Goal: Task Accomplishment & Management: Complete application form

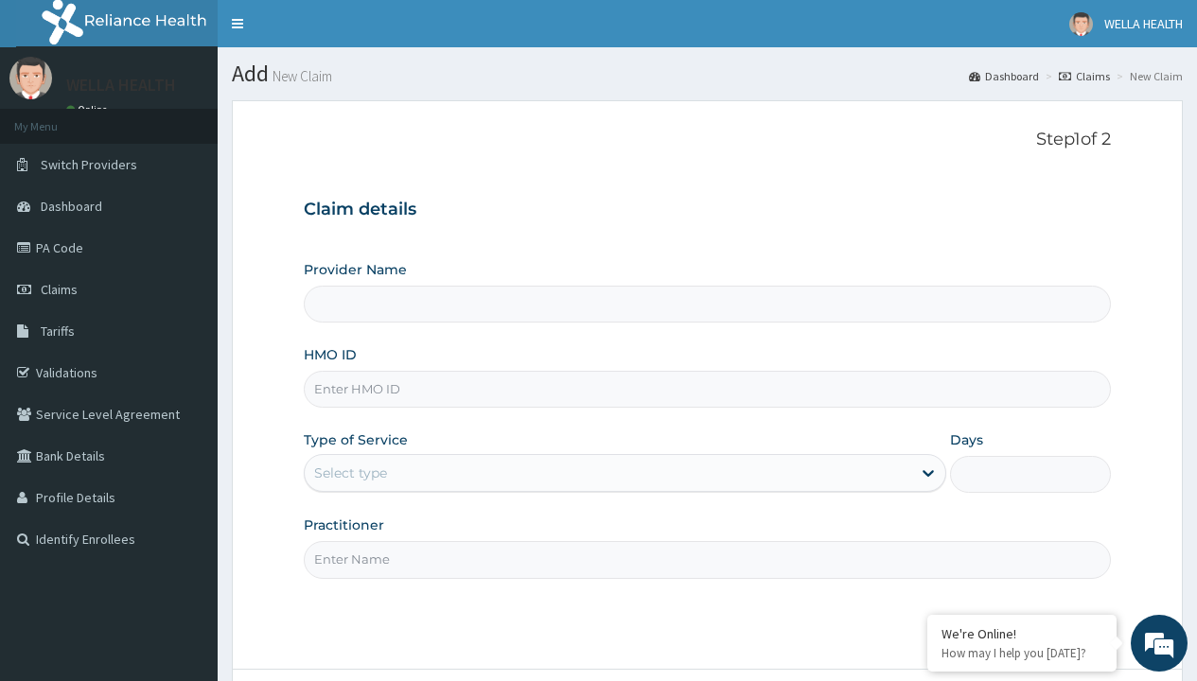
type input "WellaHealth(TELEMEDICINE)"
type input "MTX/10029/A"
type input "WellaHealth"
click at [350, 473] on div "Select type" at bounding box center [350, 473] width 73 height 19
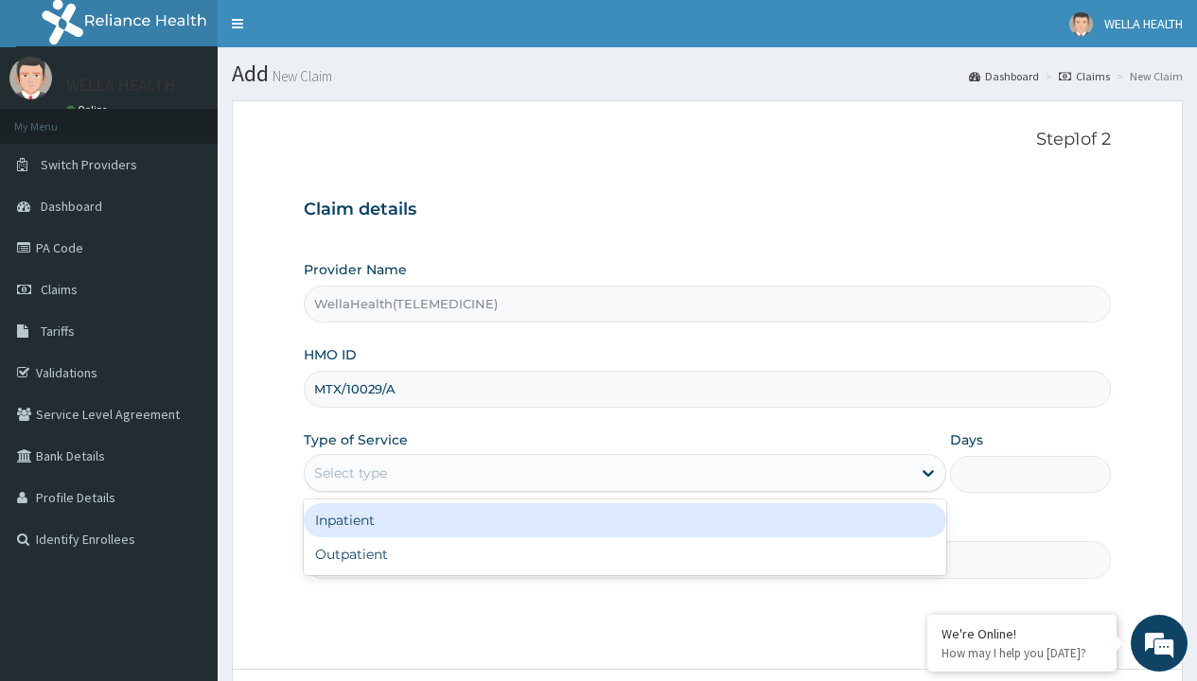
click at [624, 554] on div "Outpatient" at bounding box center [625, 554] width 642 height 34
type input "1"
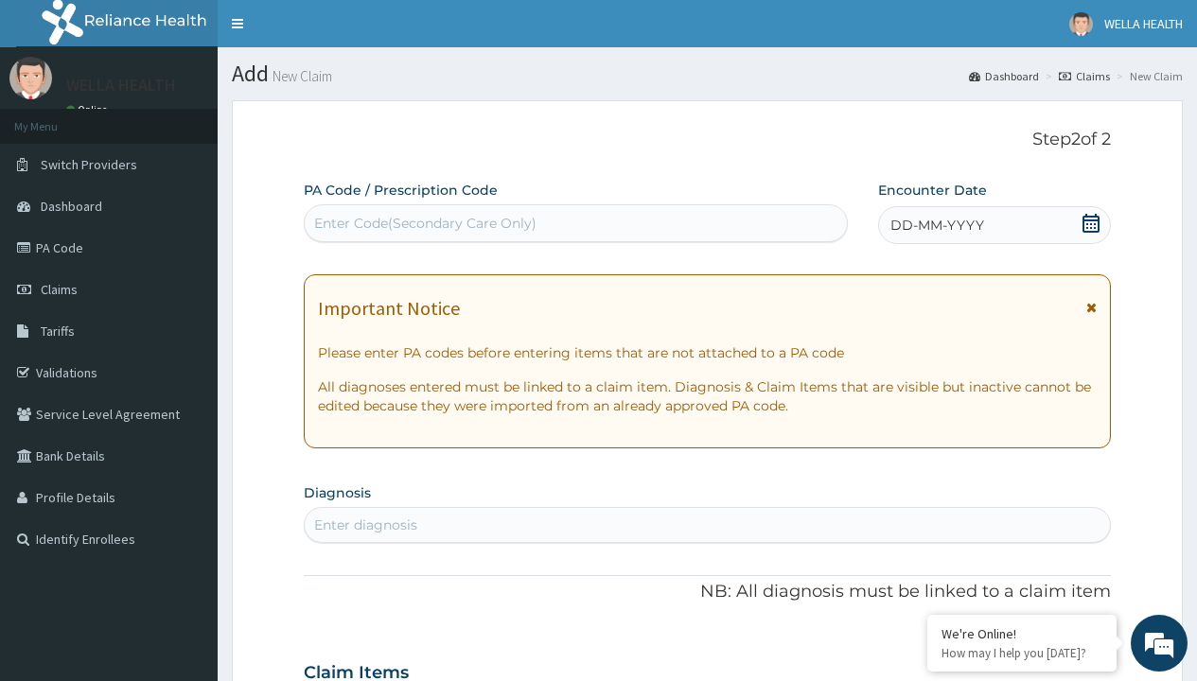
scroll to position [158, 0]
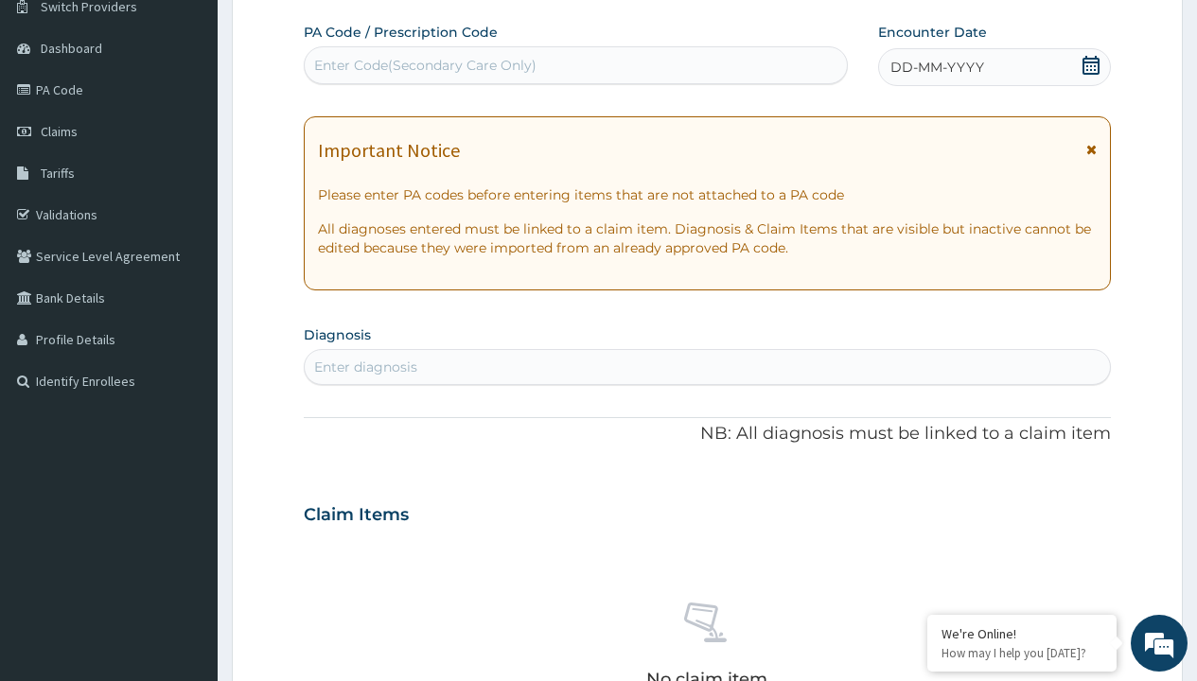
click at [936, 67] on span "DD-MM-YYYY" at bounding box center [937, 67] width 94 height 19
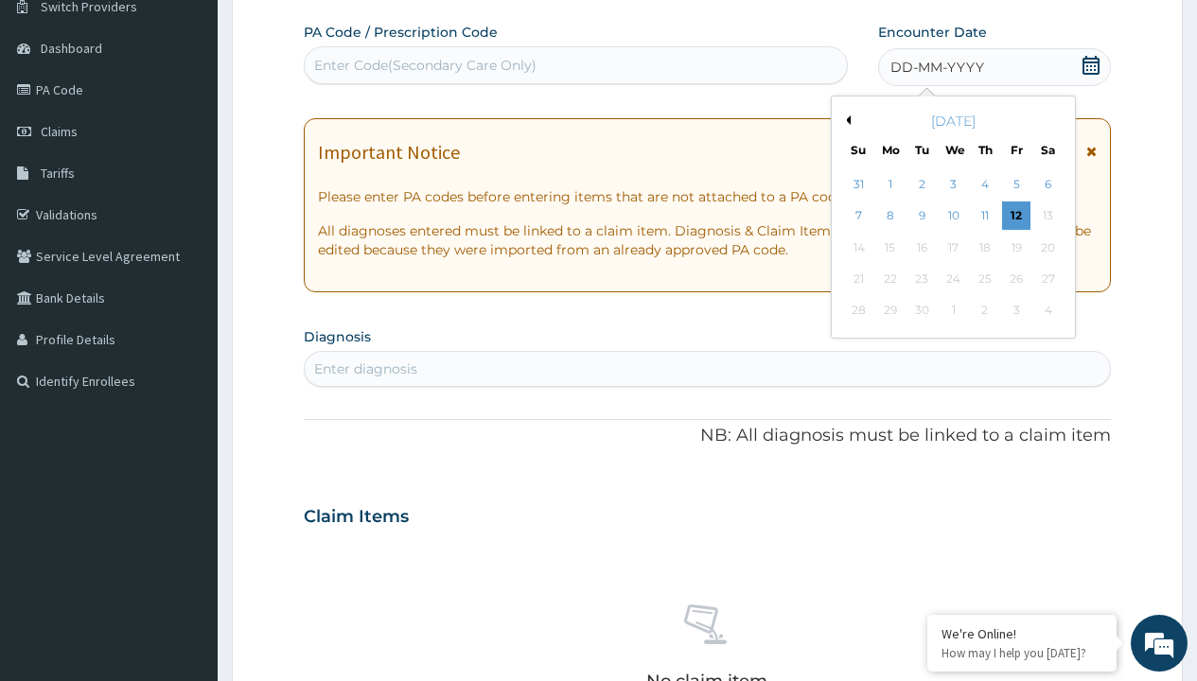
click at [845, 120] on button "Previous Month" at bounding box center [845, 119] width 9 height 9
click at [1047, 185] on div "2" at bounding box center [1047, 184] width 28 height 28
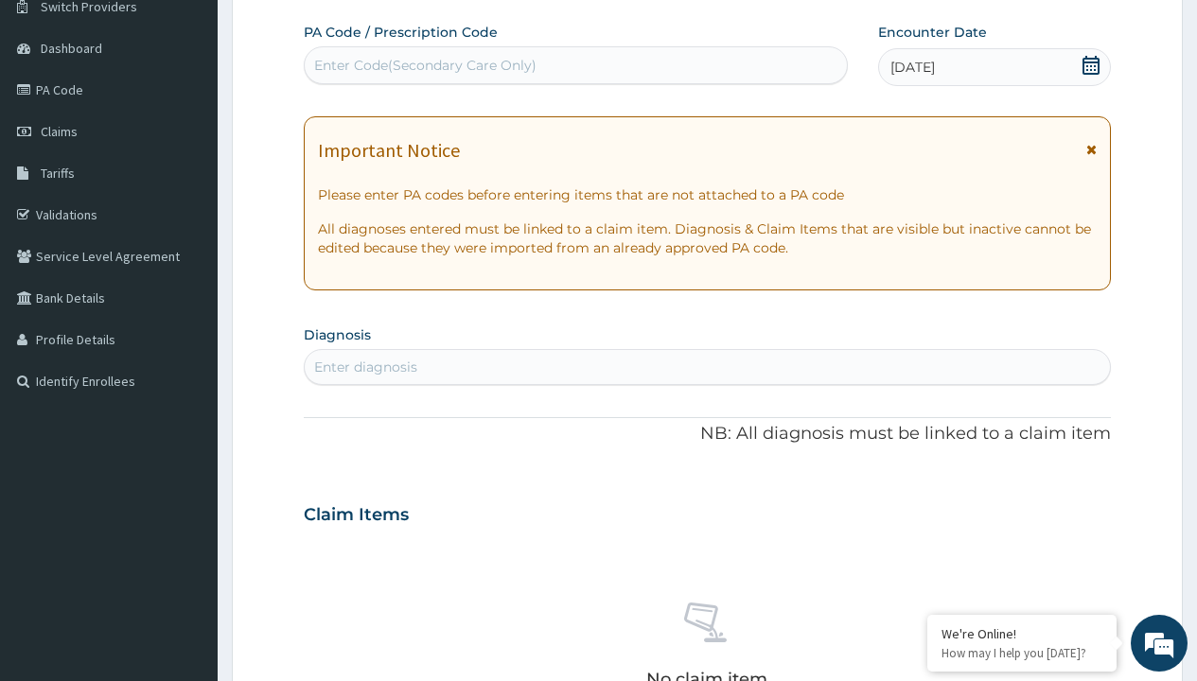
click at [365, 367] on div "Enter diagnosis" at bounding box center [365, 367] width 103 height 19
type input "prescription collected"
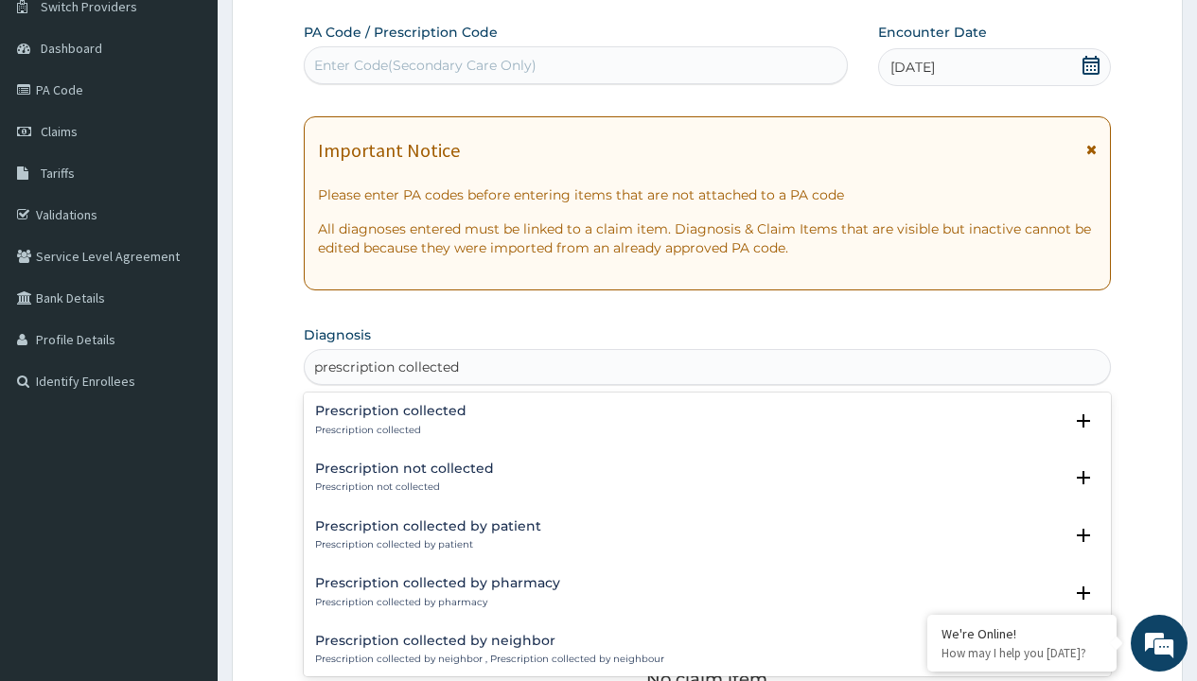
click at [388, 430] on p "Prescription collected" at bounding box center [390, 430] width 151 height 13
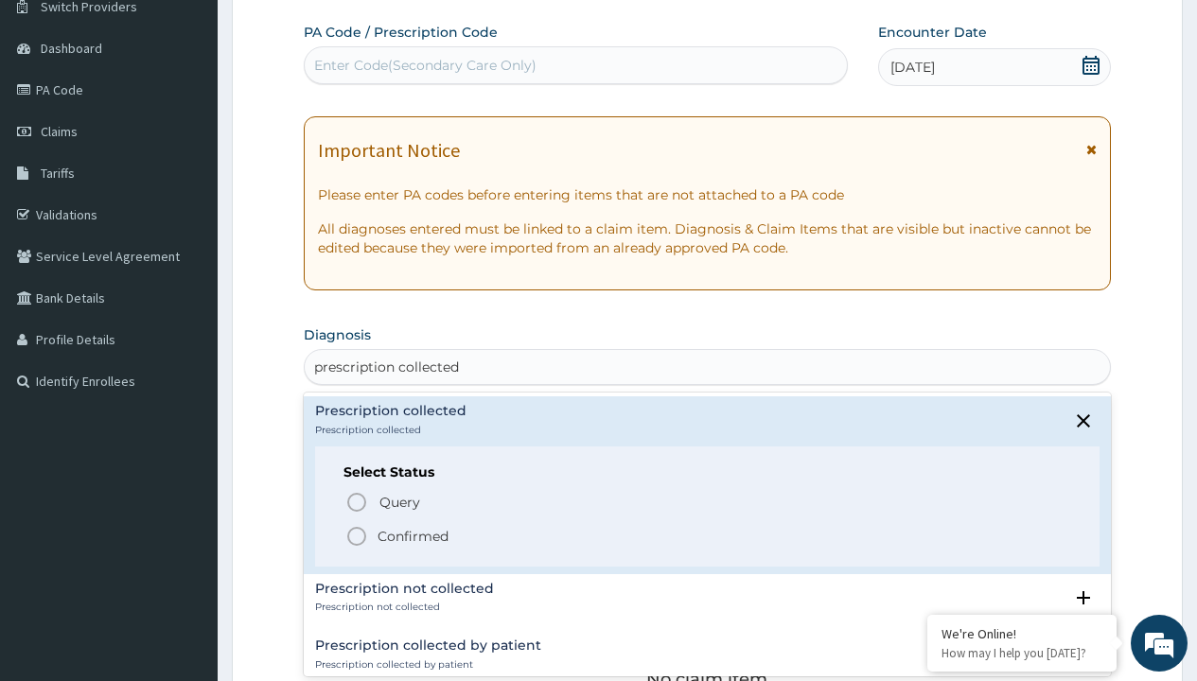
click at [413, 536] on p "Confirmed" at bounding box center [413, 536] width 71 height 19
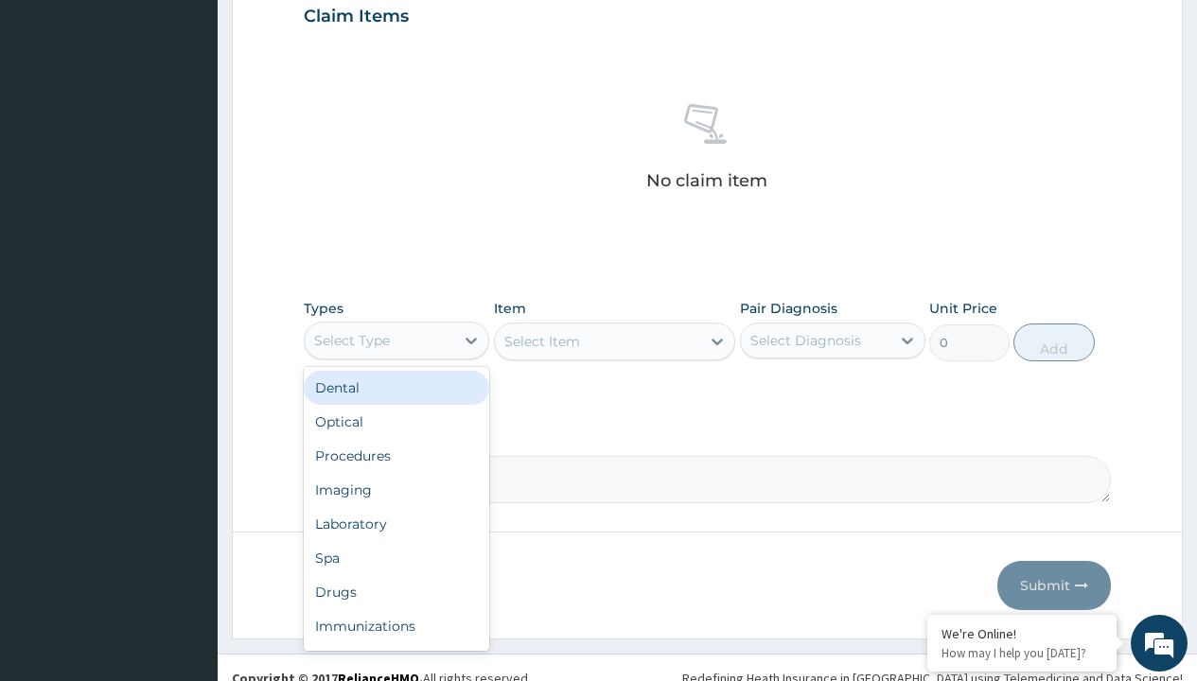
type input "procedures"
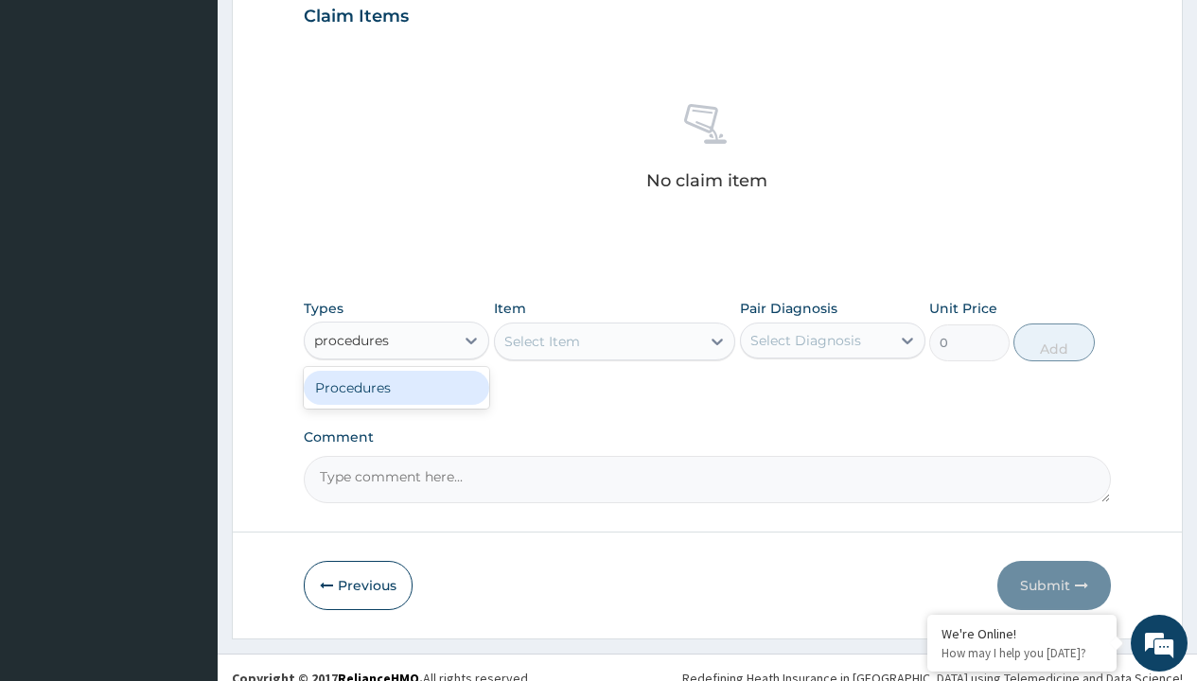
click at [396, 387] on div "Procedures" at bounding box center [396, 388] width 185 height 34
click at [541, 341] on div "Select Item" at bounding box center [542, 341] width 76 height 19
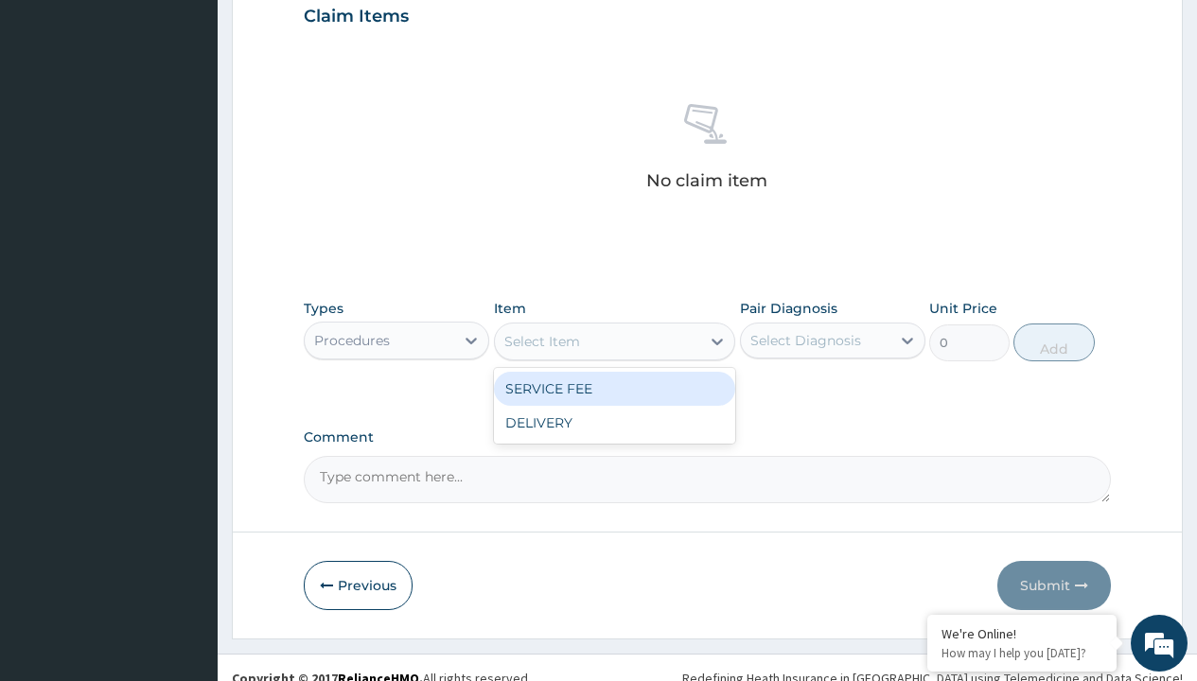
type input "service fee"
click at [614, 388] on div "SERVICE FEE" at bounding box center [615, 389] width 242 height 34
type input "100"
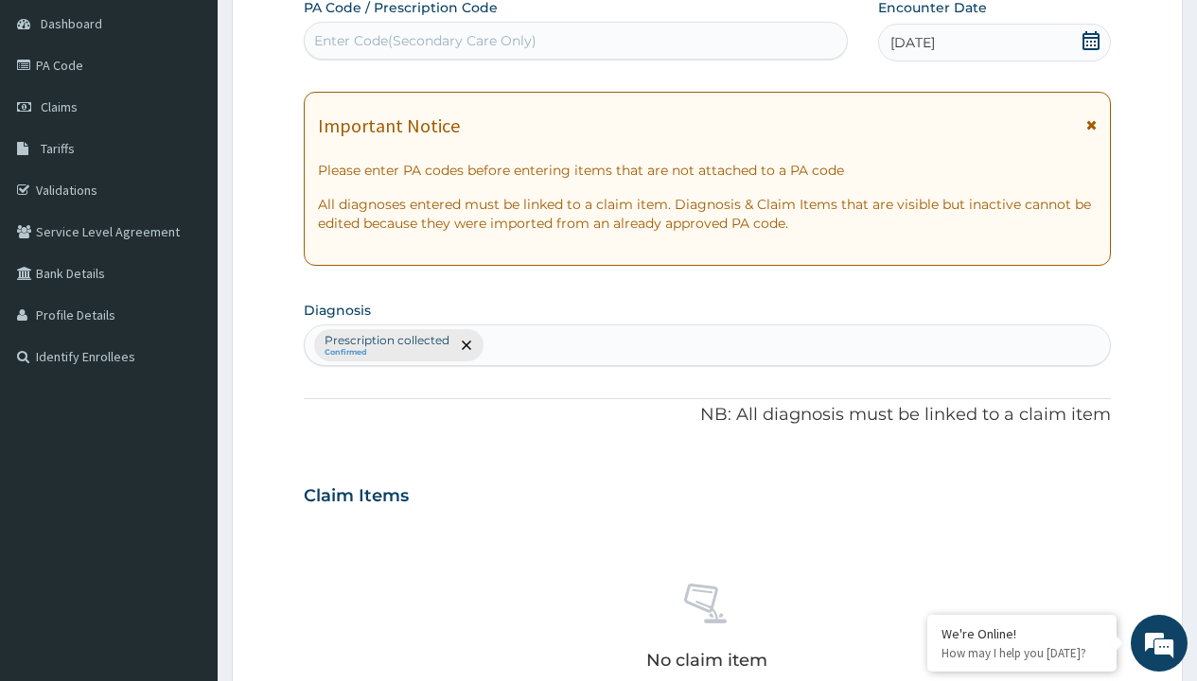
type input "prescription collected"
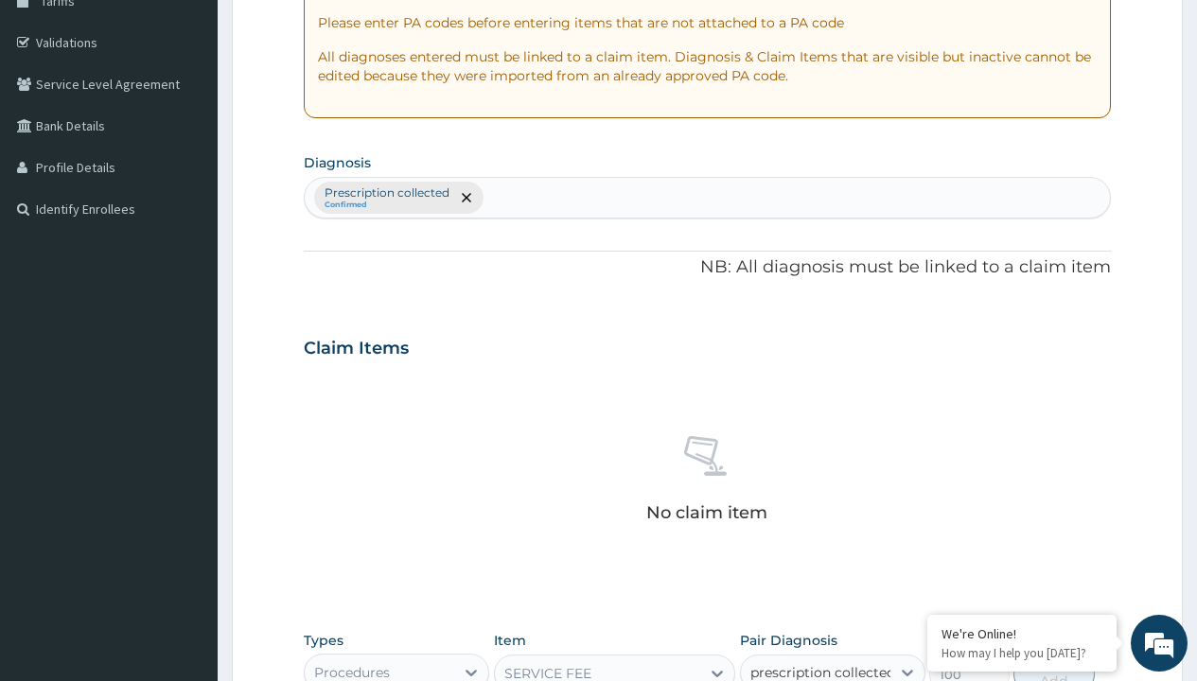
checkbox input "true"
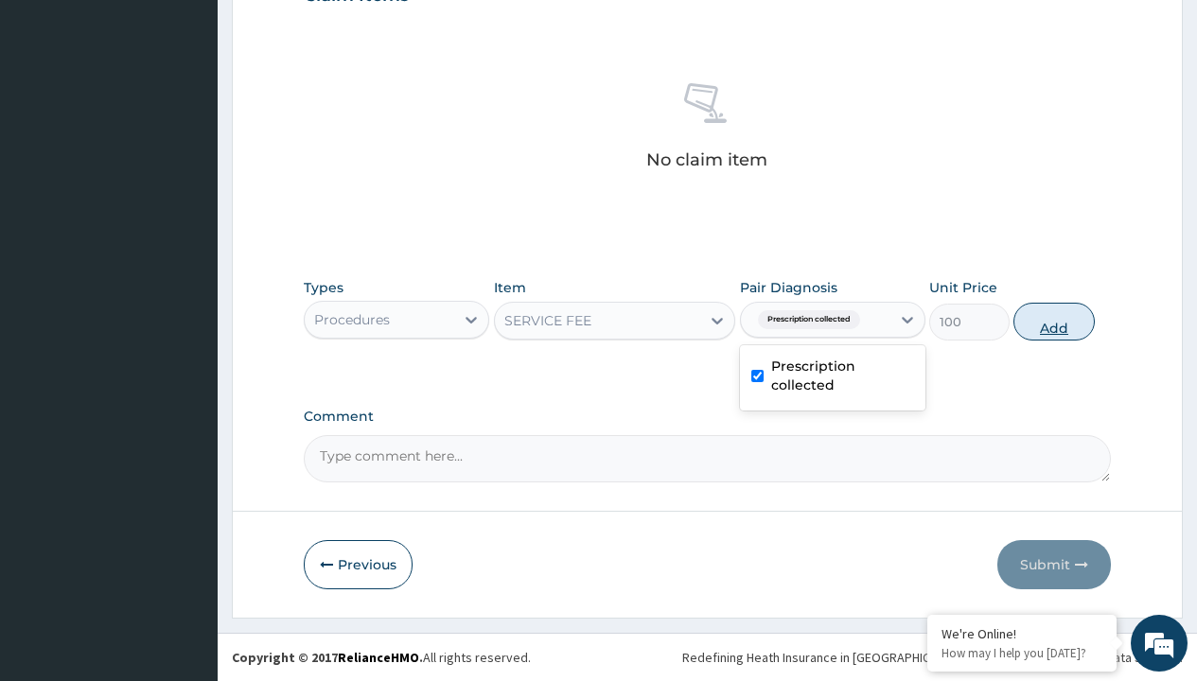
click at [1054, 321] on button "Add" at bounding box center [1053, 322] width 80 height 38
type input "0"
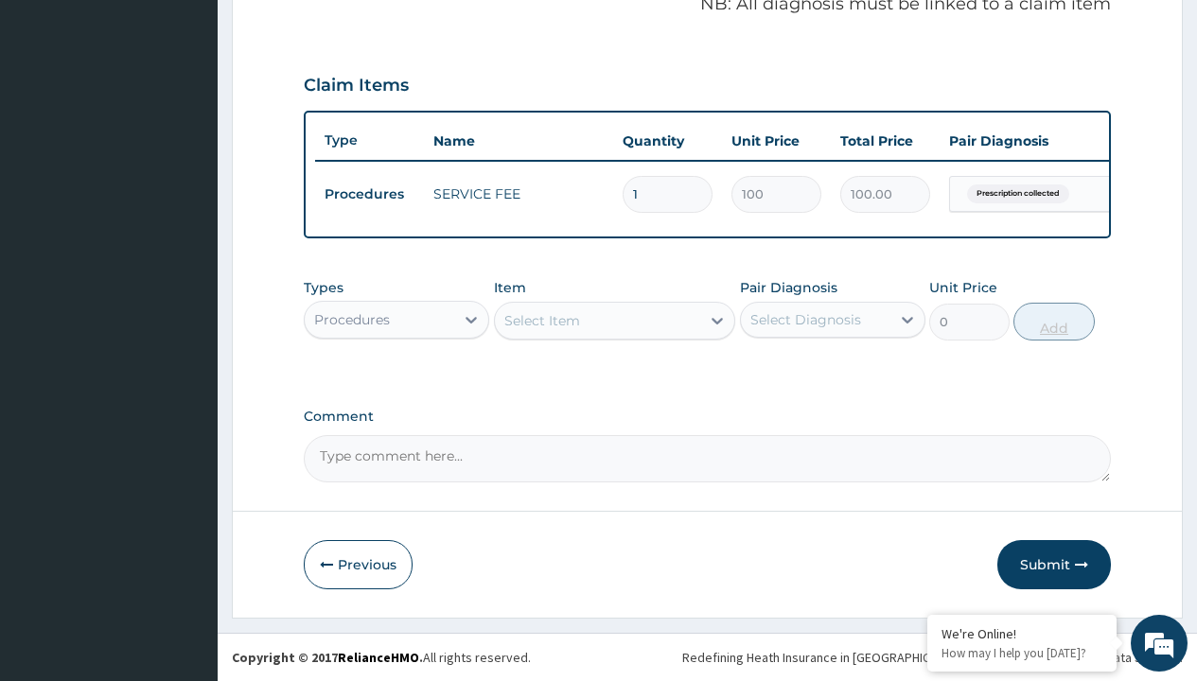
scroll to position [607, 0]
click at [352, 319] on div "Procedures" at bounding box center [352, 319] width 76 height 19
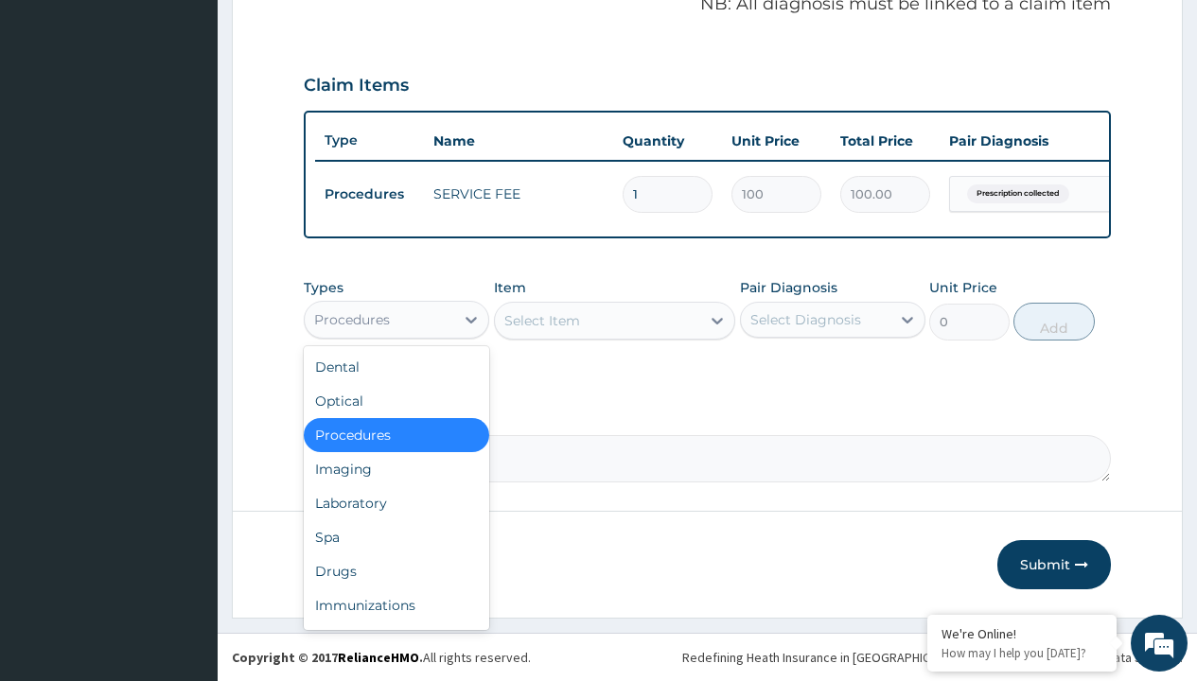
type input "drugs"
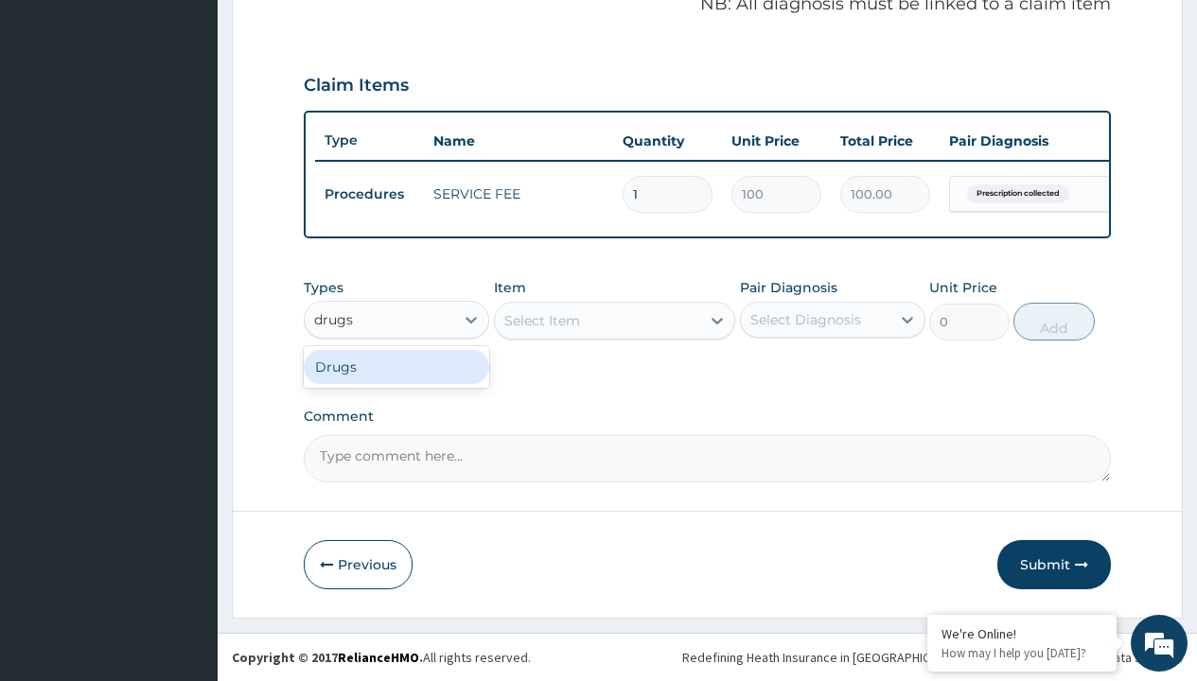
click at [396, 366] on div "Drugs" at bounding box center [396, 367] width 185 height 34
click at [541, 320] on div "Select Item" at bounding box center [615, 321] width 242 height 38
click at [334, 319] on div "Drugs" at bounding box center [335, 319] width 42 height 19
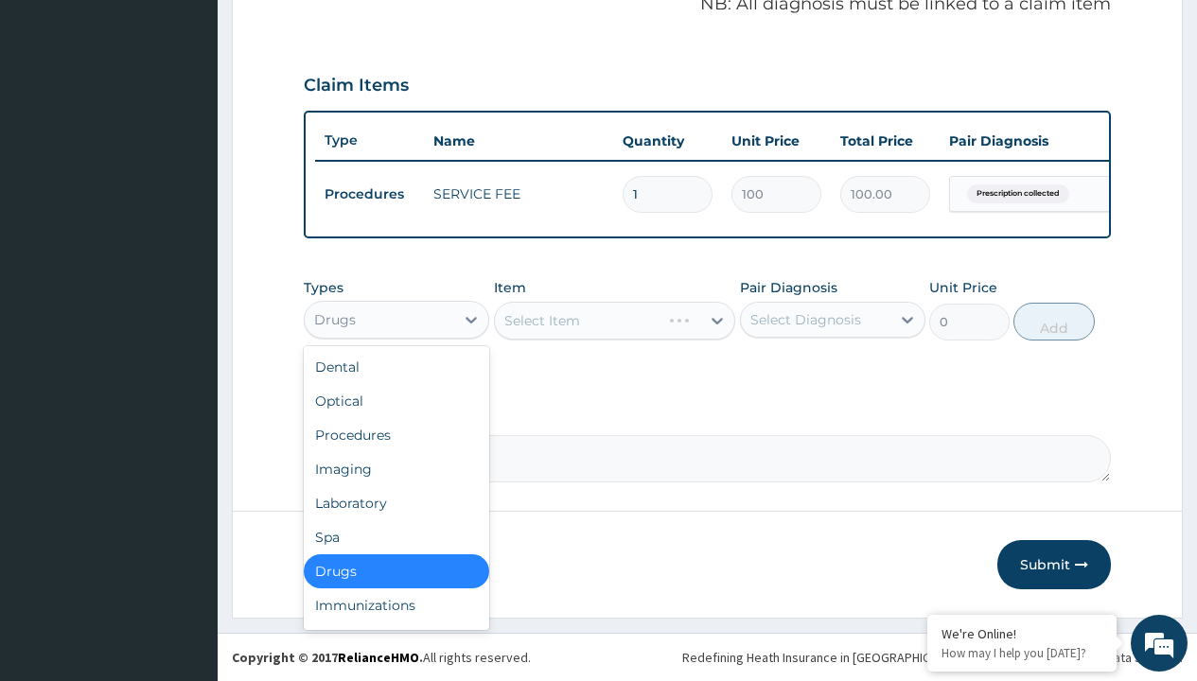
type input "drugs"
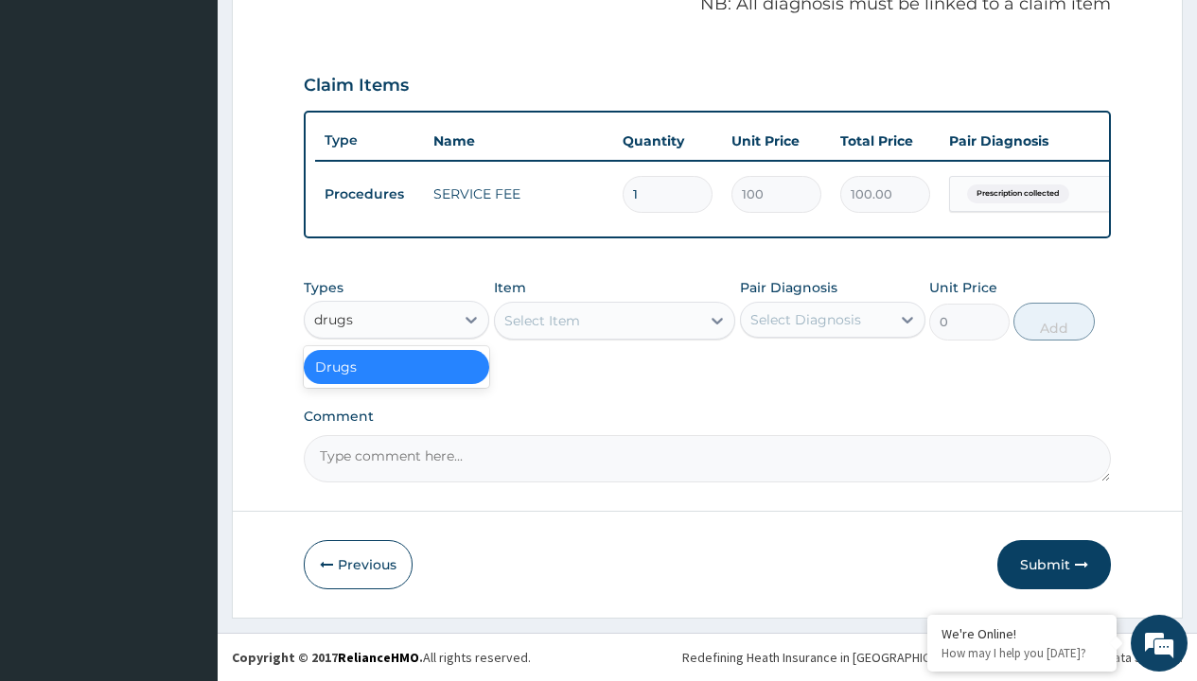
click at [396, 366] on div "Drugs" at bounding box center [396, 367] width 185 height 34
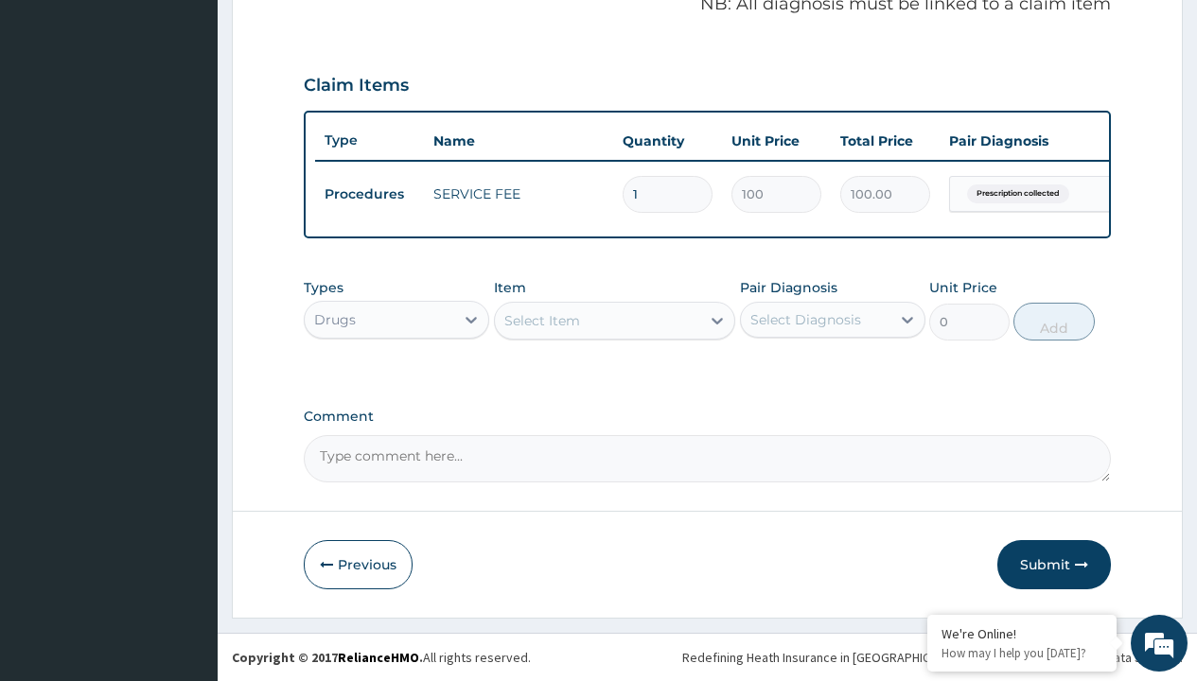
click at [541, 320] on div "Select Item" at bounding box center [542, 320] width 76 height 19
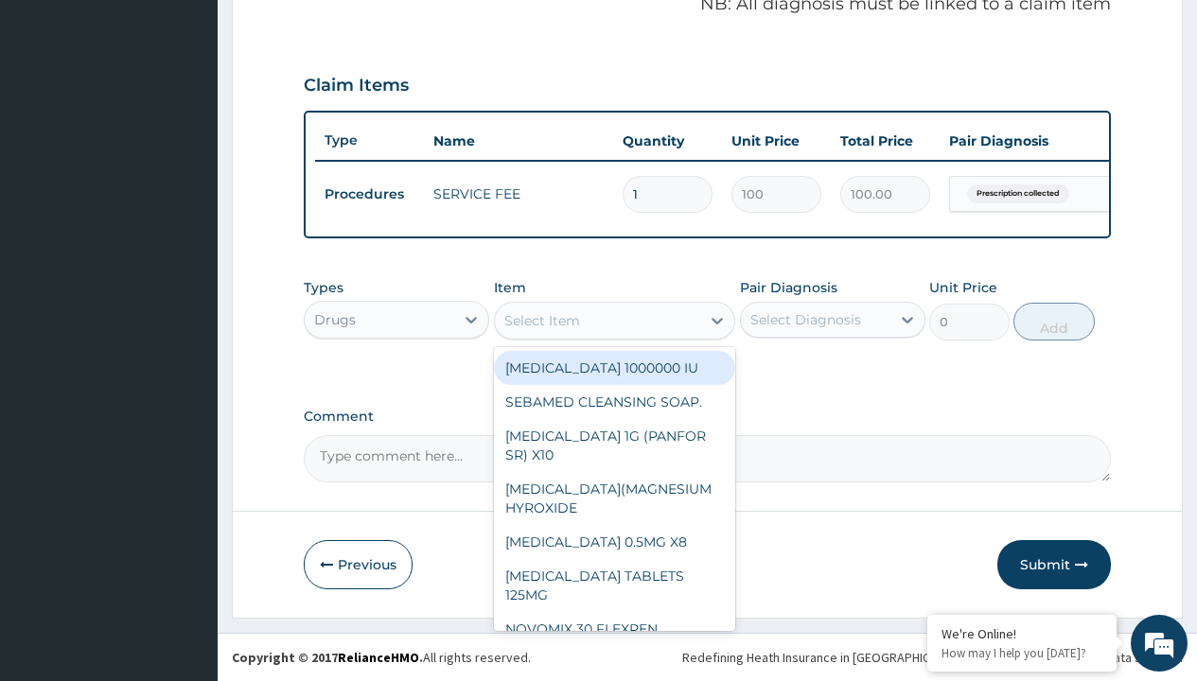
type input "enalapril/hct 10/25mg tab x 30"
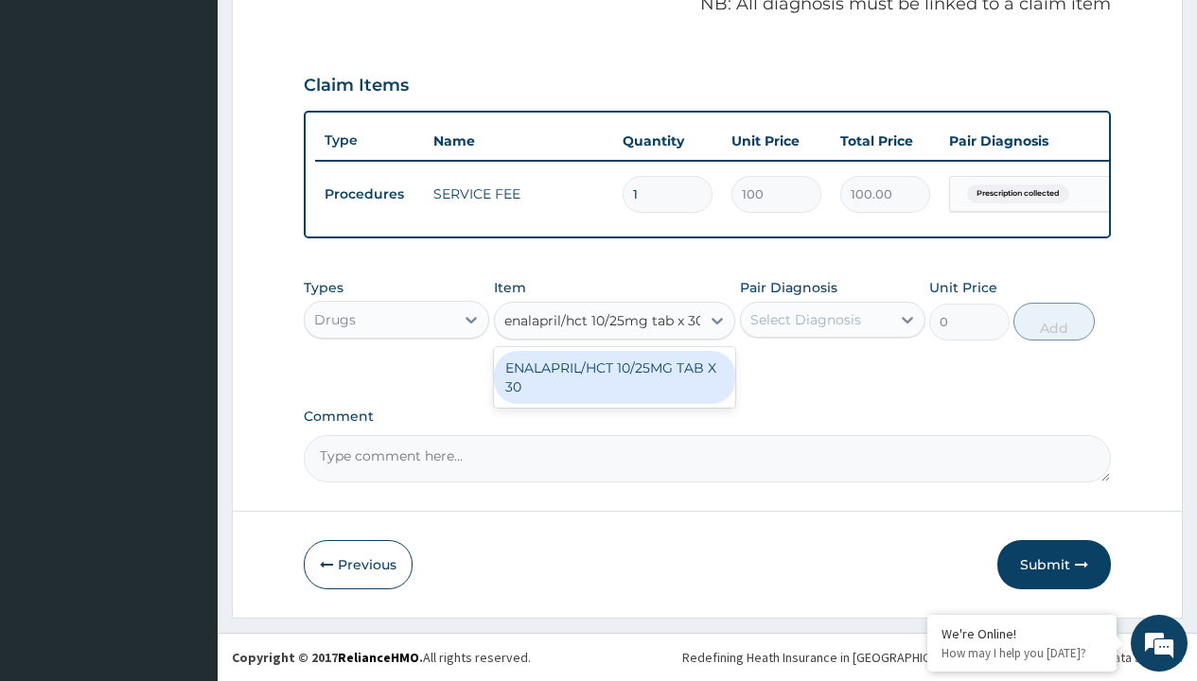
click at [614, 377] on div "ENALAPRIL/HCT 10/25MG TAB X 30" at bounding box center [615, 377] width 242 height 53
type input "140"
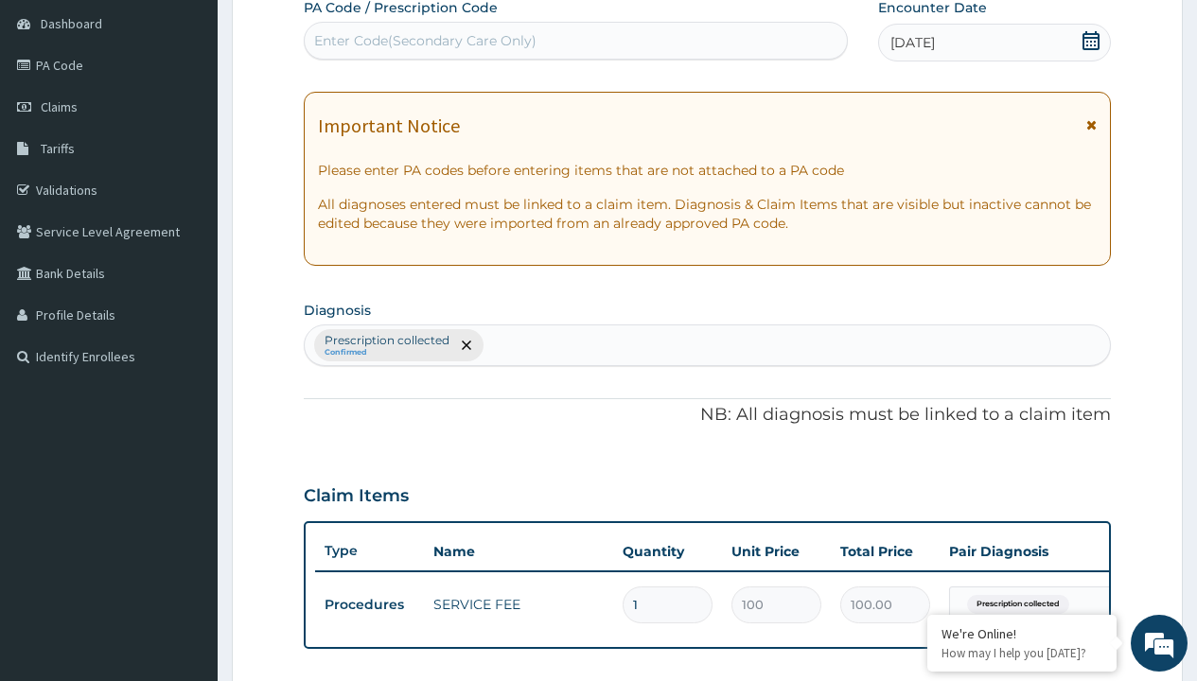
type input "prescription collected"
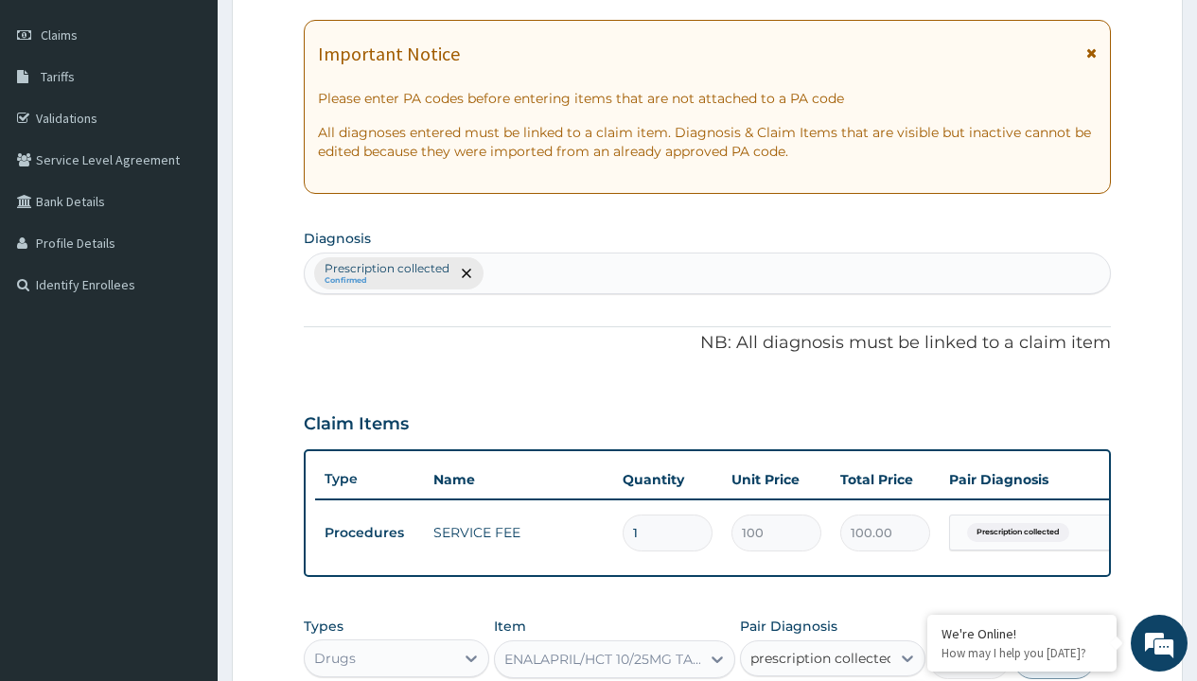
checkbox input "true"
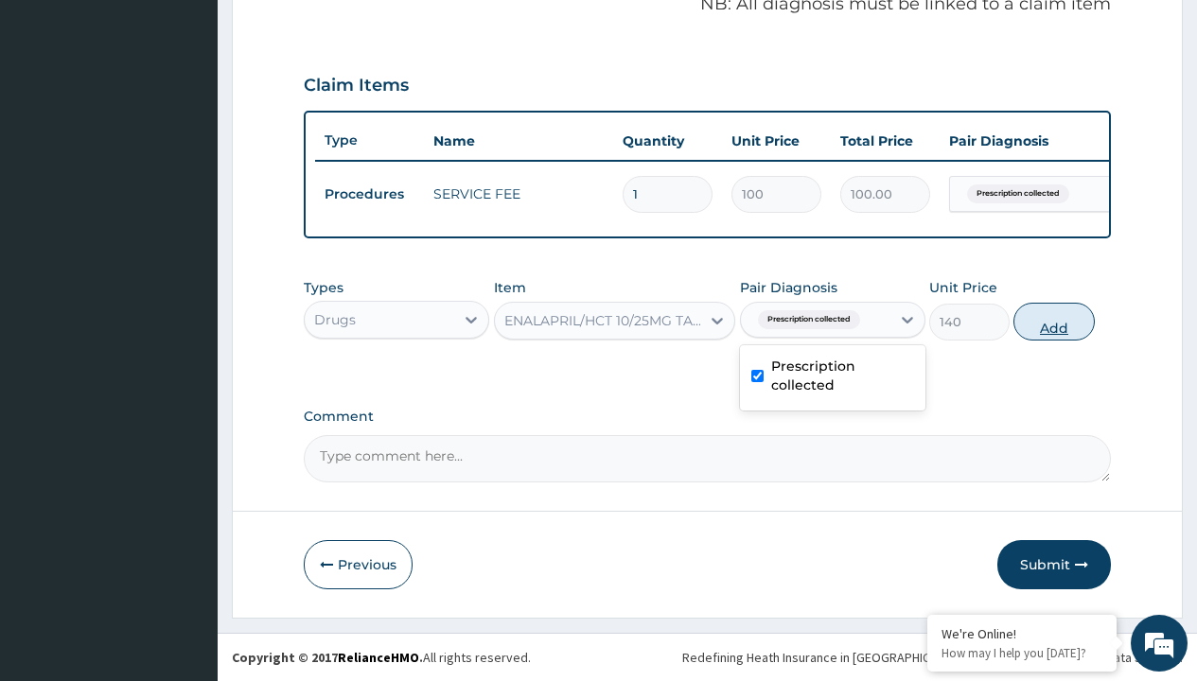
click at [1054, 321] on button "Add" at bounding box center [1053, 322] width 80 height 38
type input "0"
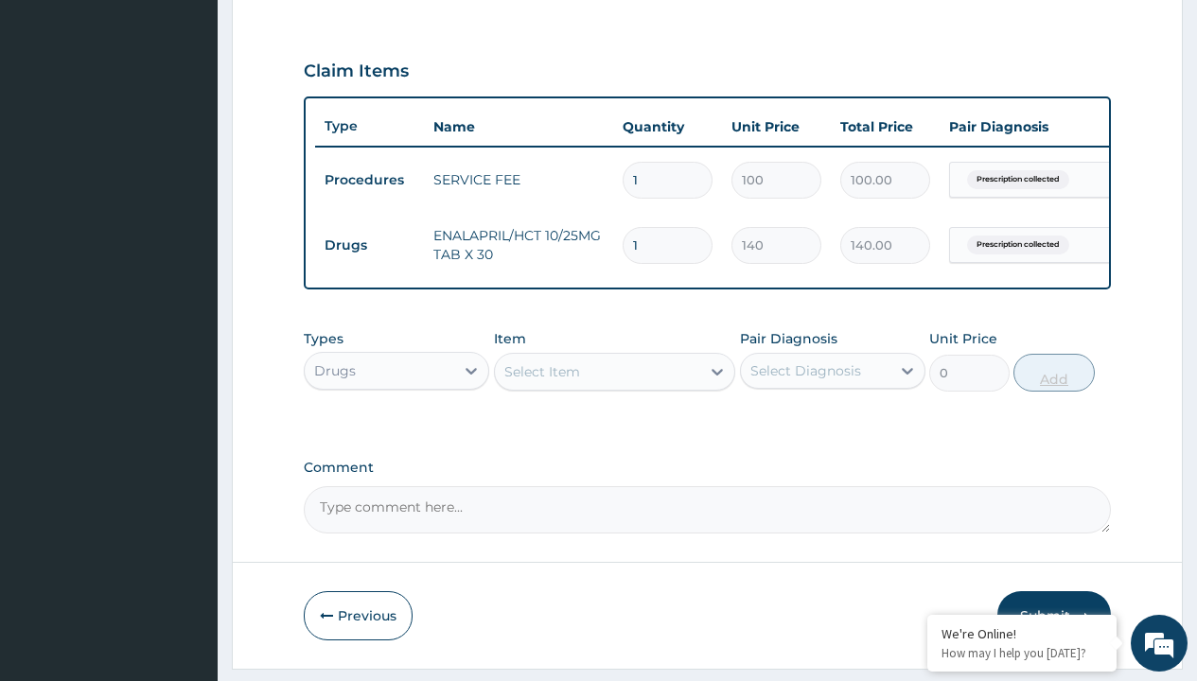
type input "60"
type input "8400.00"
type input "60"
click at [369, 245] on td "Drugs" at bounding box center [369, 245] width 109 height 35
type input "procedures"
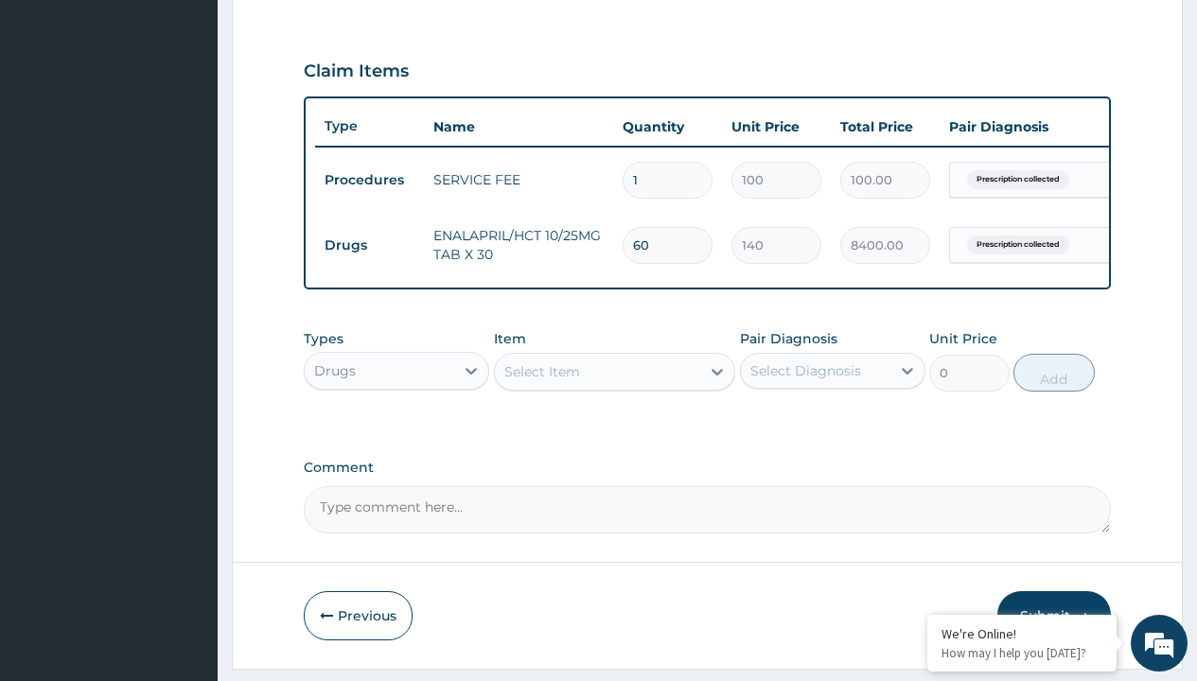
scroll to position [0, 0]
click at [396, 431] on div "Procedures" at bounding box center [396, 418] width 185 height 34
click at [541, 381] on div "Select Item" at bounding box center [542, 371] width 76 height 19
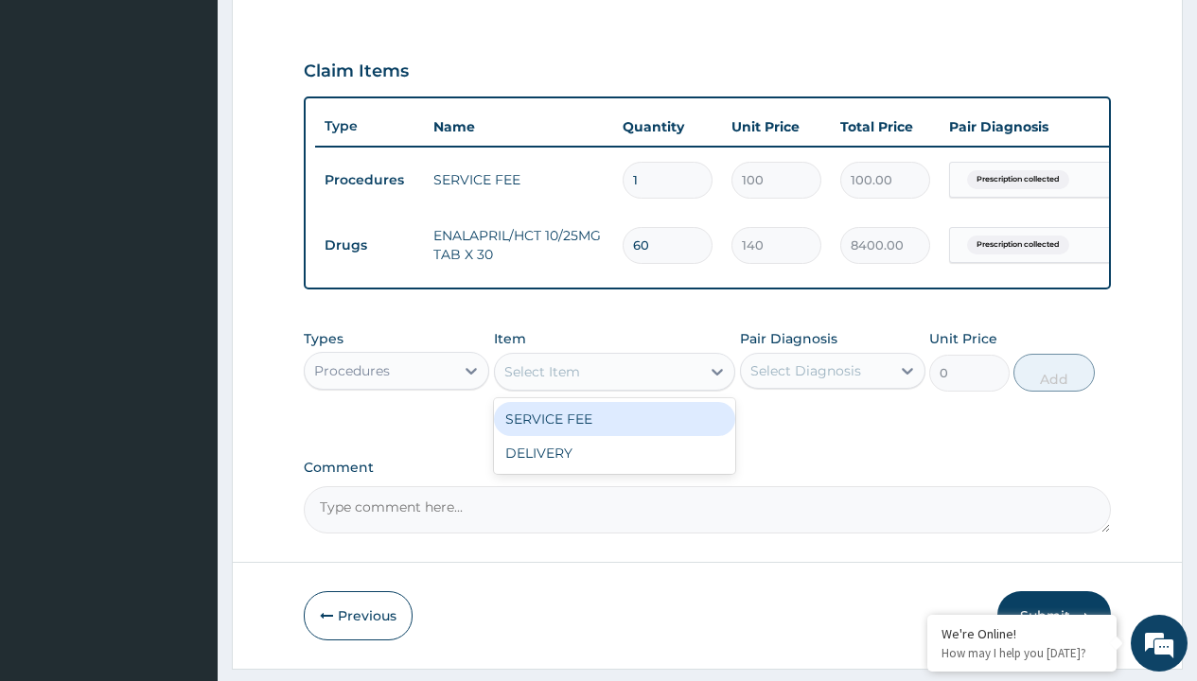
type input "delivery"
click at [614, 432] on div "DELIVERY" at bounding box center [615, 419] width 242 height 34
type input "2000"
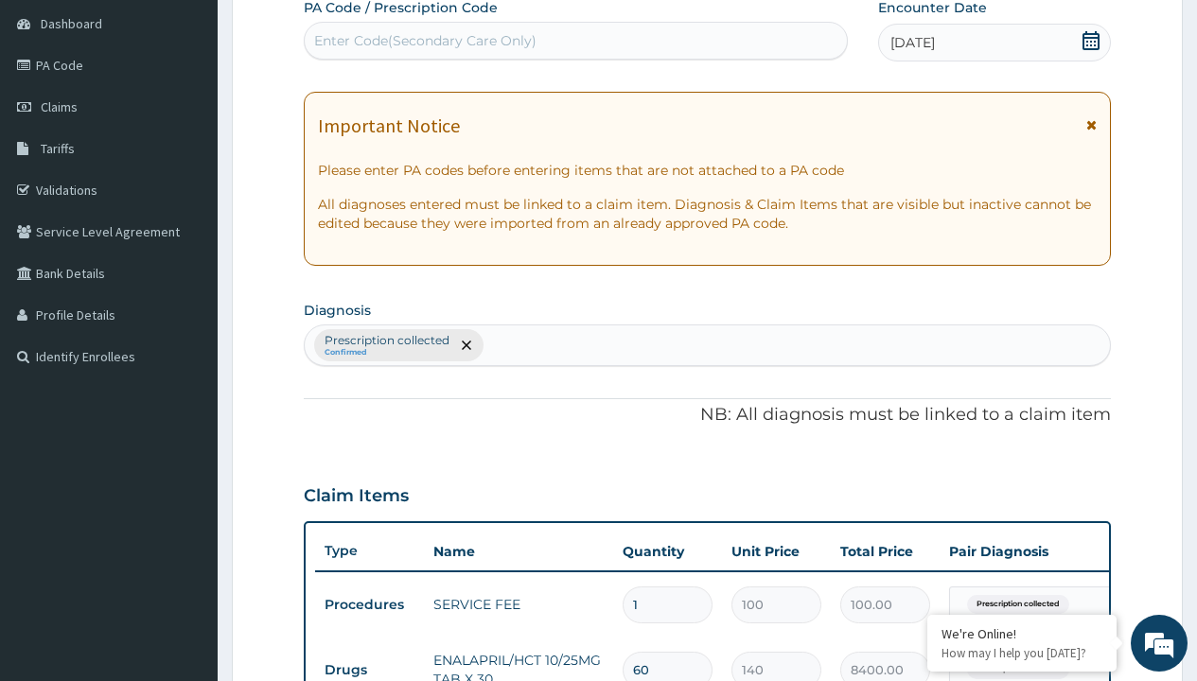
type input "prescription collected"
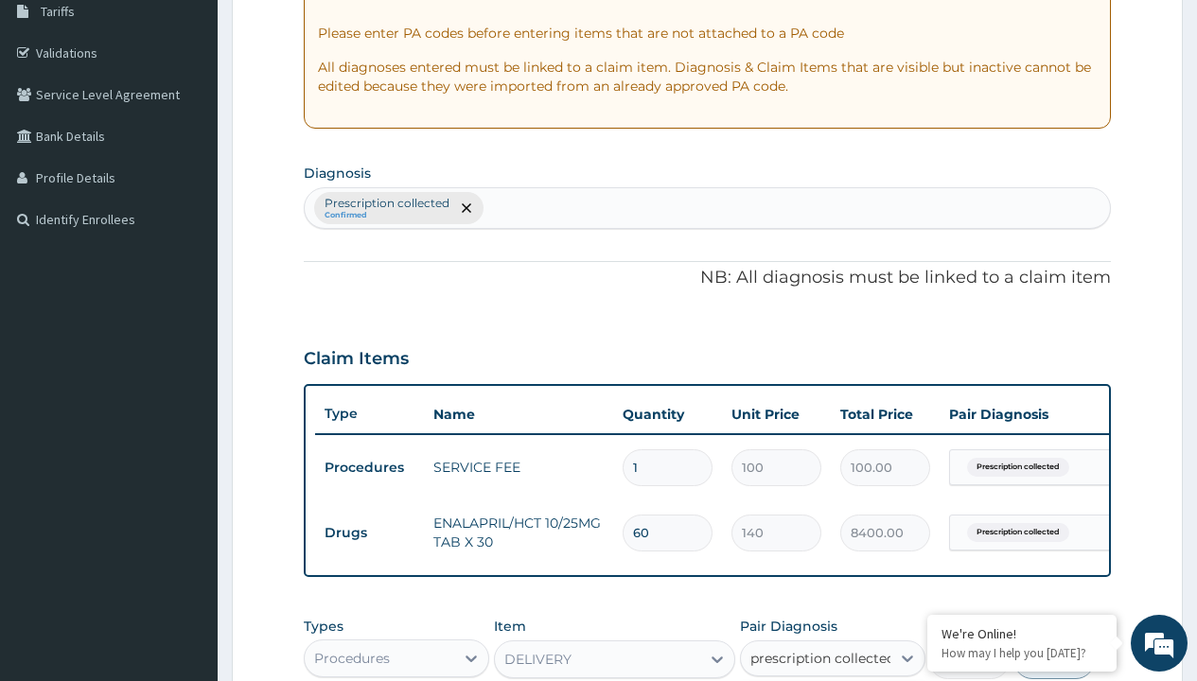
checkbox input "true"
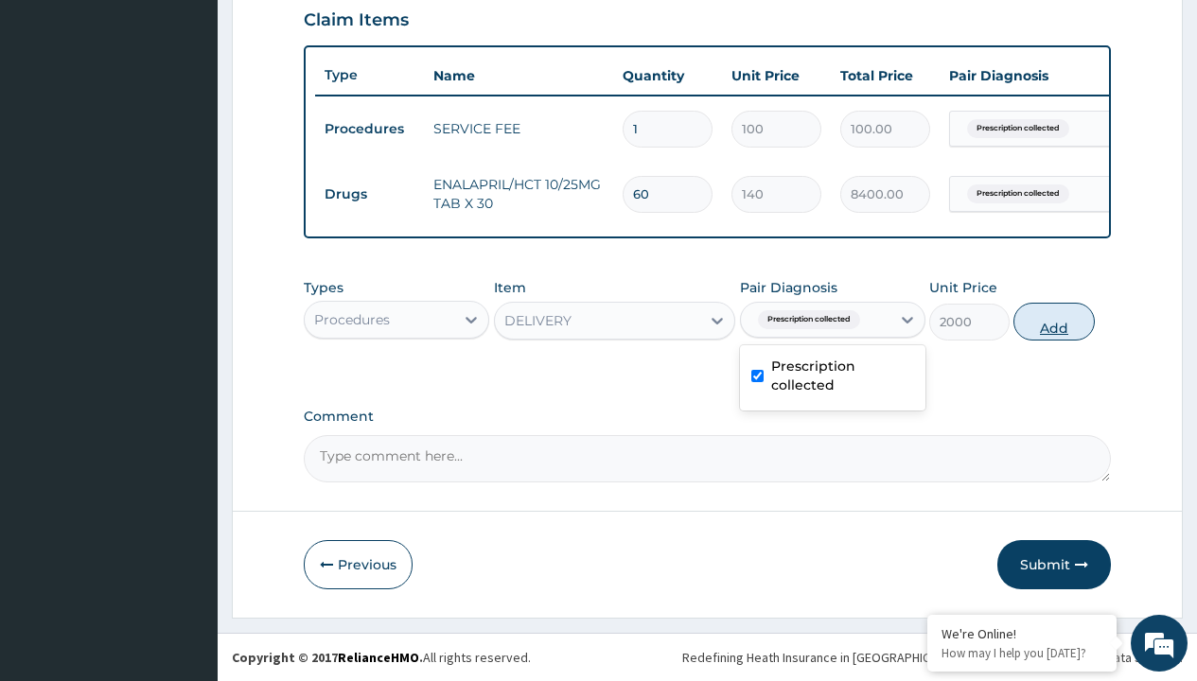
click at [1054, 321] on button "Add" at bounding box center [1053, 322] width 80 height 38
type input "0"
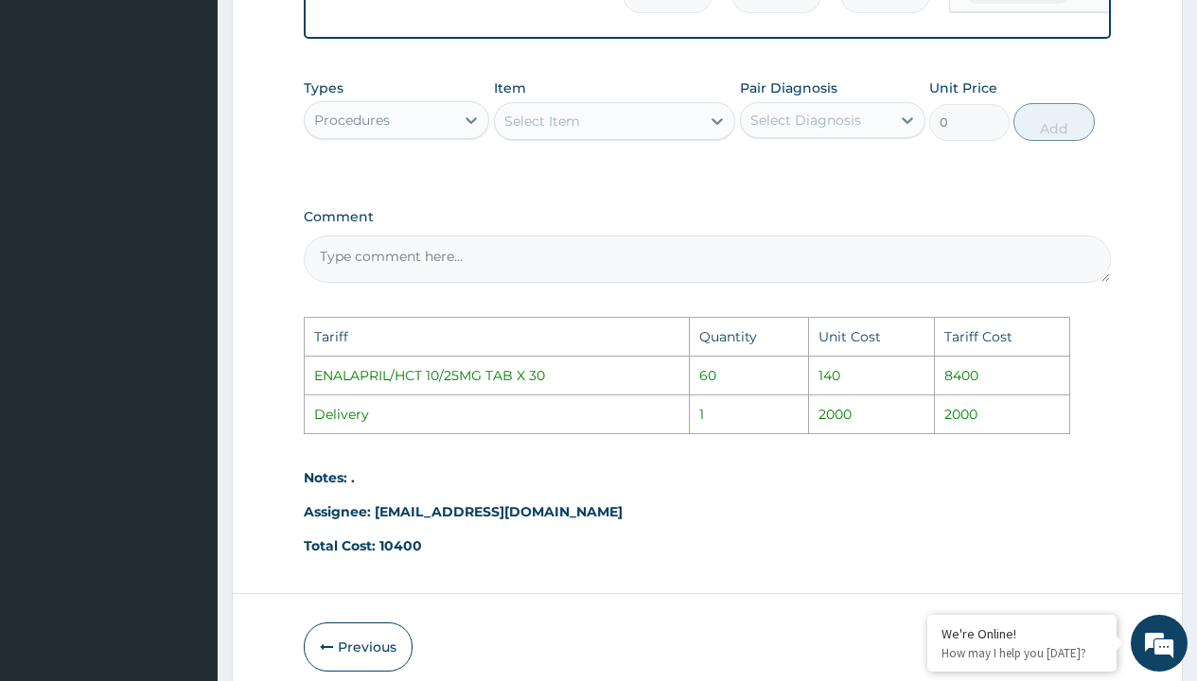
scroll to position [1020, 0]
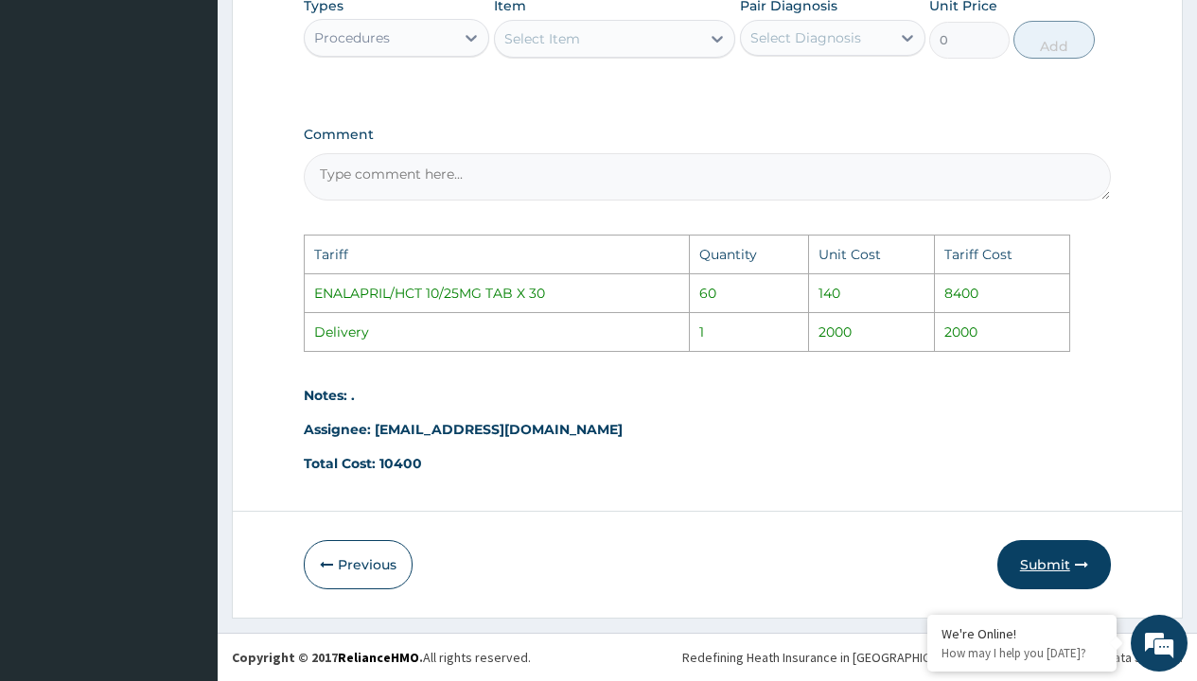
click at [1029, 578] on button "Submit" at bounding box center [1054, 564] width 114 height 49
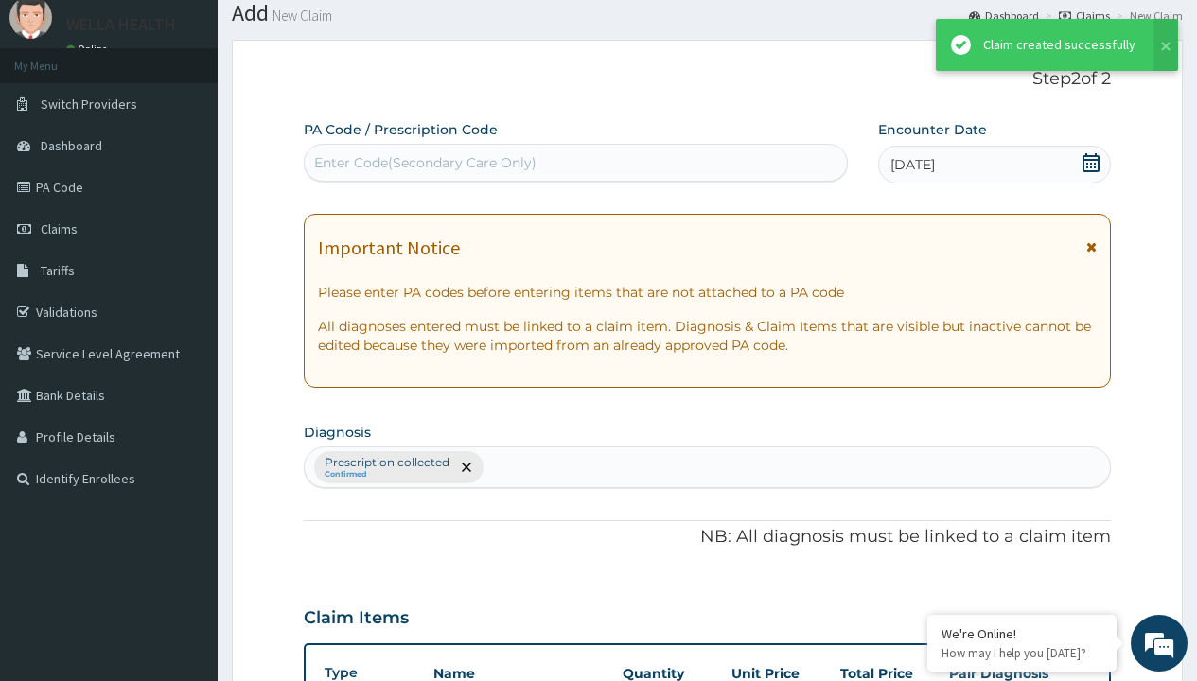
scroll to position [738, 0]
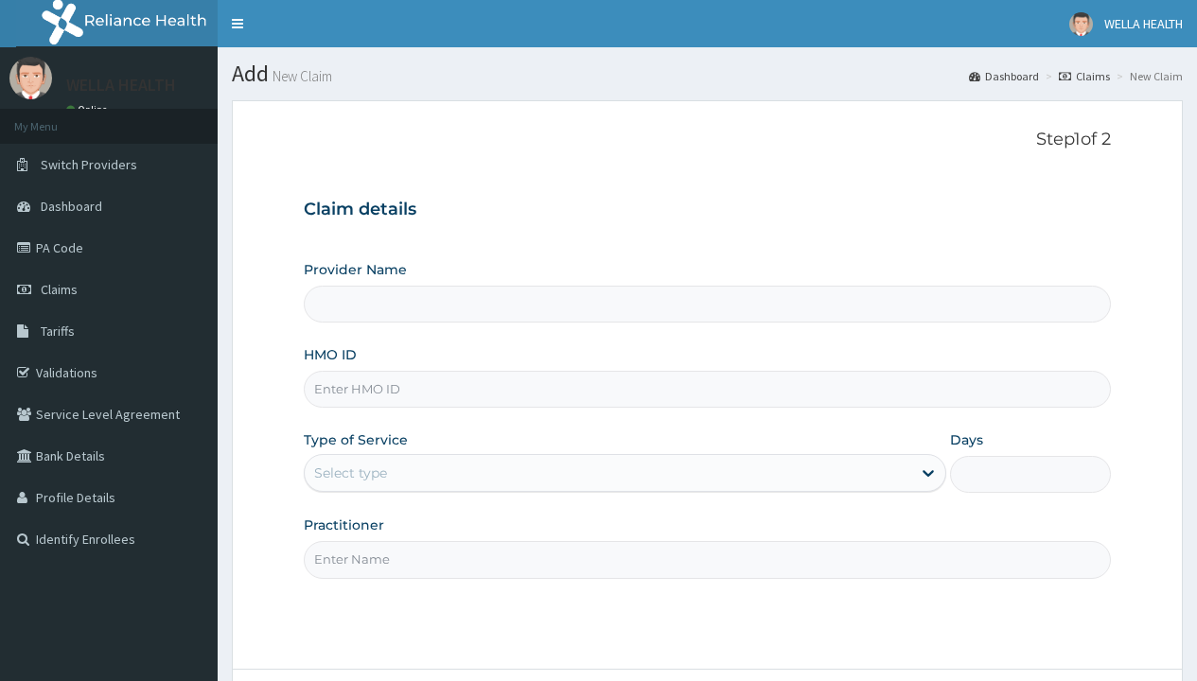
type input "WellaHealth(TELEMEDICINE)"
type input "NKK/10329/B"
type input "WellaHealth"
click at [350, 473] on div "Select type" at bounding box center [350, 473] width 73 height 19
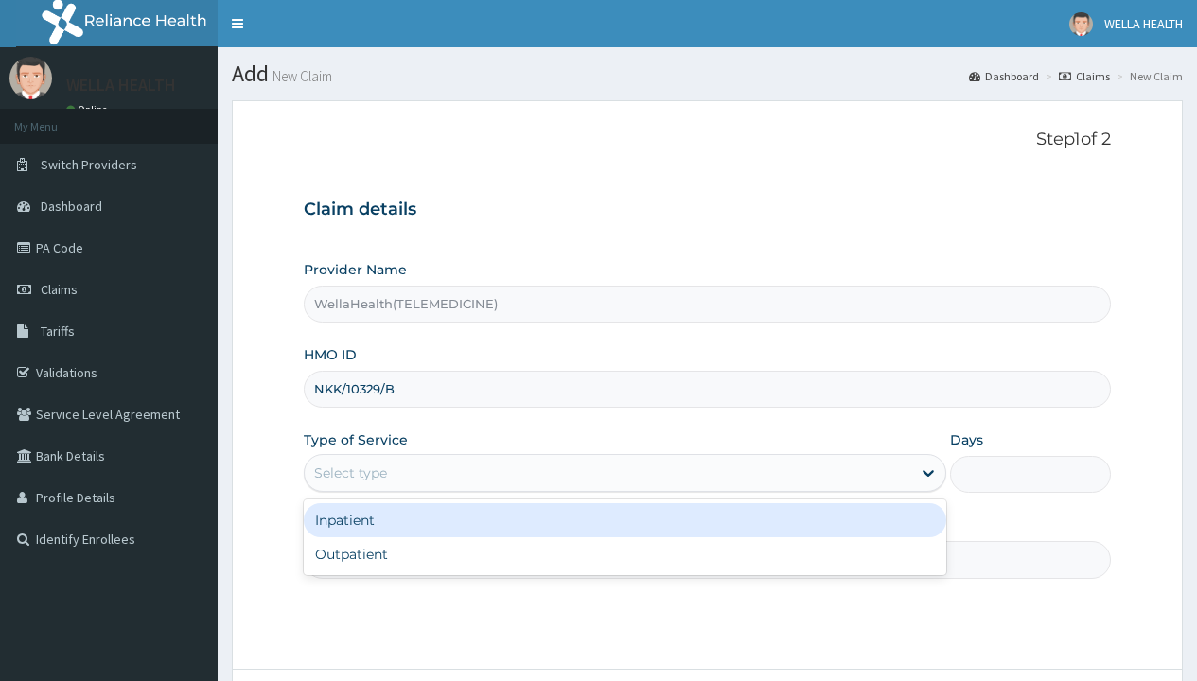
click at [624, 554] on div "Outpatient" at bounding box center [625, 554] width 642 height 34
type input "1"
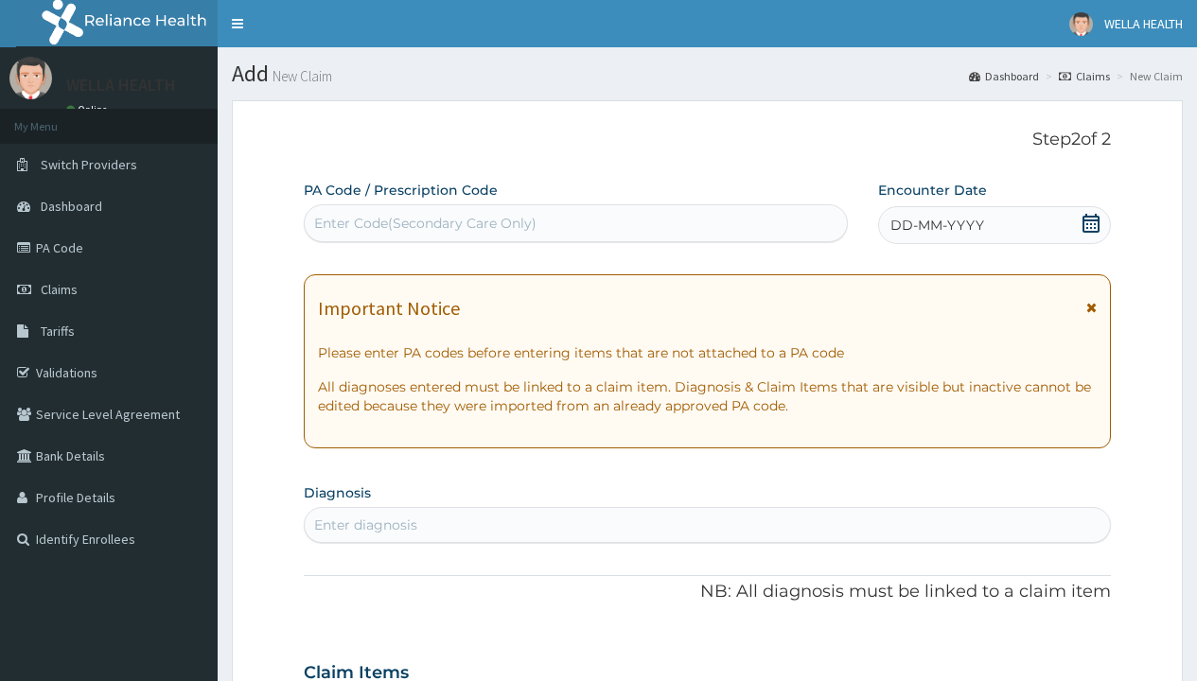
scroll to position [158, 0]
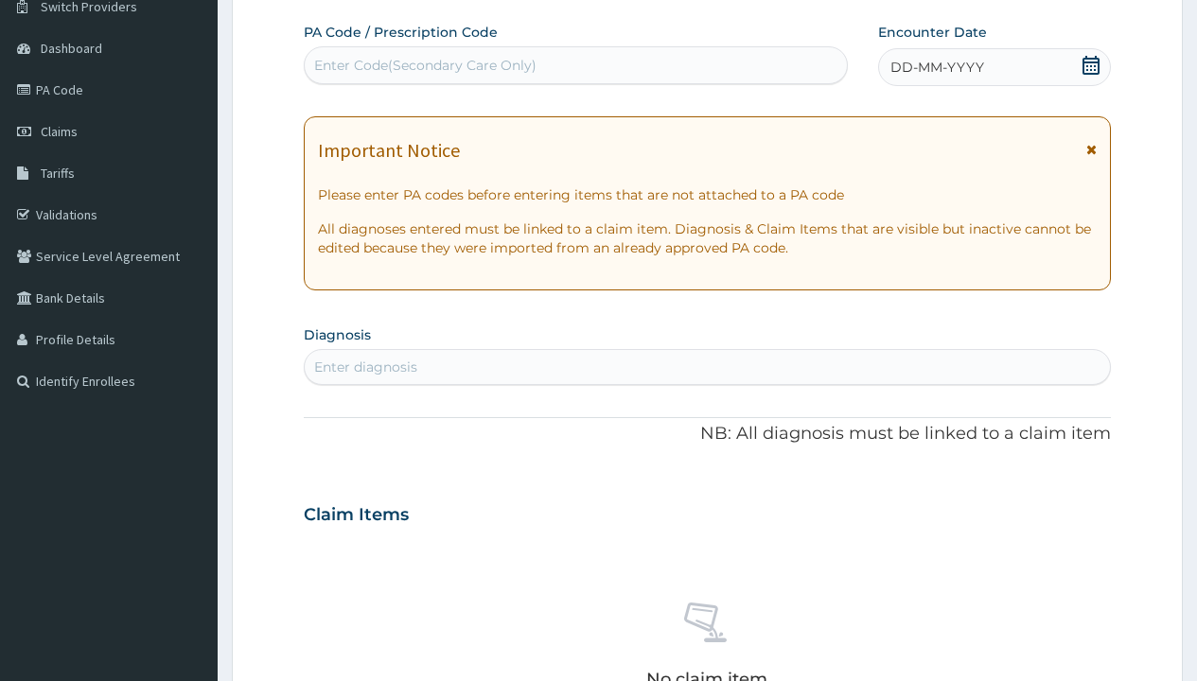
click at [936, 67] on span "DD-MM-YYYY" at bounding box center [937, 67] width 94 height 19
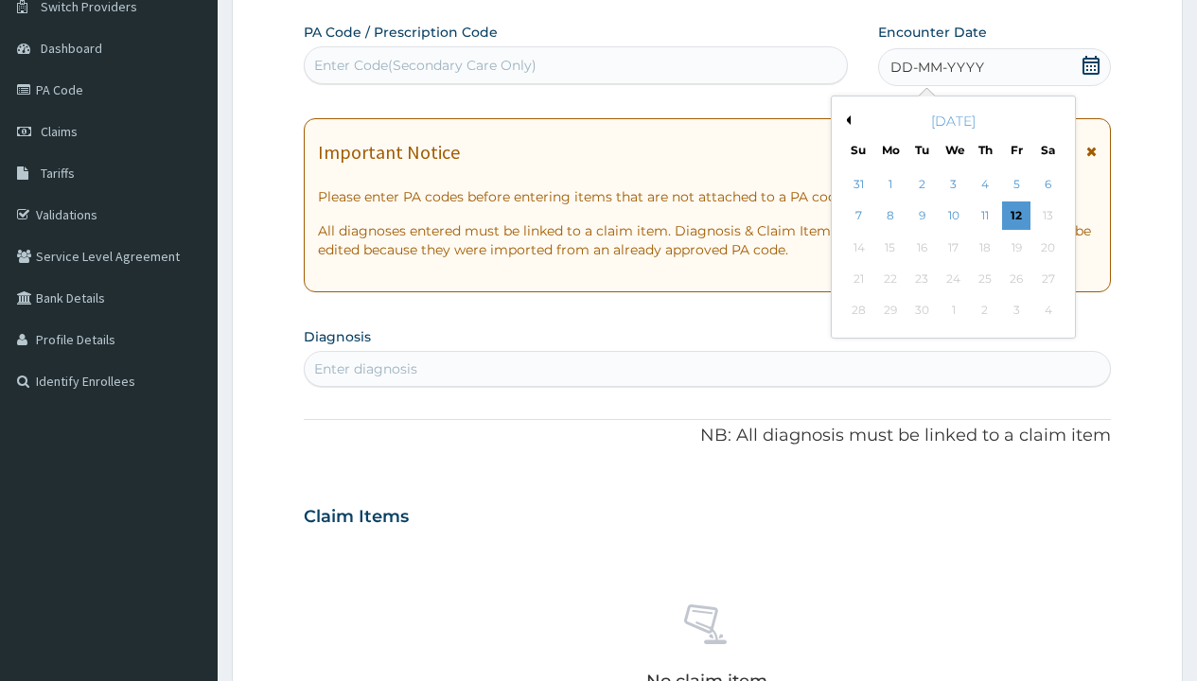
click at [845, 120] on button "Previous Month" at bounding box center [845, 119] width 9 height 9
click at [1047, 185] on div "2" at bounding box center [1047, 184] width 28 height 28
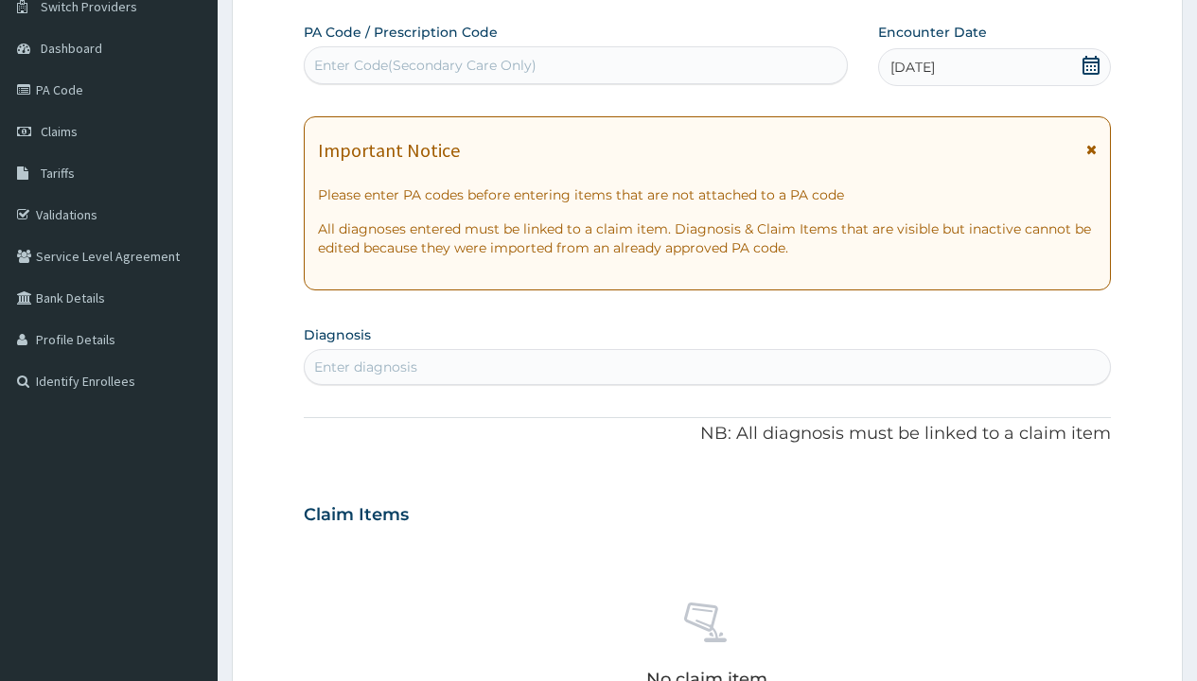
click at [365, 367] on div "Enter diagnosis" at bounding box center [365, 367] width 103 height 19
type input "prescription collected"
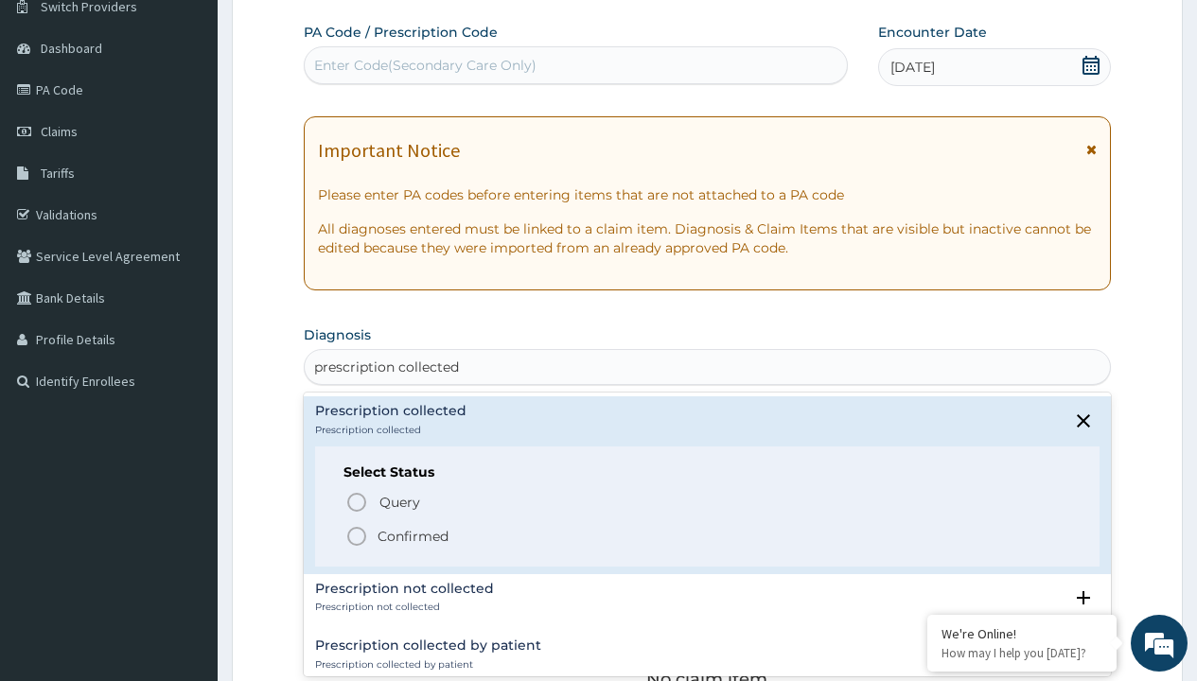
click at [413, 536] on p "Confirmed" at bounding box center [413, 536] width 71 height 19
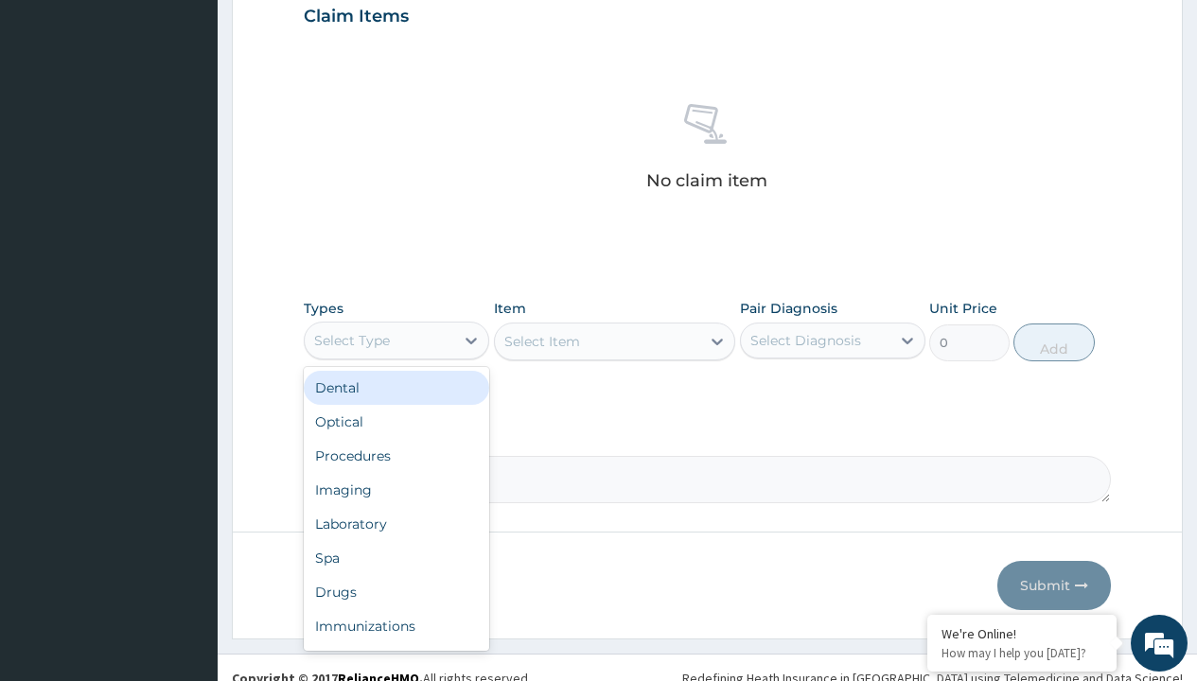
type input "procedures"
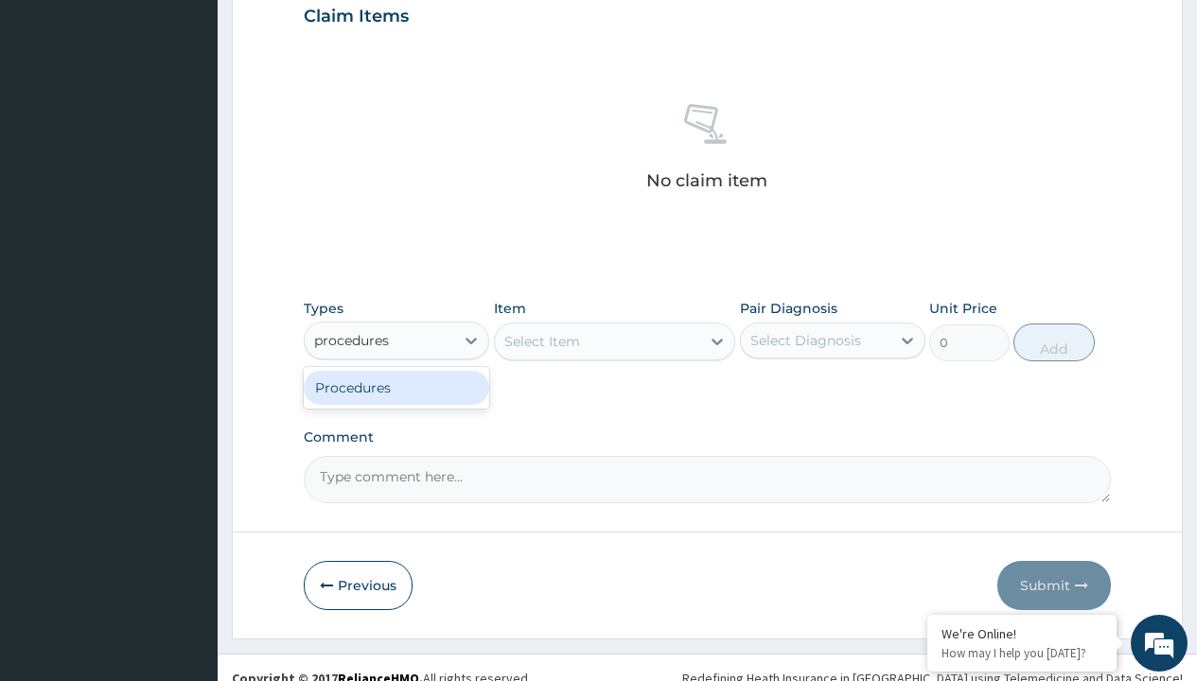
click at [396, 387] on div "Procedures" at bounding box center [396, 388] width 185 height 34
click at [541, 341] on div "Select Item" at bounding box center [615, 342] width 242 height 38
click at [352, 340] on div "Procedures" at bounding box center [352, 340] width 76 height 19
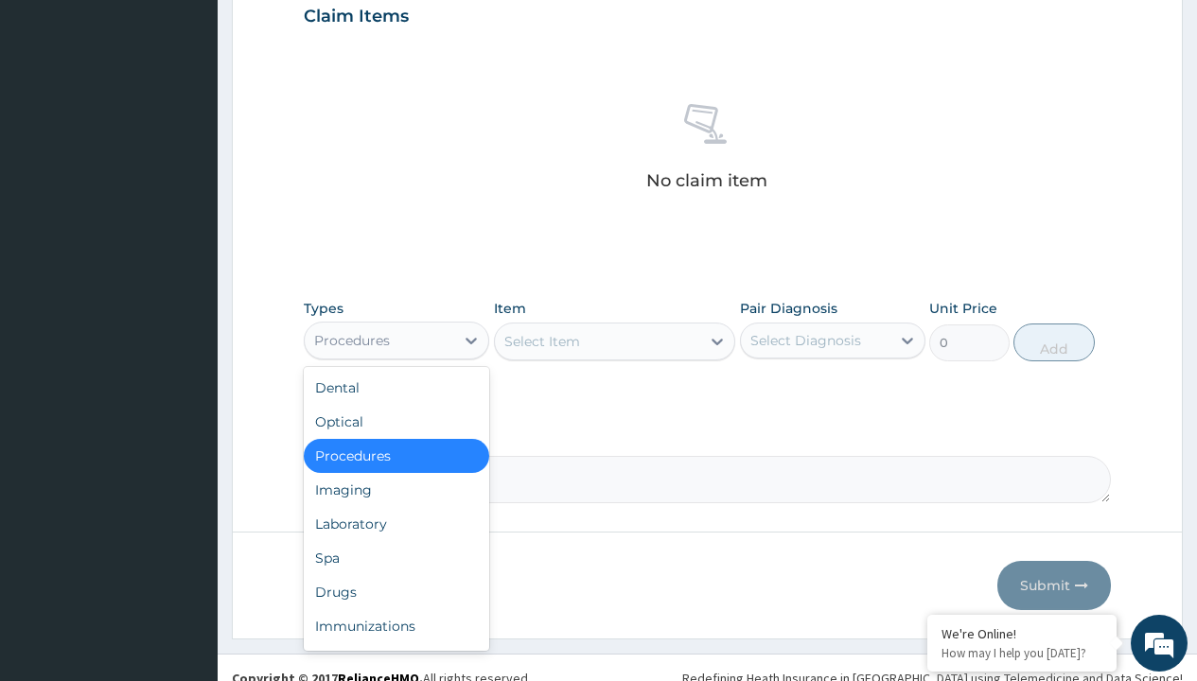
type input "procedures"
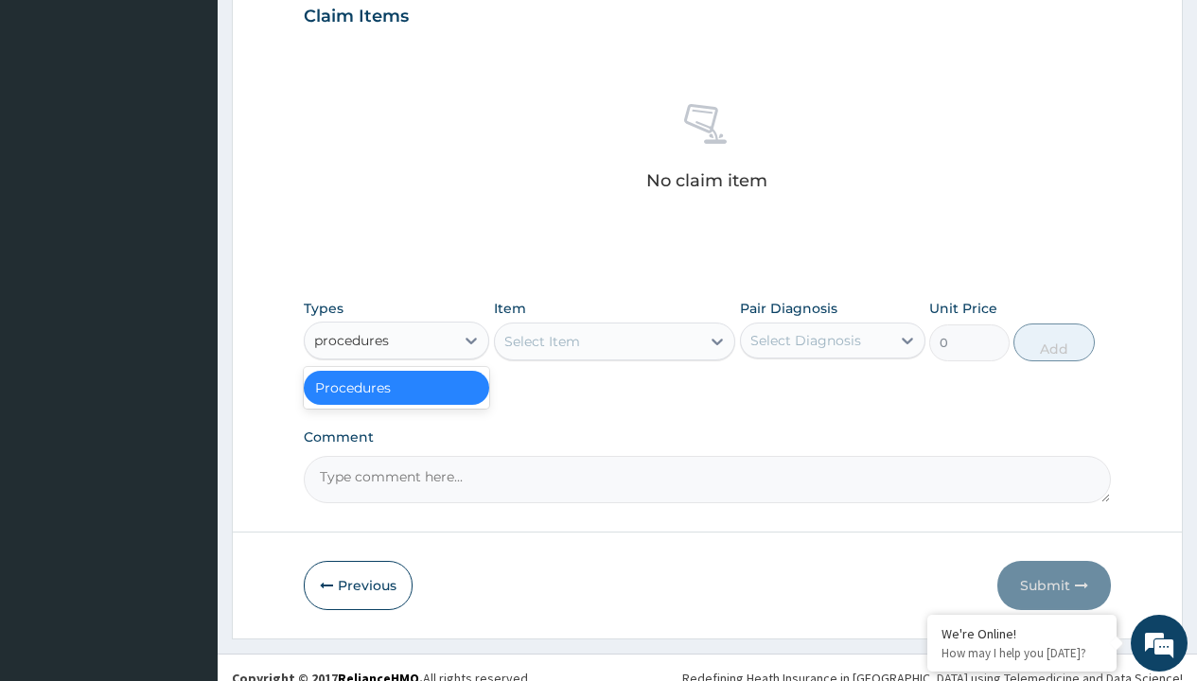
click at [396, 387] on div "Procedures" at bounding box center [396, 388] width 185 height 34
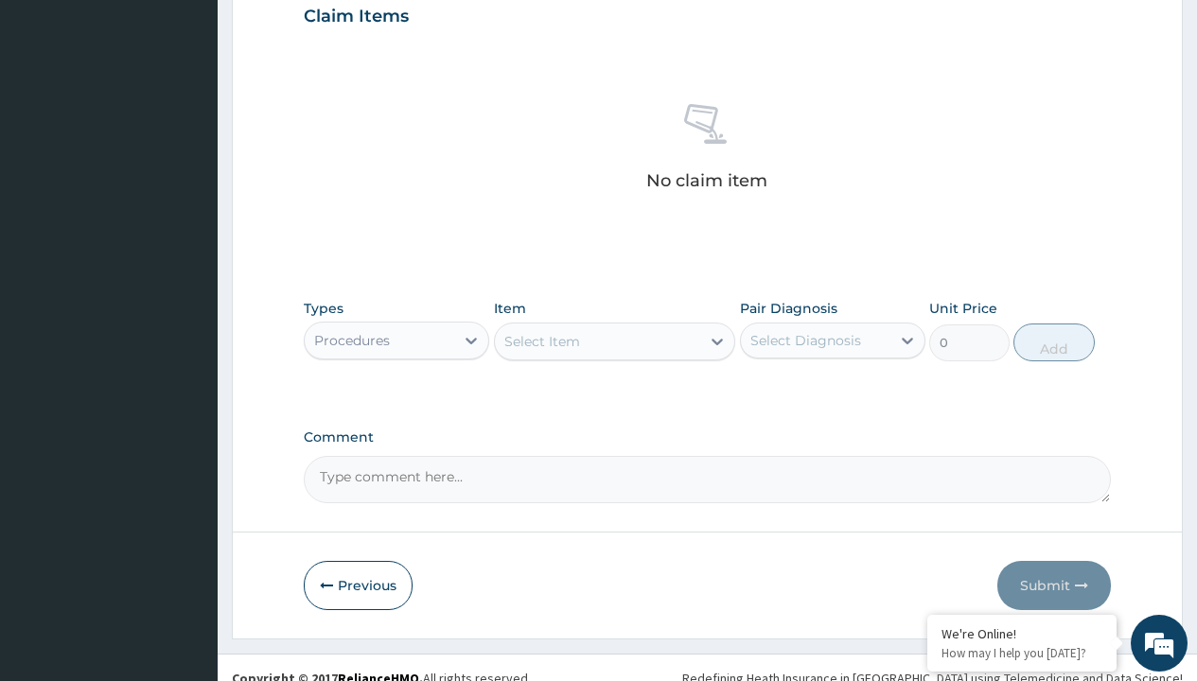
click at [541, 341] on div "Select Item" at bounding box center [542, 341] width 76 height 19
type input "service fee"
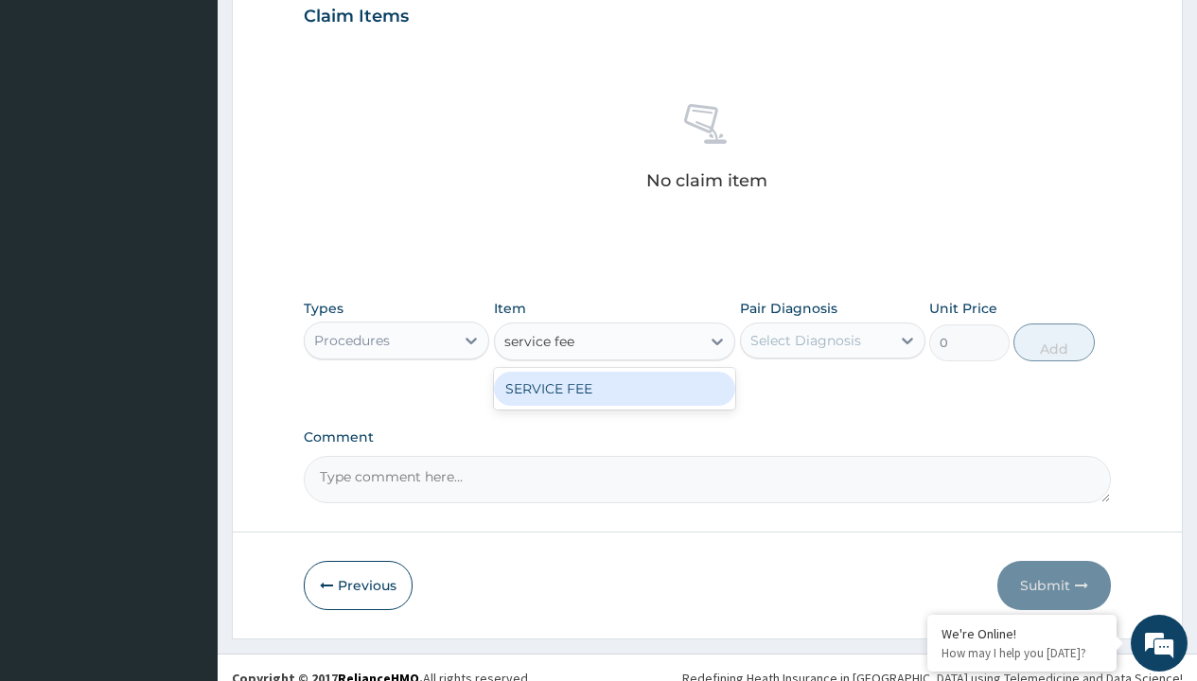
click at [614, 388] on div "SERVICE FEE" at bounding box center [615, 389] width 242 height 34
type input "100"
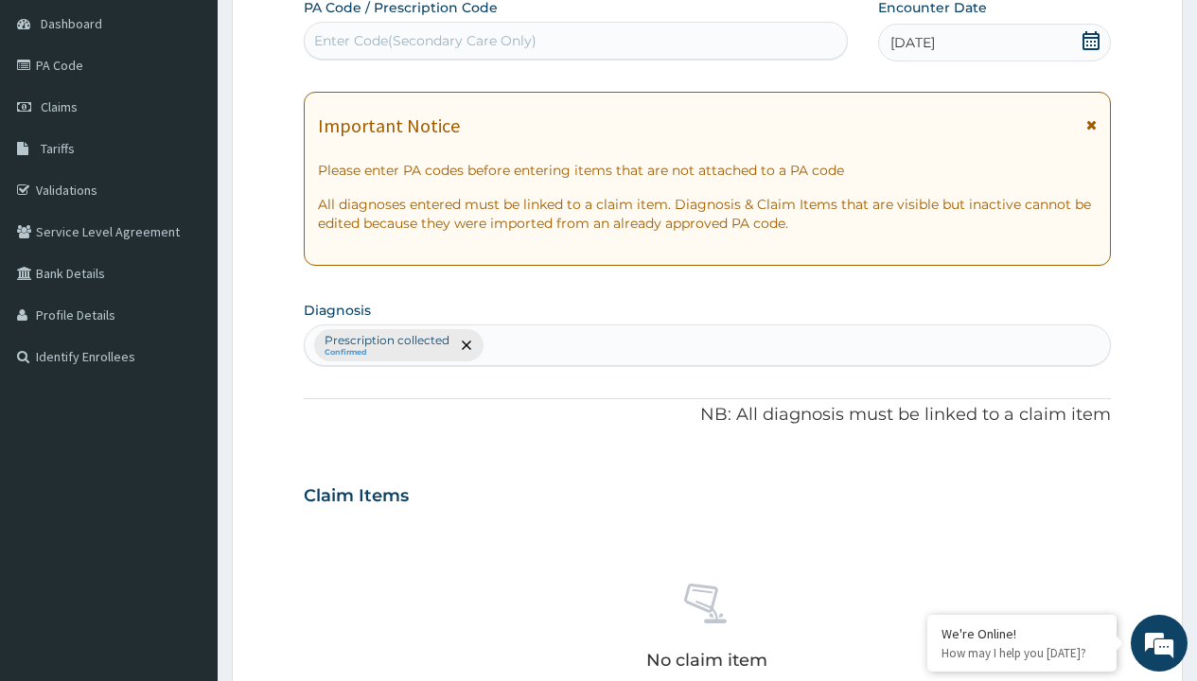
type input "prescription collected"
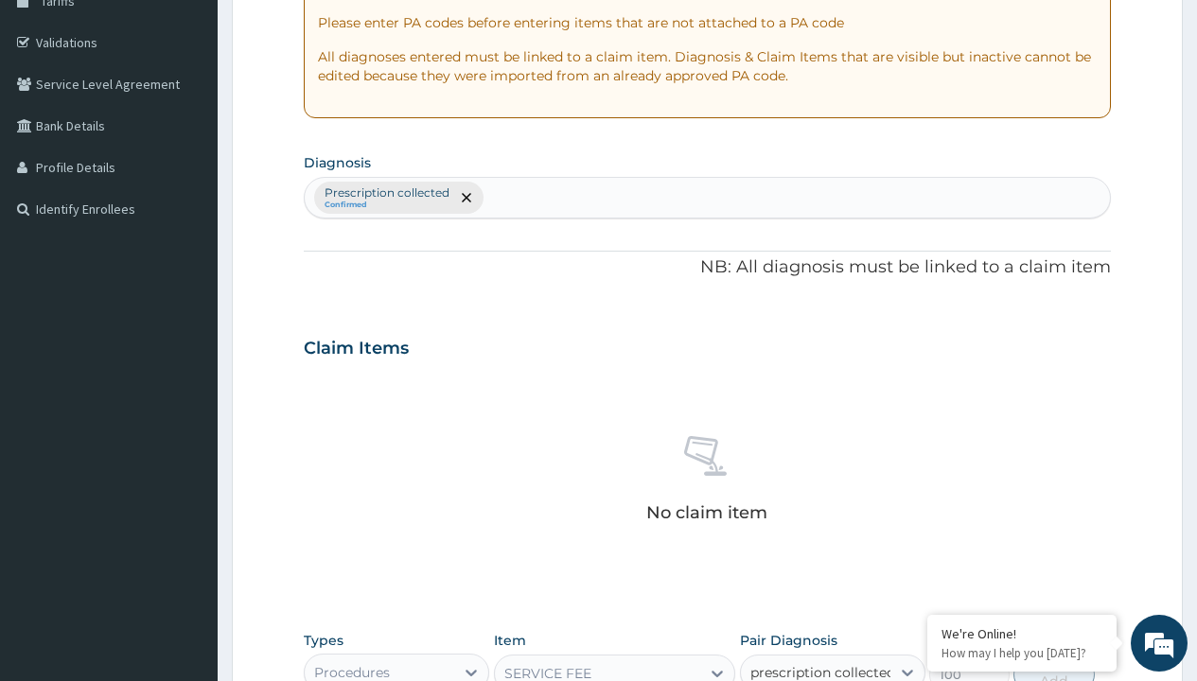
checkbox input "true"
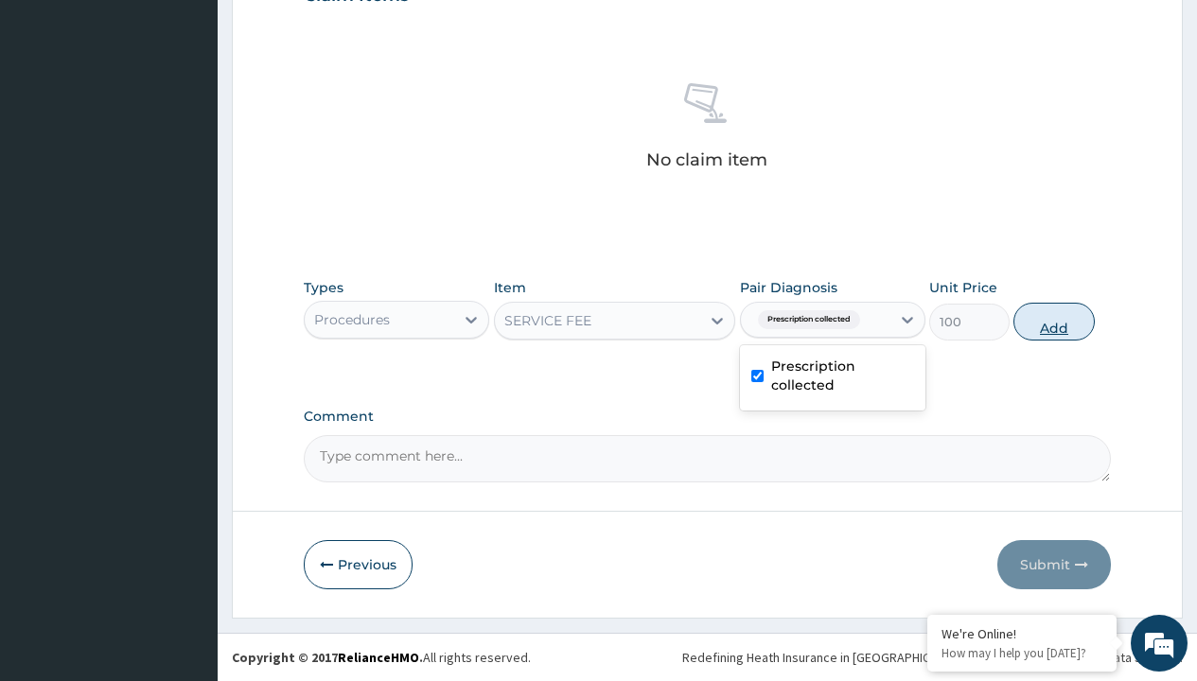
click at [1054, 321] on button "Add" at bounding box center [1053, 322] width 80 height 38
type input "0"
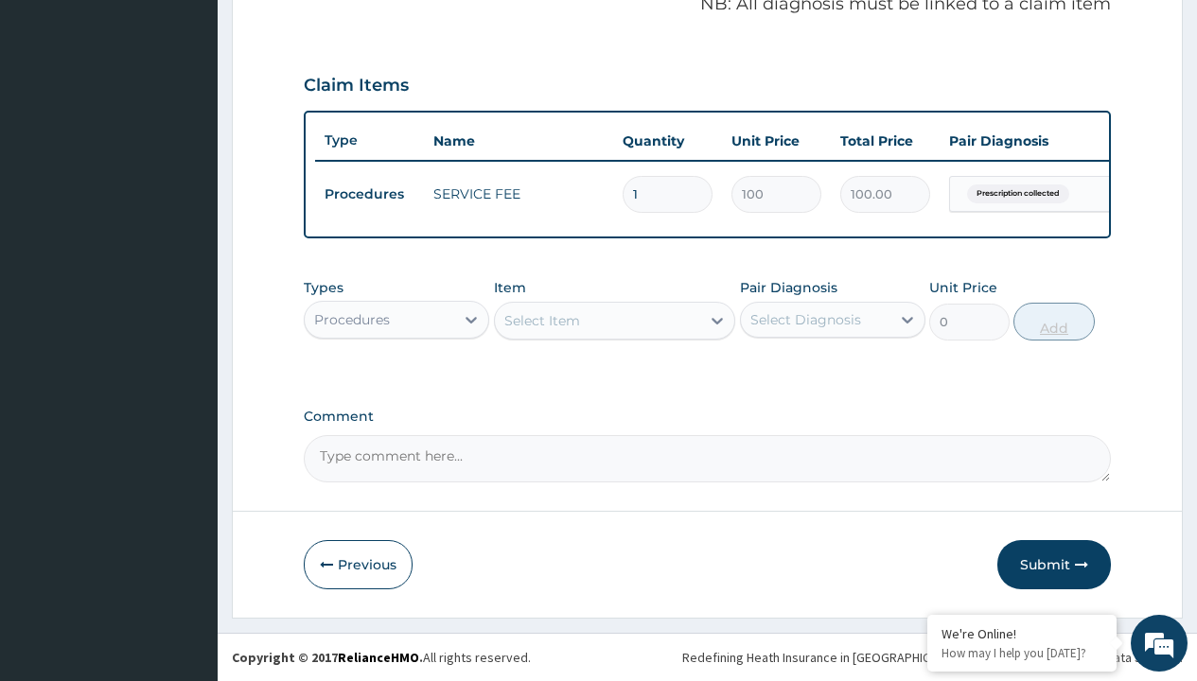
scroll to position [607, 0]
click at [352, 319] on div "Procedures" at bounding box center [352, 319] width 76 height 19
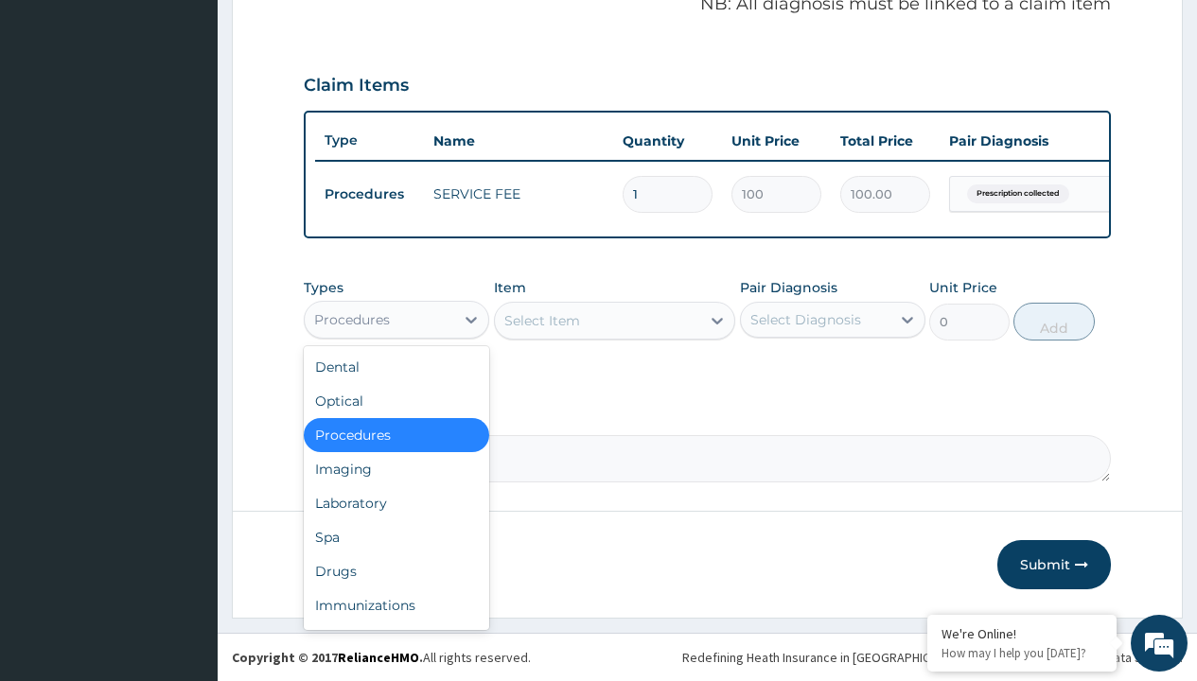
type input "drugs"
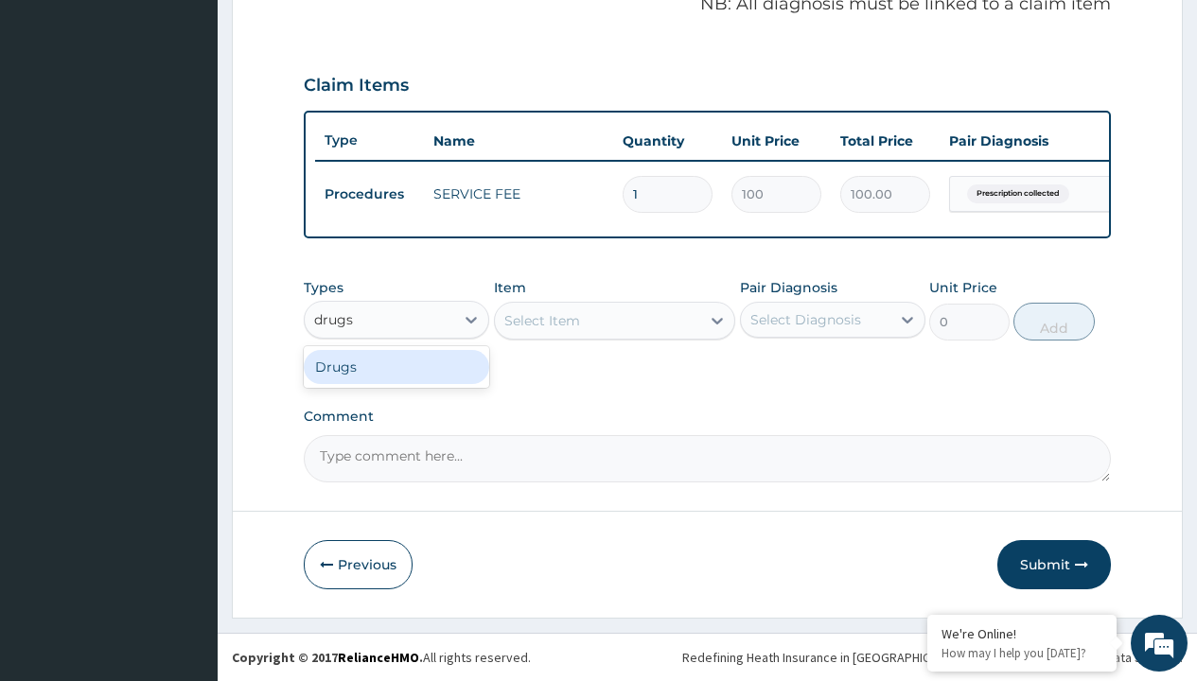
scroll to position [0, 0]
click at [396, 366] on div "Drugs" at bounding box center [396, 367] width 185 height 34
click at [541, 320] on div "Select Item" at bounding box center [615, 321] width 242 height 38
type input "nifedipine 20mg (nifedin dexcel) per sach/sach"
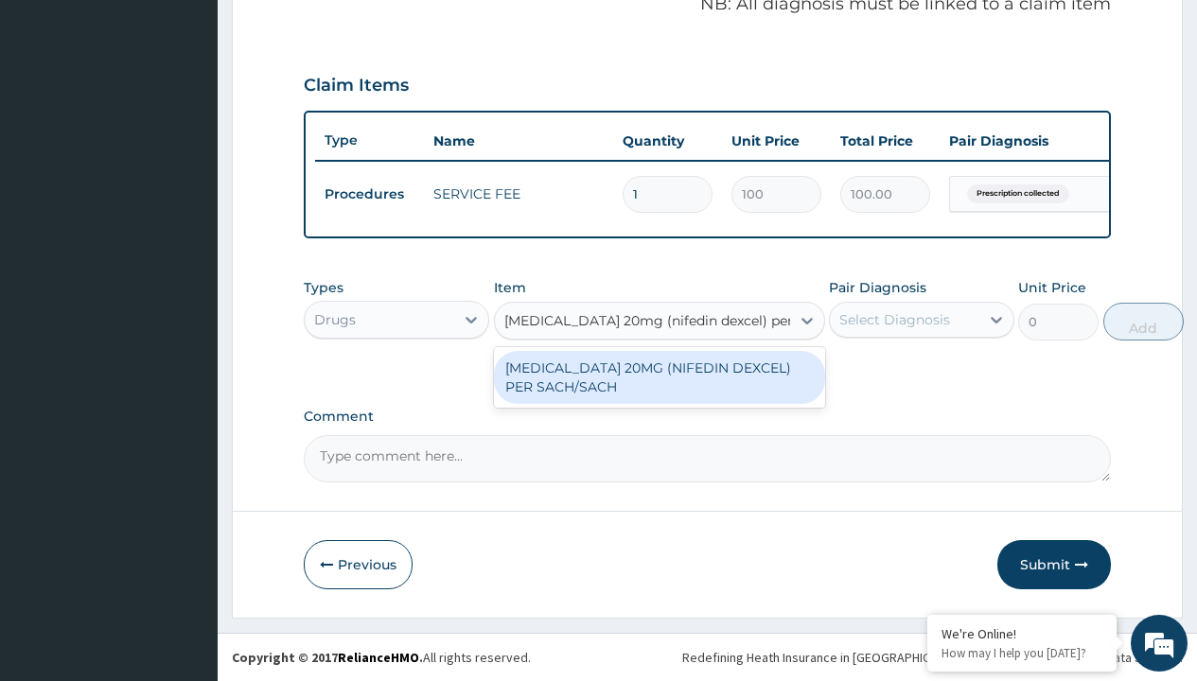
click at [659, 377] on div "NIFEDIPINE 20MG (NIFEDIN DEXCEL) PER SACH/SACH" at bounding box center [659, 377] width 331 height 53
type input "200"
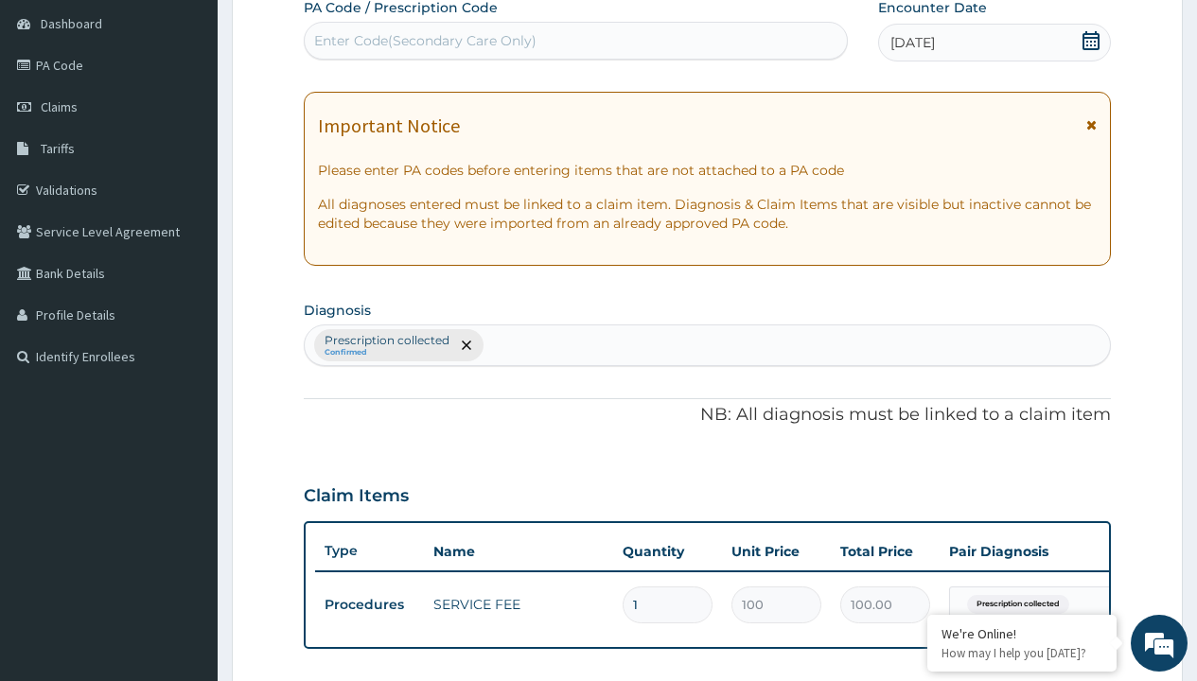
type input "prescription collected"
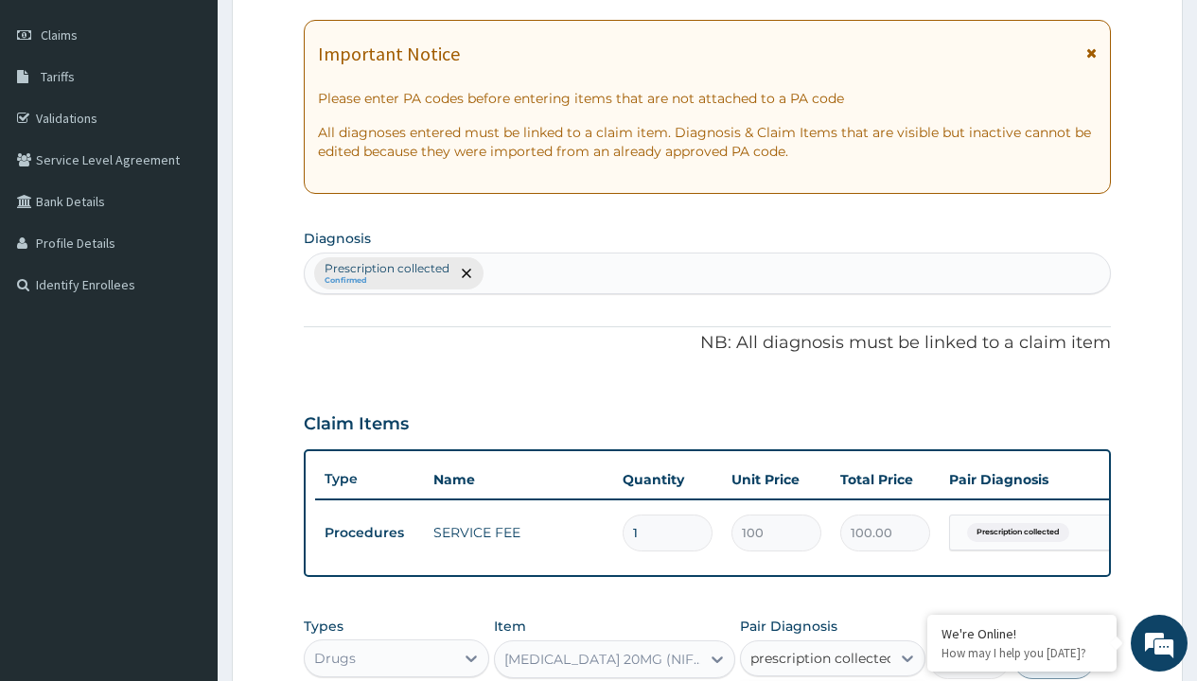
checkbox input "true"
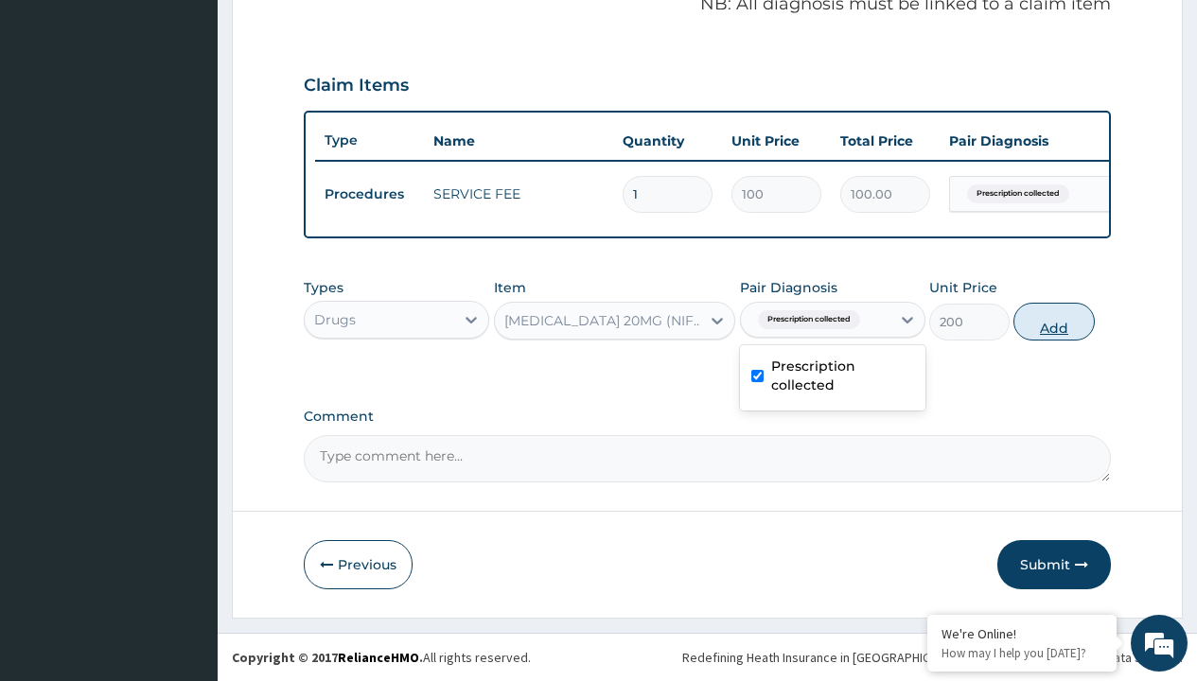
click at [1054, 321] on button "Add" at bounding box center [1053, 322] width 80 height 38
type input "0"
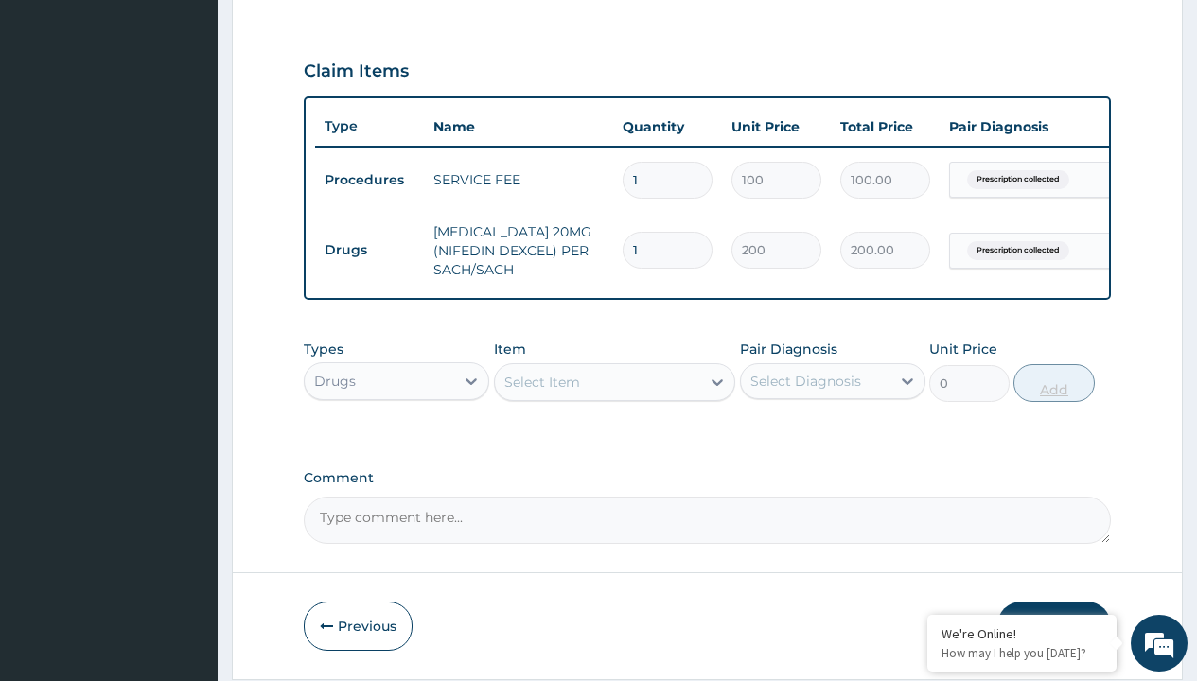
type input "30"
type input "6000.00"
type input "30"
click at [369, 250] on td "Drugs" at bounding box center [369, 250] width 109 height 35
type input "drugs"
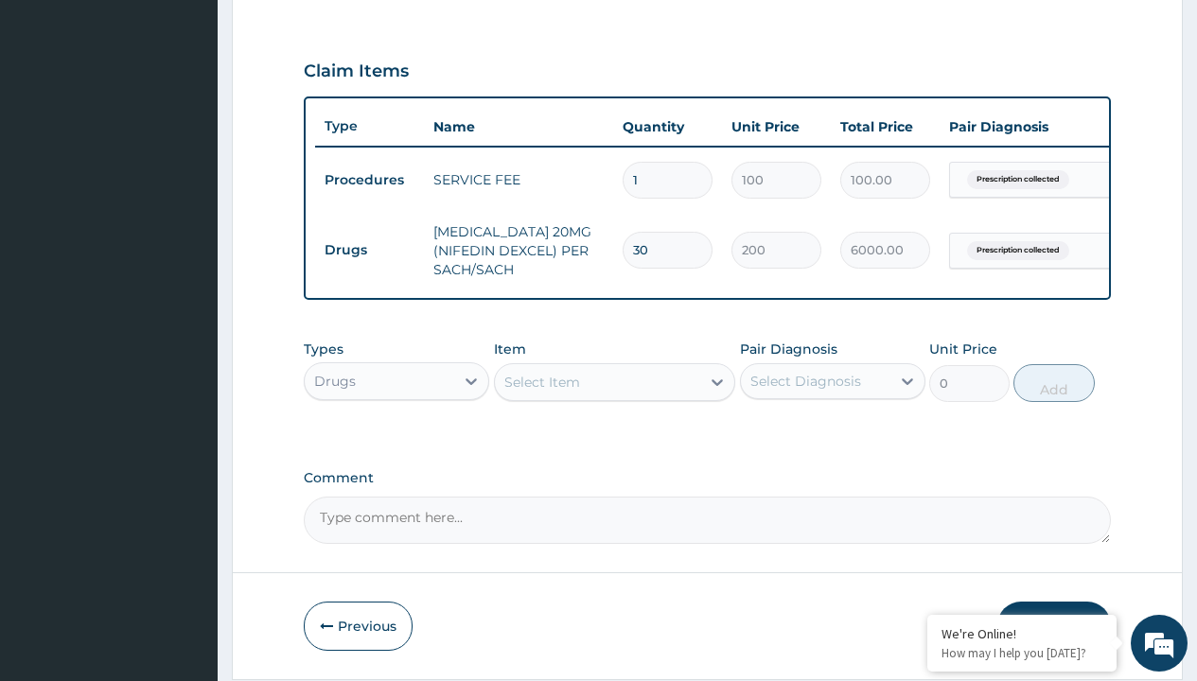
scroll to position [0, 0]
click at [396, 442] on div "Drugs" at bounding box center [396, 429] width 185 height 34
click at [541, 392] on div "Select Item" at bounding box center [542, 382] width 76 height 19
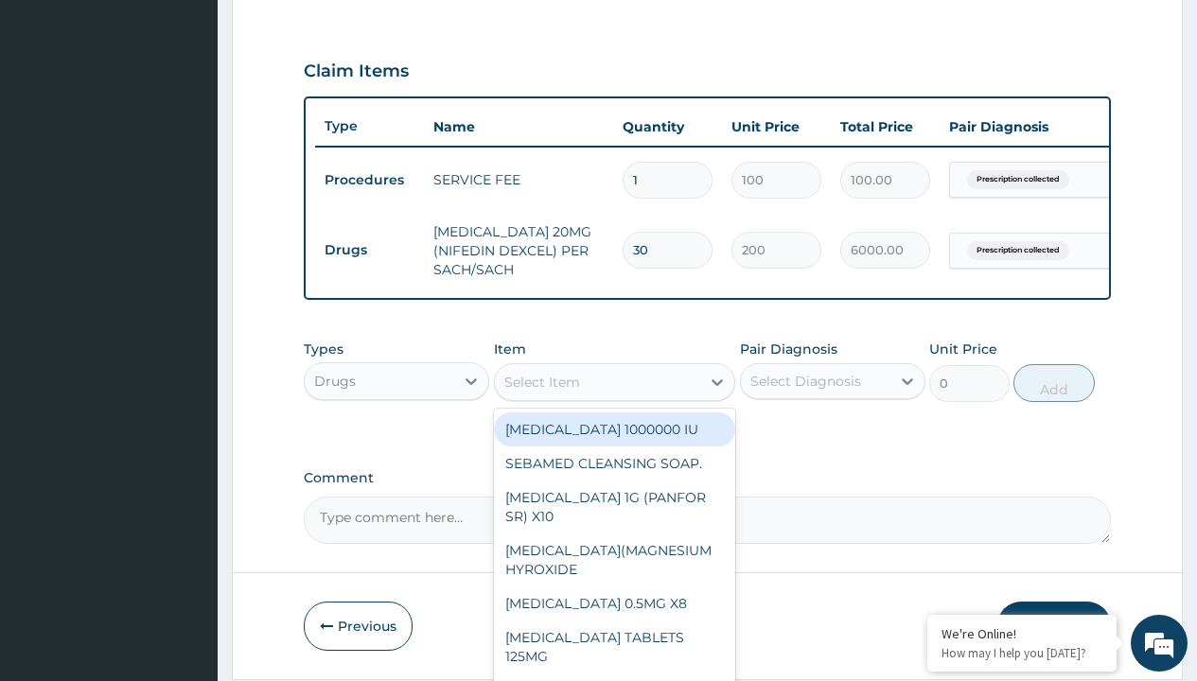
type input "aspirin 75mg (vasoprin) /sach"
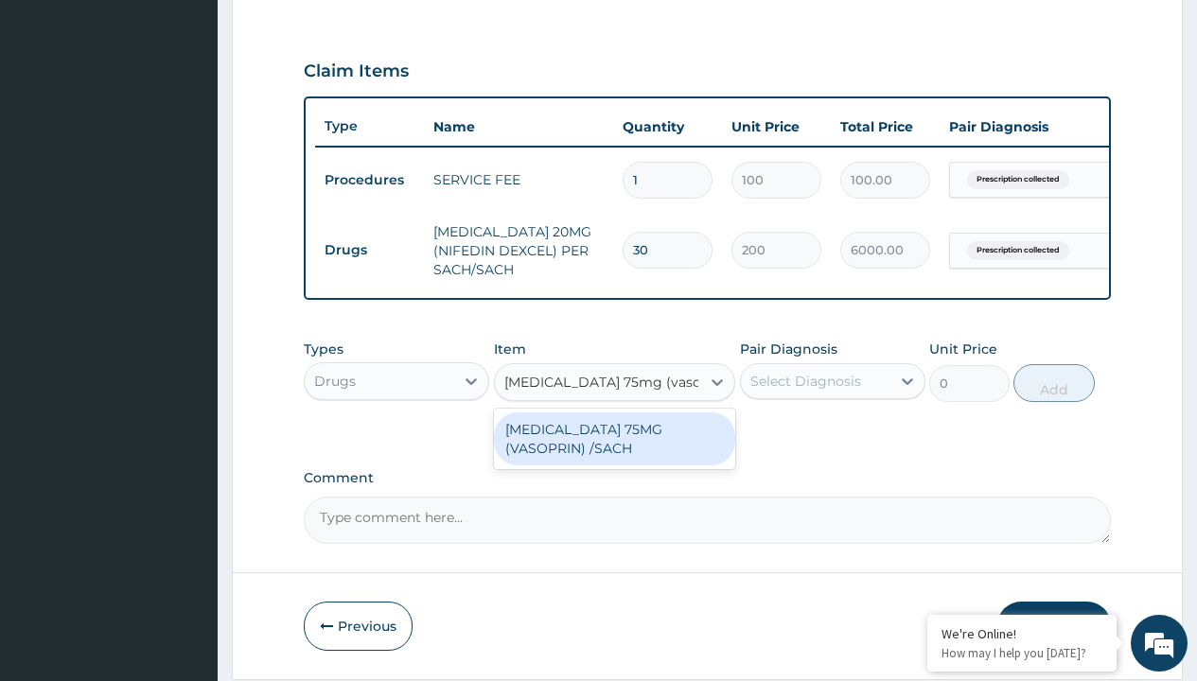
click at [614, 452] on div "ASPIRIN 75MG (VASOPRIN) /SACH" at bounding box center [615, 439] width 242 height 53
type input "19"
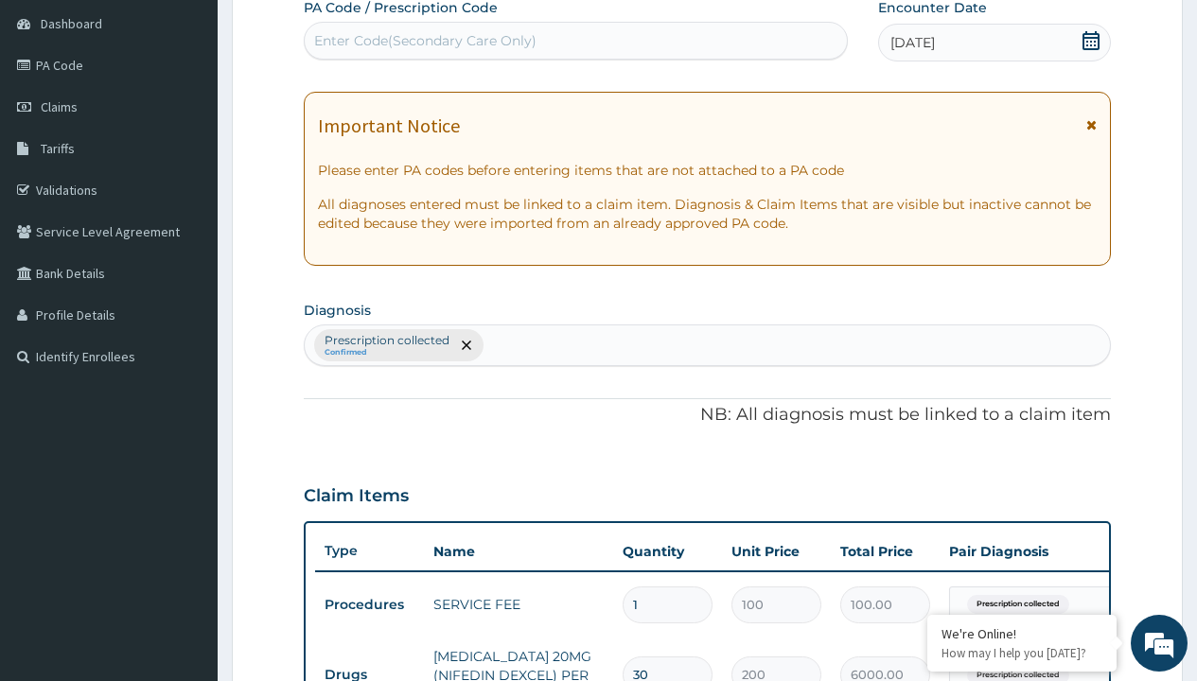
type input "prescription collected"
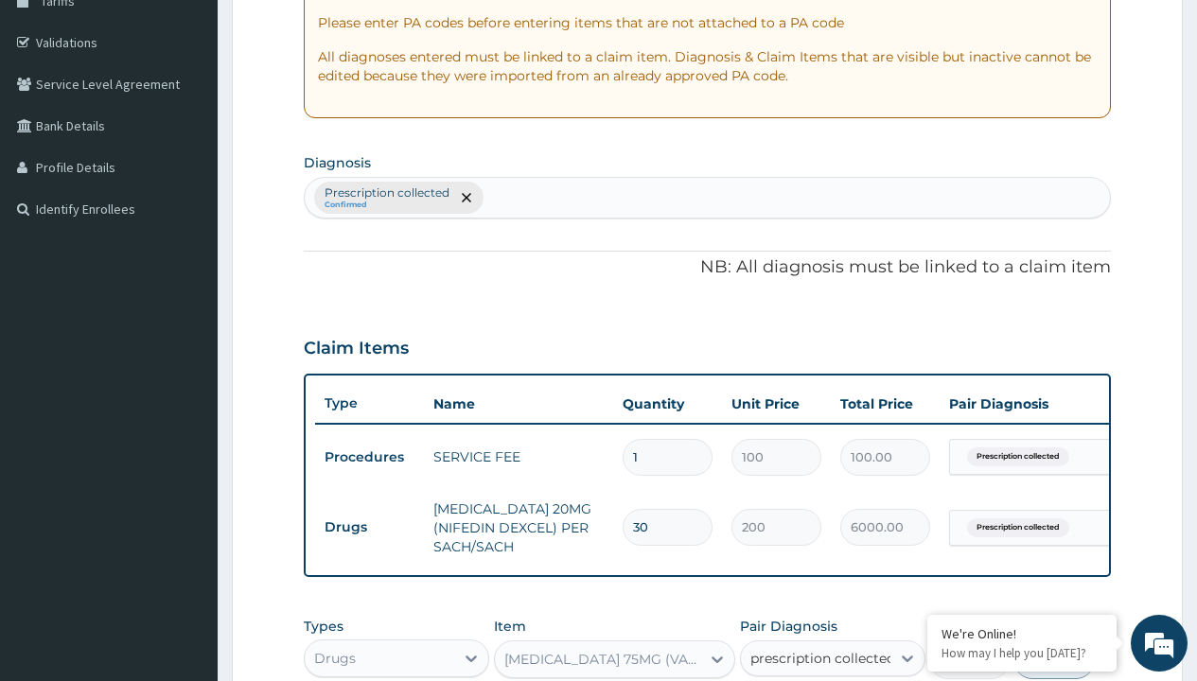
checkbox input "true"
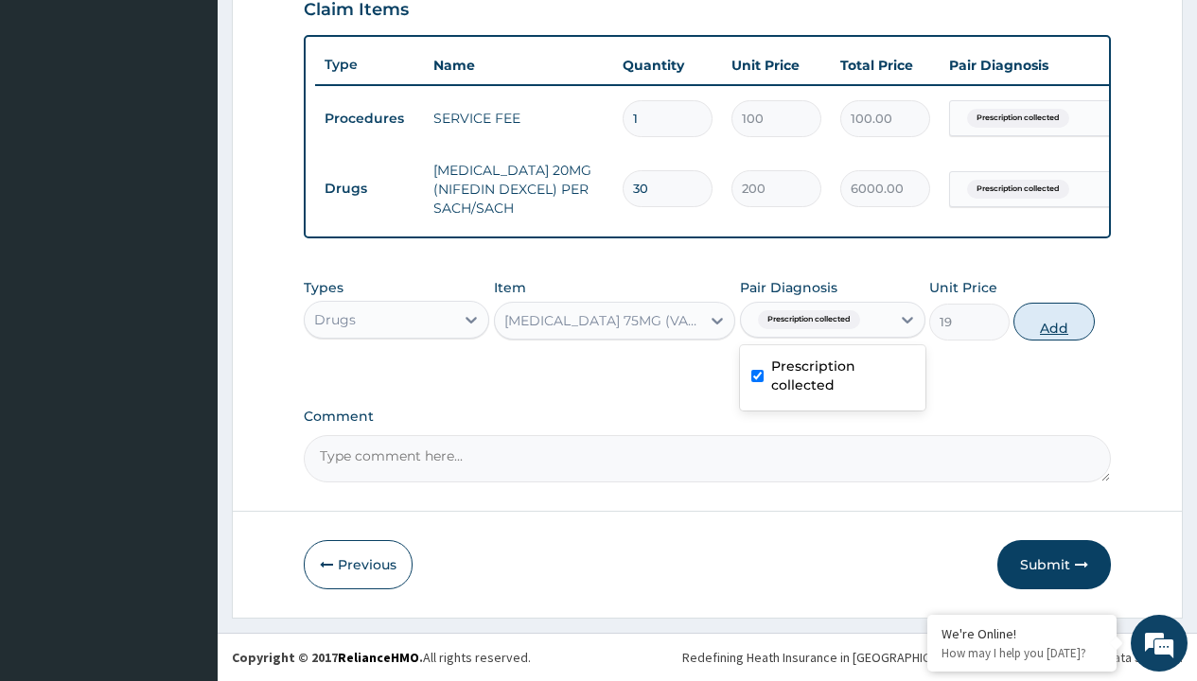
click at [1054, 321] on button "Add" at bounding box center [1053, 322] width 80 height 38
type input "0"
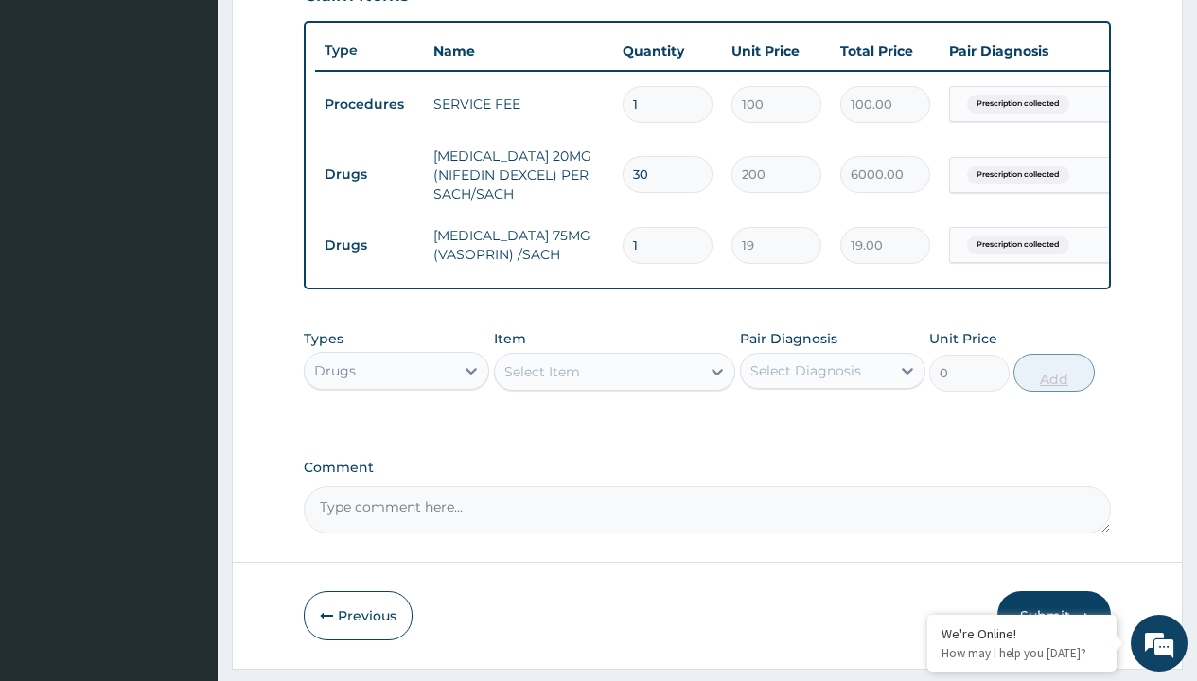
type input "30"
type input "570.00"
type input "30"
click at [369, 174] on td "Drugs" at bounding box center [369, 174] width 109 height 35
type input "procedures"
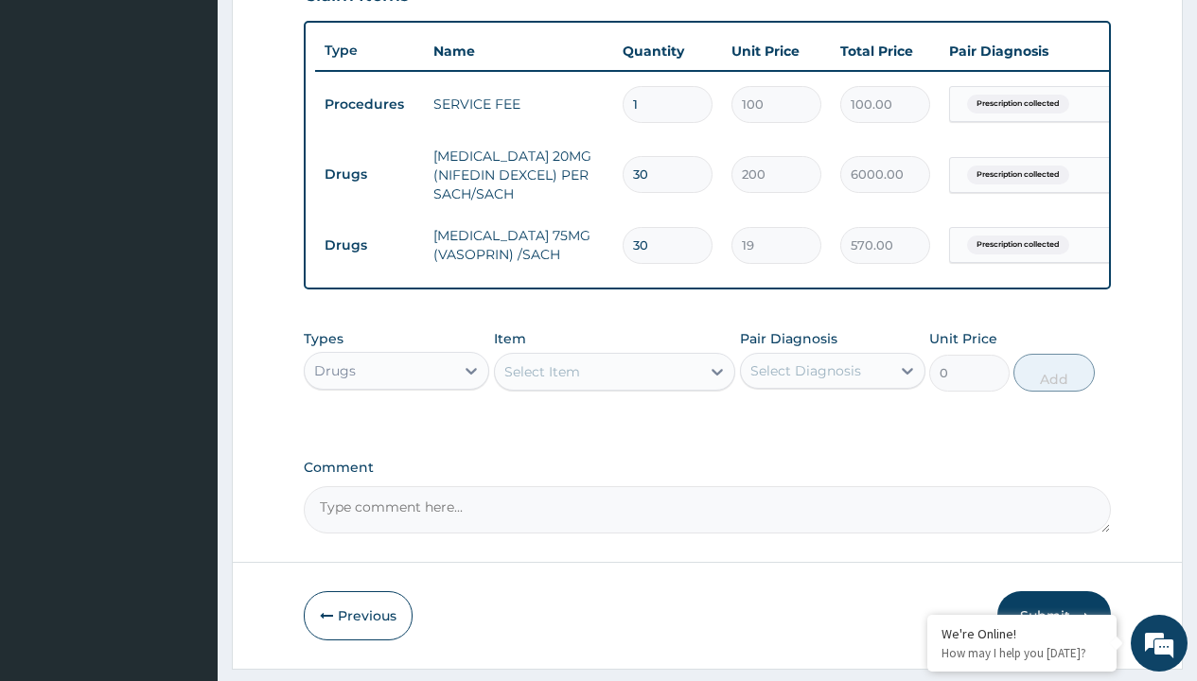
scroll to position [0, 0]
click at [396, 431] on div "Procedures" at bounding box center [396, 418] width 185 height 34
click at [541, 381] on div "Select Item" at bounding box center [542, 371] width 76 height 19
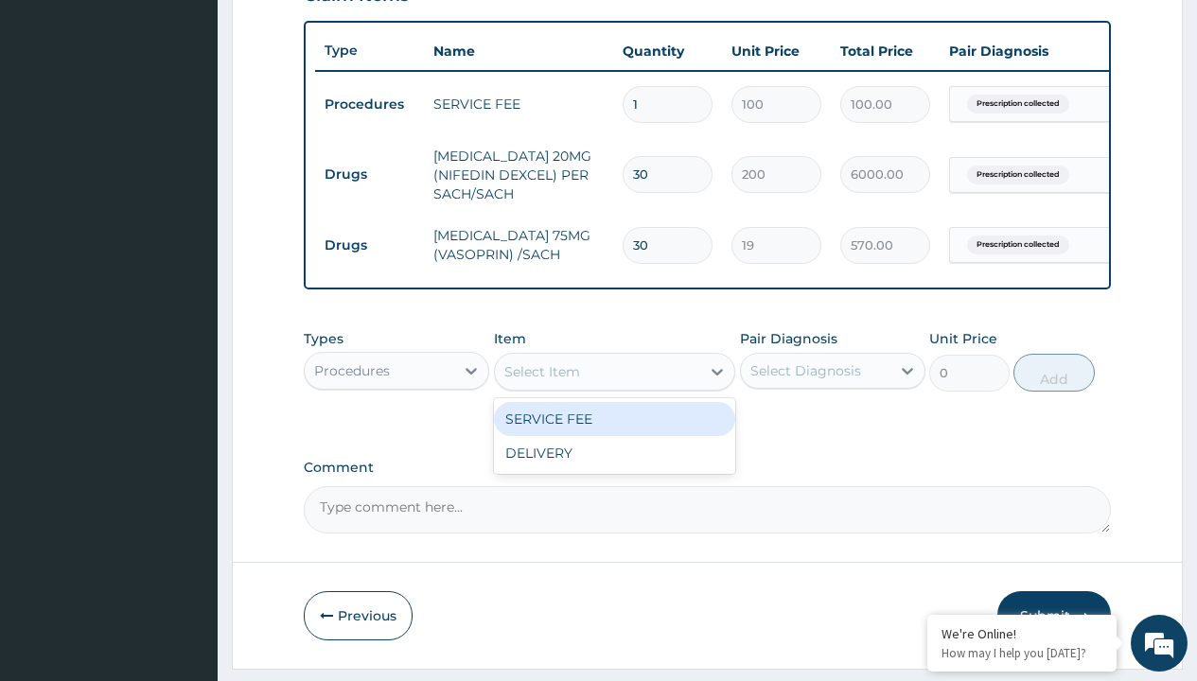
type input "delivery"
click at [614, 432] on div "DELIVERY" at bounding box center [615, 419] width 242 height 34
type input "2000"
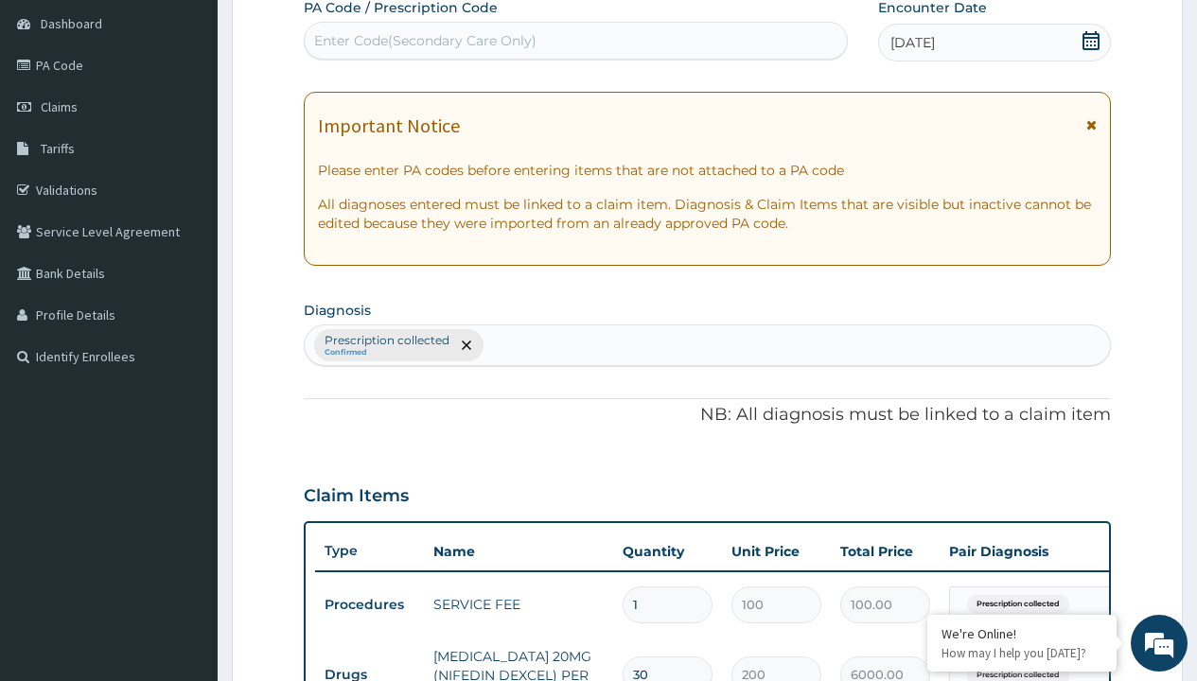
type input "prescription collected"
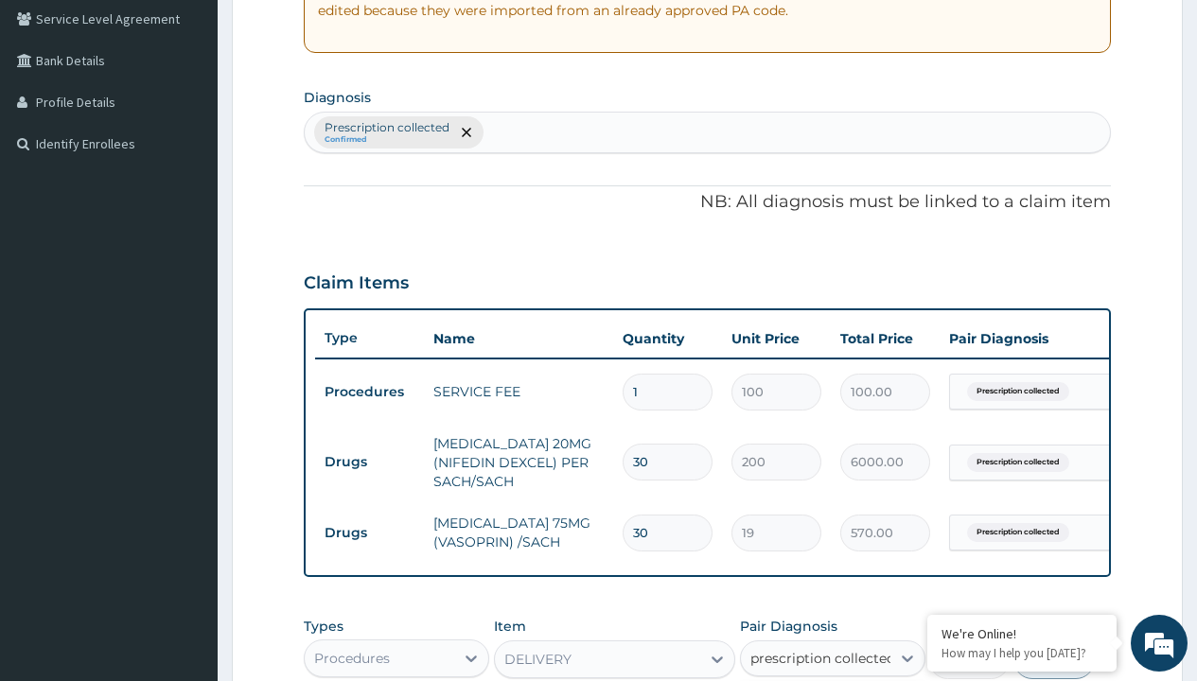
scroll to position [748, 0]
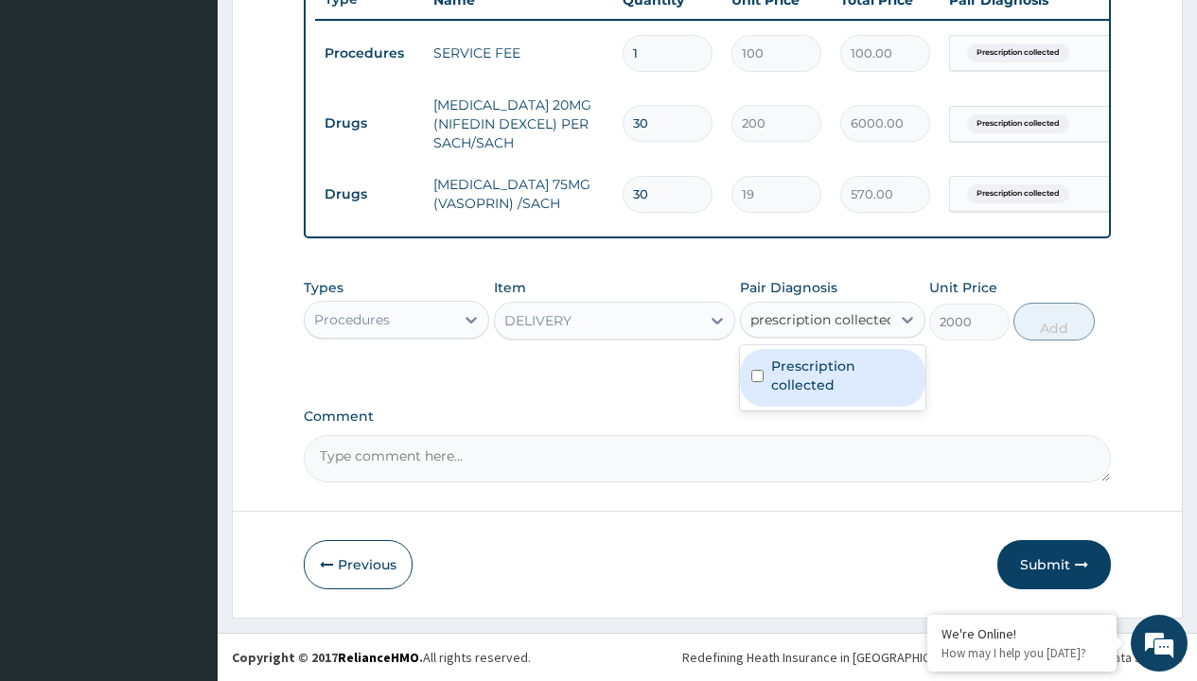
click at [832, 378] on label "Prescription collected" at bounding box center [842, 376] width 143 height 38
checkbox input "true"
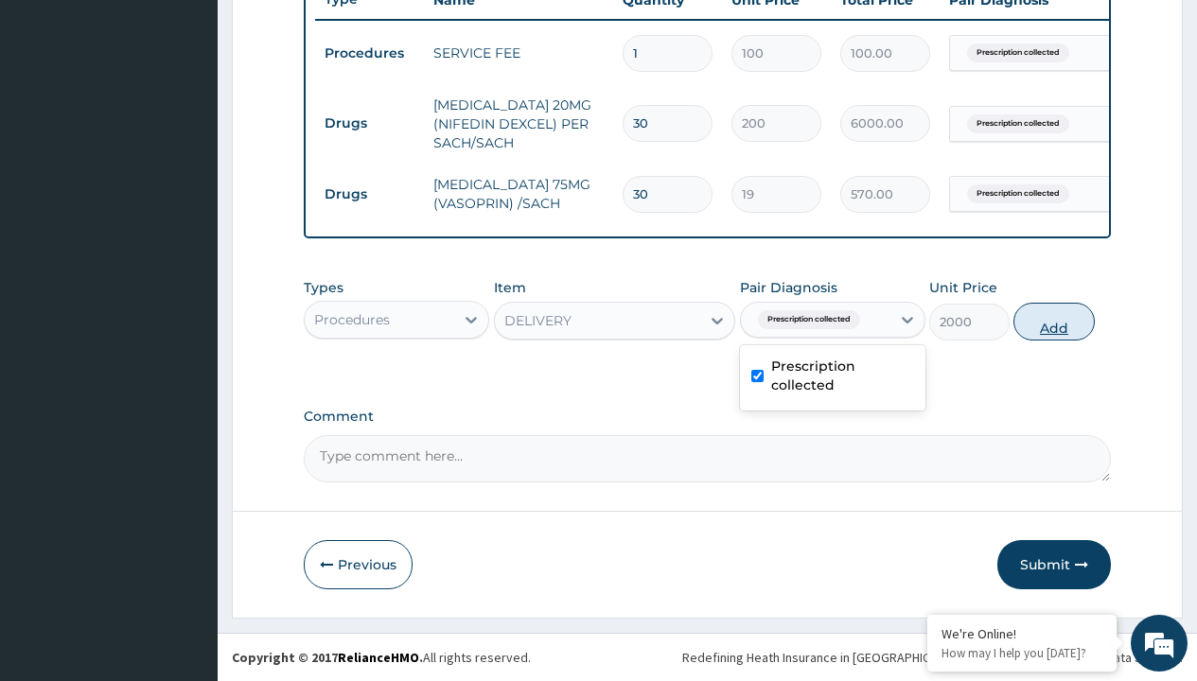
click at [1054, 321] on button "Add" at bounding box center [1053, 322] width 80 height 38
type input "0"
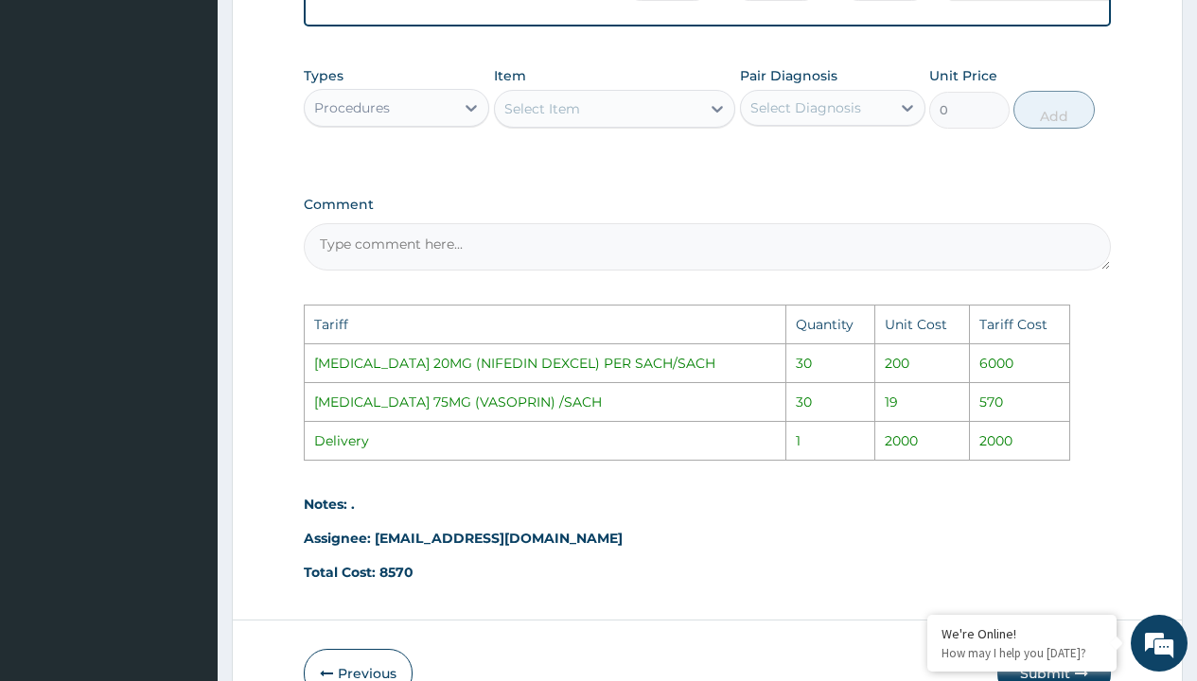
scroll to position [1134, 0]
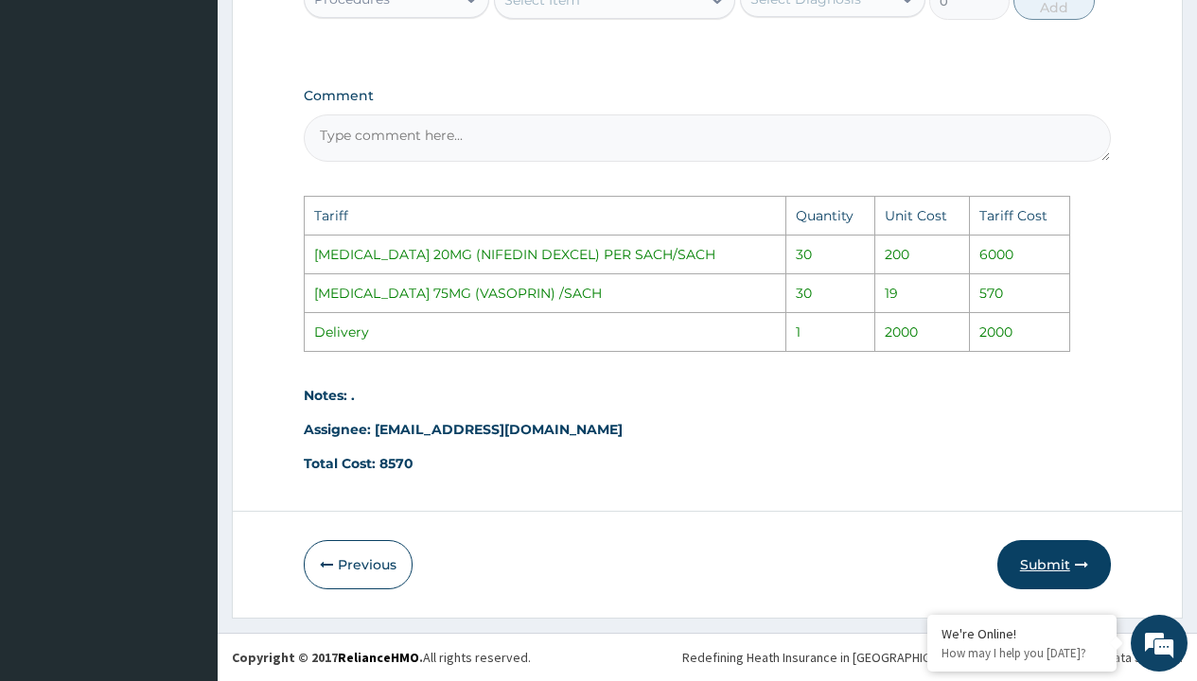
click at [1034, 567] on button "Submit" at bounding box center [1054, 564] width 114 height 49
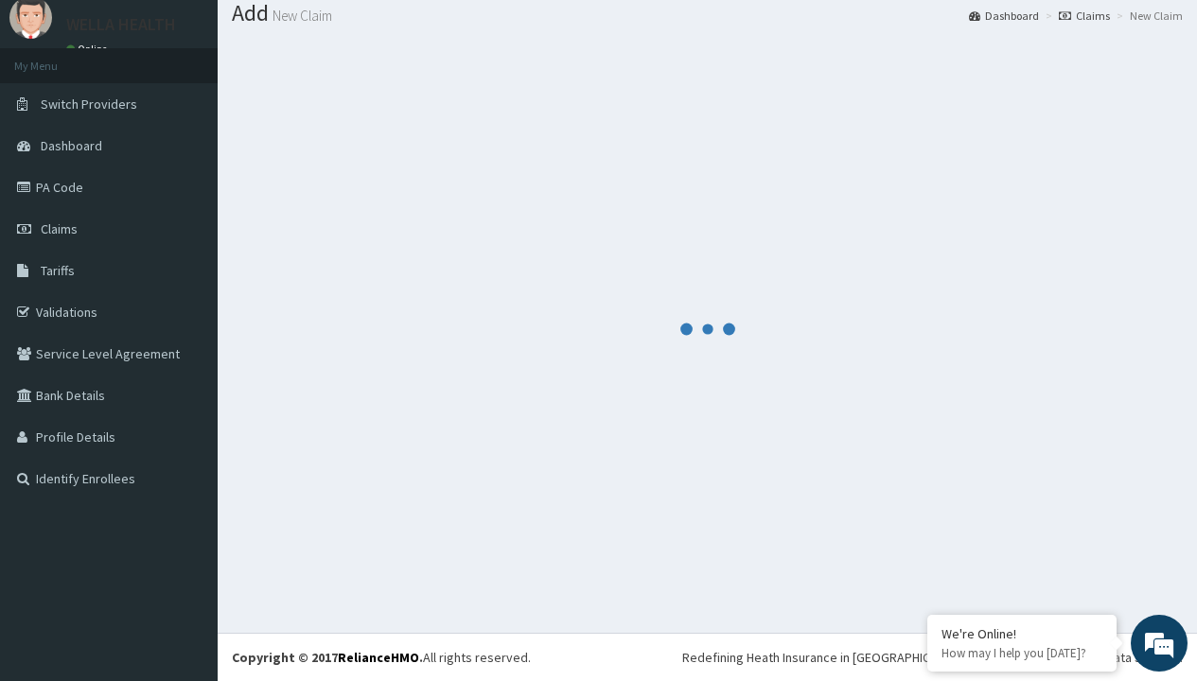
scroll to position [814, 0]
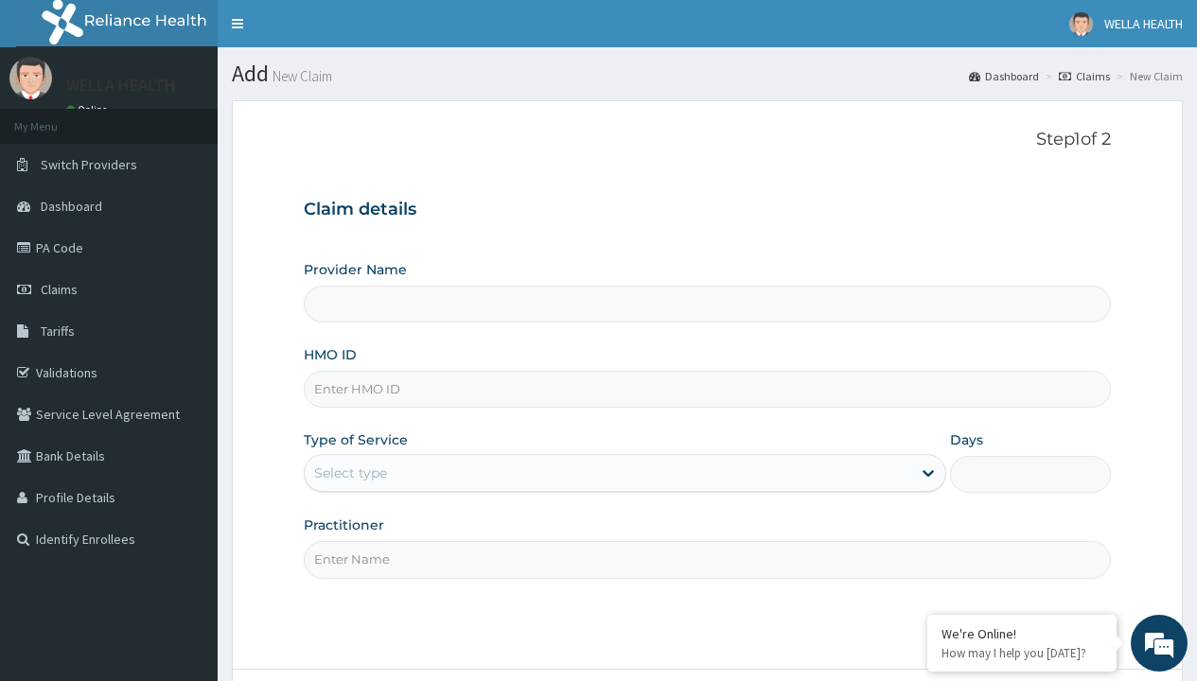
type input "WellaHealth(TELEMEDICINE)"
type input "PPY/10227/B"
type input "WellaHealth"
click at [350, 473] on div "Select type" at bounding box center [350, 473] width 73 height 19
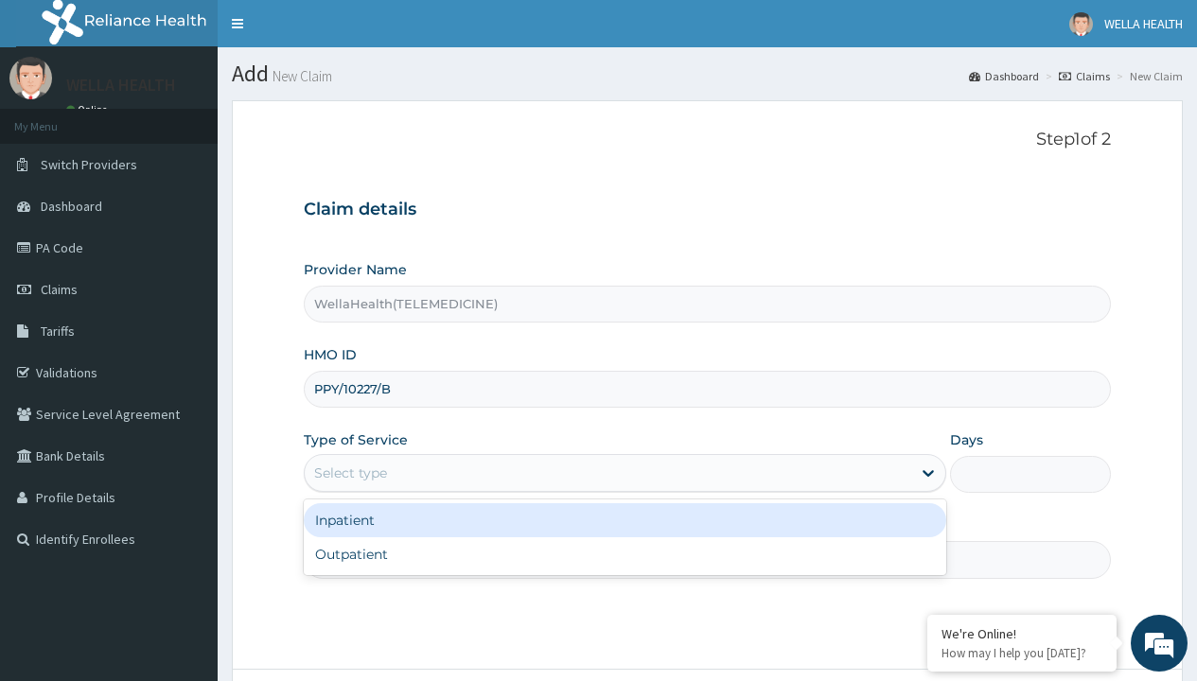
click at [624, 554] on div "Outpatient" at bounding box center [625, 554] width 642 height 34
type input "1"
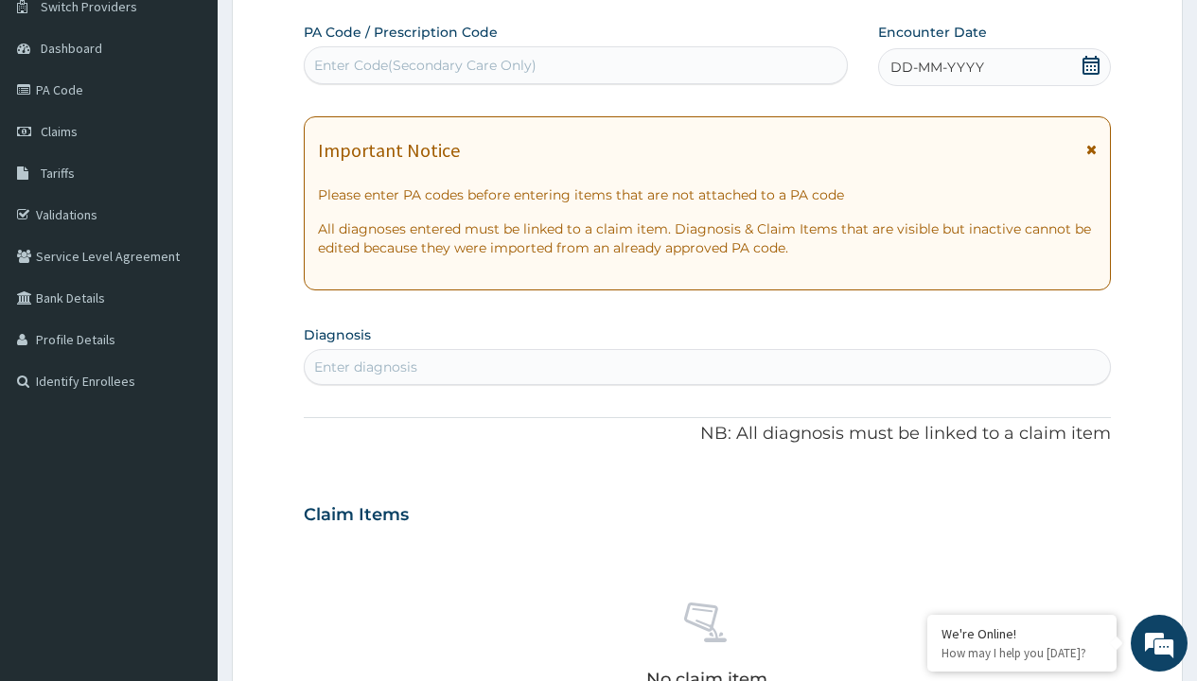
click at [936, 67] on span "DD-MM-YYYY" at bounding box center [937, 67] width 94 height 19
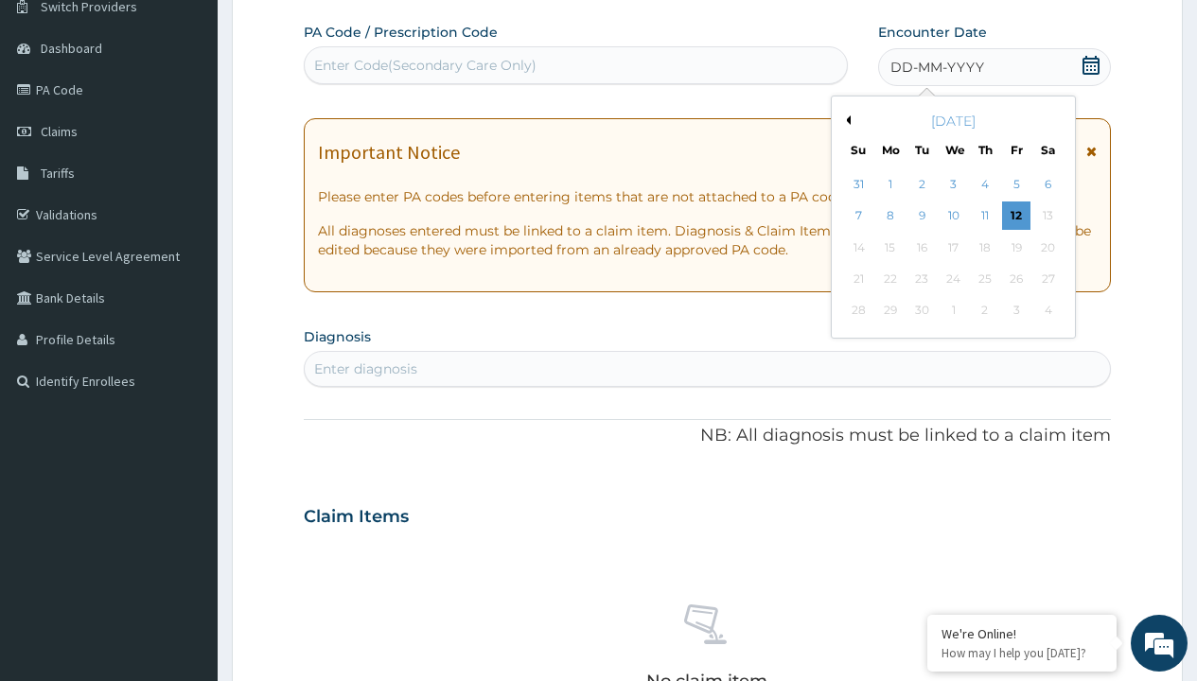
click at [845, 120] on button "Previous Month" at bounding box center [845, 119] width 9 height 9
click at [1047, 185] on div "2" at bounding box center [1047, 184] width 28 height 28
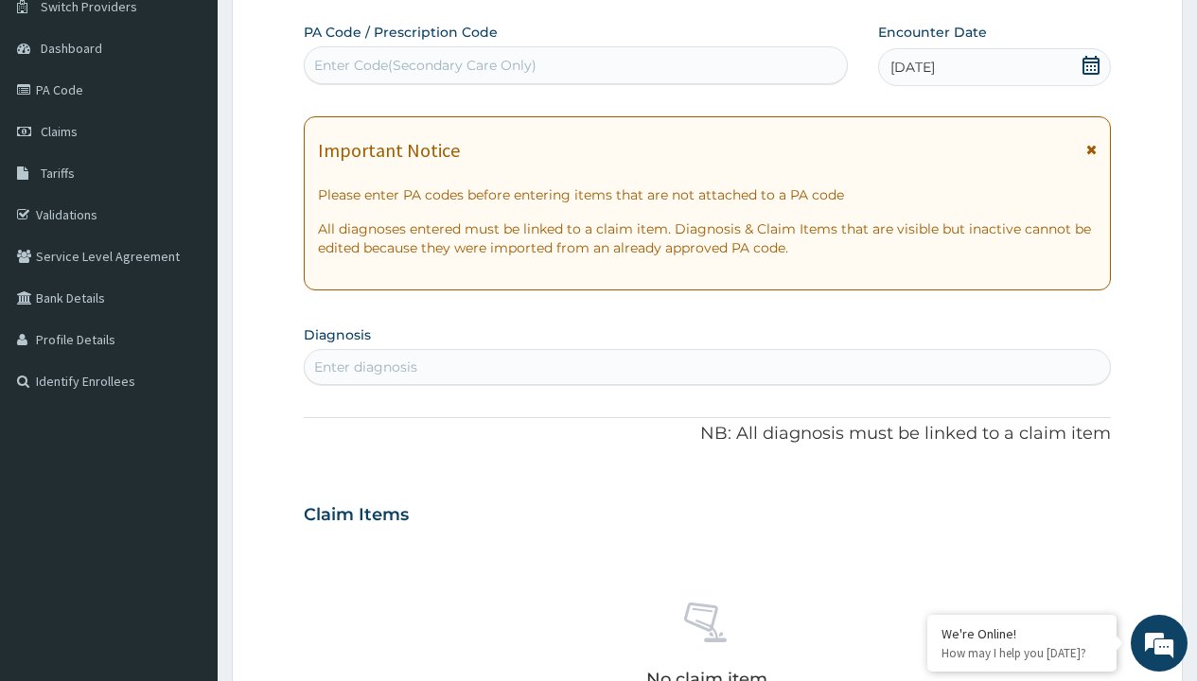
click at [365, 367] on div "Enter diagnosis" at bounding box center [365, 367] width 103 height 19
type input "prescription collected"
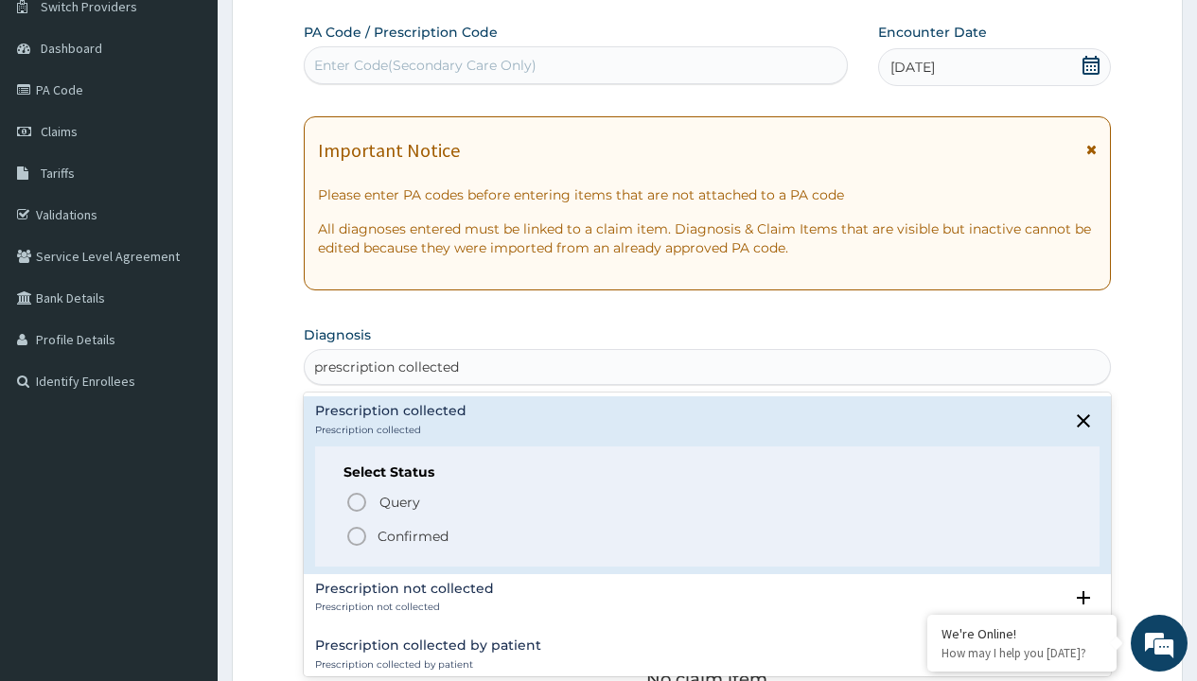
click at [413, 536] on p "Confirmed" at bounding box center [413, 536] width 71 height 19
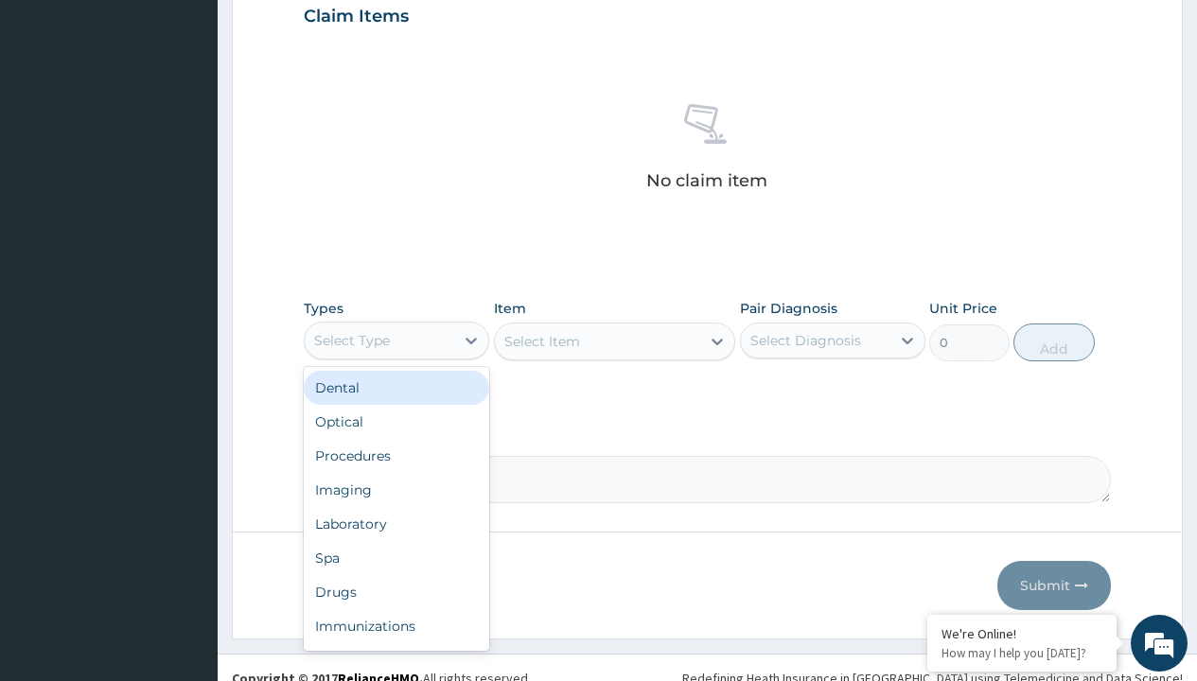
type input "procedures"
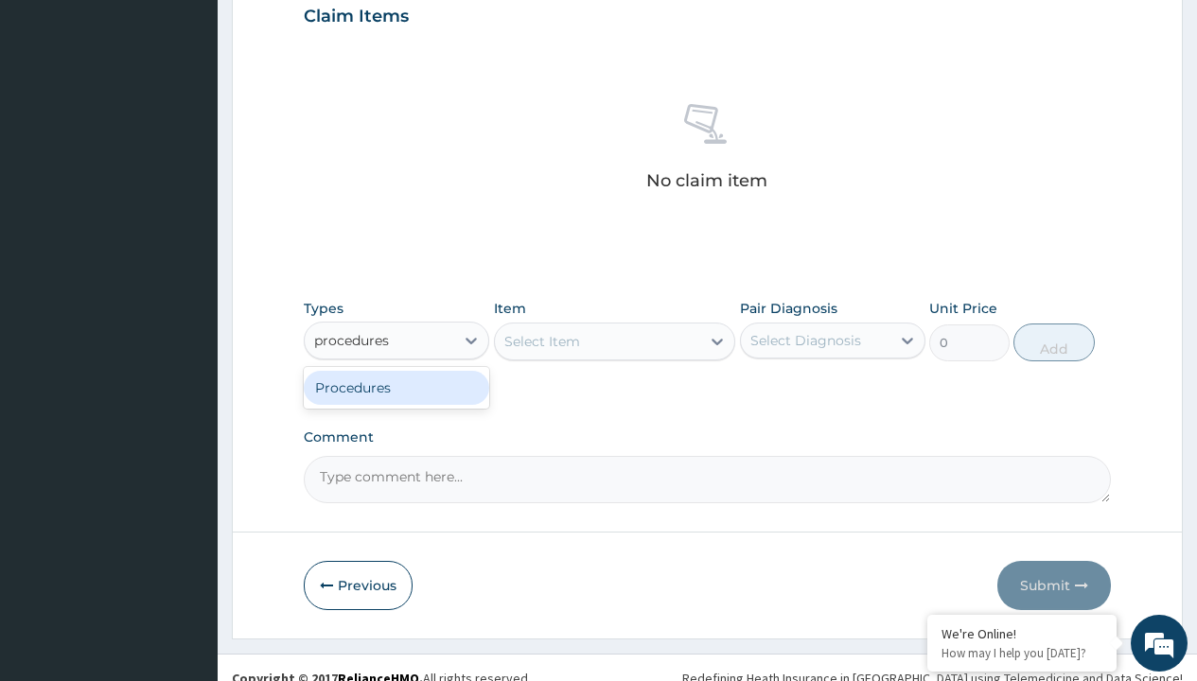
click at [396, 387] on div "Procedures" at bounding box center [396, 388] width 185 height 34
click at [541, 341] on div "Select Item" at bounding box center [615, 342] width 242 height 38
click at [352, 340] on div "Procedures" at bounding box center [352, 340] width 76 height 19
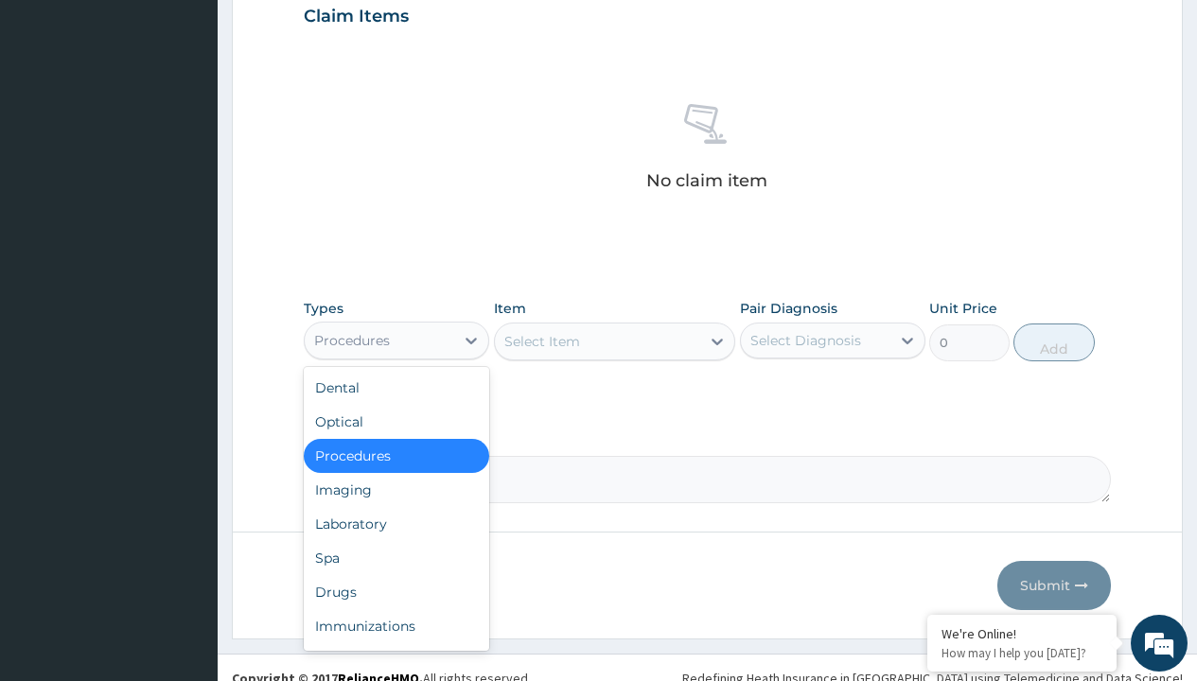
type input "procedures"
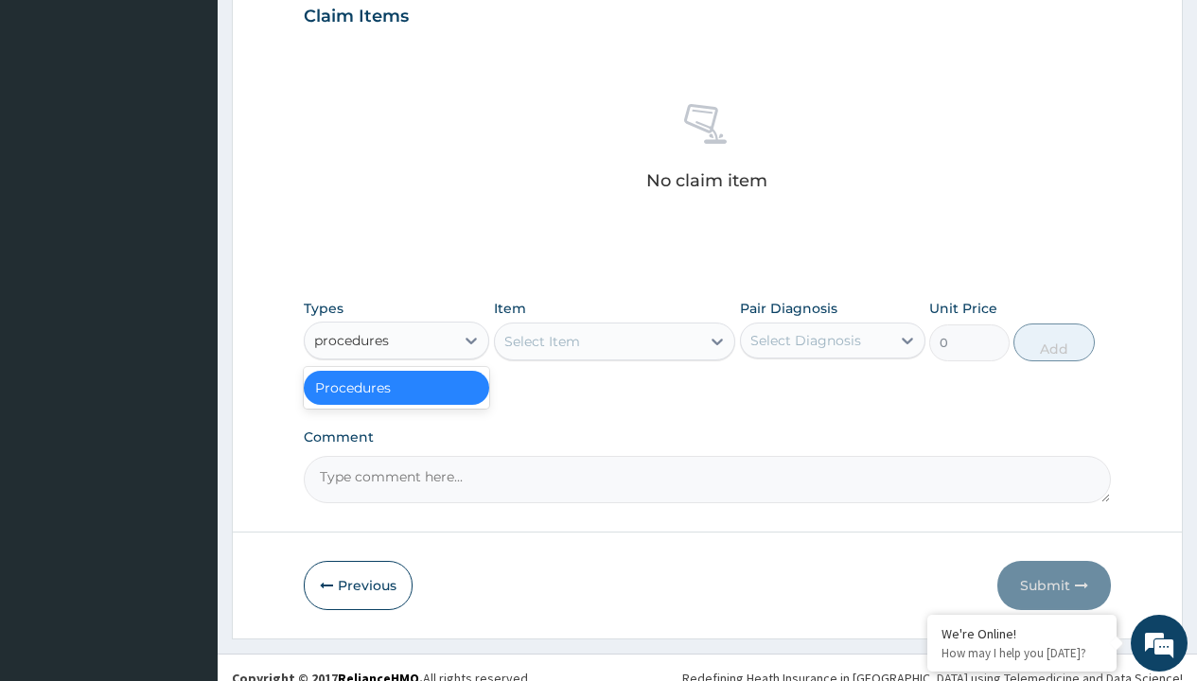
click at [396, 387] on div "Procedures" at bounding box center [396, 388] width 185 height 34
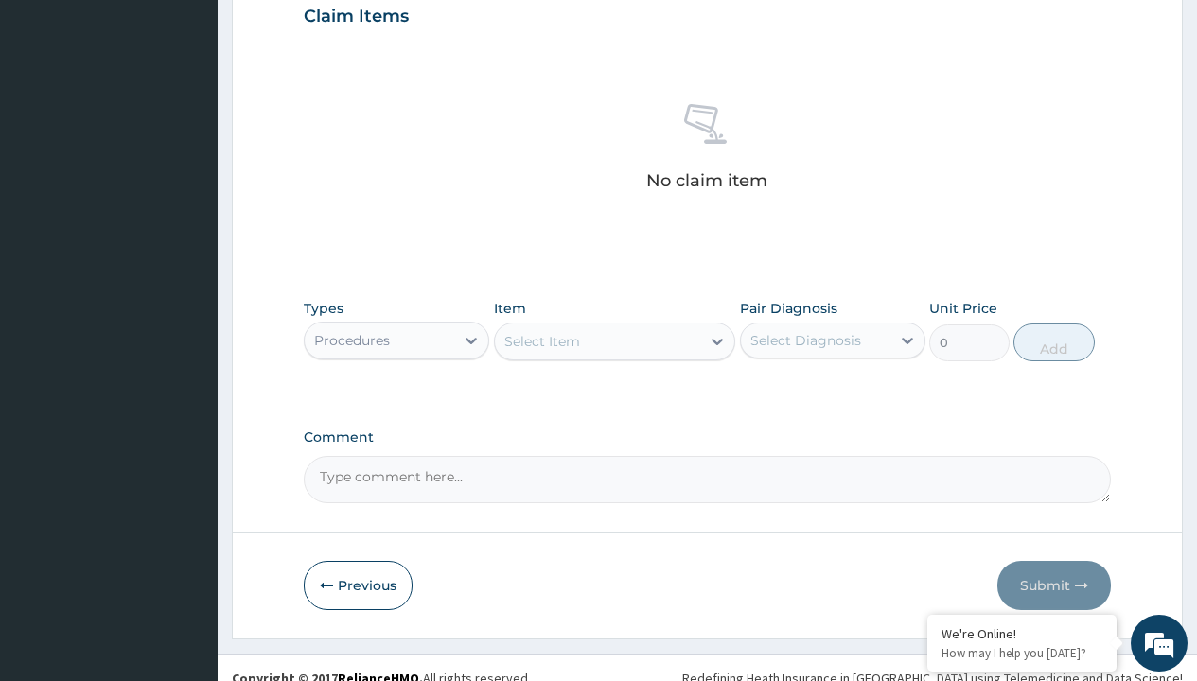
click at [541, 341] on div "Select Item" at bounding box center [542, 341] width 76 height 19
type input "service fee"
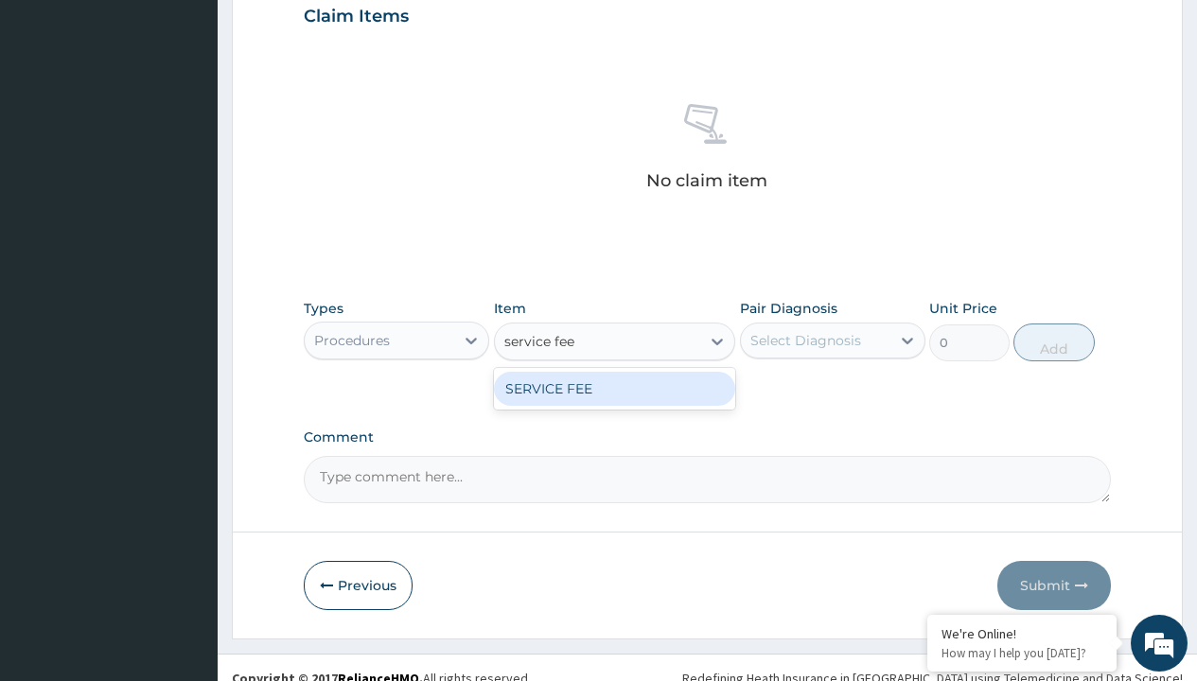
click at [614, 388] on div "SERVICE FEE" at bounding box center [615, 389] width 242 height 34
type input "100"
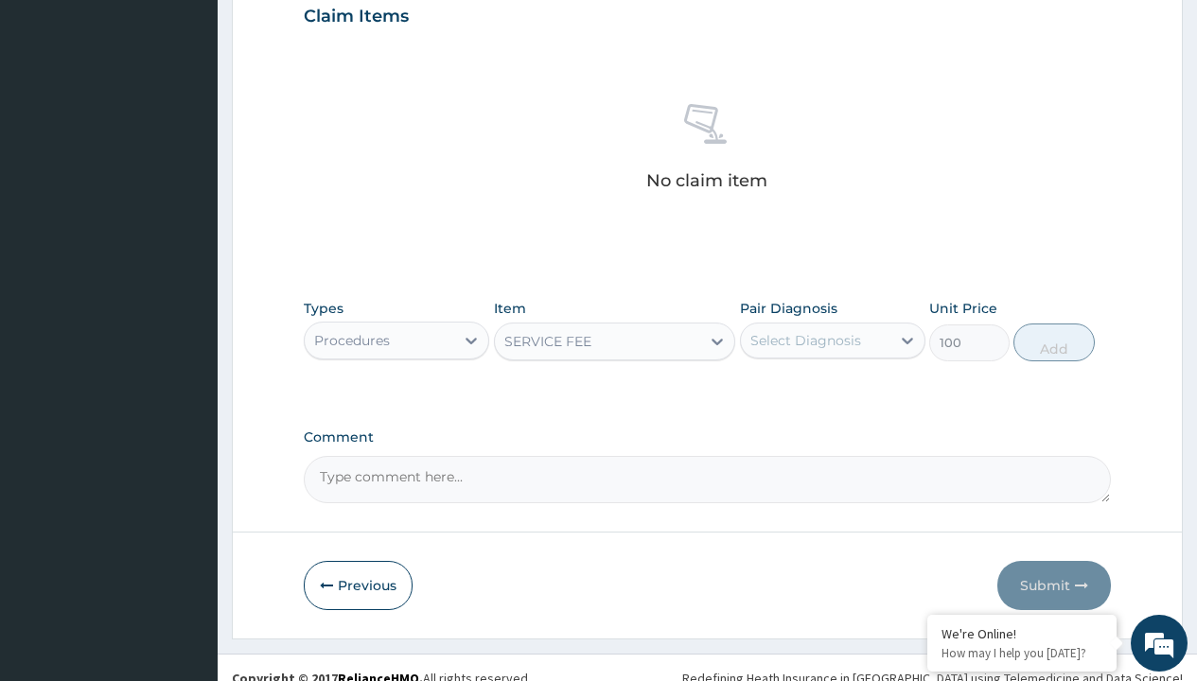
scroll to position [183, 0]
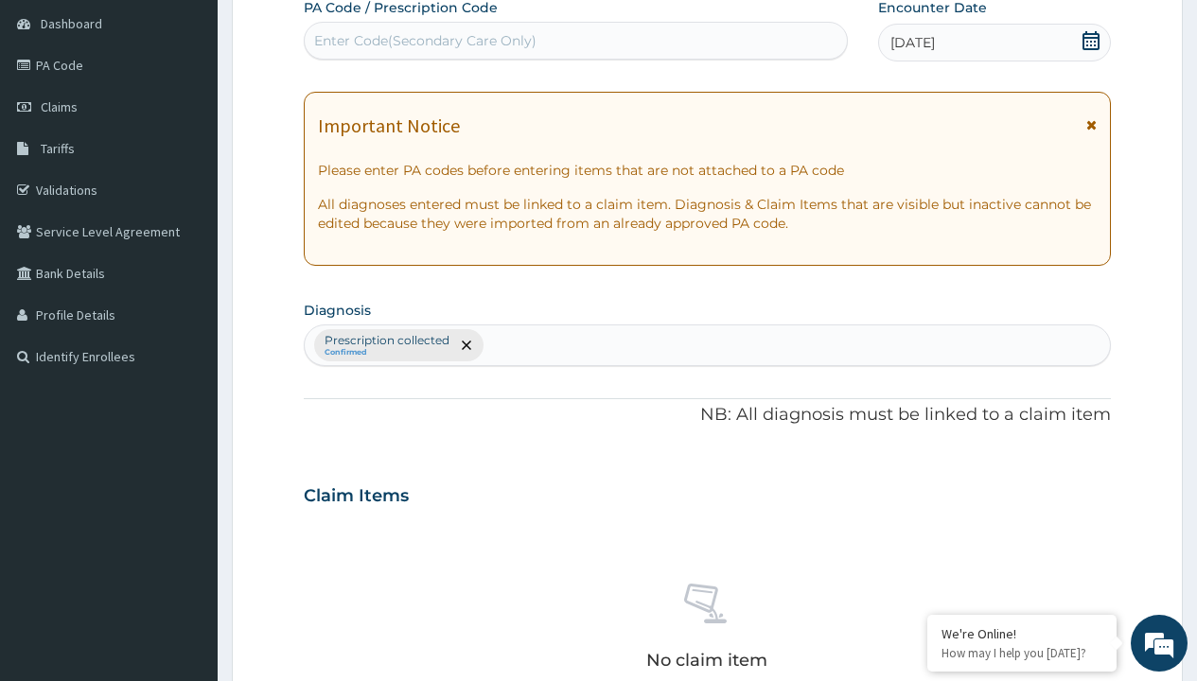
click at [386, 341] on p "Prescription collected" at bounding box center [387, 340] width 125 height 15
type input "prescription collected"
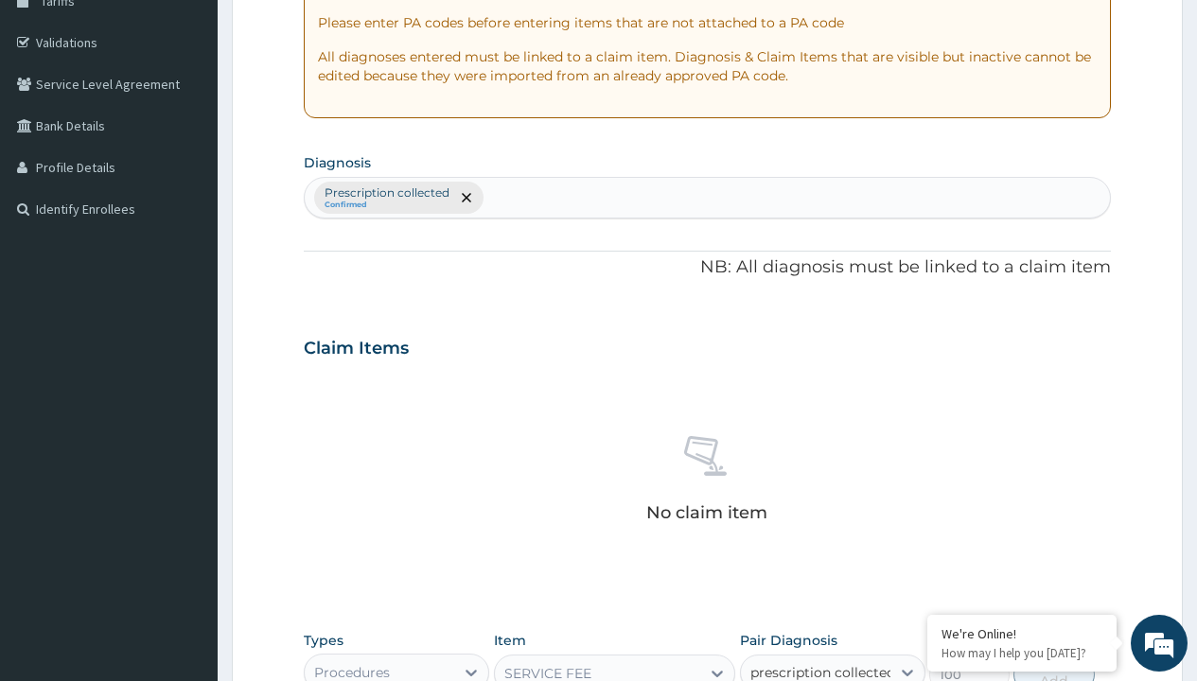
scroll to position [0, 0]
checkbox input "true"
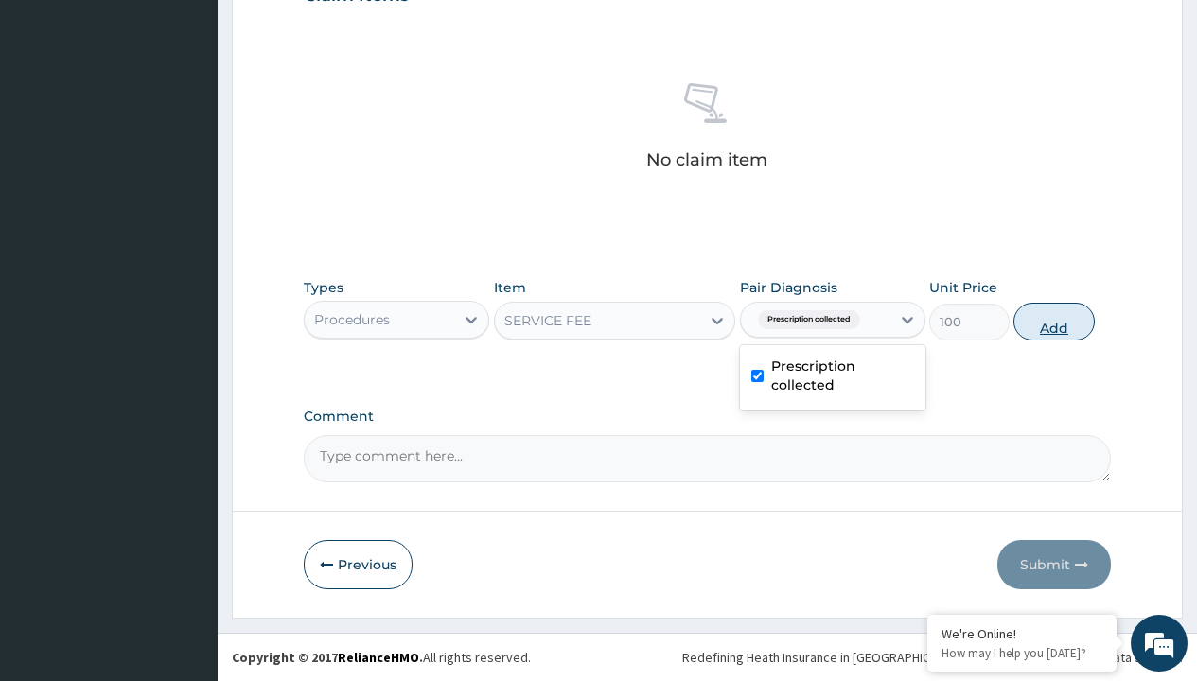
click at [1054, 321] on button "Add" at bounding box center [1053, 322] width 80 height 38
type input "0"
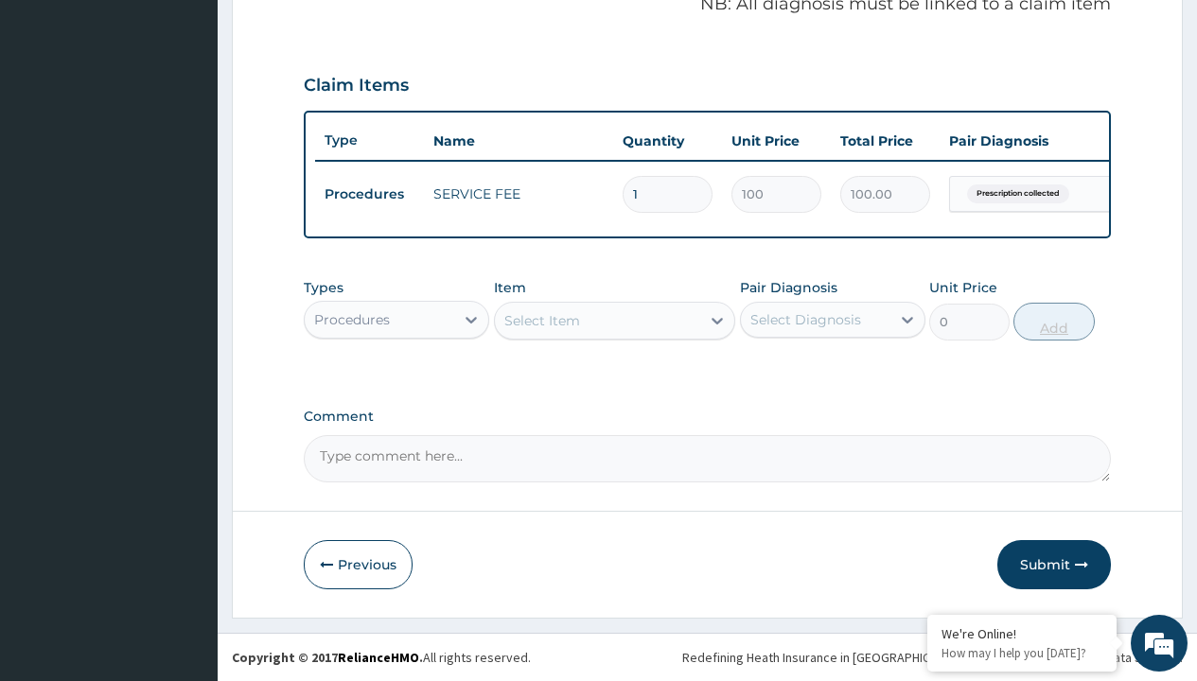
scroll to position [607, 0]
click at [352, 319] on div "Procedures" at bounding box center [352, 319] width 76 height 19
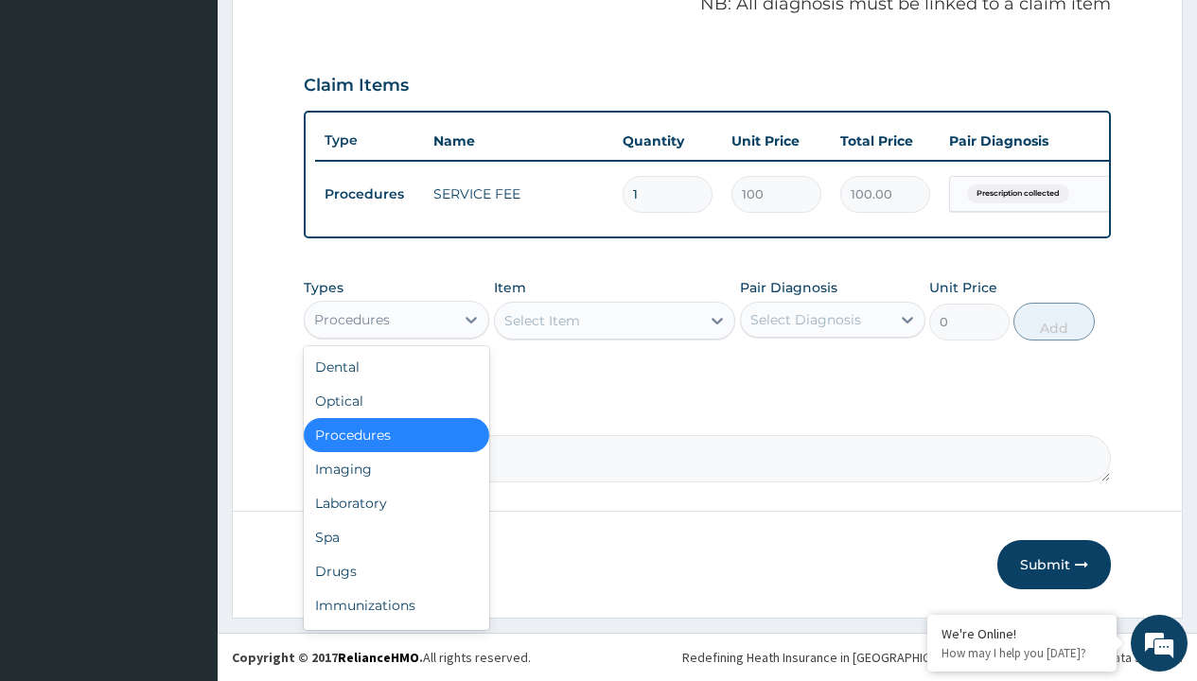
type input "drugs"
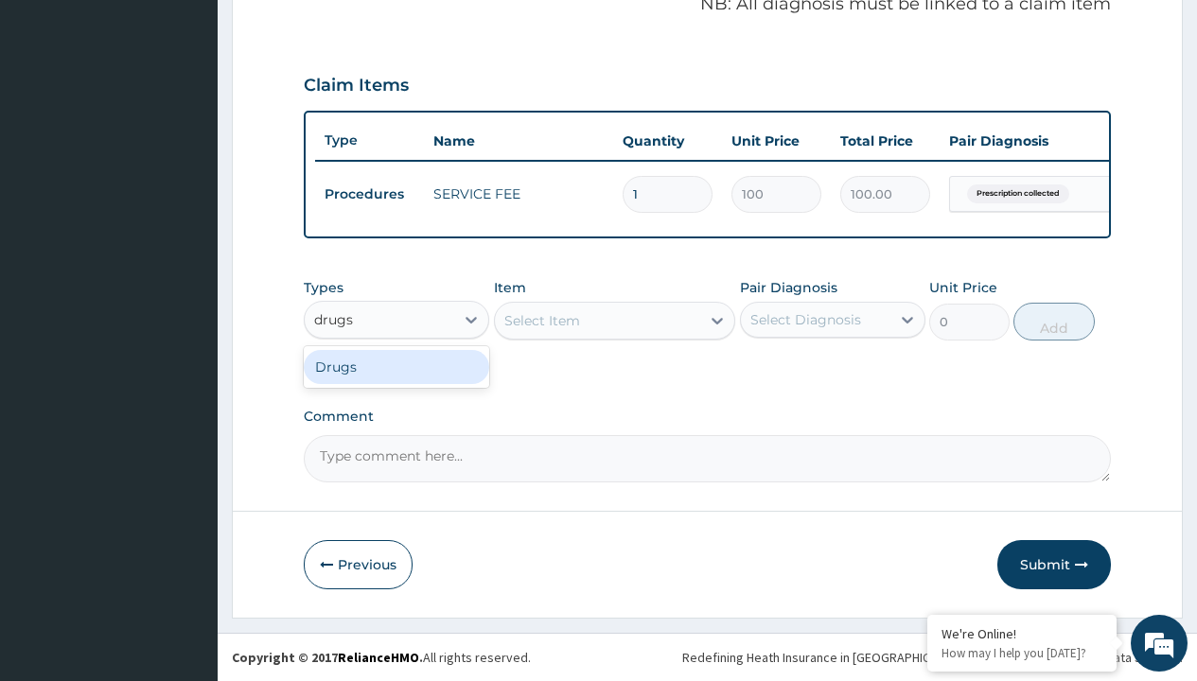
click at [396, 366] on div "Drugs" at bounding box center [396, 367] width 185 height 34
click at [541, 320] on div "Select Item" at bounding box center [615, 321] width 242 height 38
type input "hydroxyurea 500mg (hydrine)"
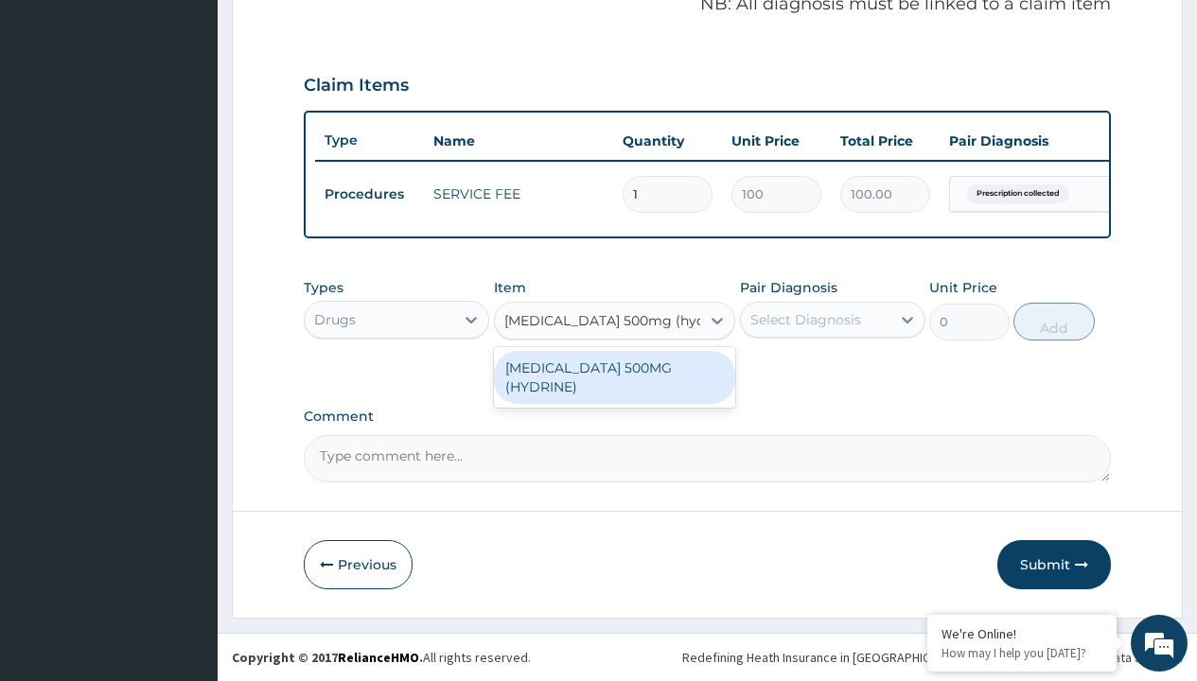
click at [614, 377] on div "HYDROXYUREA 500MG (HYDRINE)" at bounding box center [615, 377] width 242 height 53
type input "612.7999877929688"
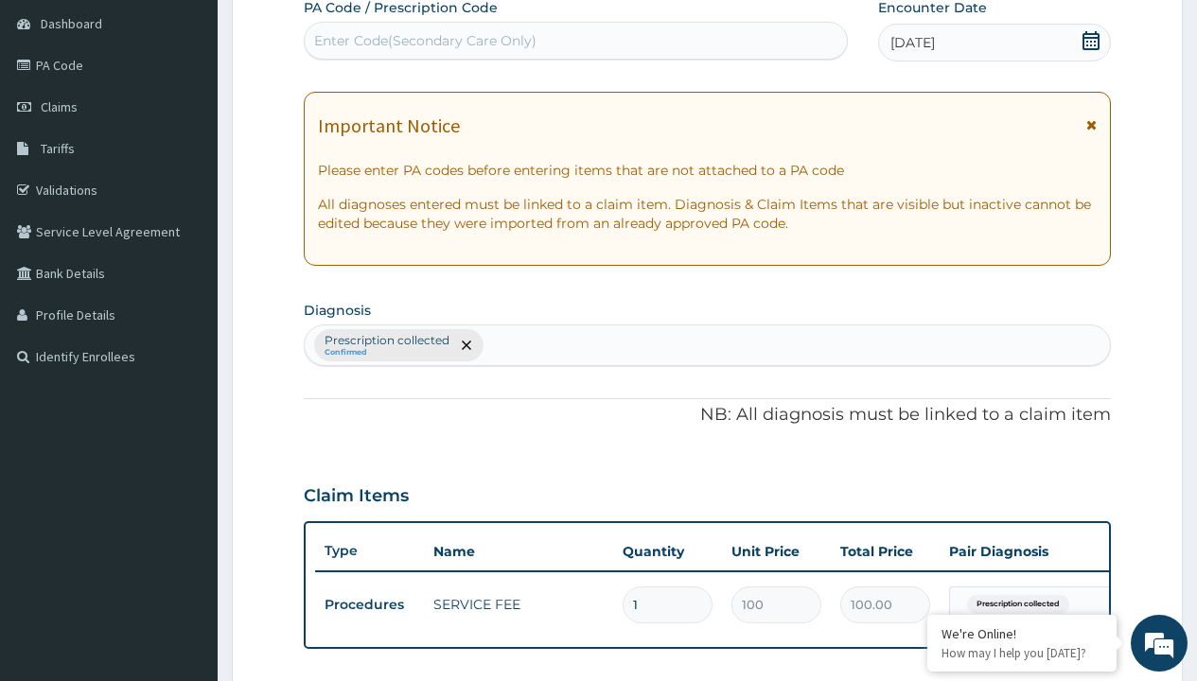
type input "prescription collected"
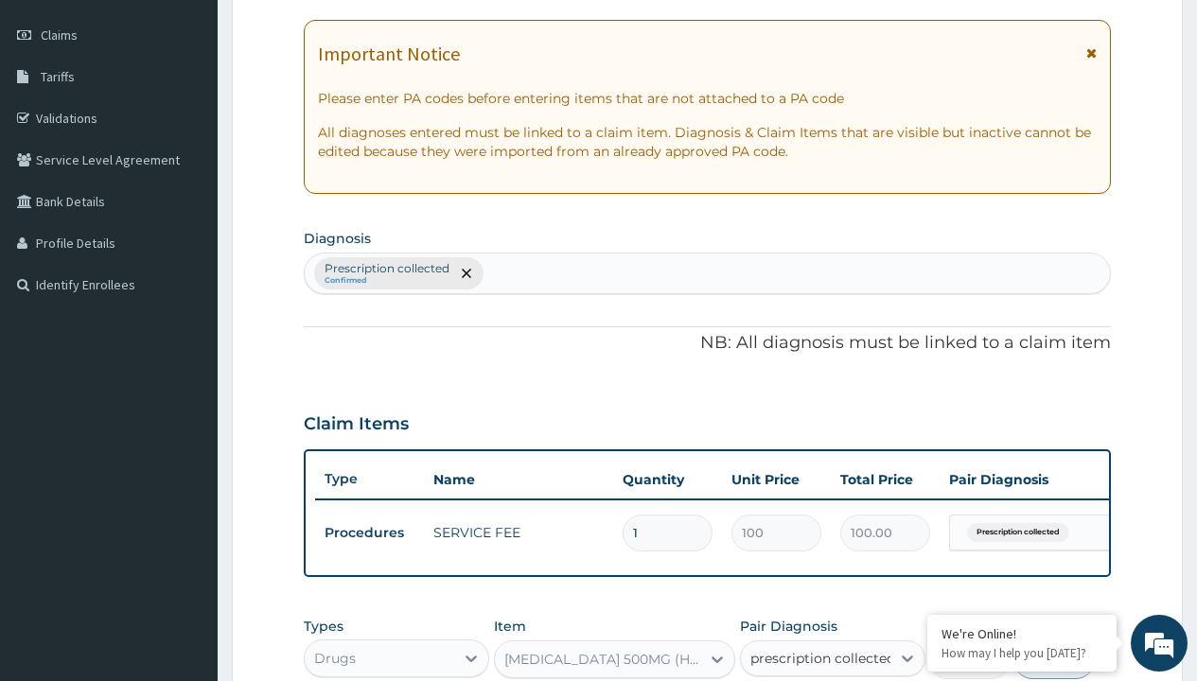
checkbox input "true"
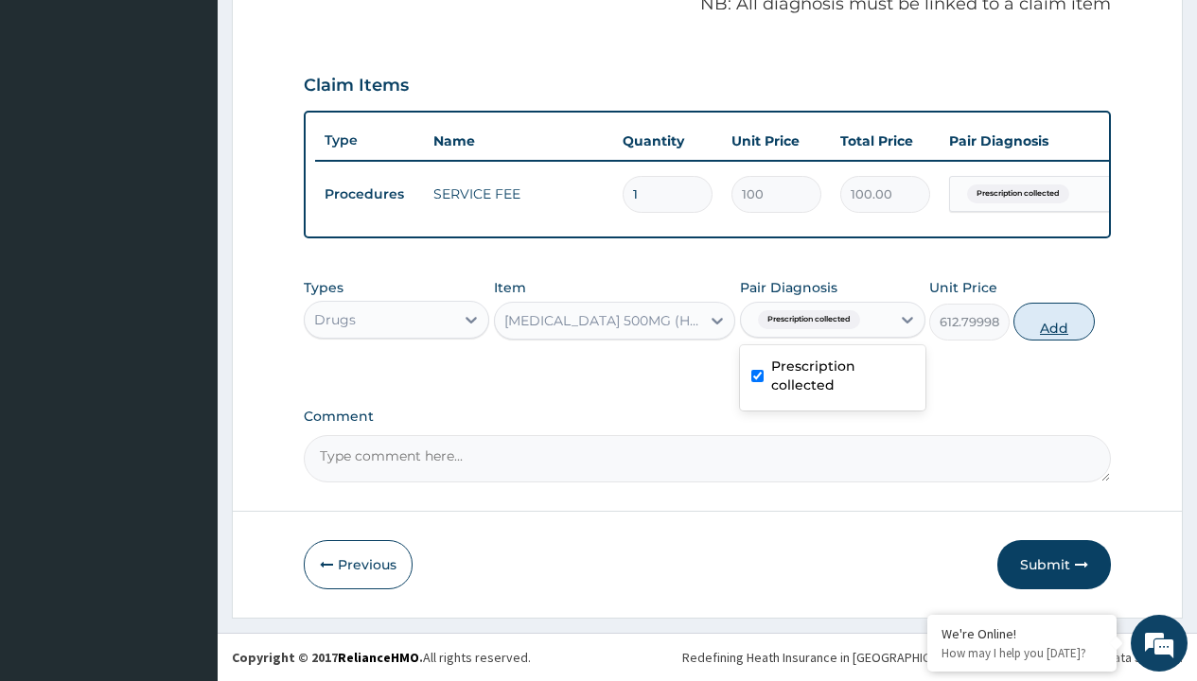
click at [1054, 321] on button "Add" at bounding box center [1053, 322] width 80 height 38
type input "0"
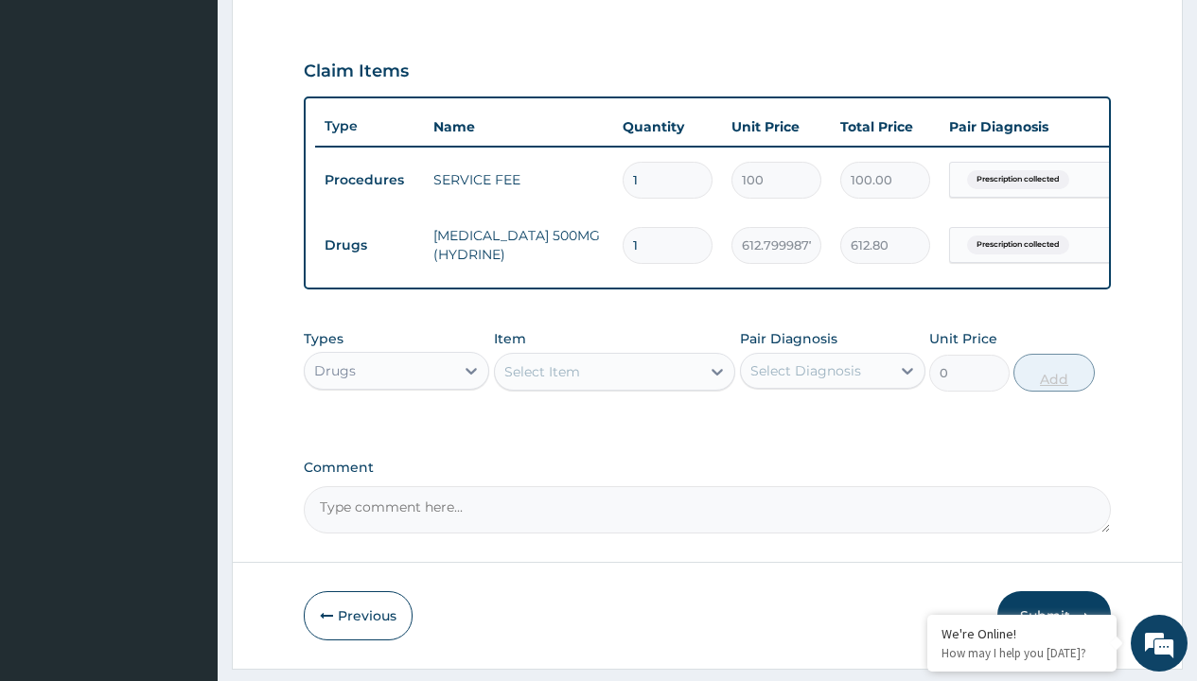
type input "30"
type input "18384.00"
type input "30"
click at [369, 245] on td "Drugs" at bounding box center [369, 245] width 109 height 35
type input "drugs"
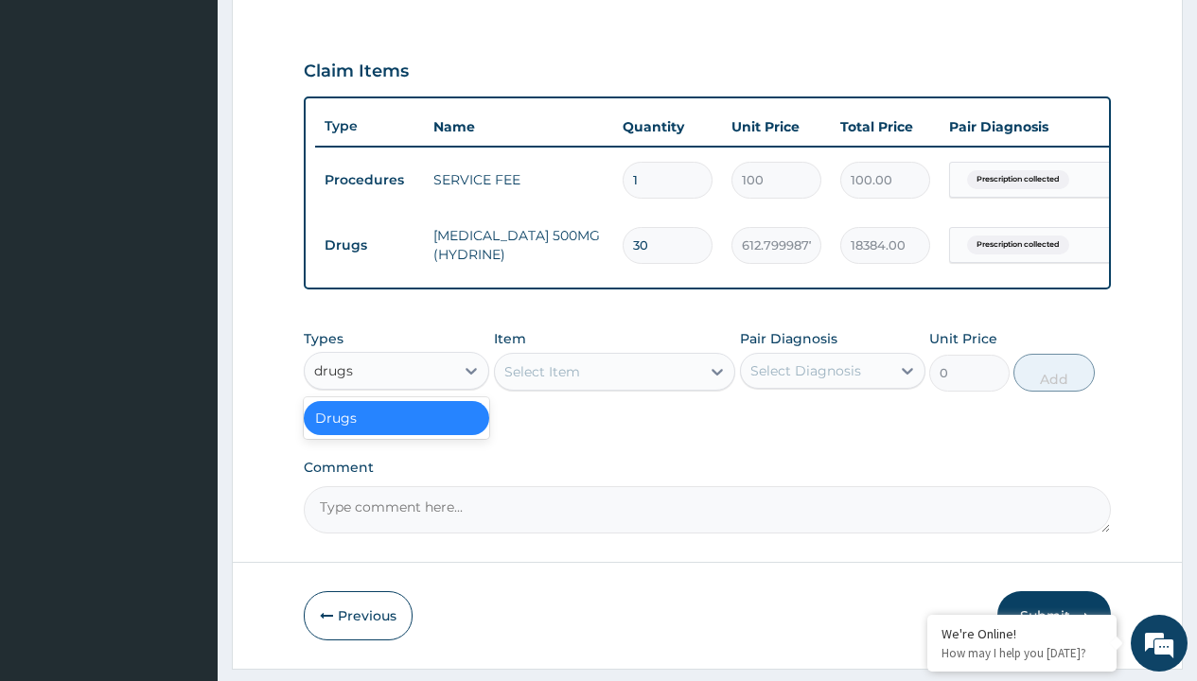
scroll to position [0, 0]
click at [396, 431] on div "Drugs" at bounding box center [396, 418] width 185 height 34
click at [541, 381] on div "Select Item" at bounding box center [542, 371] width 76 height 19
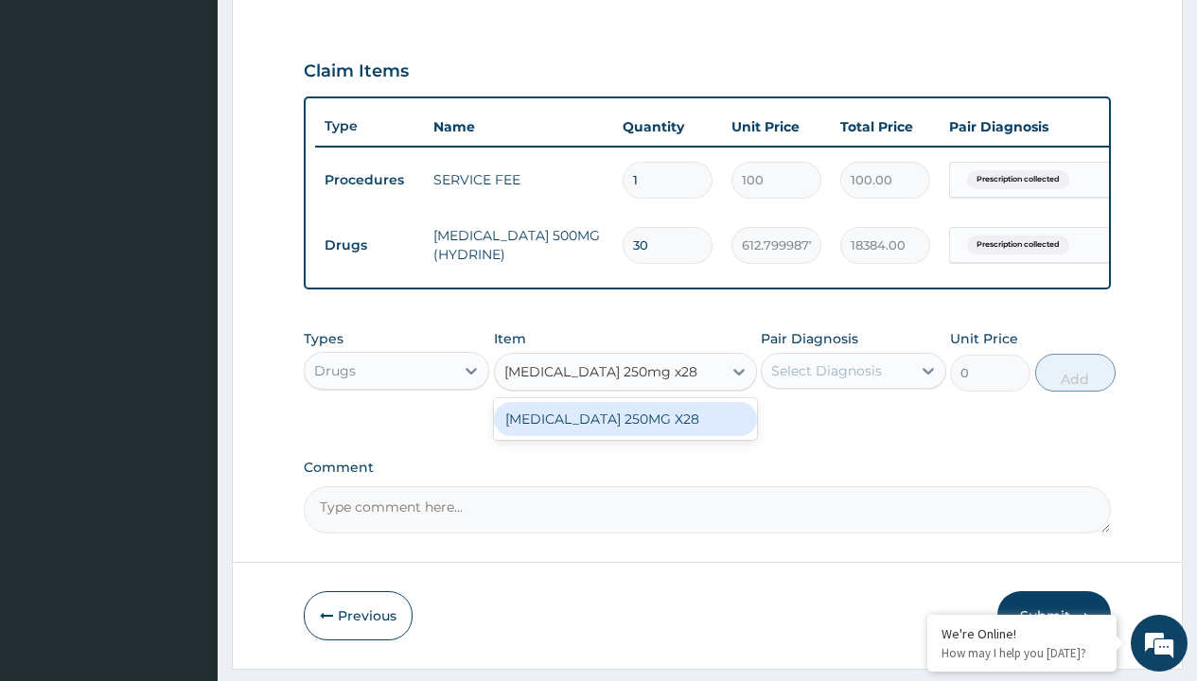
type input "phenoxymethylpenicillin 250mg x28"
click at [369, 245] on td "Drugs" at bounding box center [369, 245] width 109 height 35
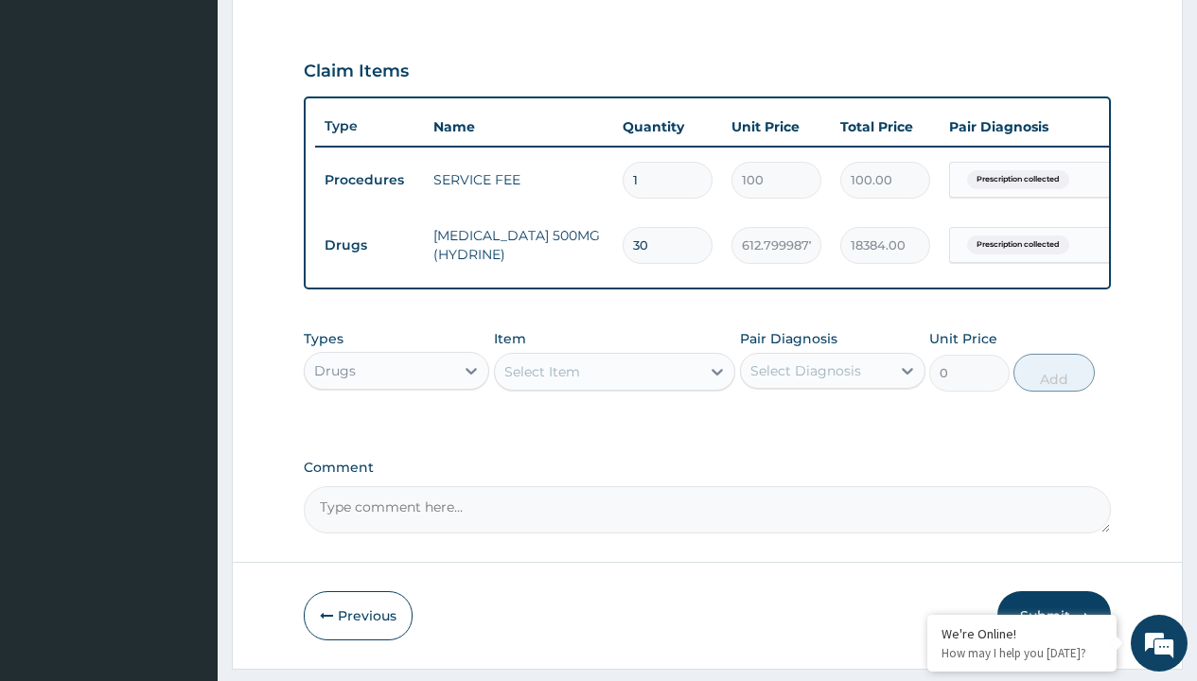
type input "drugs"
click at [396, 431] on div "Drugs" at bounding box center [396, 418] width 185 height 34
click at [541, 381] on div "Select Item" at bounding box center [542, 371] width 76 height 19
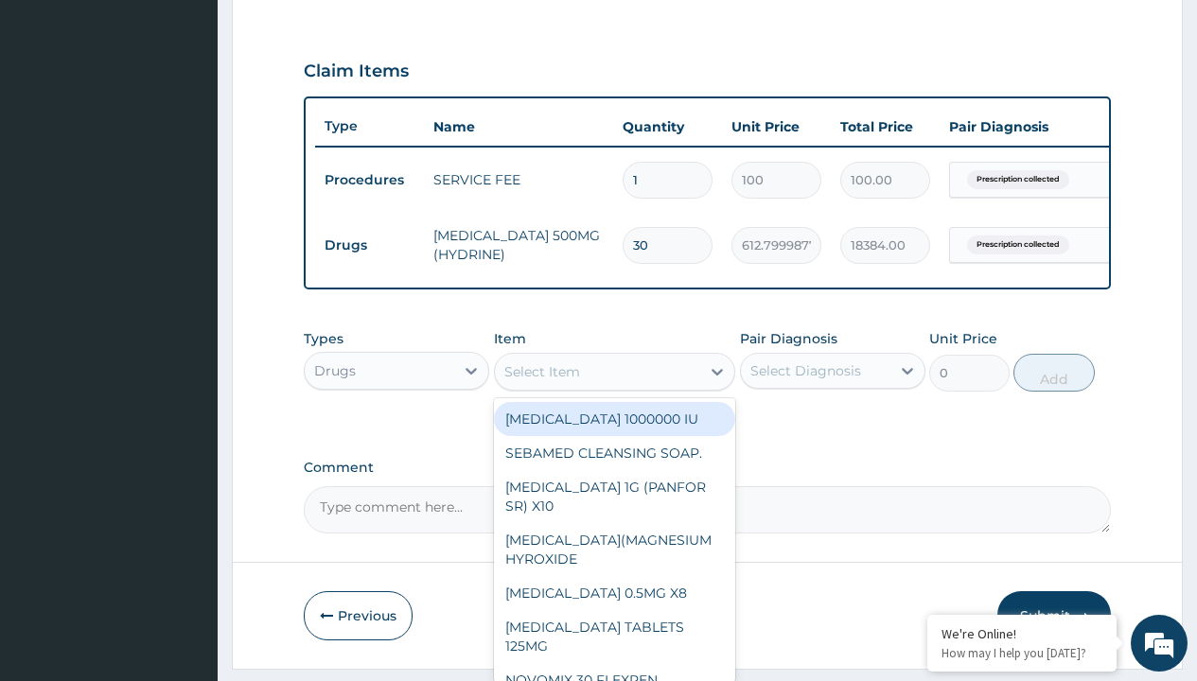
type input "phenoxymethylpenicillin 250mg x28"
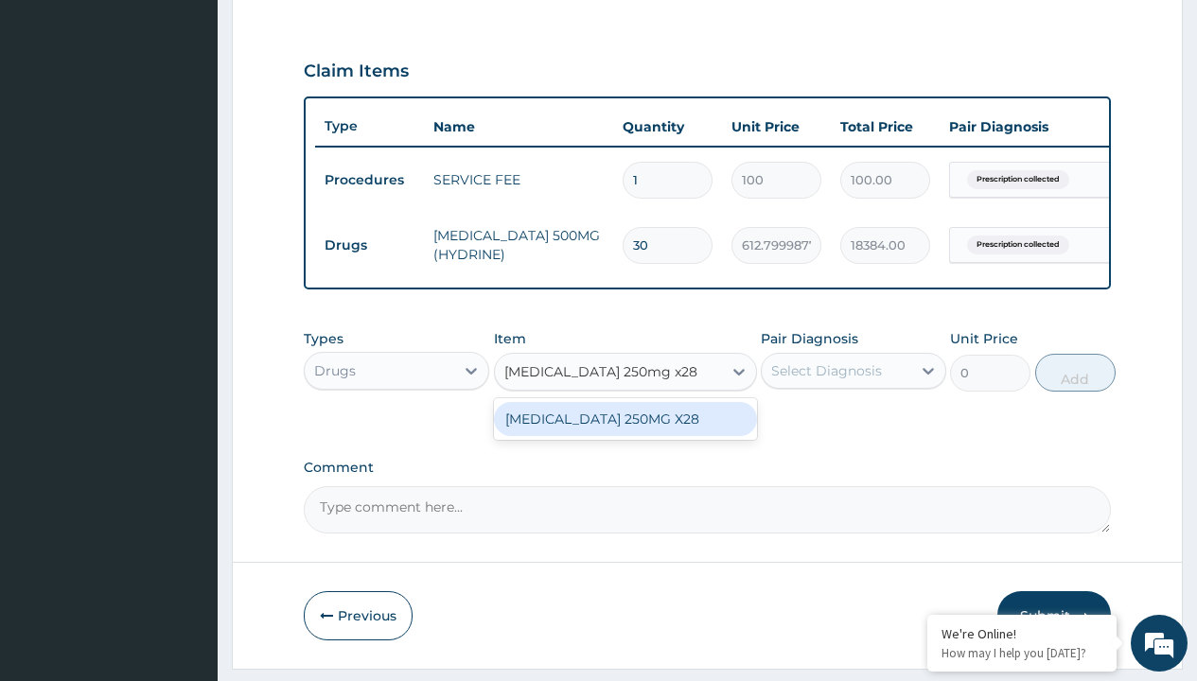
click at [624, 436] on div "PHENOXYMETHYLPENICILLIN 250MG X28" at bounding box center [625, 419] width 263 height 34
type input "60.70000076293945"
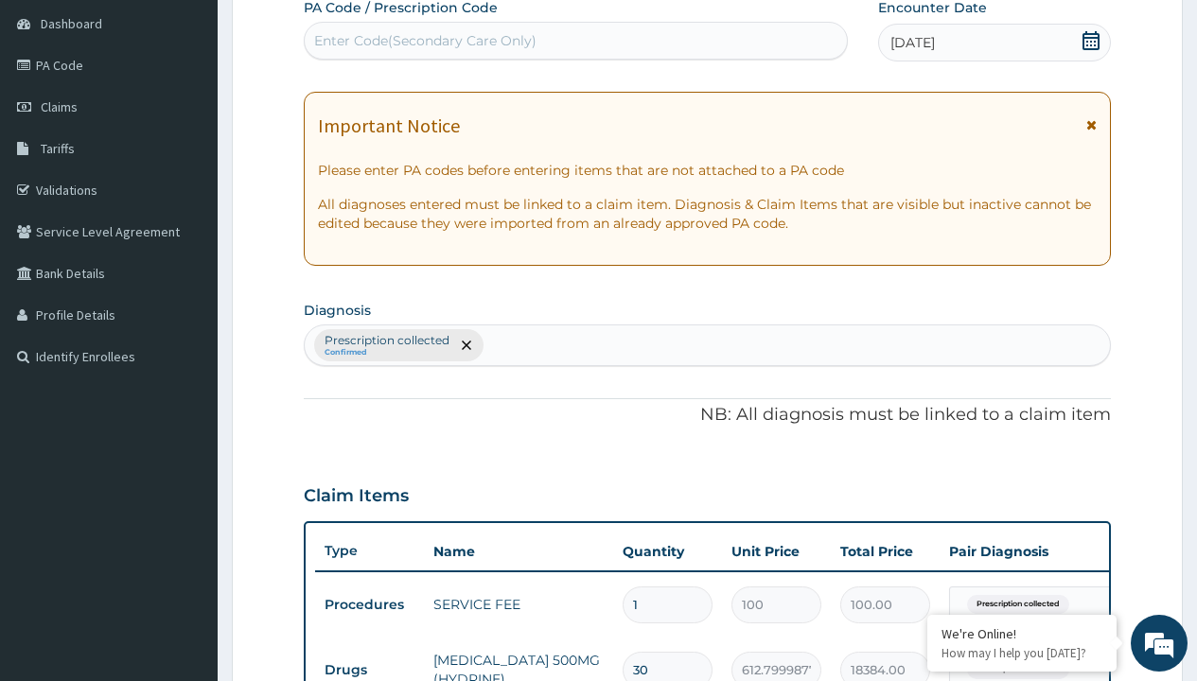
type input "prescription collected"
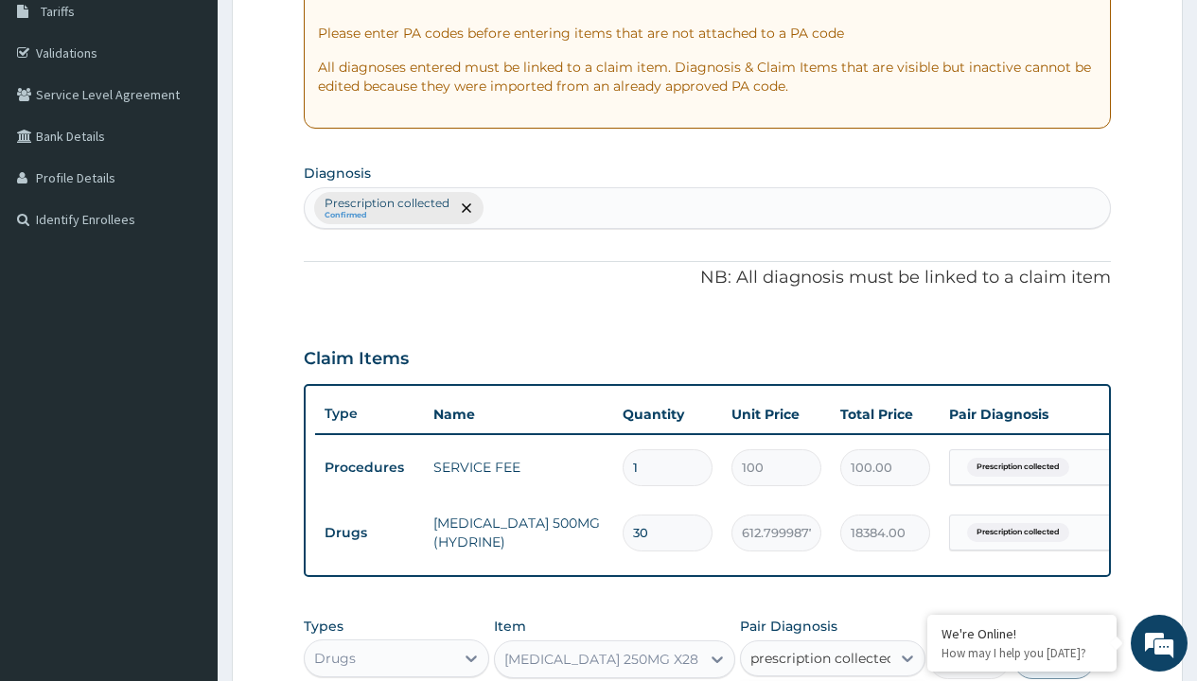
checkbox input "true"
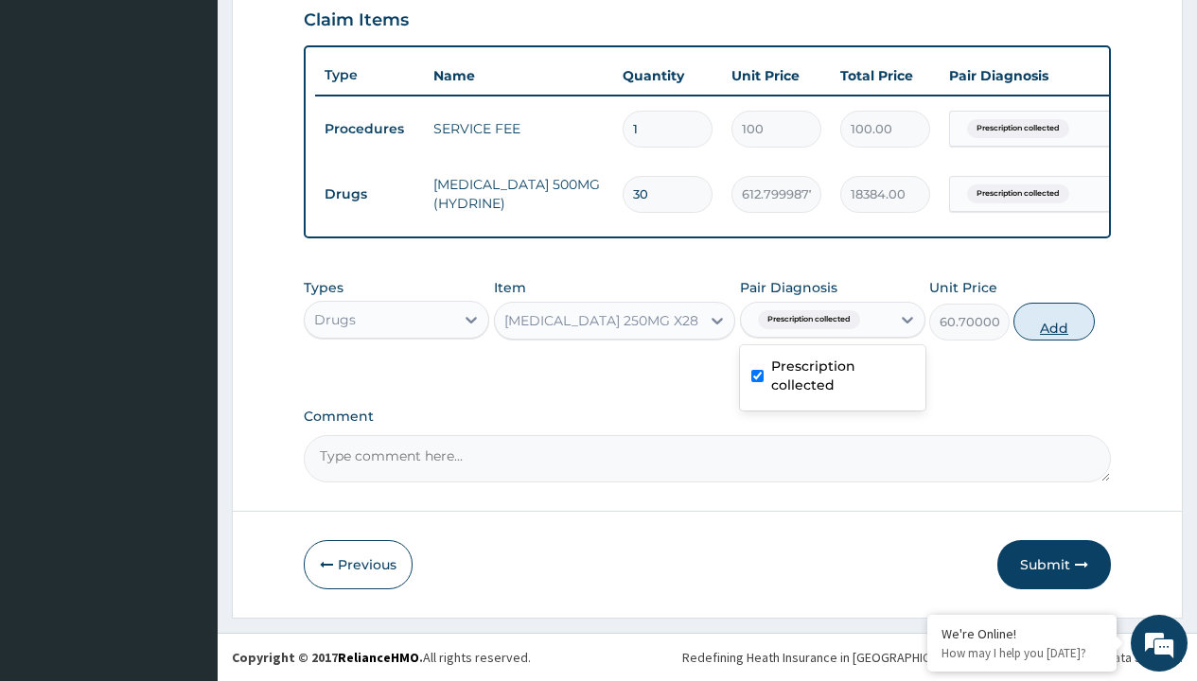
click at [1054, 321] on button "Add" at bounding box center [1053, 322] width 80 height 38
type input "0"
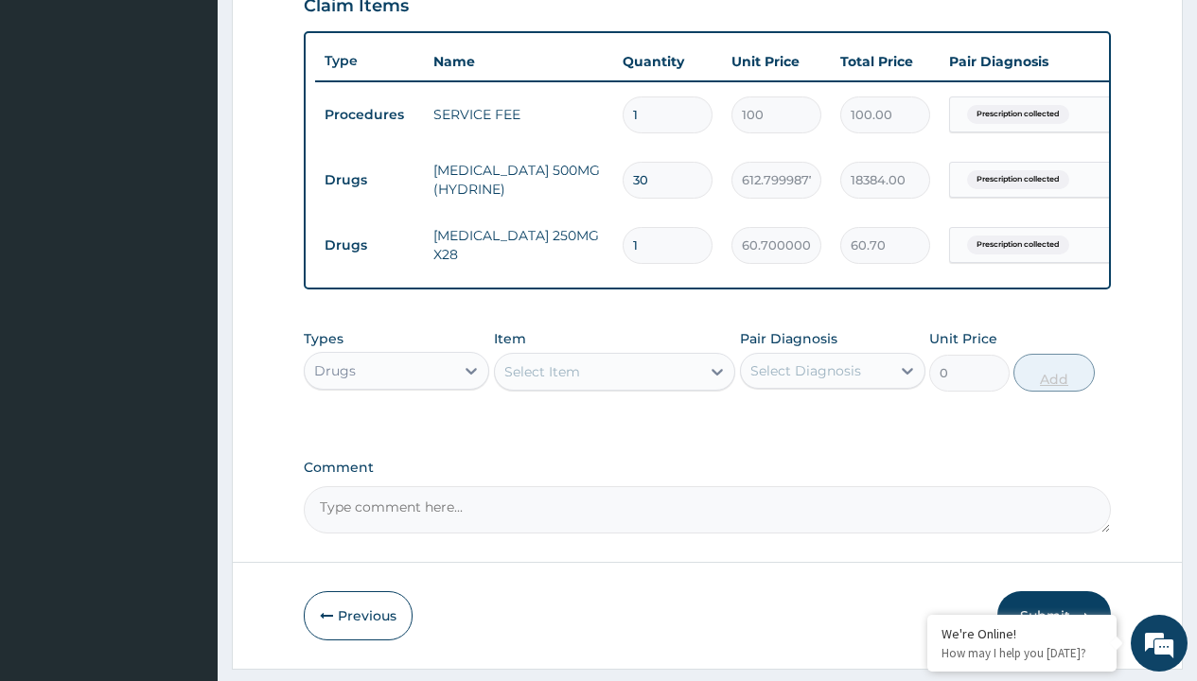
type input "30"
type input "1821.00"
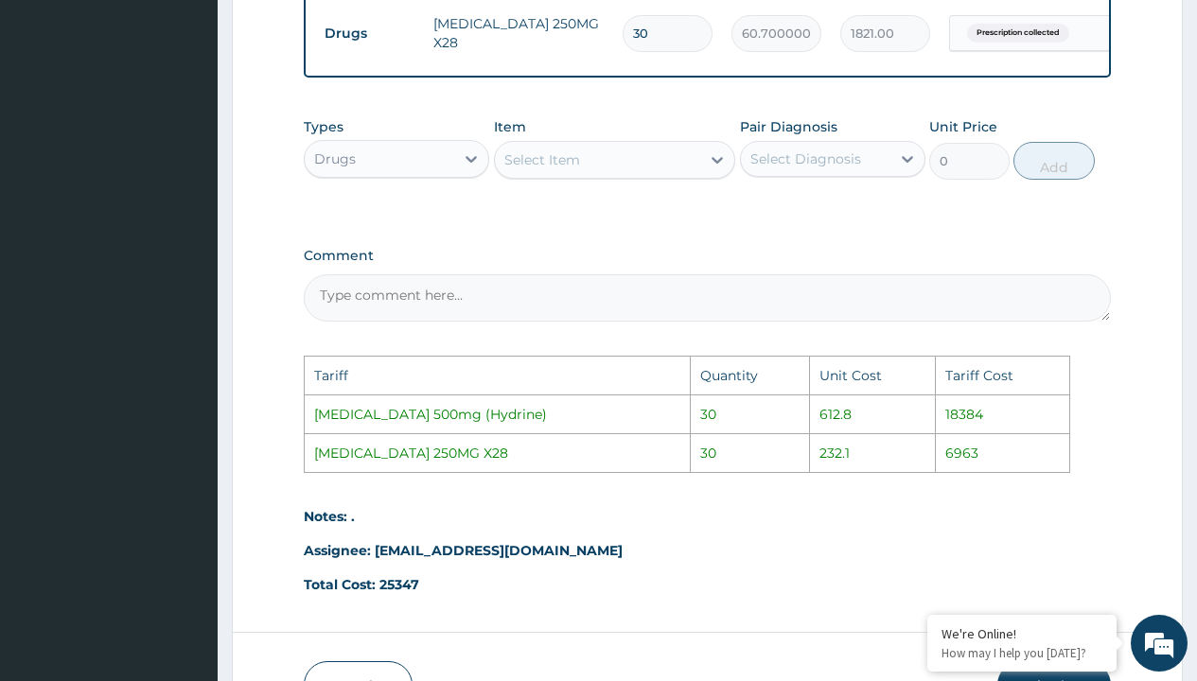
scroll to position [887, 0]
type input "30"
click at [579, 167] on div "Select Item" at bounding box center [542, 158] width 76 height 19
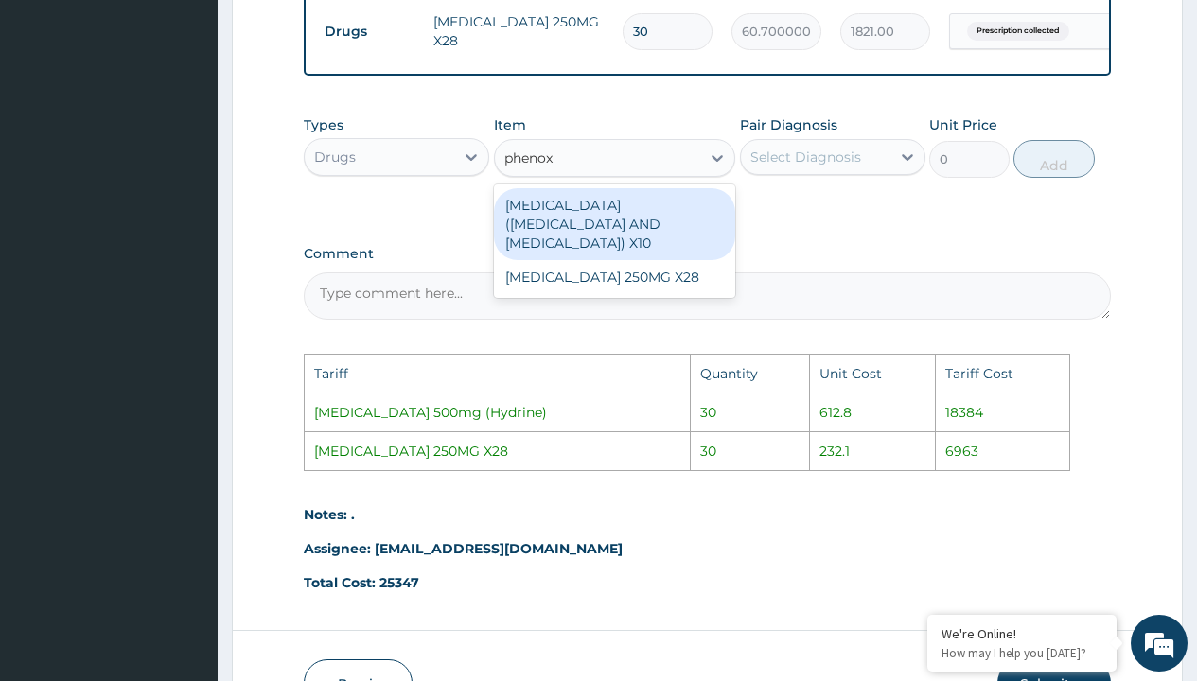
type input "phenox"
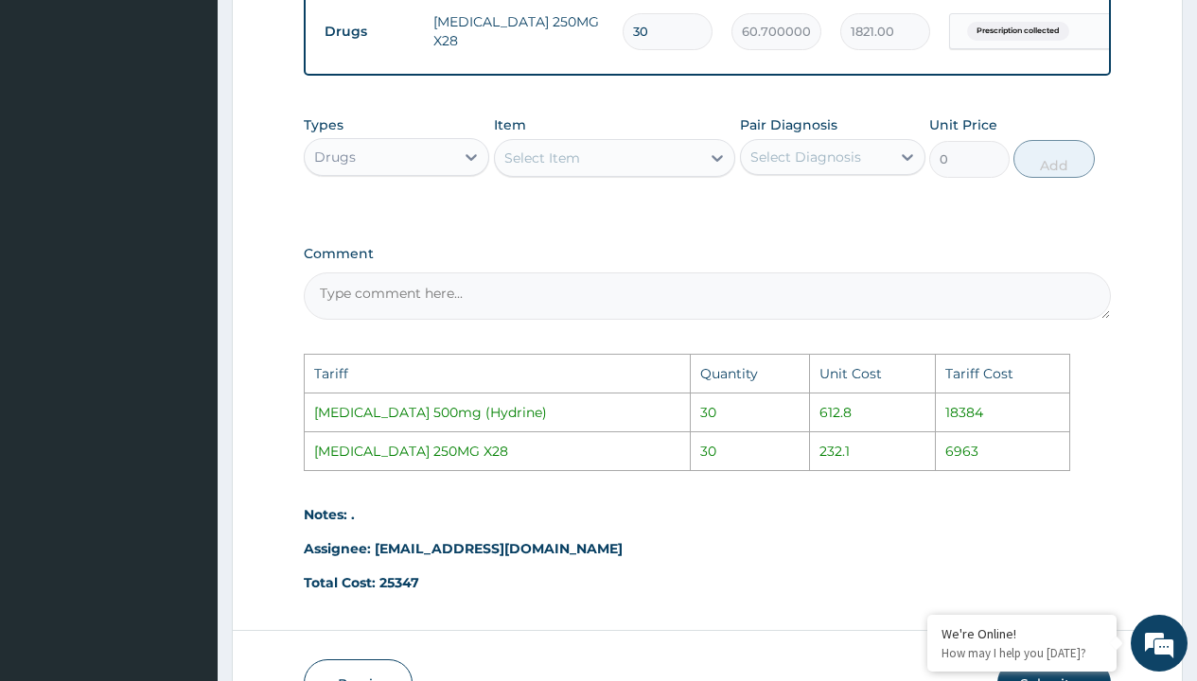
click at [667, 33] on input "30" at bounding box center [668, 31] width 90 height 37
type input "3"
type input "182.10"
type input "0.00"
type input "6"
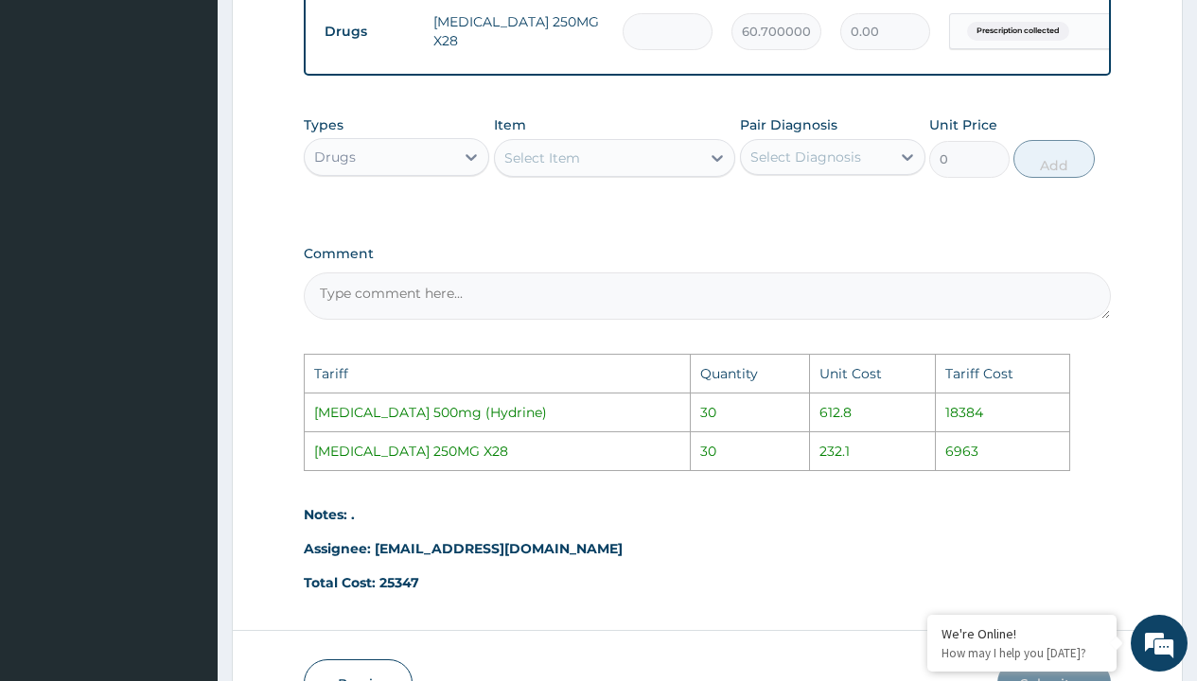
type input "364.20"
type input "60"
type input "3642.00"
type input "6"
type input "364.20"
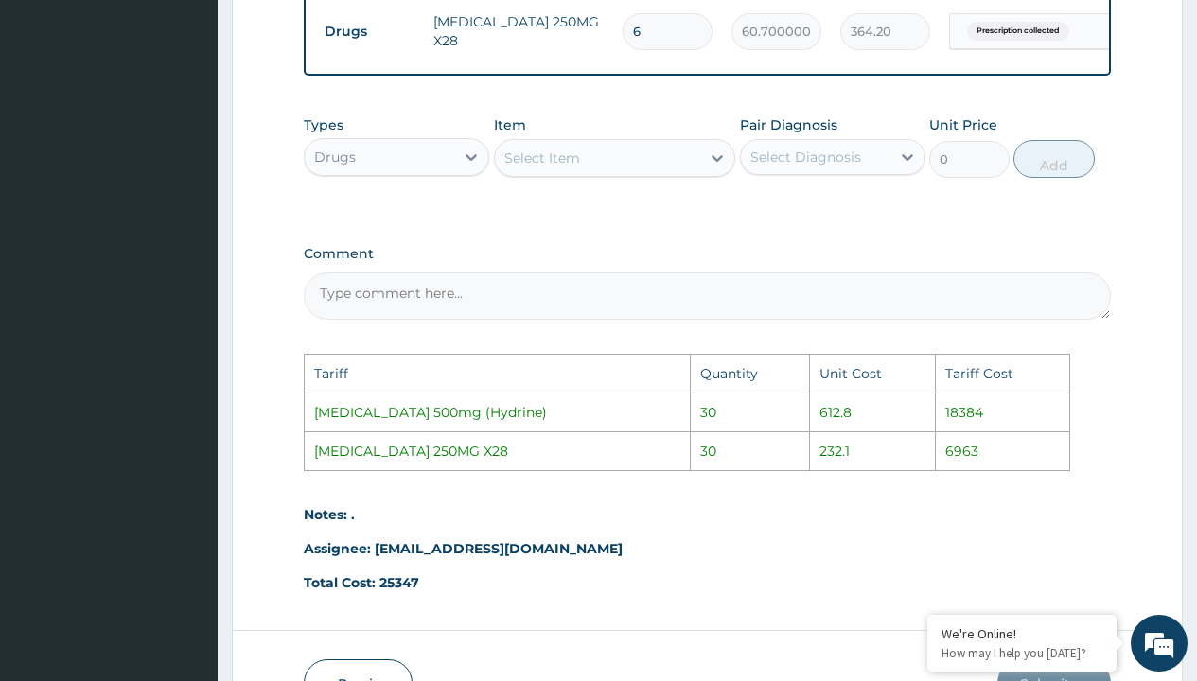
type input "0.00"
type input "9"
type input "546.30"
type input "90"
type input "5463.00"
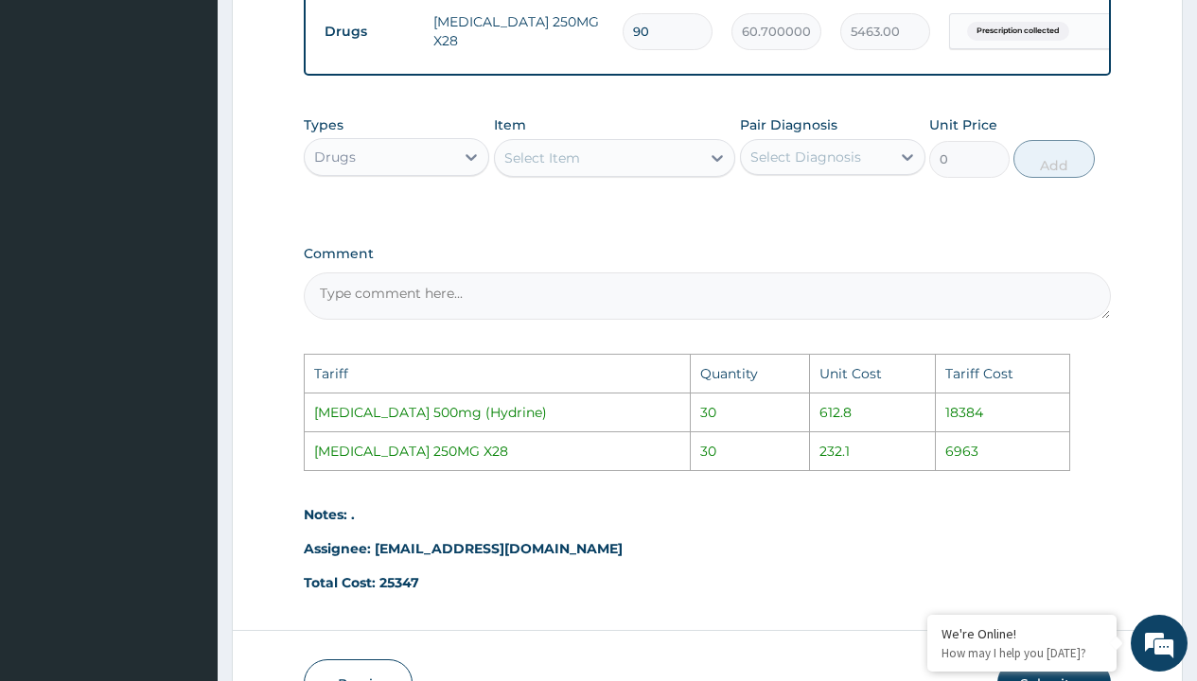
type input "9"
type input "546.30"
type input "95"
type input "5766.50"
type input "9"
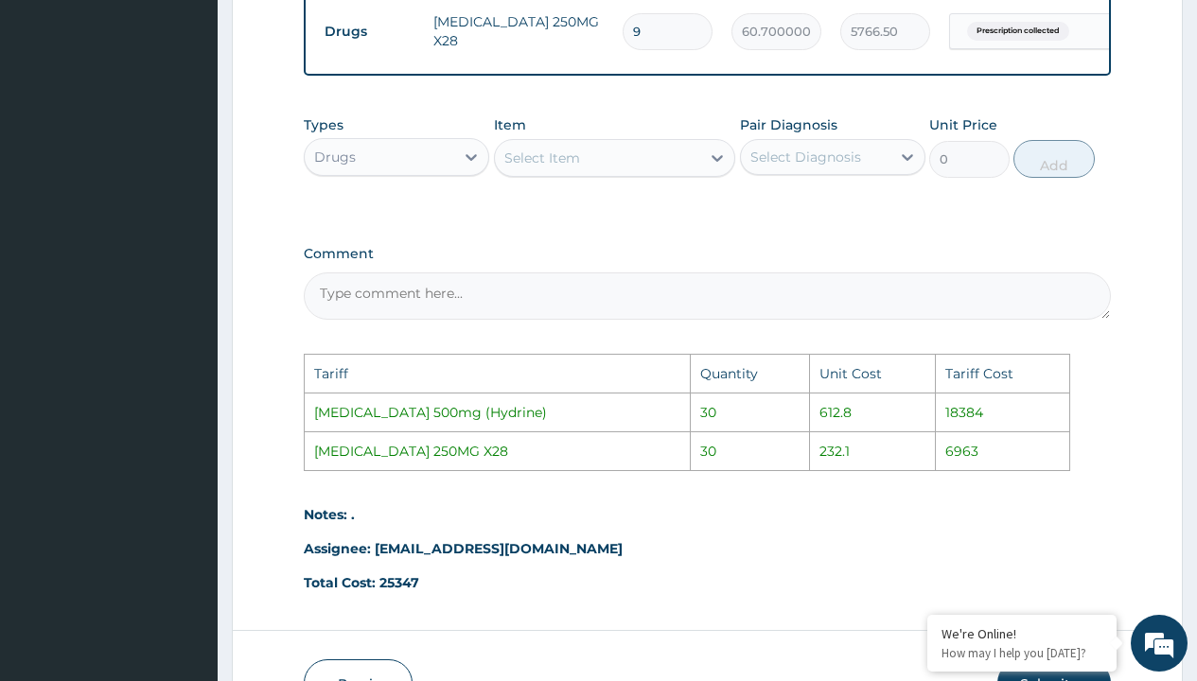
type input "546.30"
type input "99"
type input "6009.30"
type input "9"
type input "546.30"
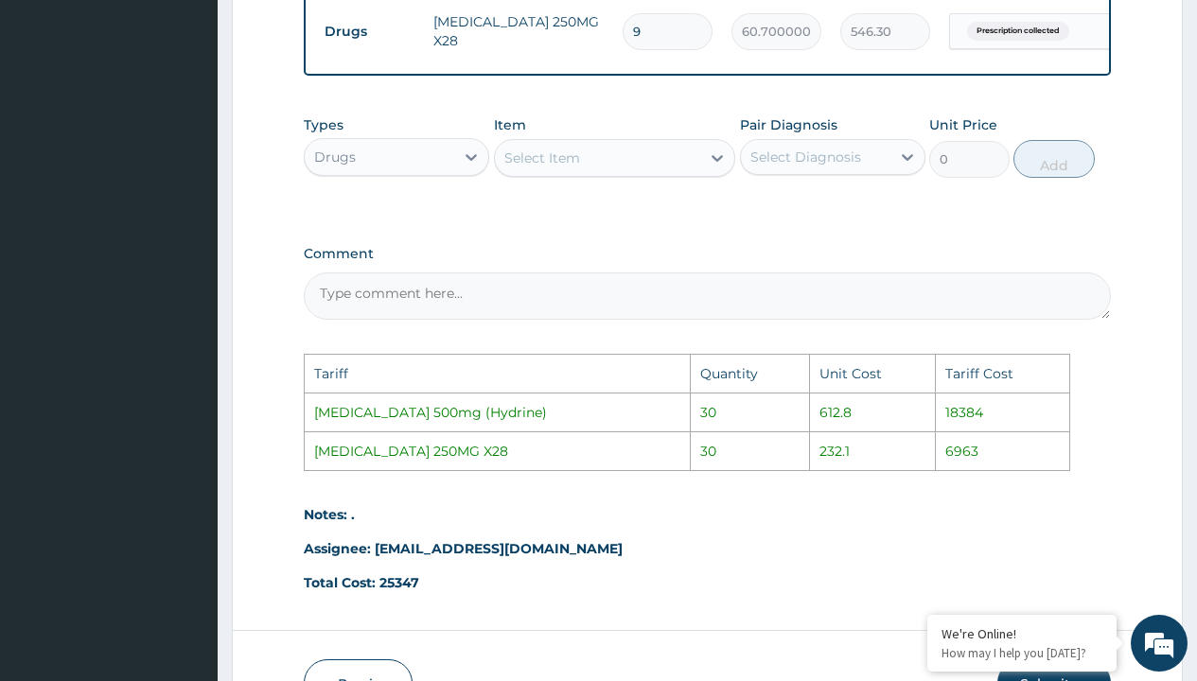
type input "0.00"
type input "1"
type input "60.70"
type input "11"
type input "667.70"
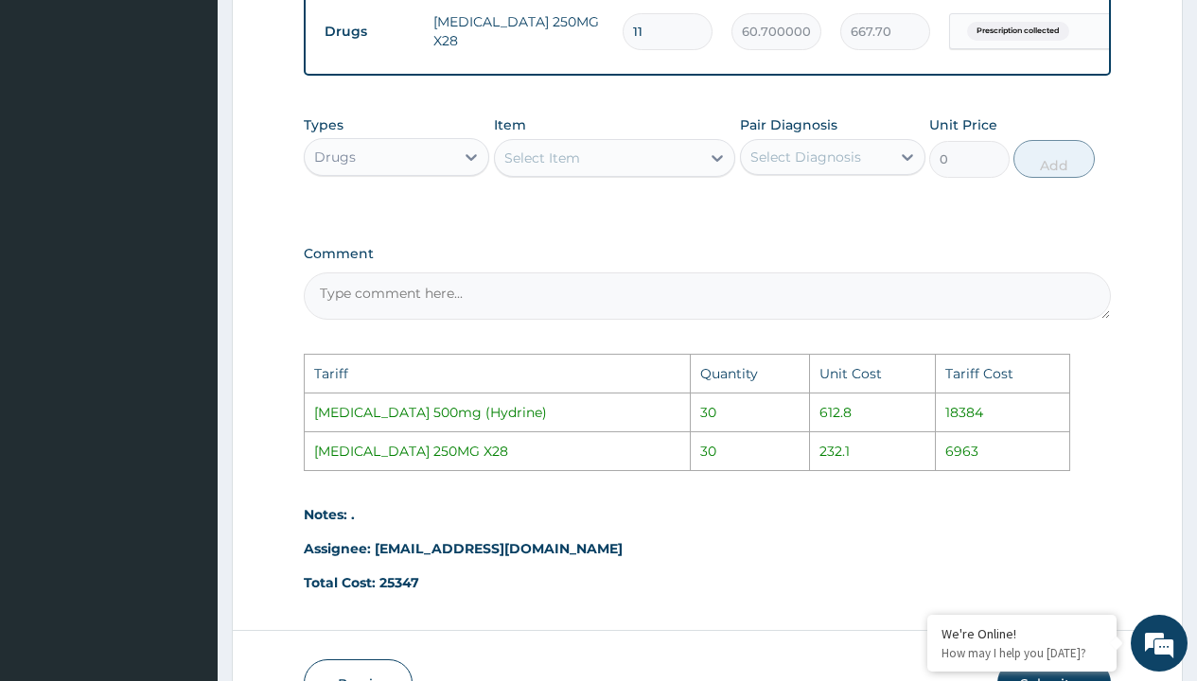
type input "110"
type input "6677.00"
type input "11"
type input "667.70"
type input "115"
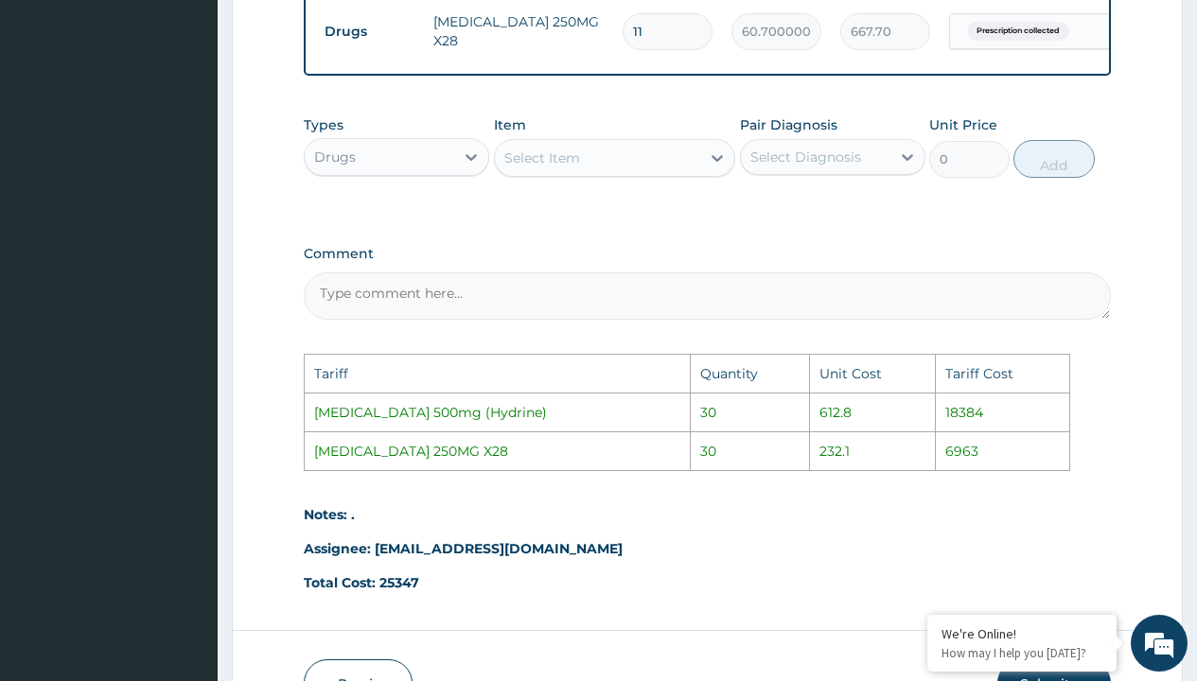
type input "6980.50"
type input "11"
type input "667.70"
type input "116"
type input "7041.20"
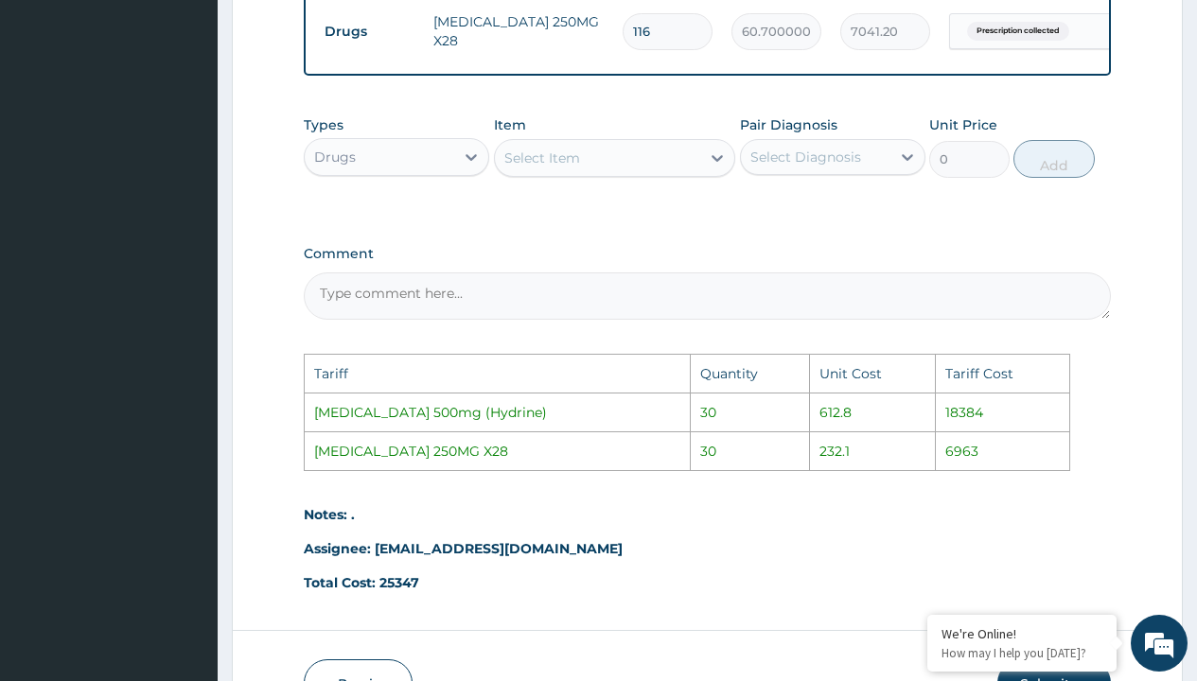
type input "11"
type input "667.70"
type input "115"
type input "6980.50"
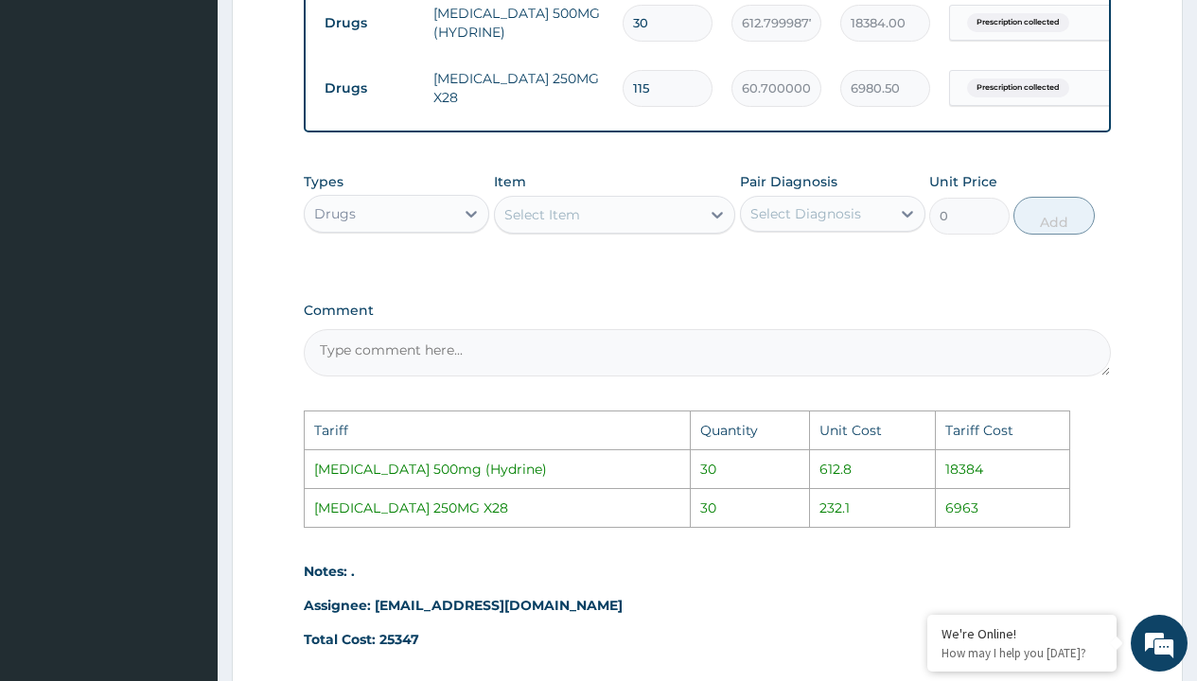
scroll to position [1020, 0]
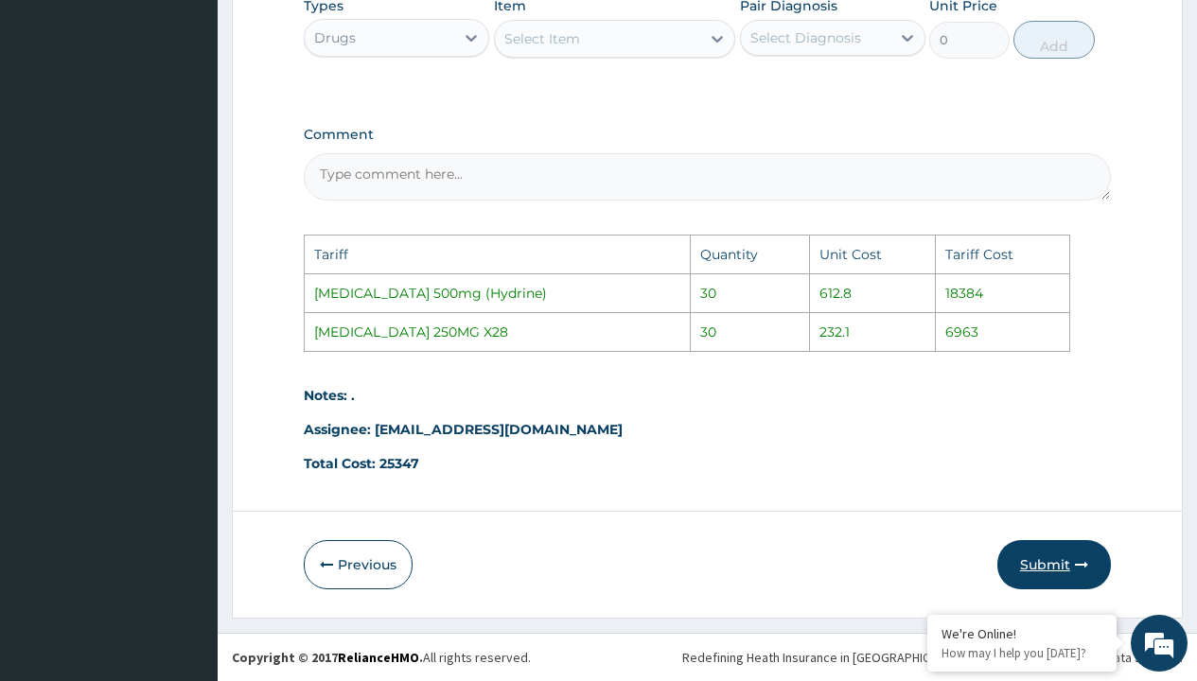
type input "115"
click at [1056, 570] on button "Submit" at bounding box center [1054, 564] width 114 height 49
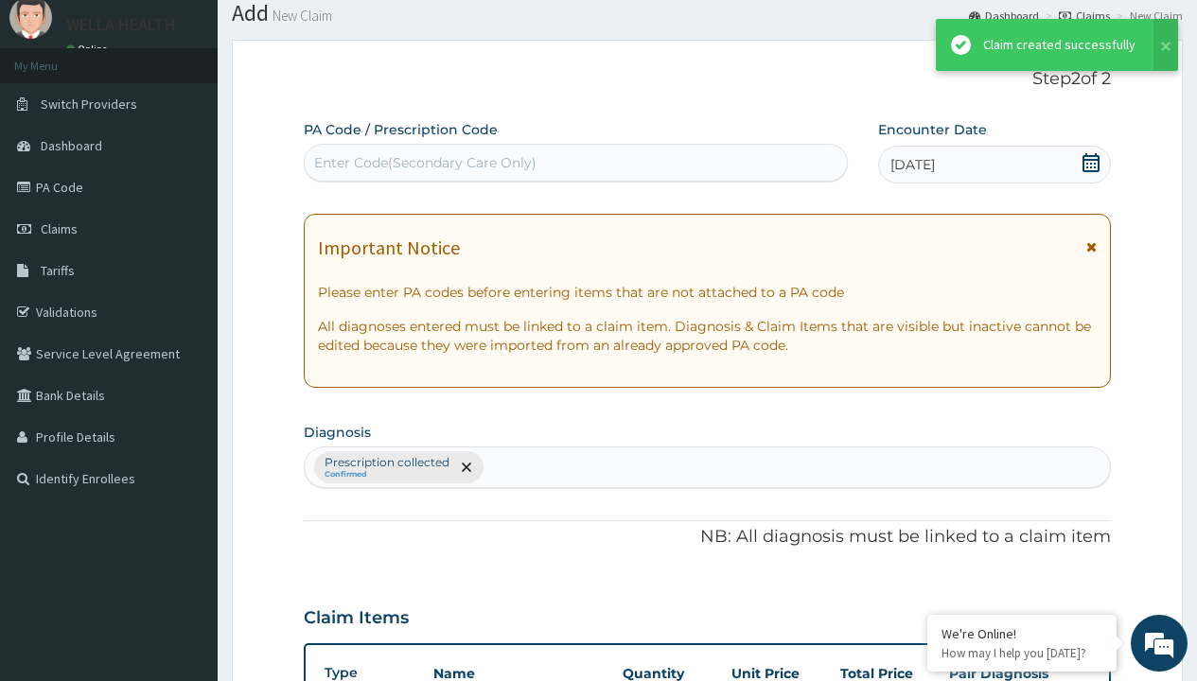
scroll to position [738, 0]
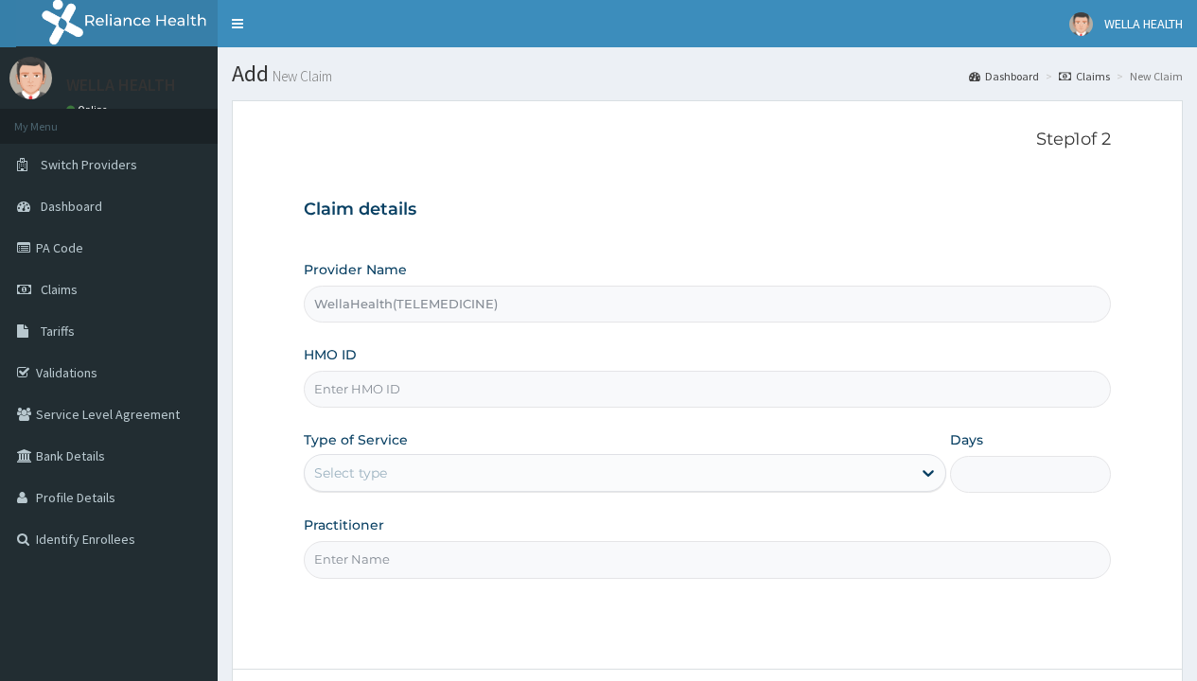
type input "WellaHealth(TELEMEDICINE)"
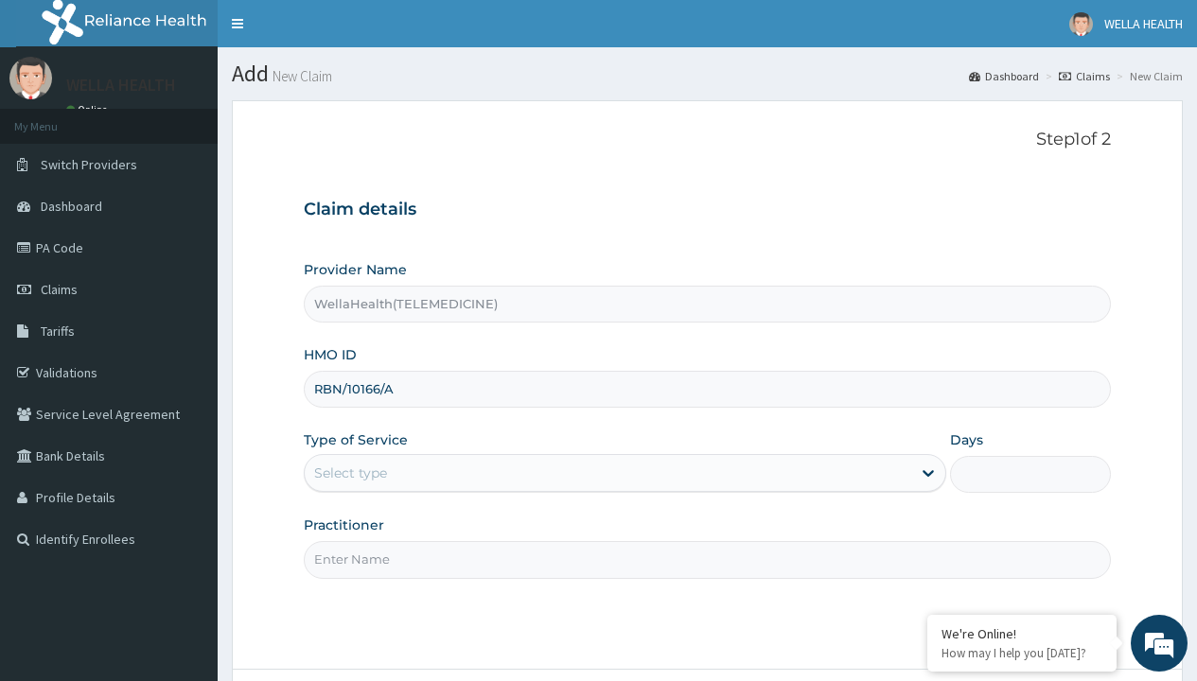
type input "RBN/10166/A"
type input "WellaHealth"
click at [350, 473] on div "Select type" at bounding box center [350, 473] width 73 height 19
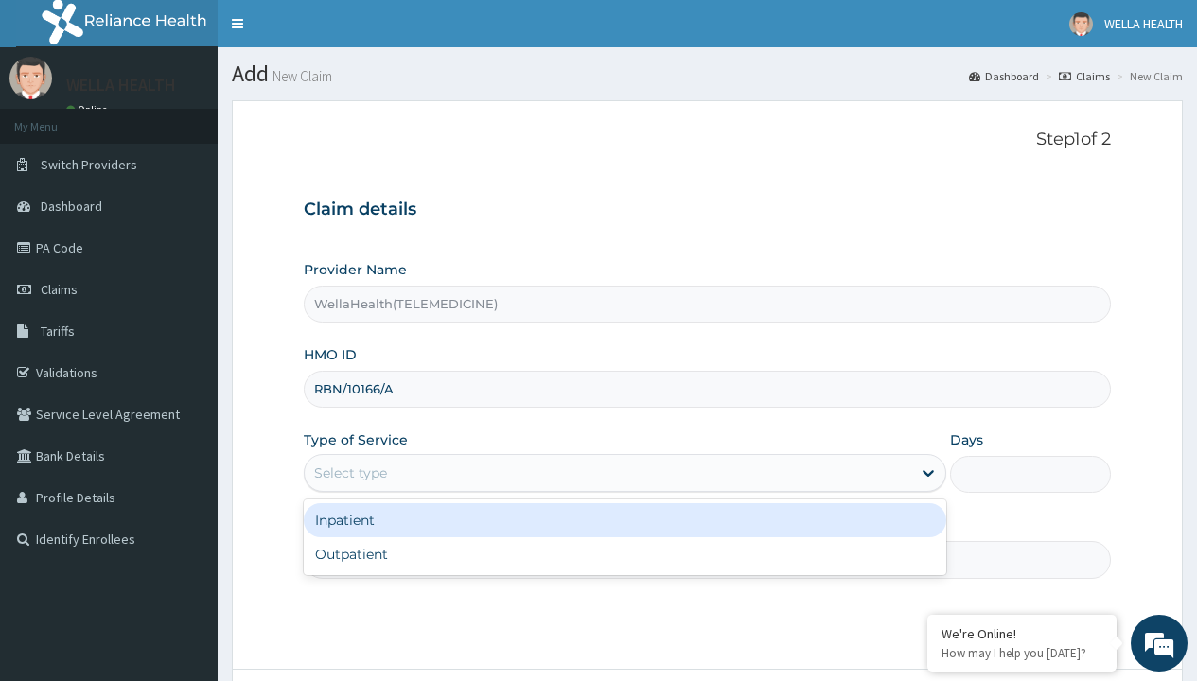
click at [624, 554] on div "Outpatient" at bounding box center [625, 554] width 642 height 34
type input "1"
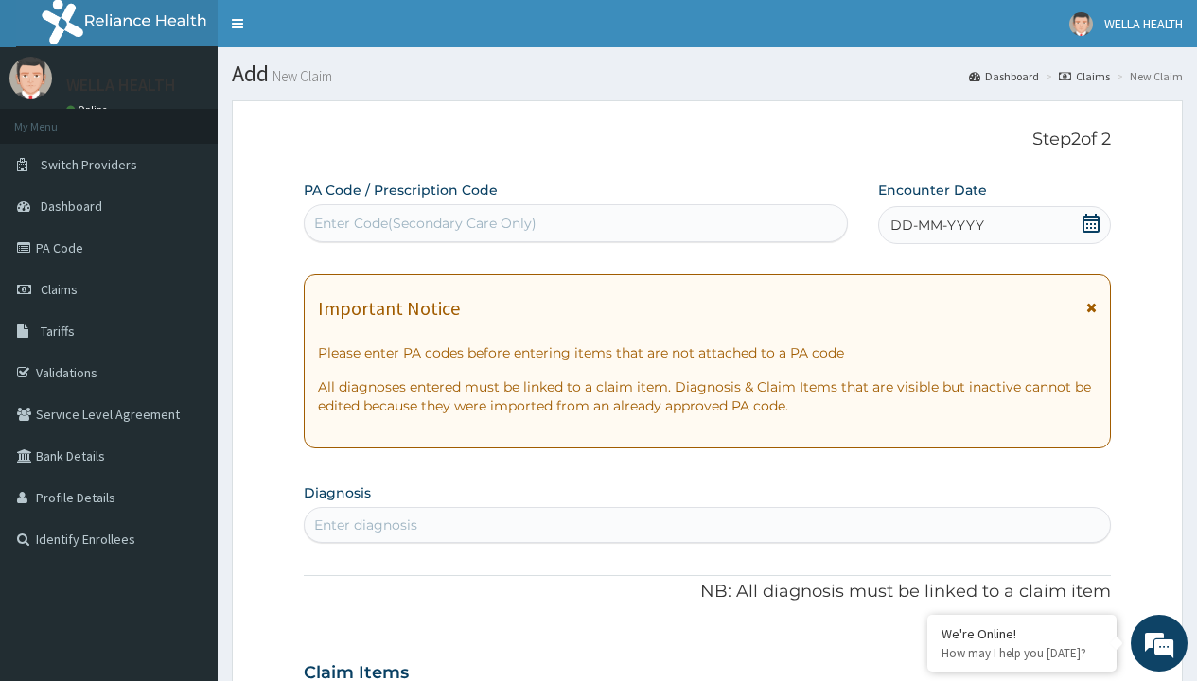
scroll to position [158, 0]
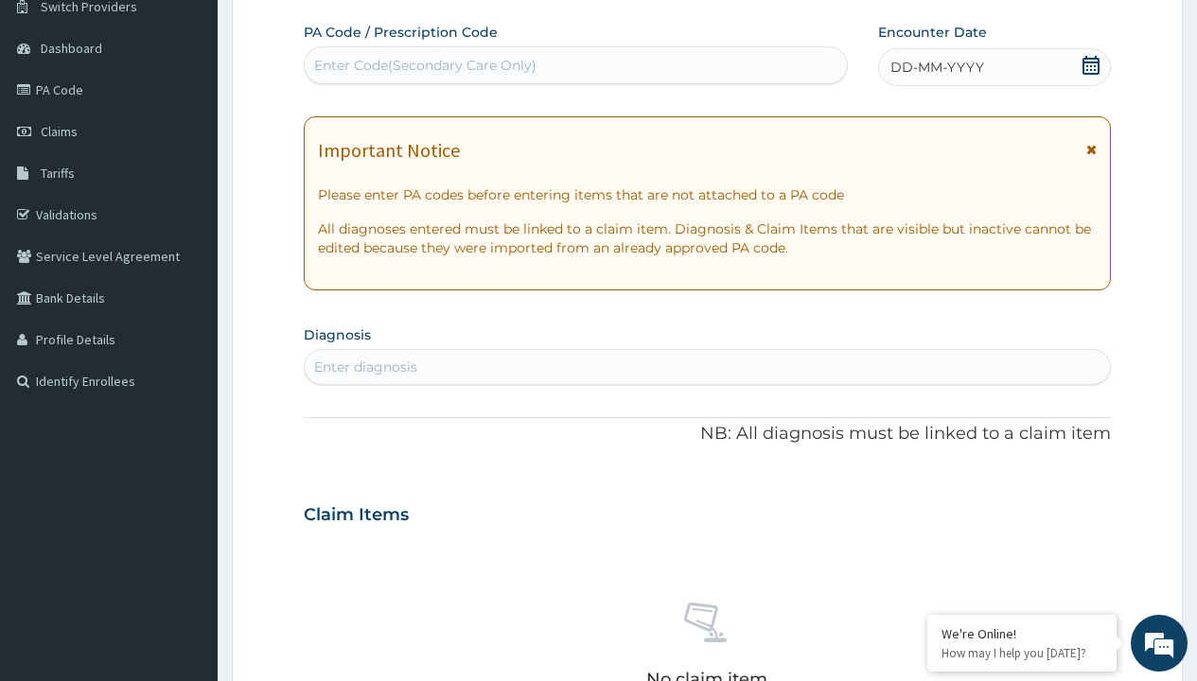
click at [936, 67] on span "DD-MM-YYYY" at bounding box center [937, 67] width 94 height 19
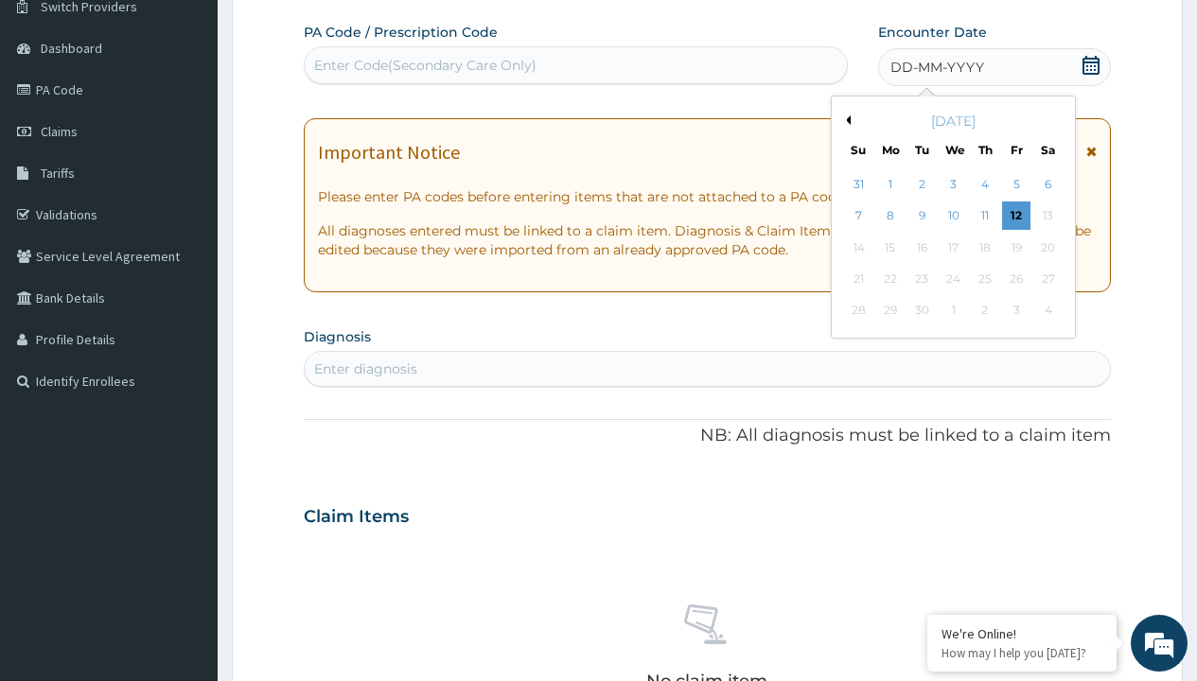
click at [845, 120] on button "Previous Month" at bounding box center [845, 119] width 9 height 9
click at [1047, 185] on div "2" at bounding box center [1047, 184] width 28 height 28
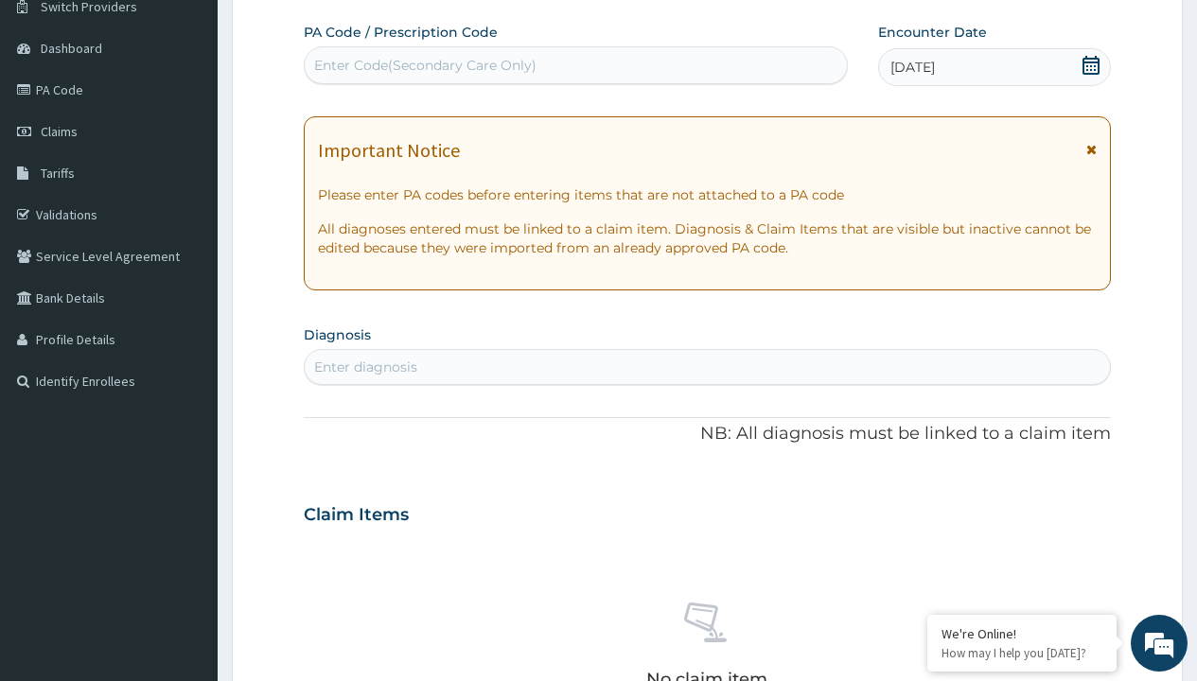
click at [365, 367] on div "Enter diagnosis" at bounding box center [365, 367] width 103 height 19
type input "prescription collected"
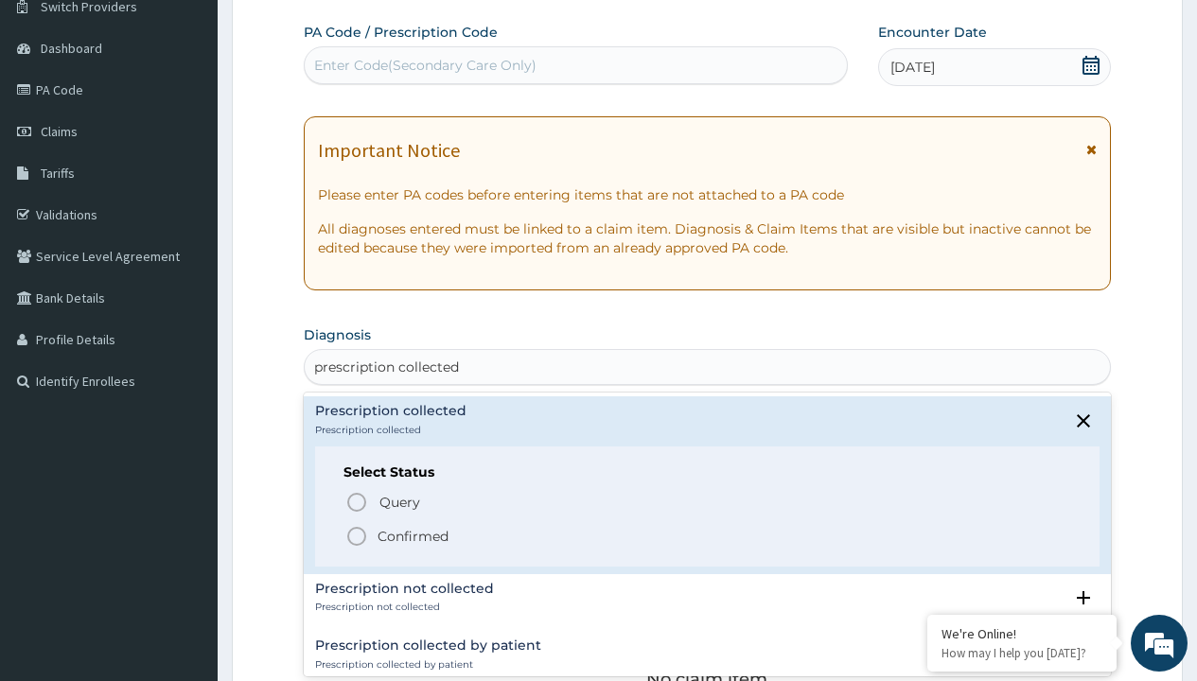
click at [413, 536] on p "Confirmed" at bounding box center [413, 536] width 71 height 19
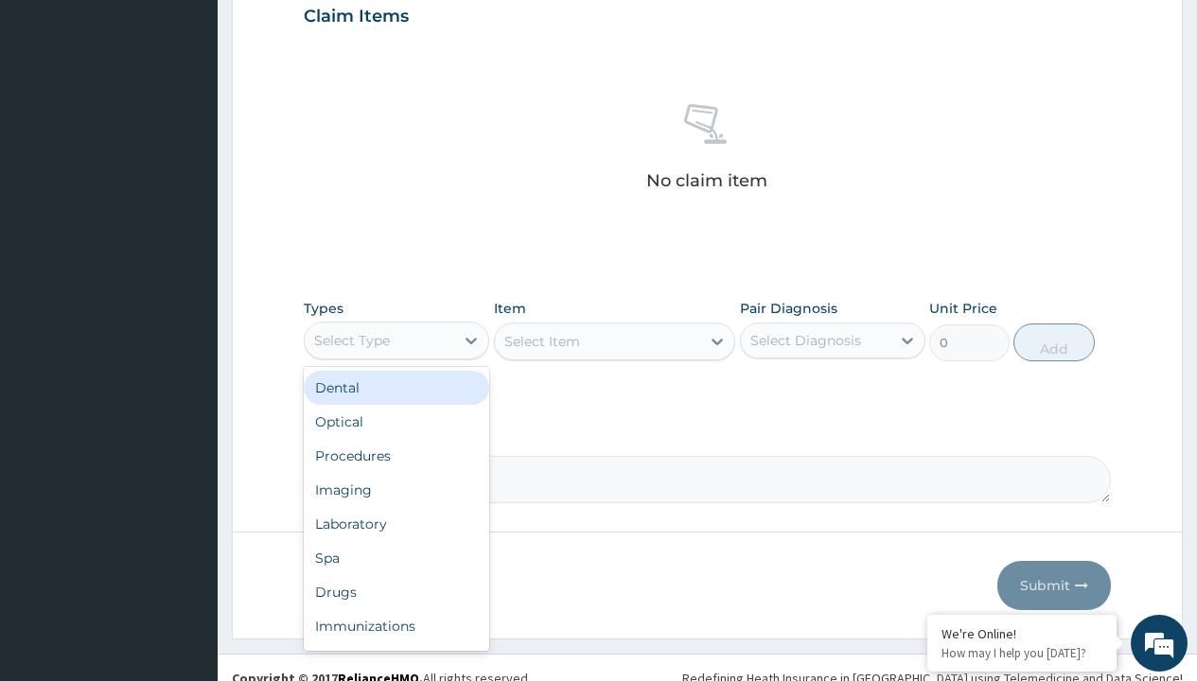
type input "procedures"
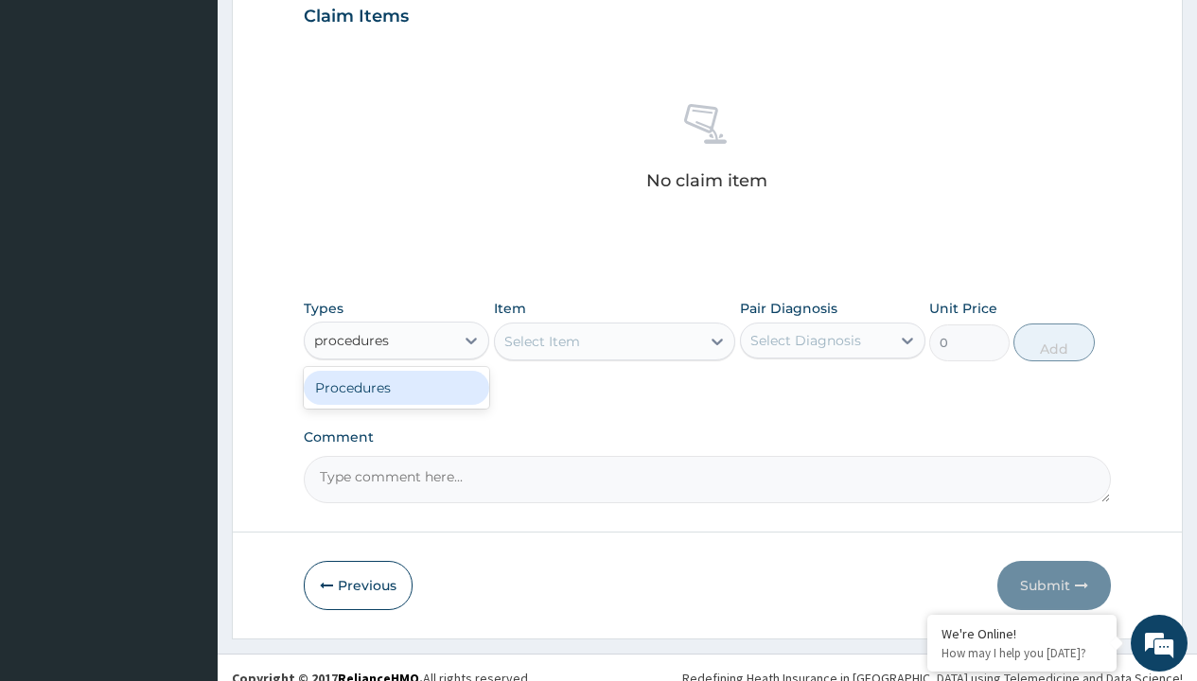
click at [396, 387] on div "Procedures" at bounding box center [396, 388] width 185 height 34
click at [541, 341] on div "Select Item" at bounding box center [542, 341] width 76 height 19
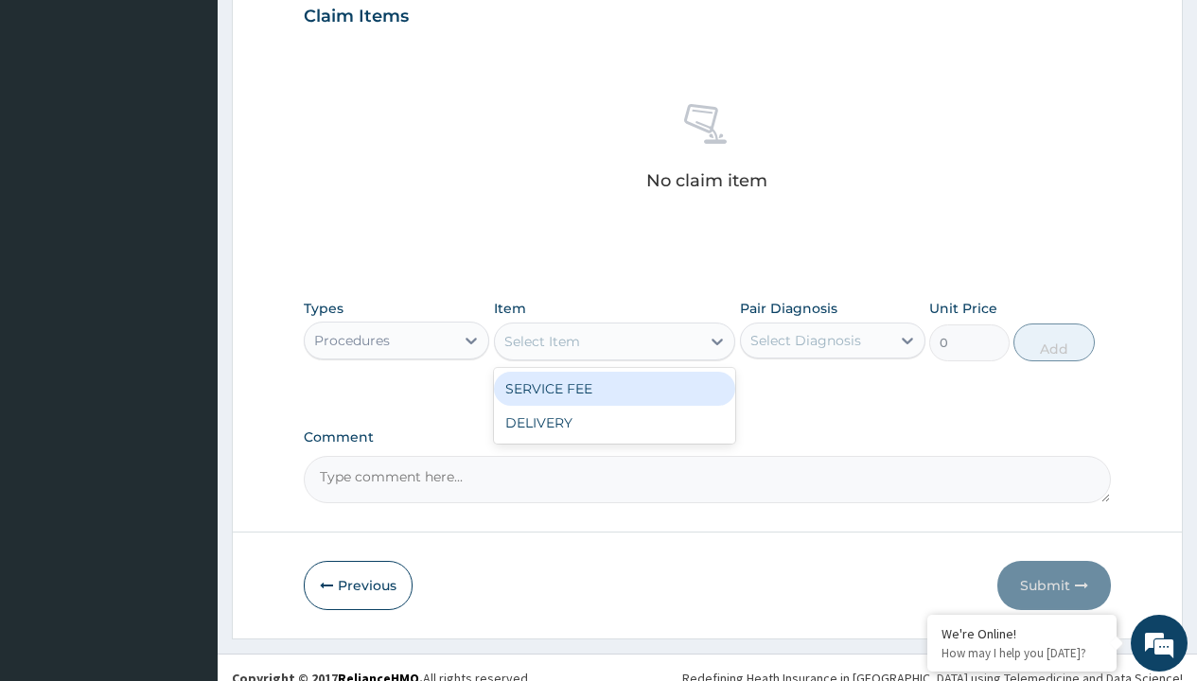
type input "service fee"
click at [614, 388] on div "SERVICE FEE" at bounding box center [615, 389] width 242 height 34
type input "100"
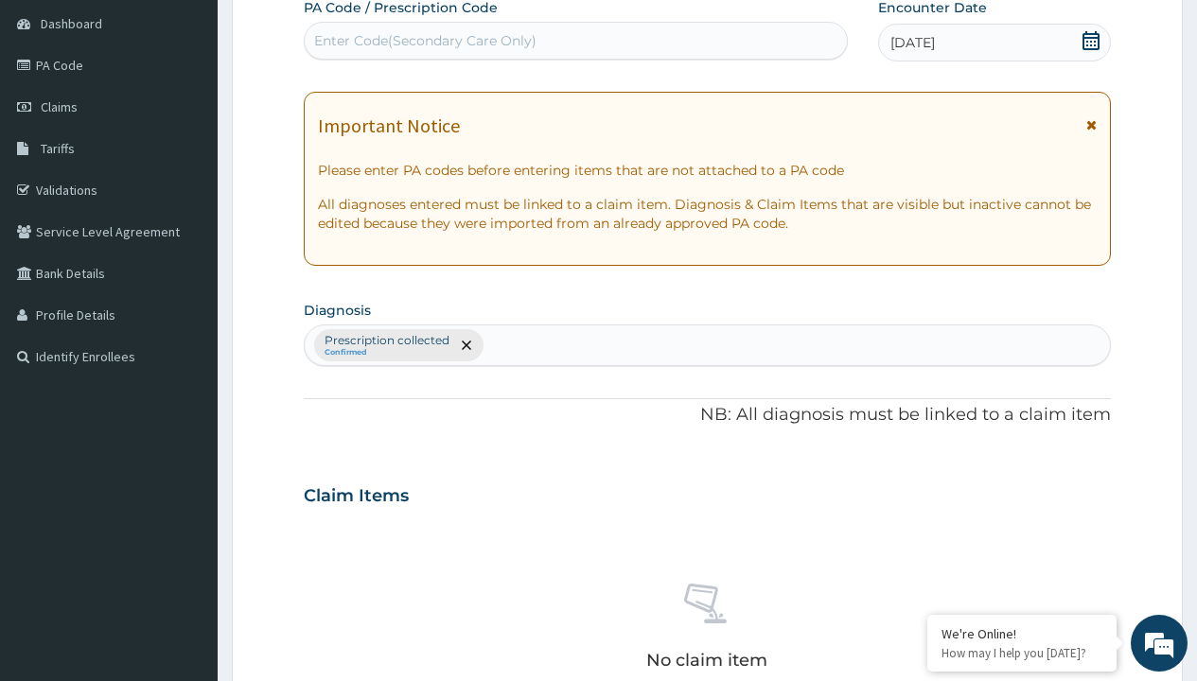
type input "prescription collected"
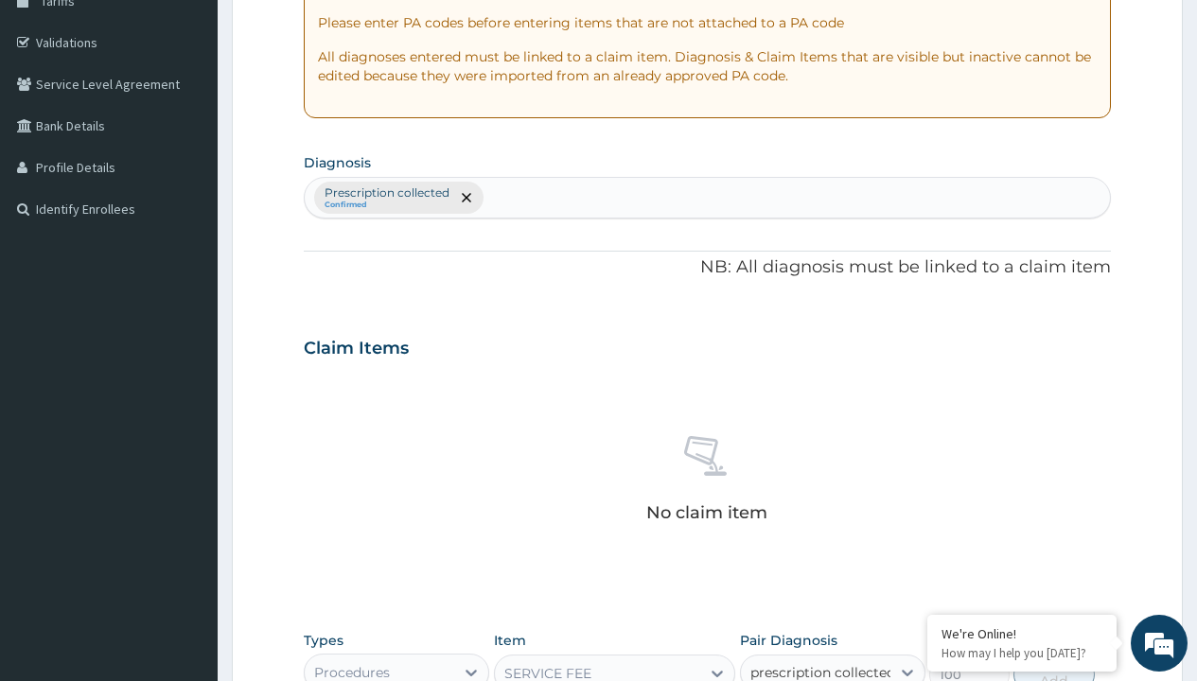
checkbox input "true"
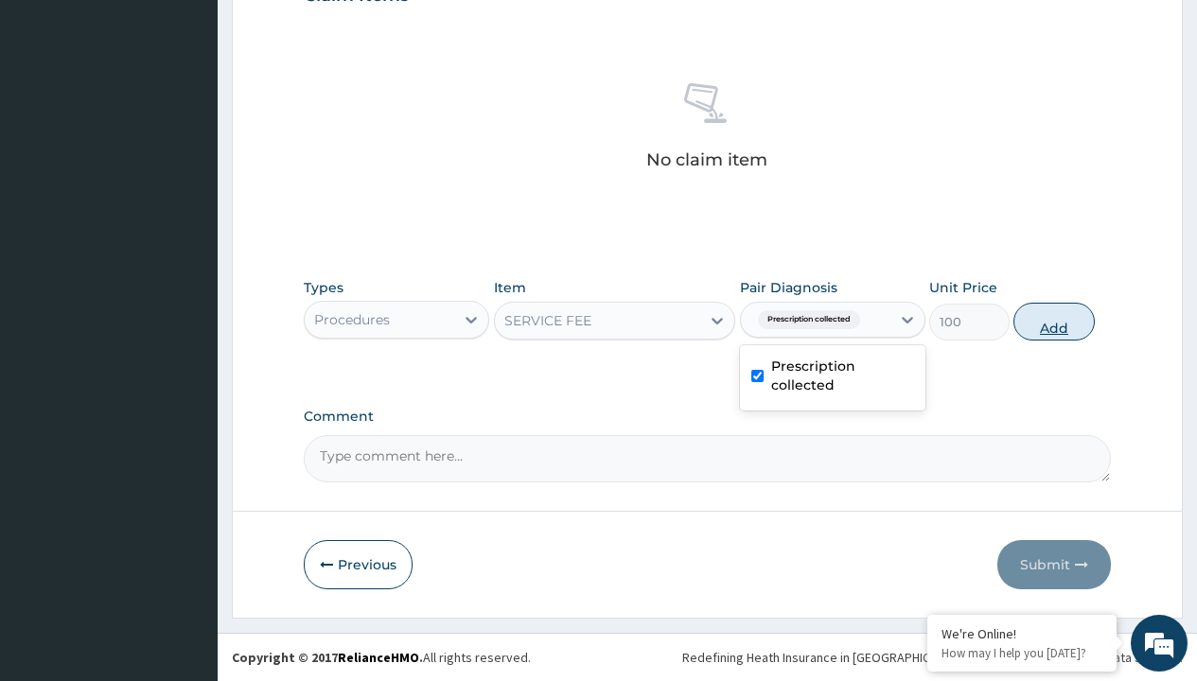
click at [1054, 321] on button "Add" at bounding box center [1053, 322] width 80 height 38
type input "0"
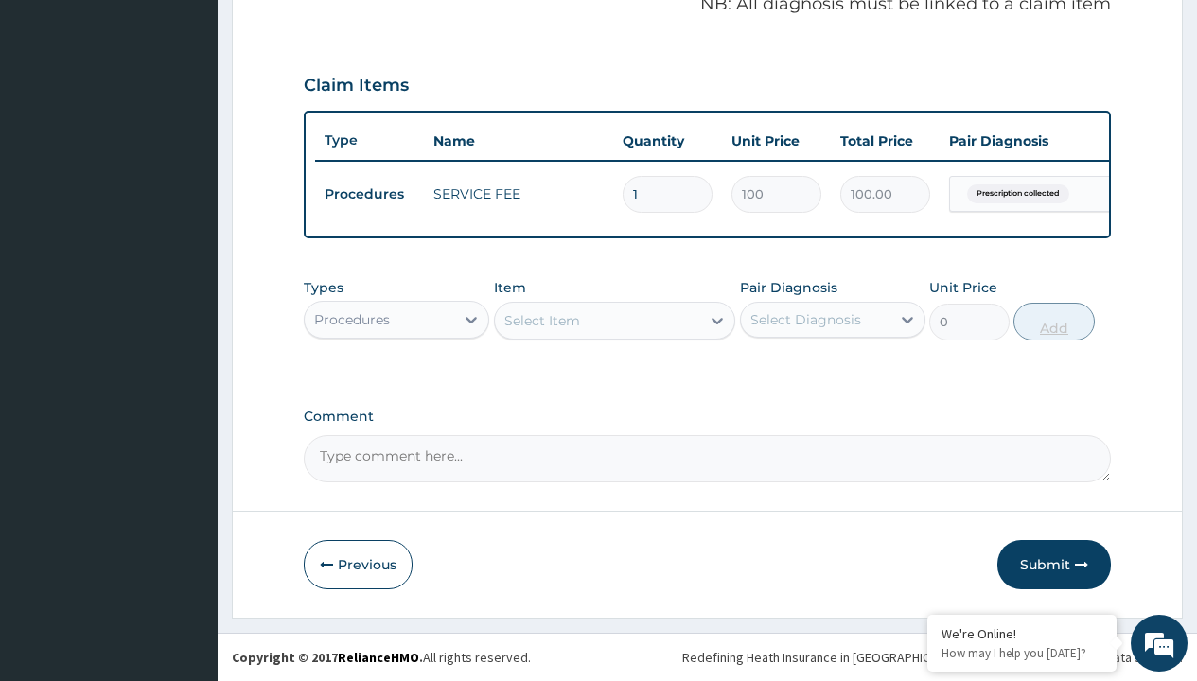
scroll to position [607, 0]
click at [352, 319] on div "Procedures" at bounding box center [352, 319] width 76 height 19
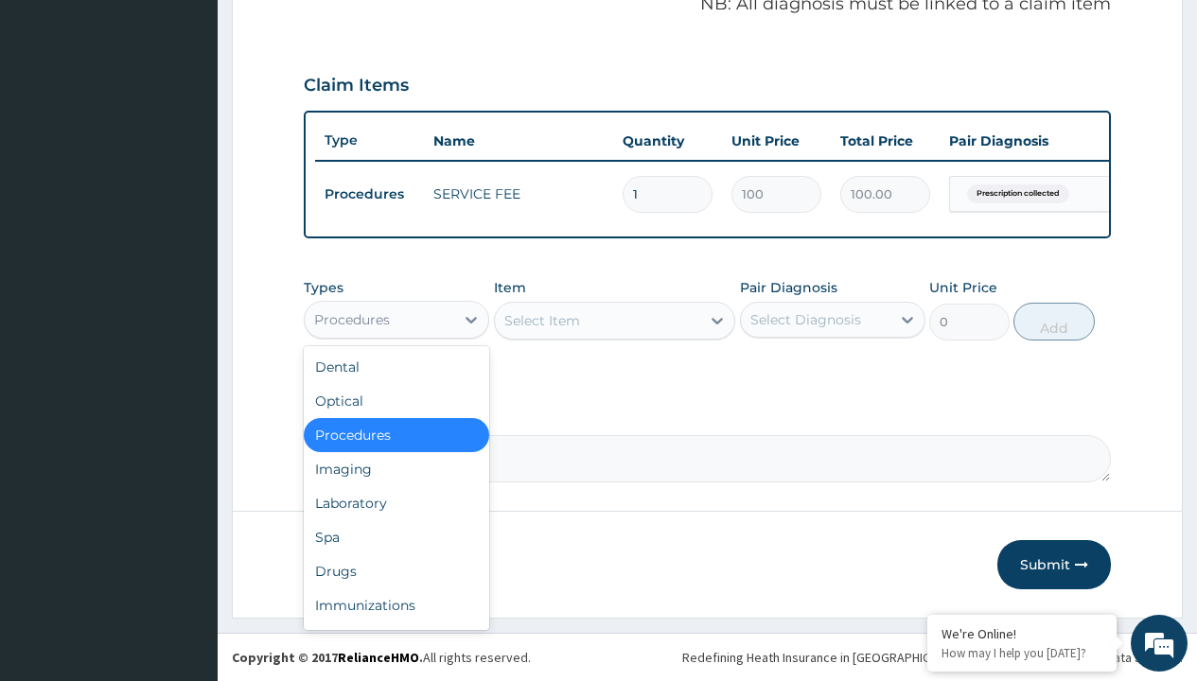
type input "drugs"
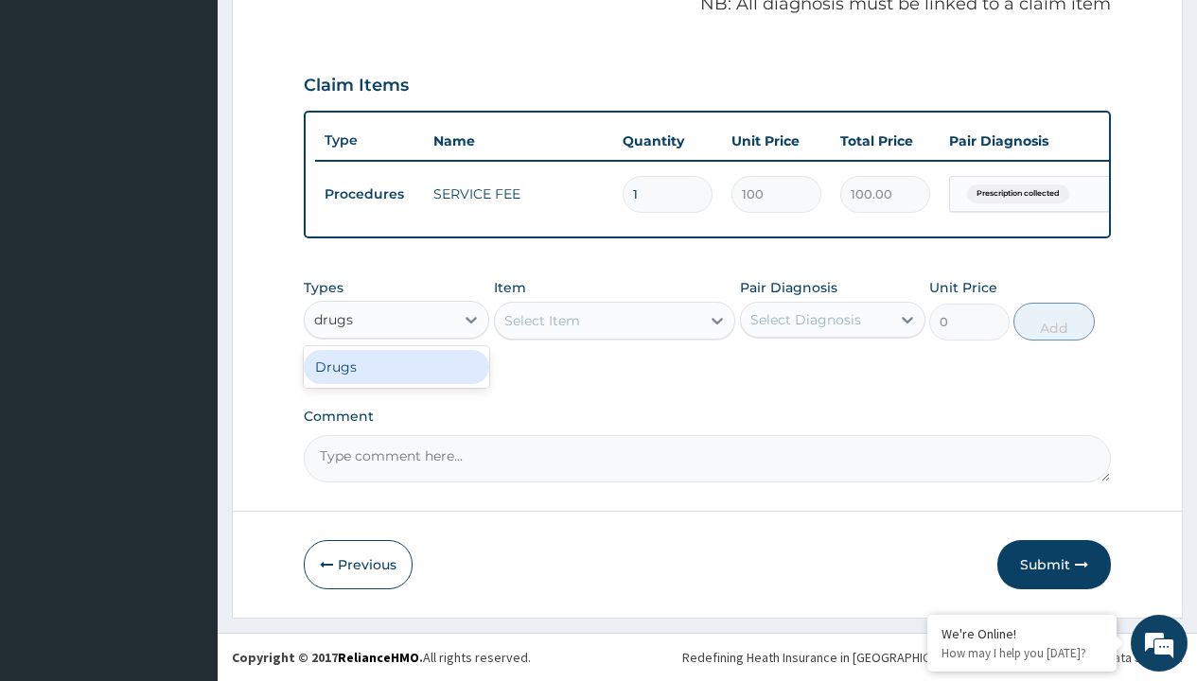
click at [396, 366] on div "Drugs" at bounding box center [396, 367] width 185 height 34
click at [541, 320] on div "Select Item" at bounding box center [615, 321] width 242 height 38
type input "amlodipine 10mg (teva) x28"
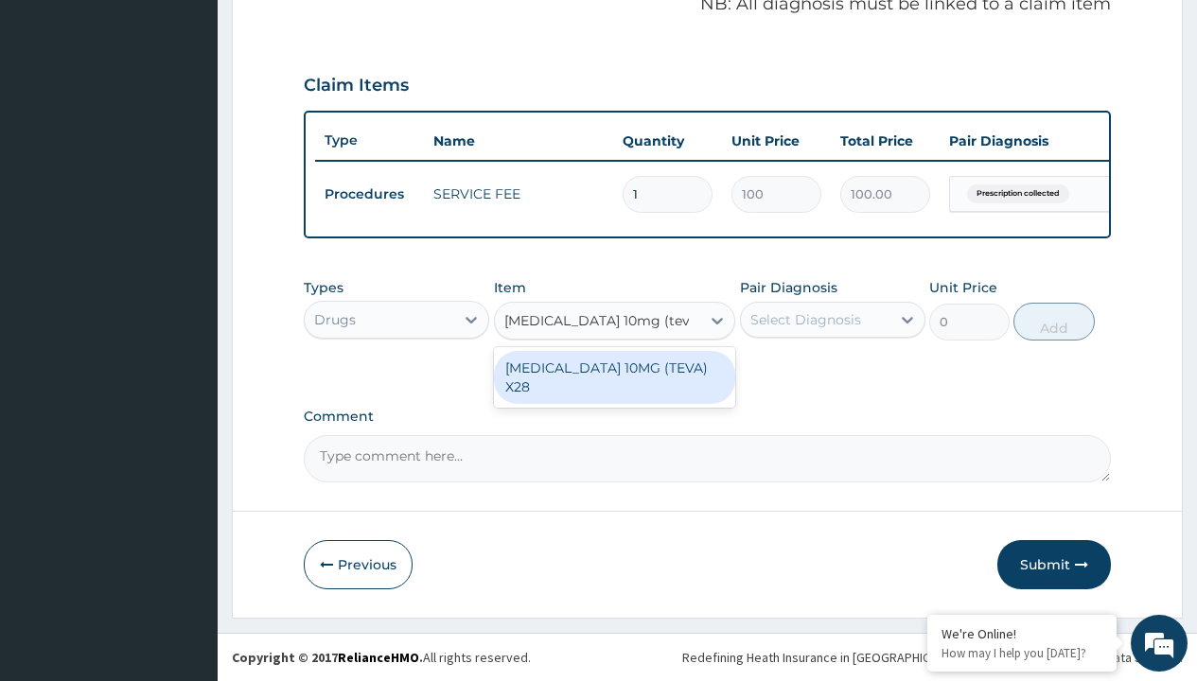
click at [614, 367] on div "[MEDICAL_DATA] 10MG (TEVA) X28" at bounding box center [615, 377] width 242 height 53
type input "98.4000015258789"
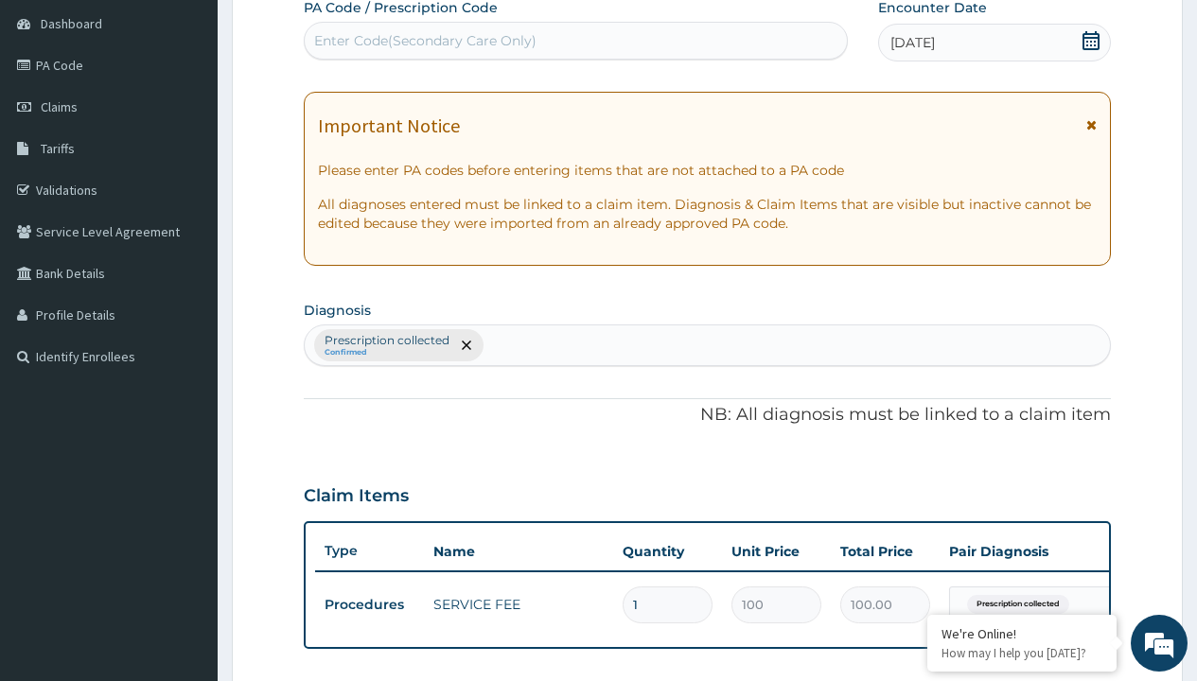
type input "prescription collected"
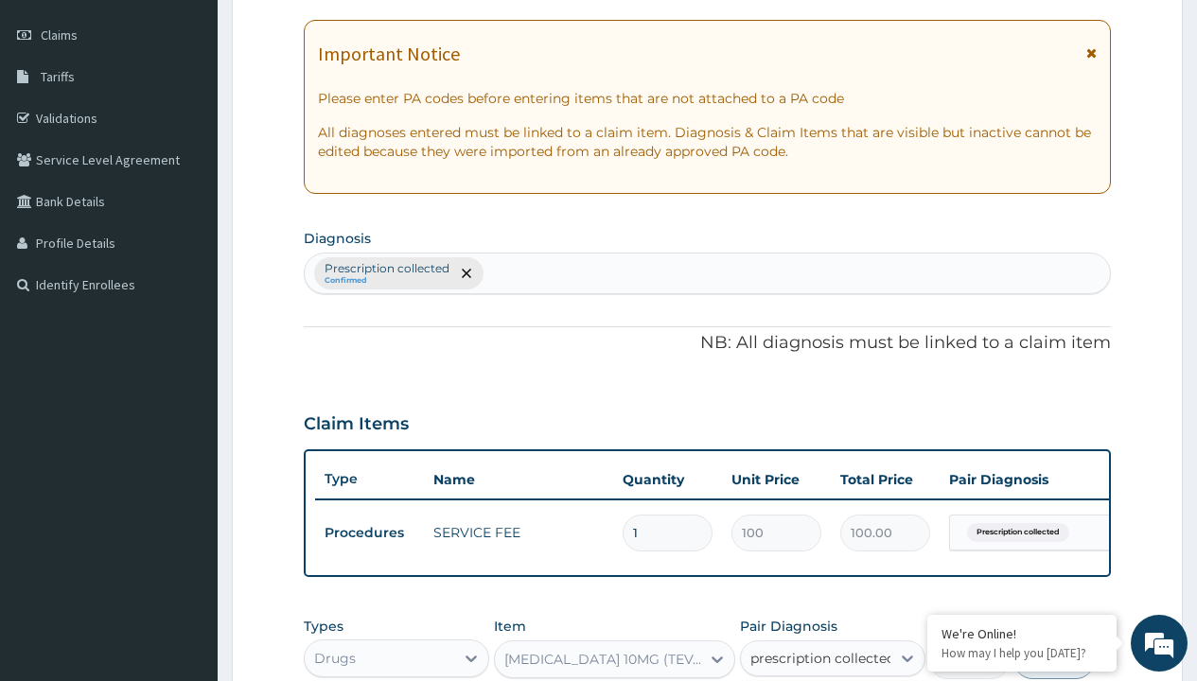
checkbox input "true"
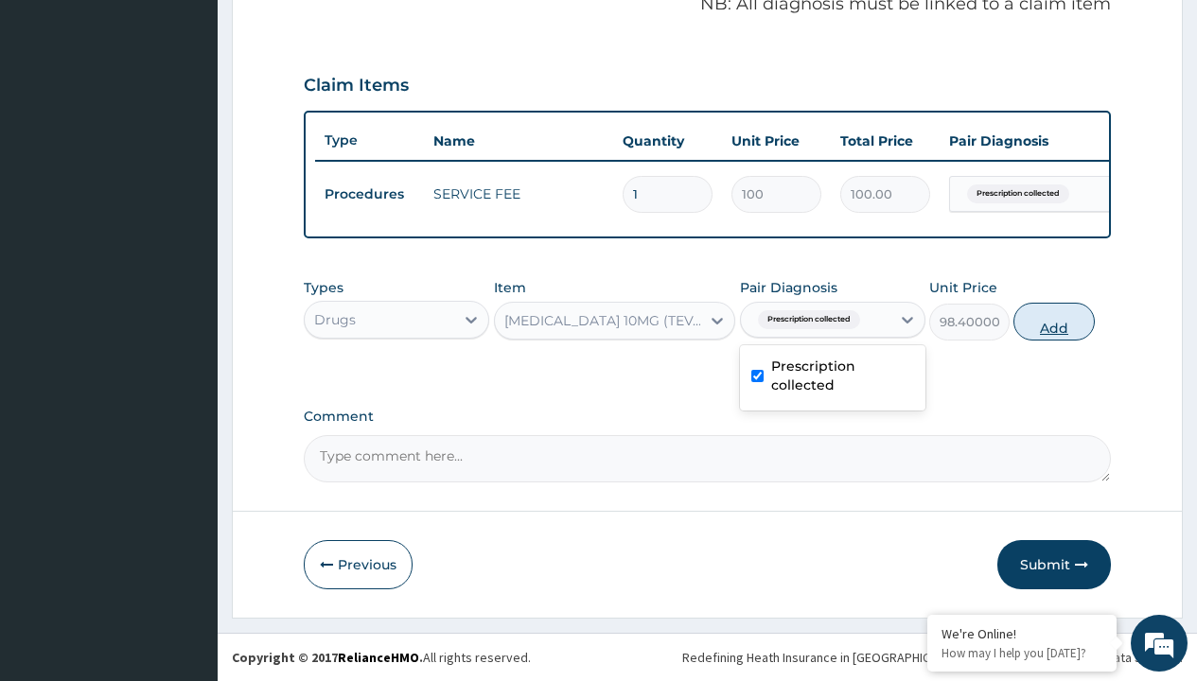
click at [1054, 321] on button "Add" at bounding box center [1053, 322] width 80 height 38
type input "0"
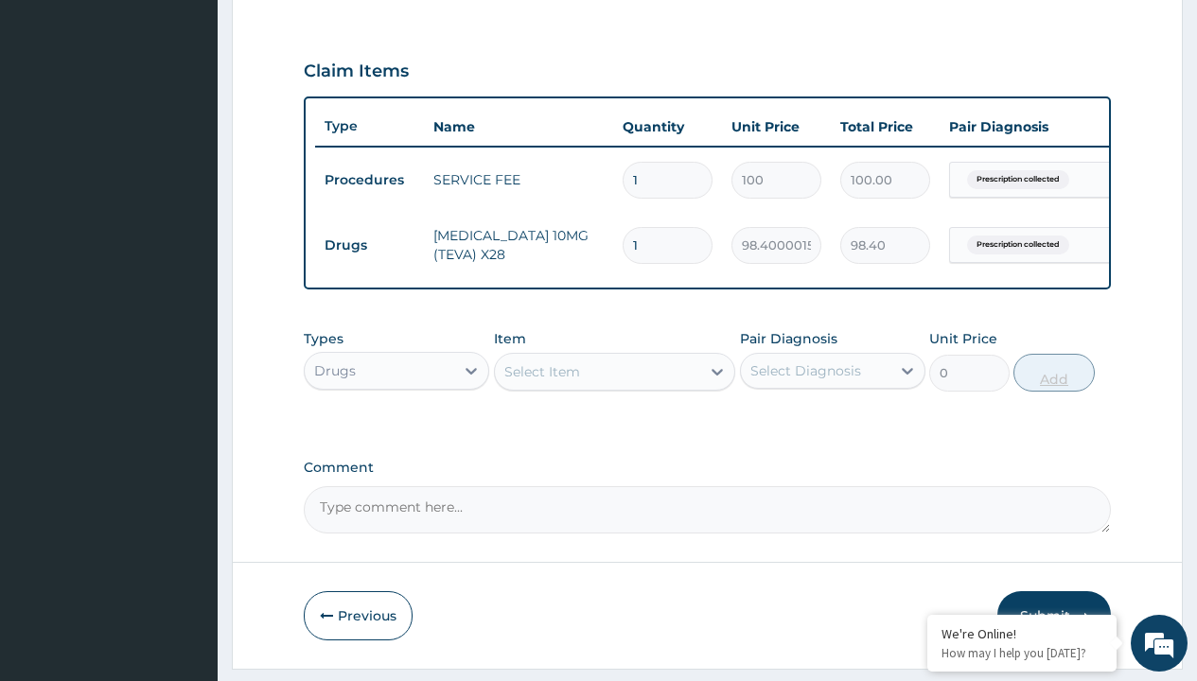
type input "28"
type input "2755.20"
type input "28"
click at [369, 245] on td "Drugs" at bounding box center [369, 245] width 109 height 35
type input "drugs"
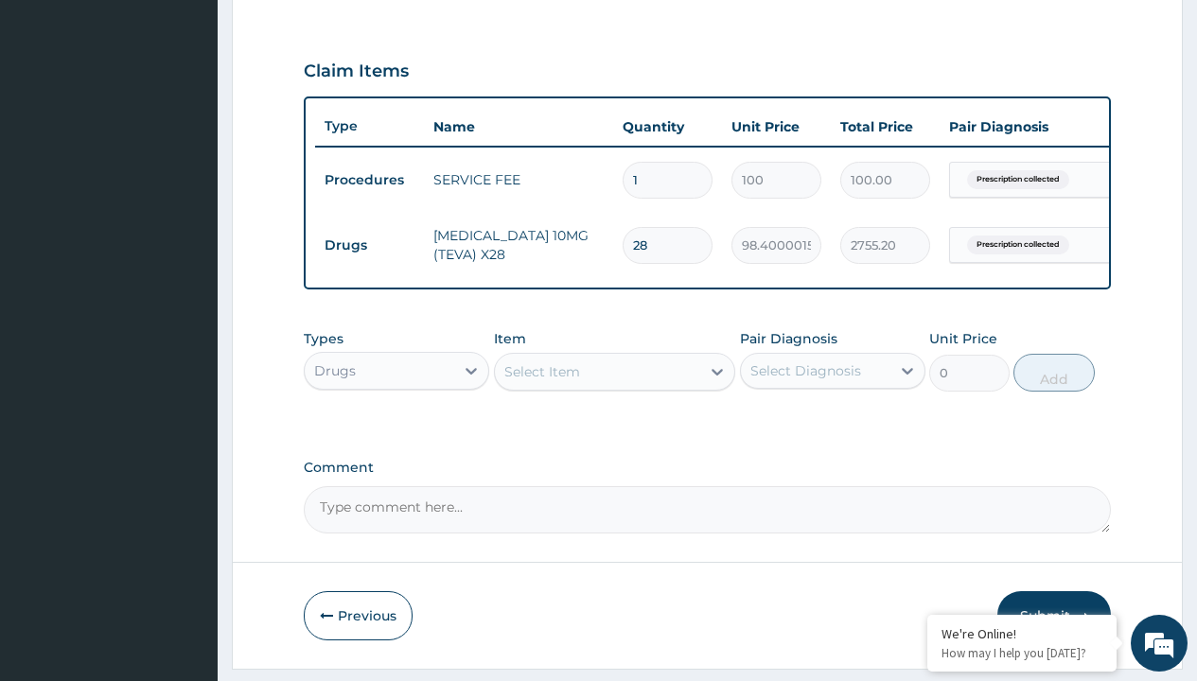
scroll to position [0, 0]
click at [396, 431] on div "Drugs" at bounding box center [396, 418] width 185 height 34
click at [541, 381] on div "Select Item" at bounding box center [542, 371] width 76 height 19
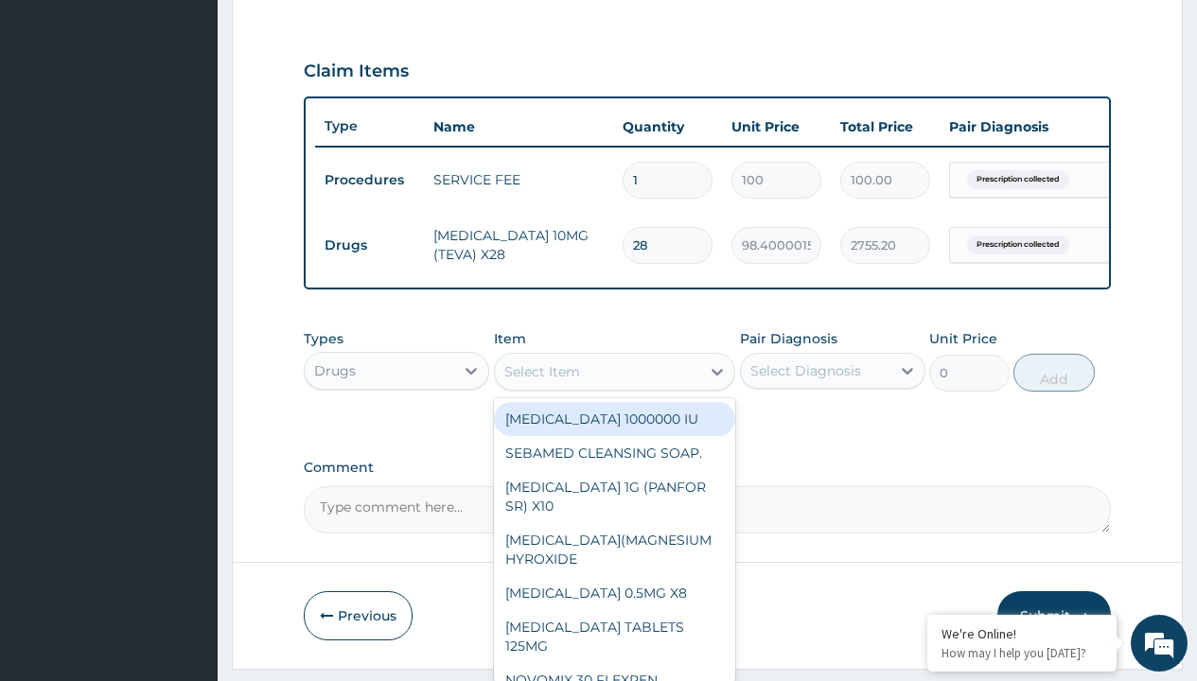
type input "aspirin 75mg (vasoprin) /sach"
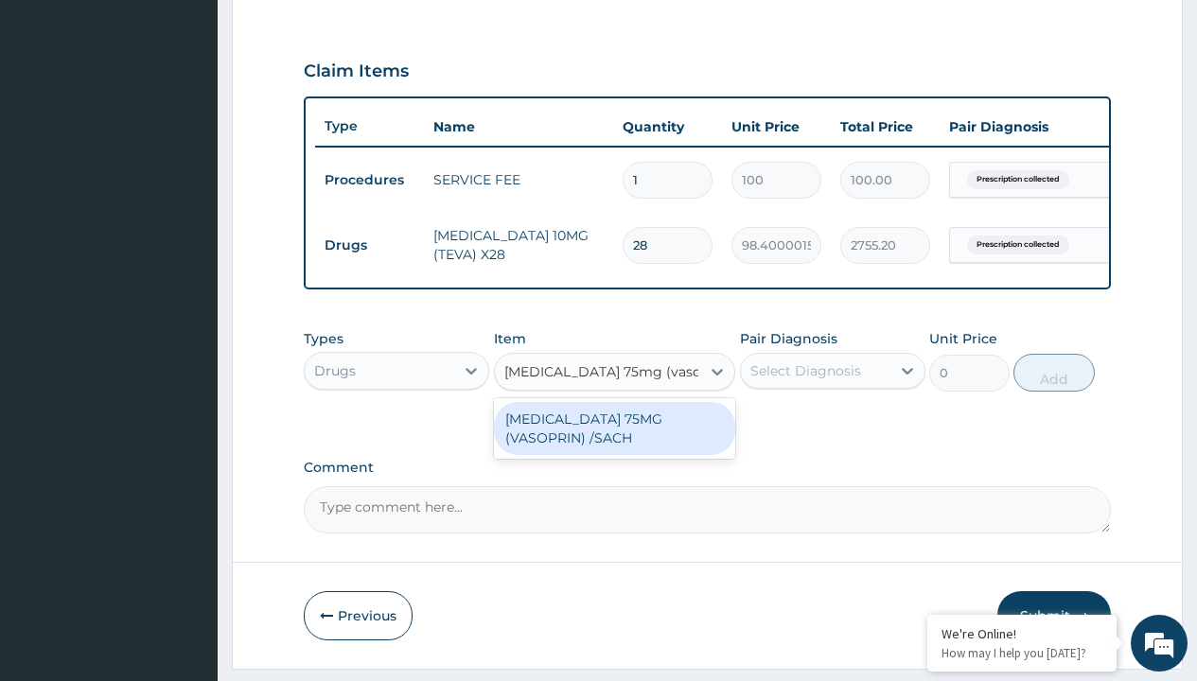
click at [614, 442] on div "[MEDICAL_DATA] 75MG (VASOPRIN) /SACH" at bounding box center [615, 428] width 242 height 53
type input "19"
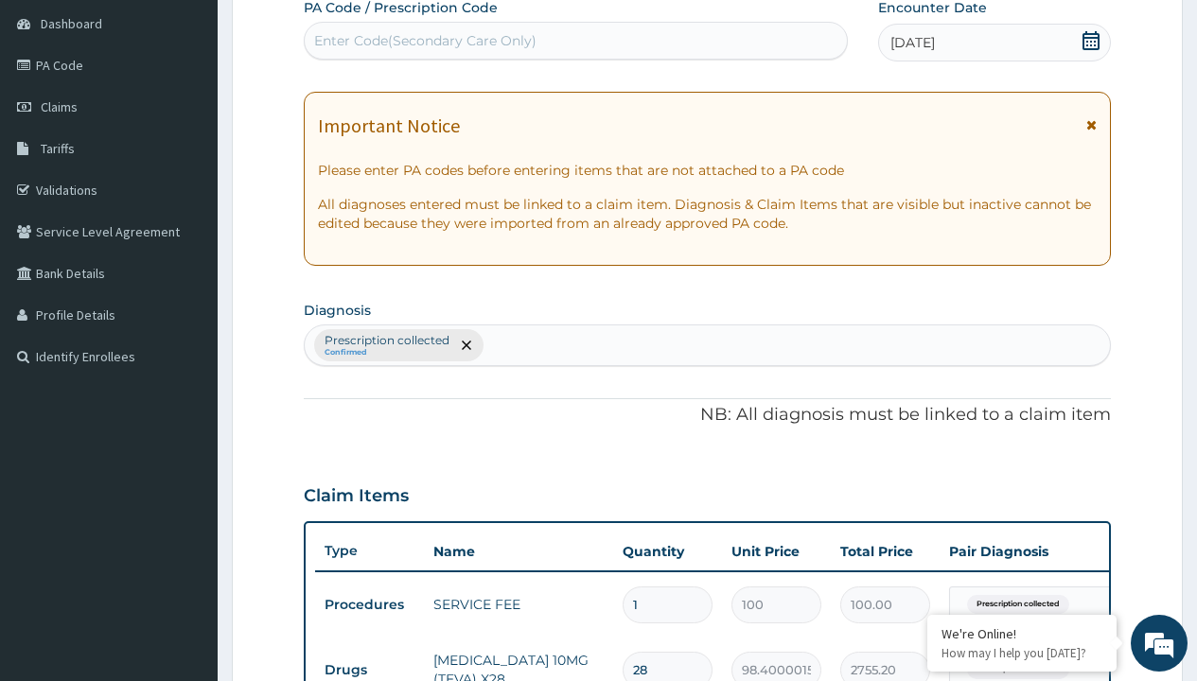
type input "prescription collected"
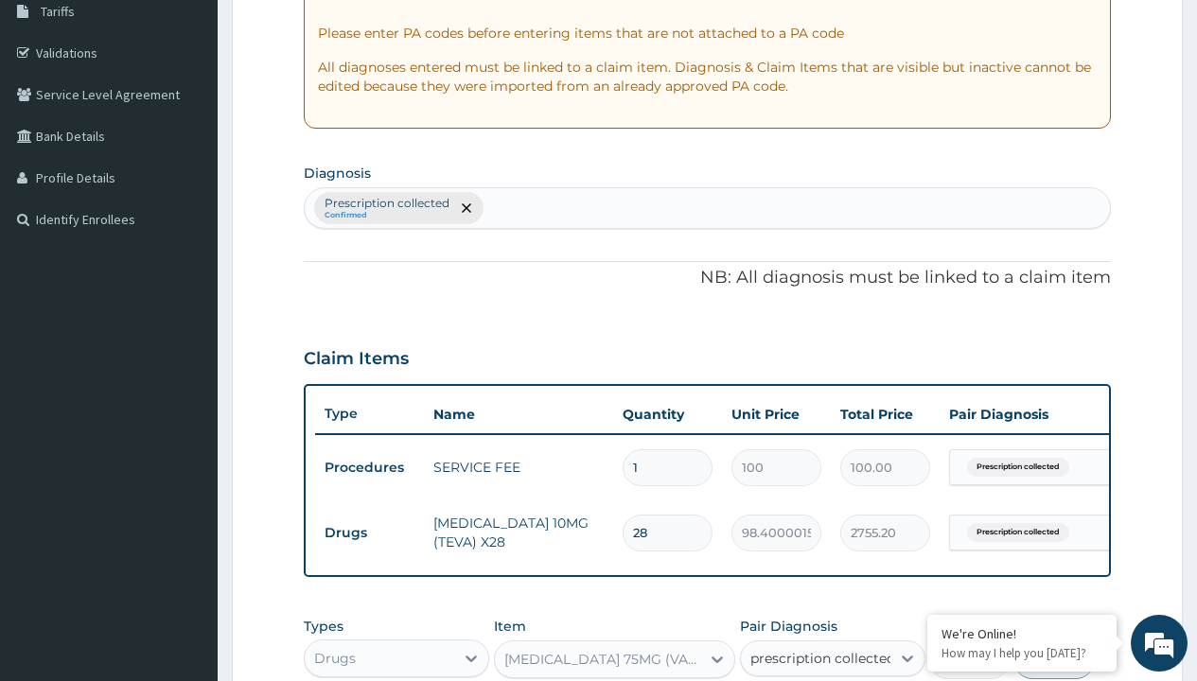
checkbox input "true"
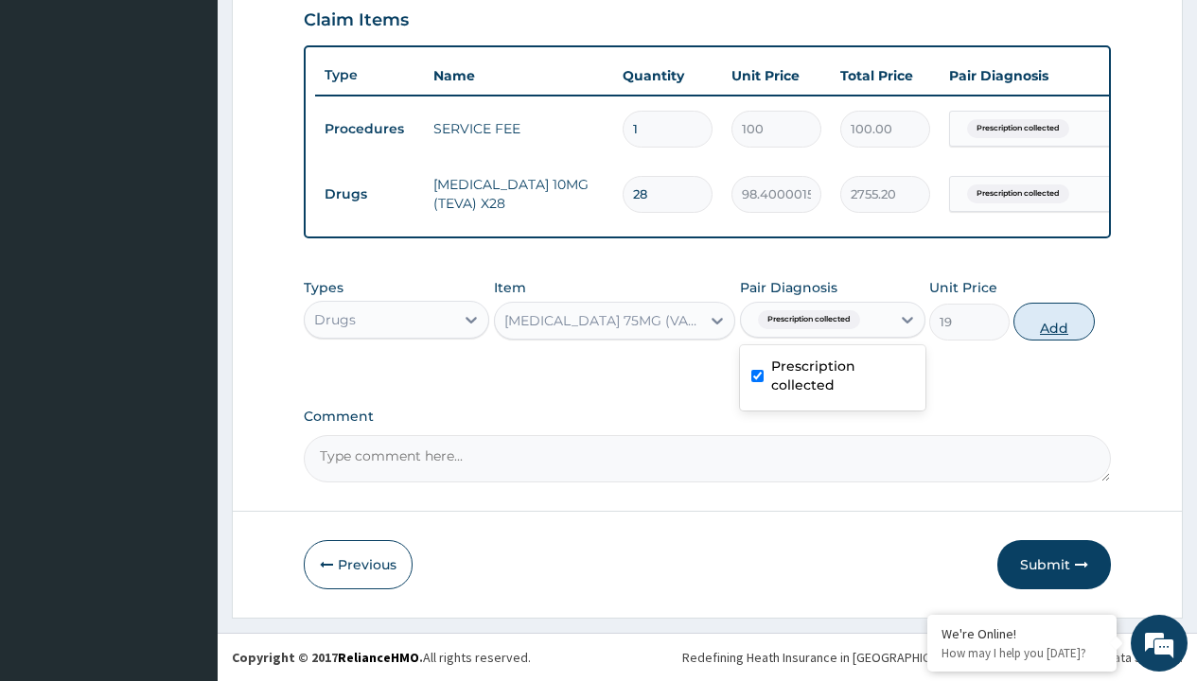
click at [1054, 321] on button "Add" at bounding box center [1053, 322] width 80 height 38
type input "0"
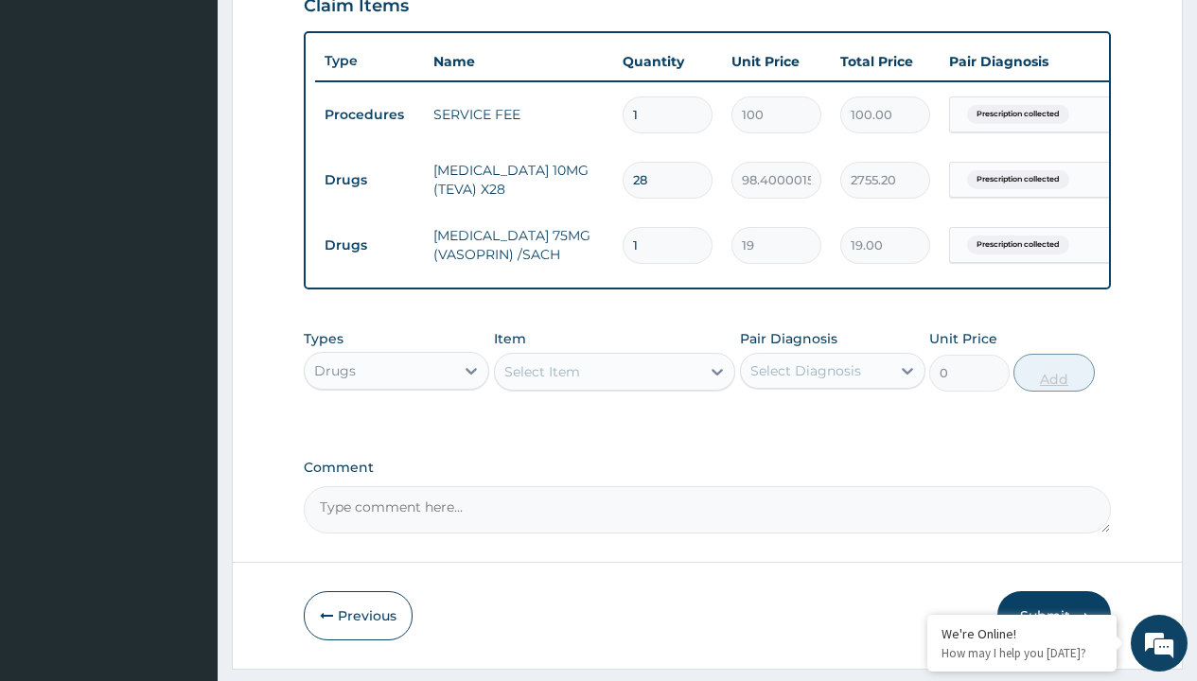
type input "30"
type input "570.00"
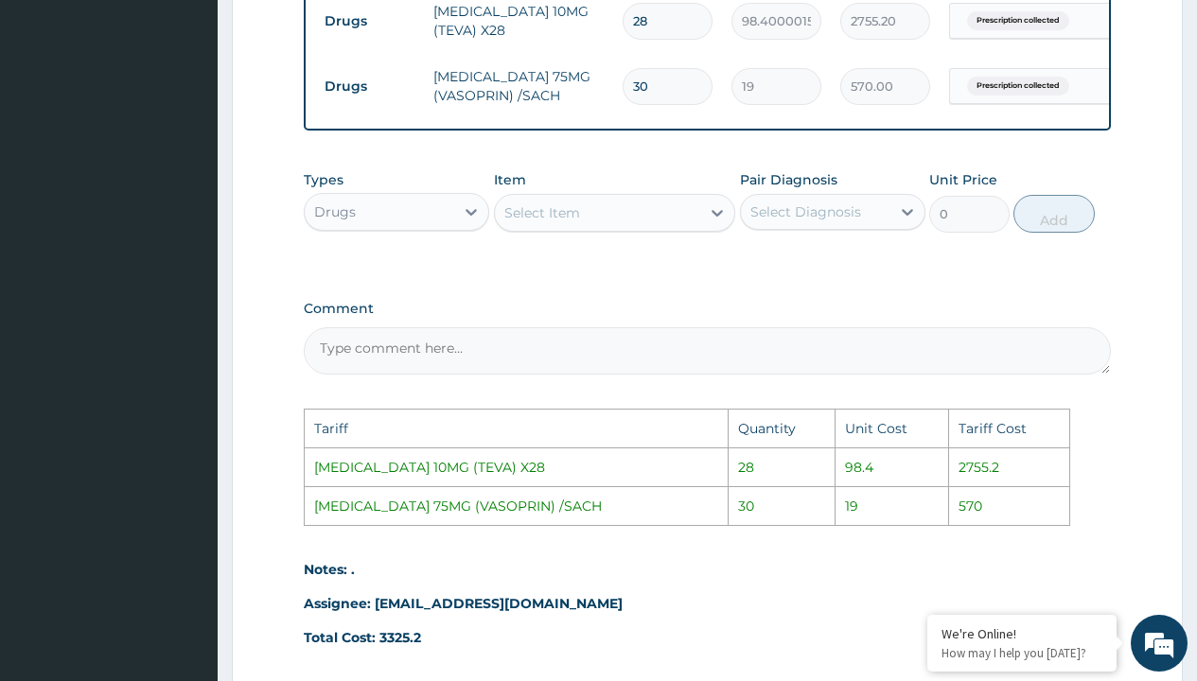
scroll to position [1020, 0]
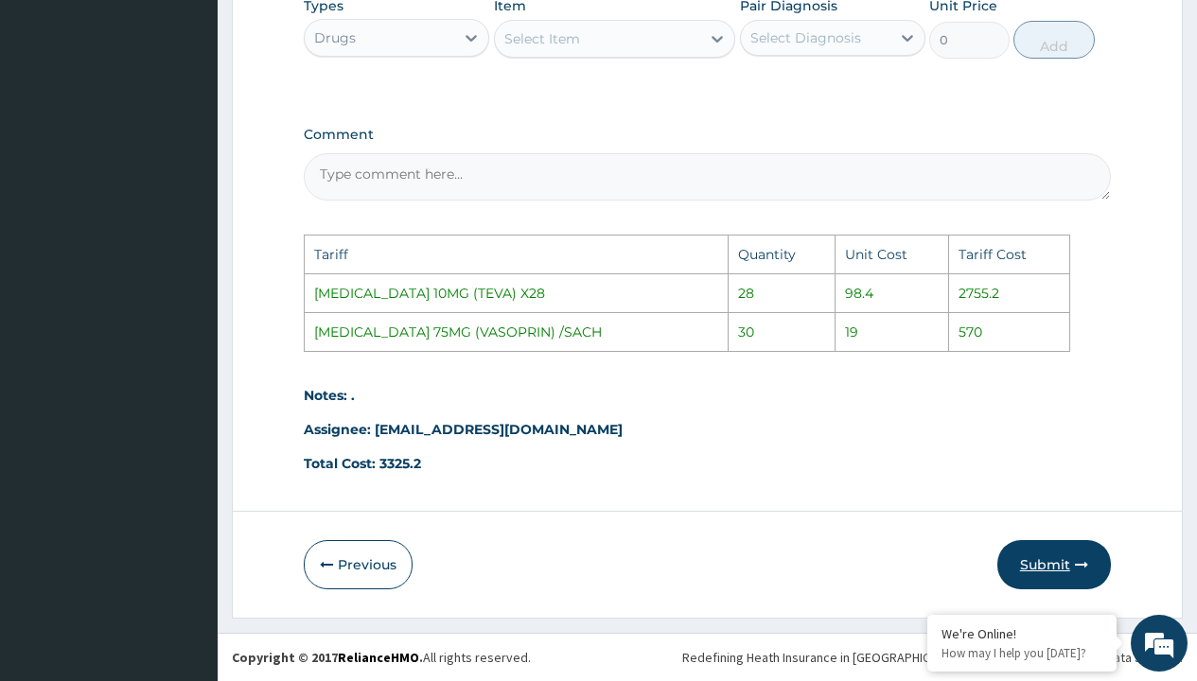
type input "30"
click at [1042, 572] on button "Submit" at bounding box center [1054, 564] width 114 height 49
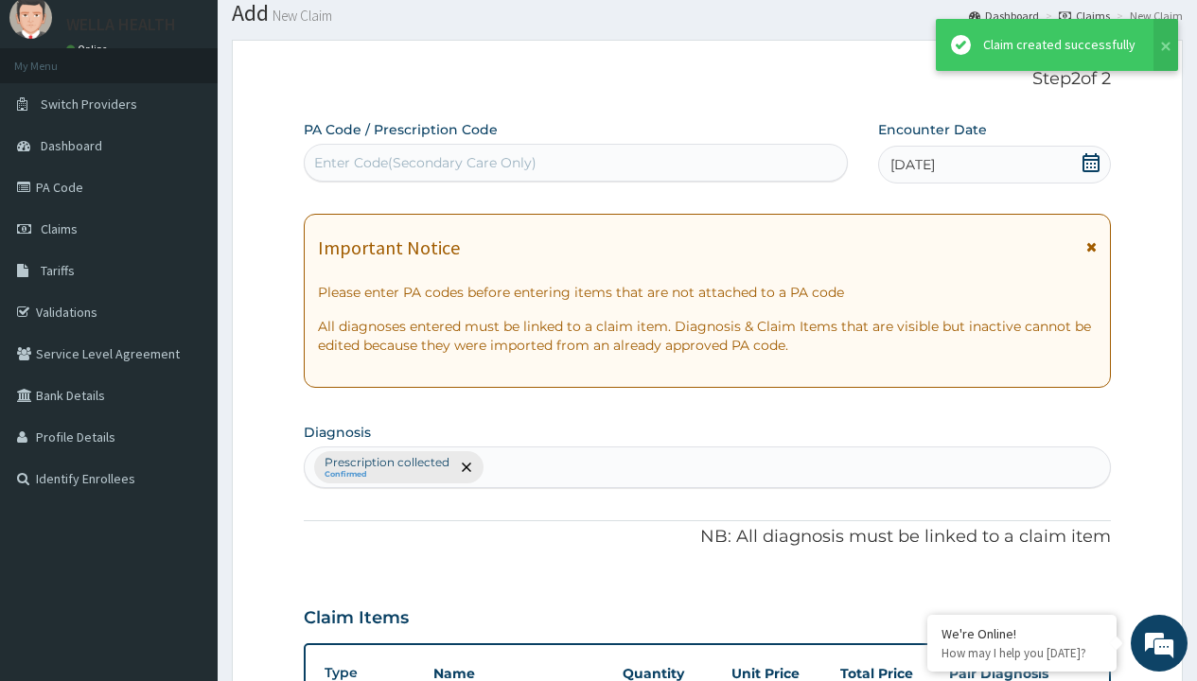
scroll to position [738, 0]
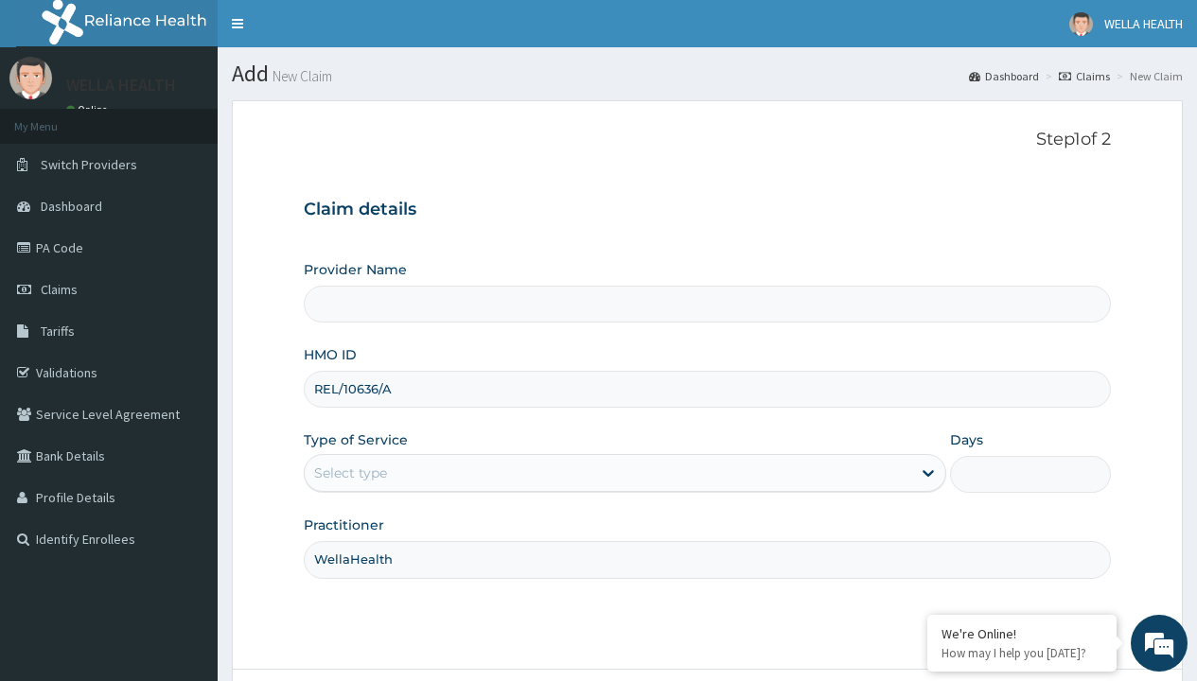
type input "WellaHealth"
click at [350, 473] on div "Select type" at bounding box center [350, 473] width 73 height 19
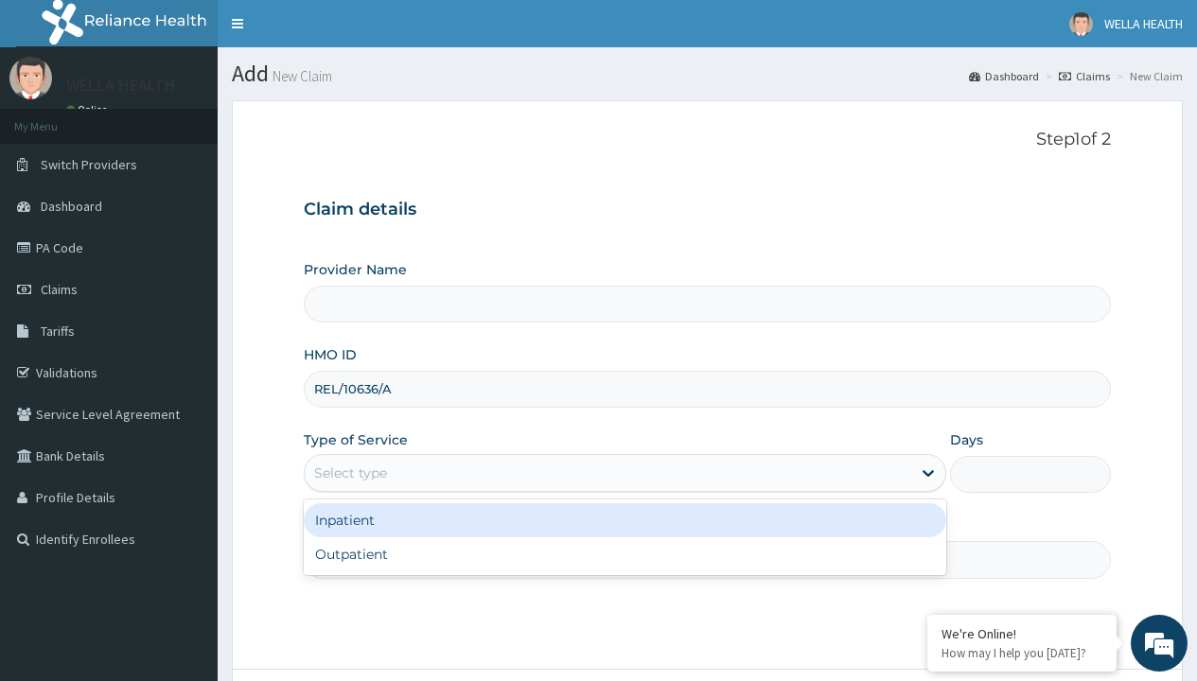
click at [624, 554] on div "Outpatient" at bounding box center [625, 554] width 642 height 34
type input "1"
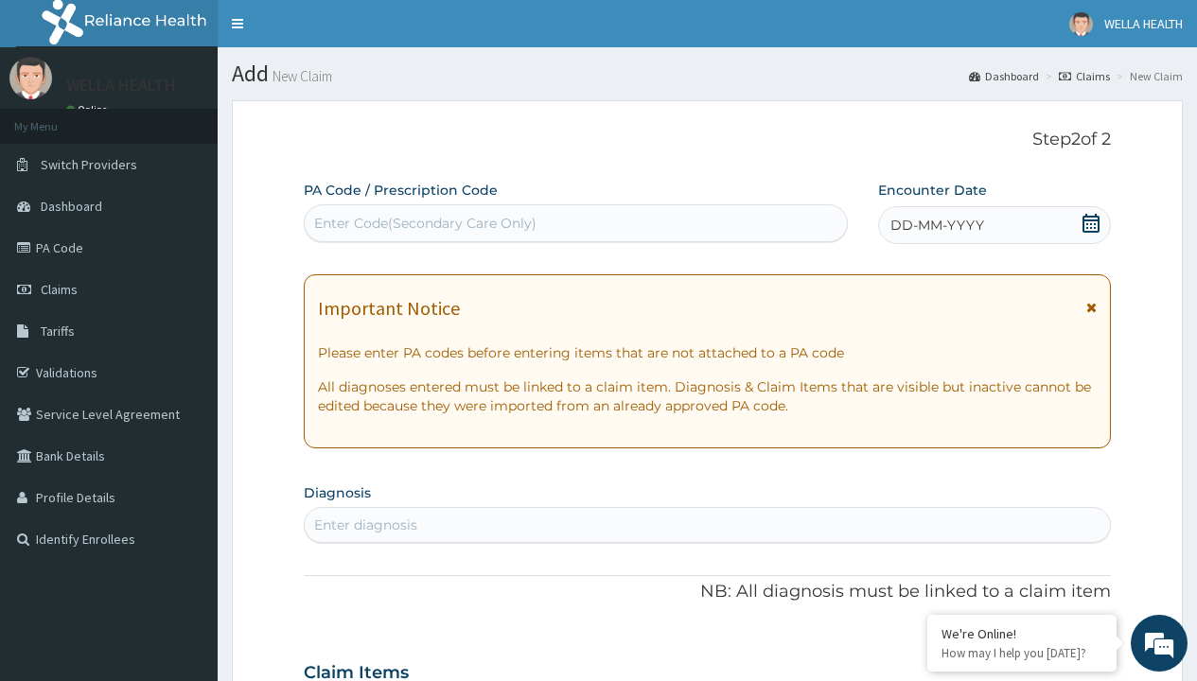
scroll to position [158, 0]
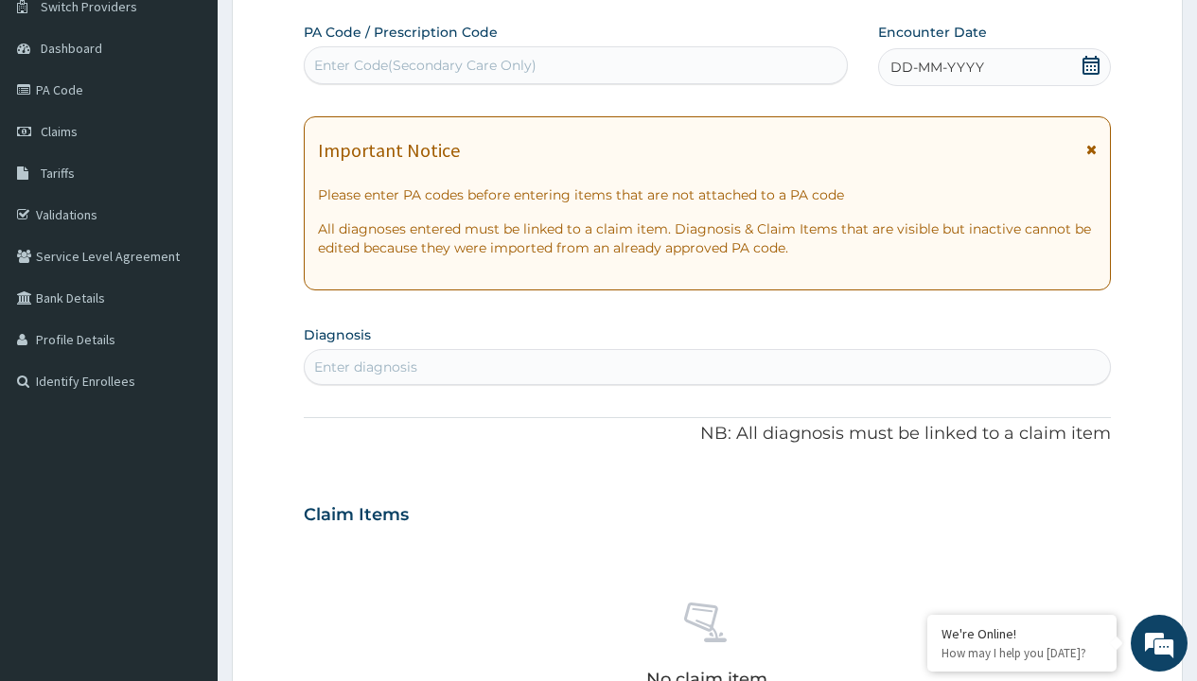
click at [936, 67] on span "DD-MM-YYYY" at bounding box center [937, 67] width 94 height 19
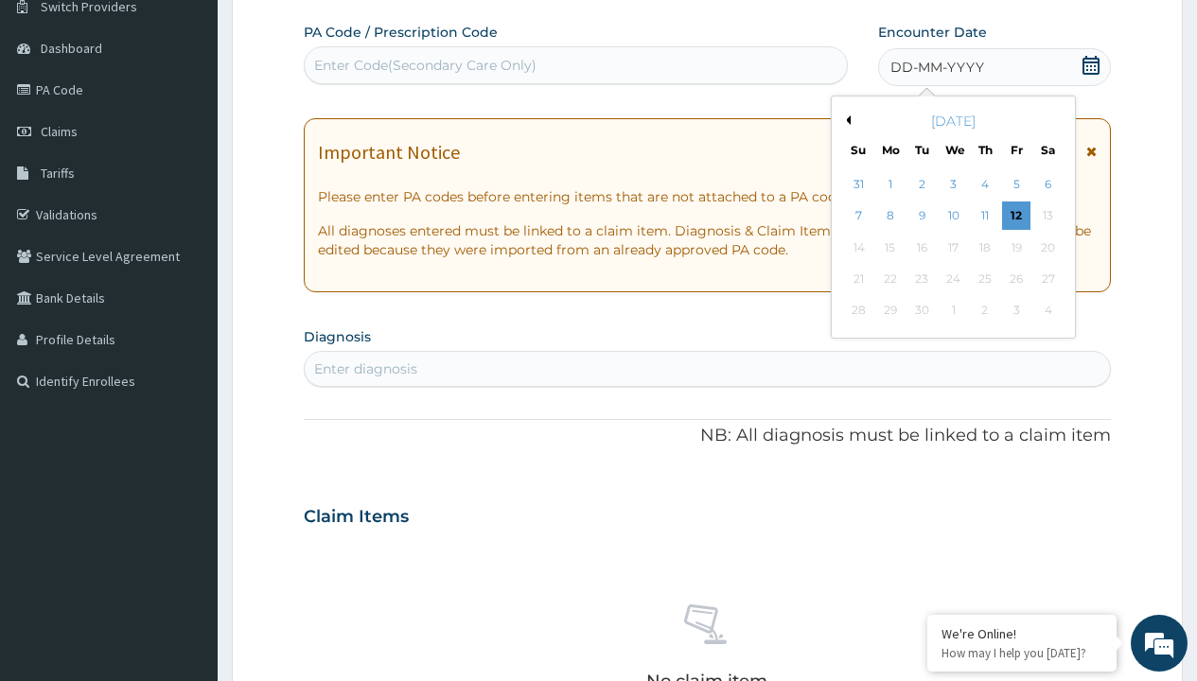
click at [845, 120] on button "Previous Month" at bounding box center [845, 119] width 9 height 9
click at [1047, 185] on div "2" at bounding box center [1047, 184] width 28 height 28
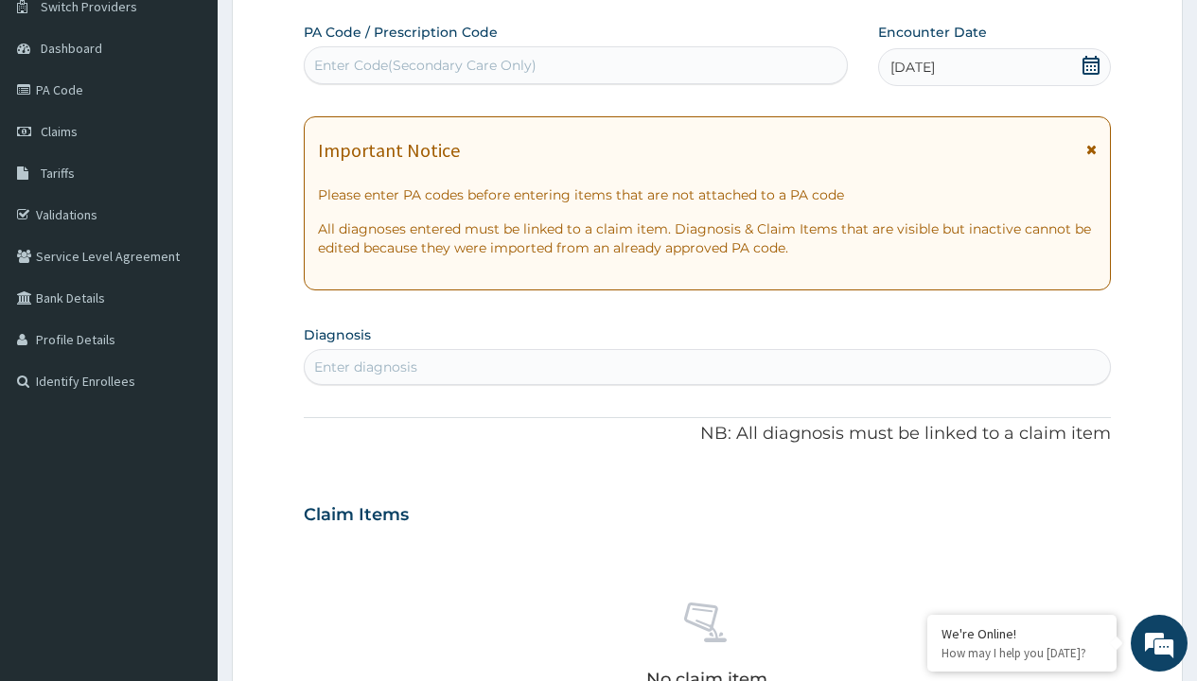
click at [365, 367] on div "Enter diagnosis" at bounding box center [365, 367] width 103 height 19
type input "prescription collected"
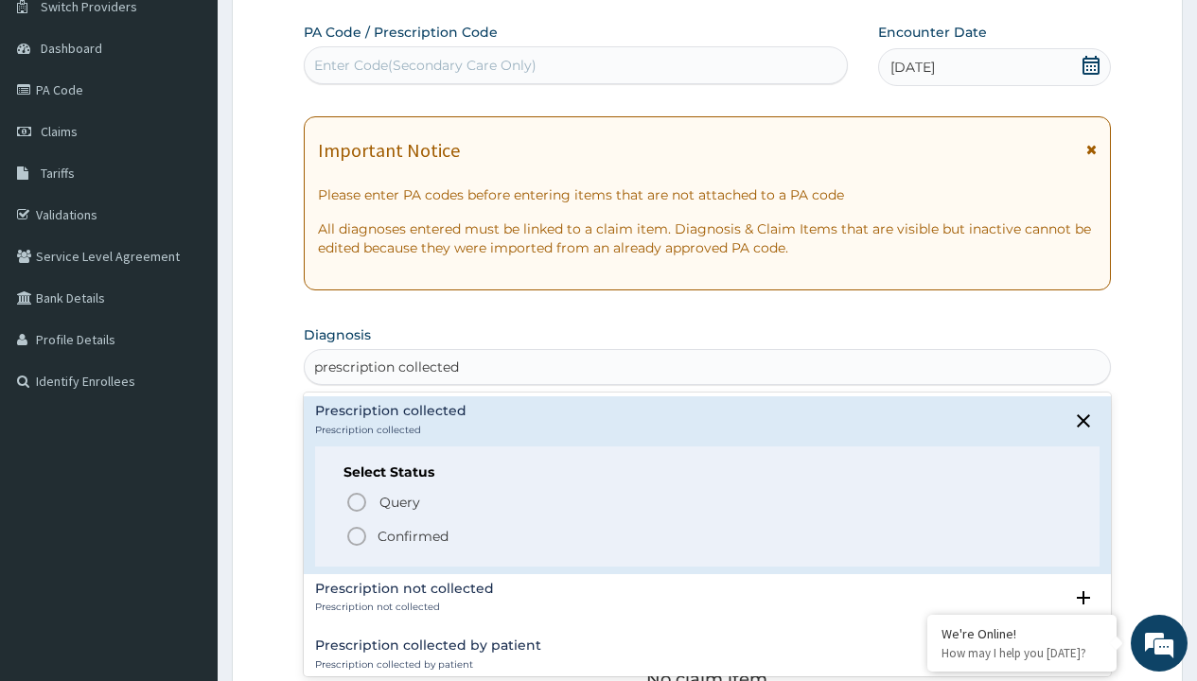
click at [413, 536] on p "Confirmed" at bounding box center [413, 536] width 71 height 19
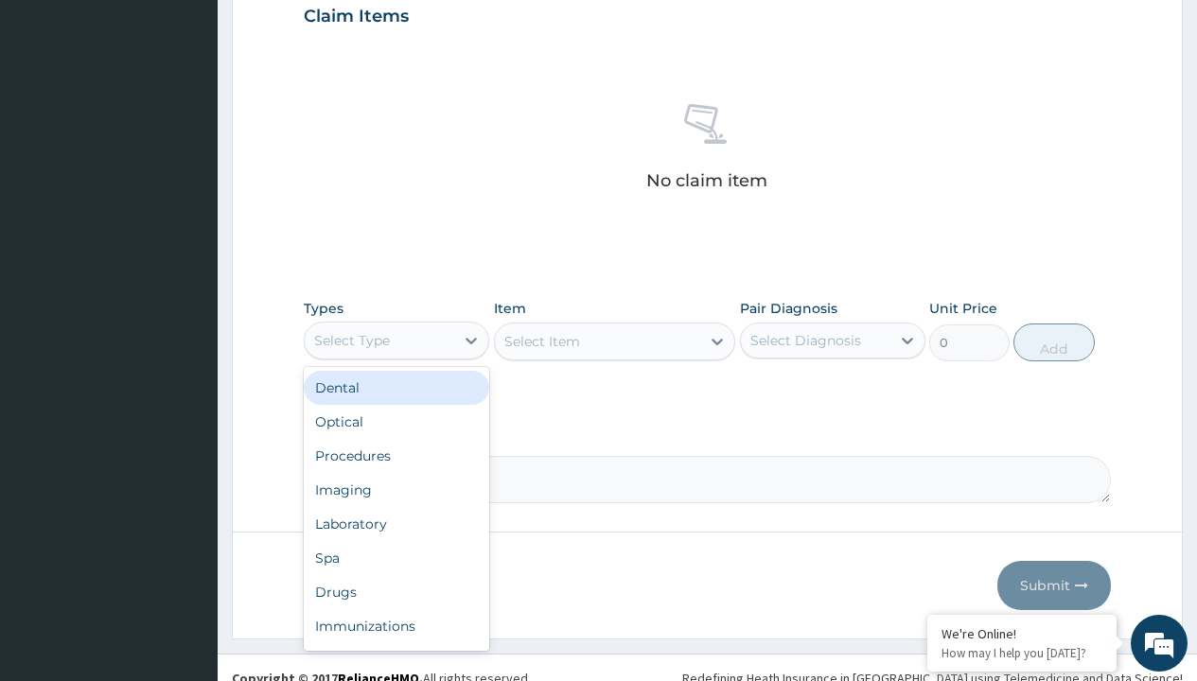
type input "procedures"
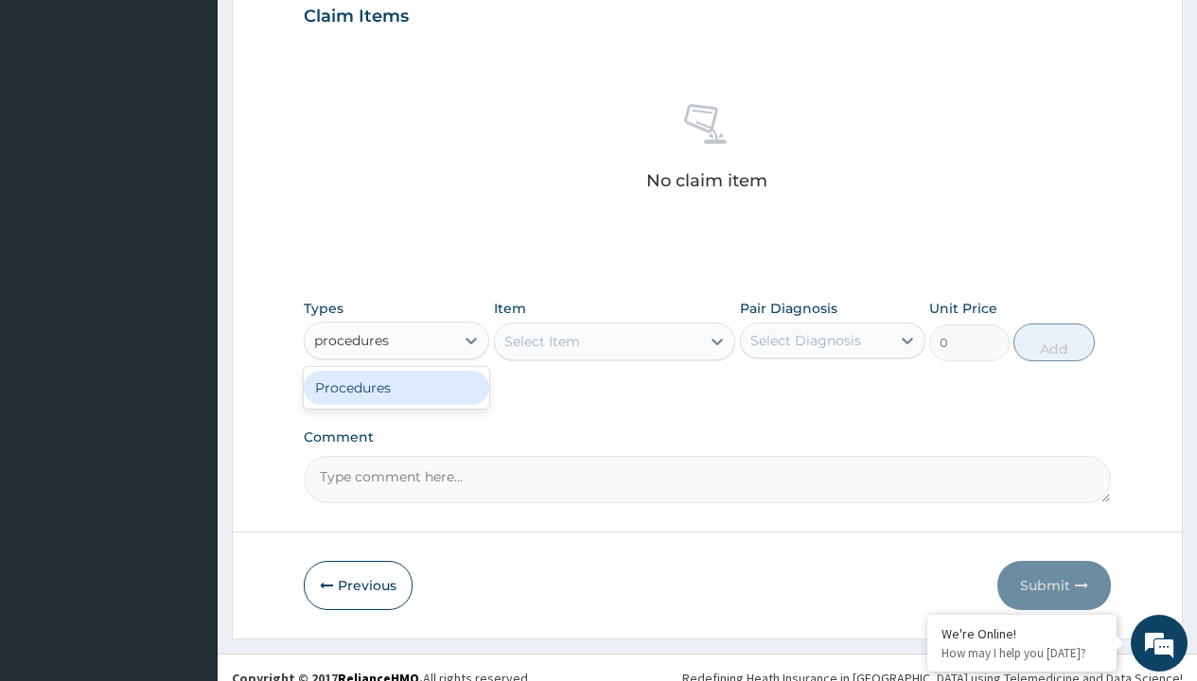
click at [396, 387] on div "Procedures" at bounding box center [396, 388] width 185 height 34
click at [541, 341] on div "Select Item" at bounding box center [542, 341] width 76 height 19
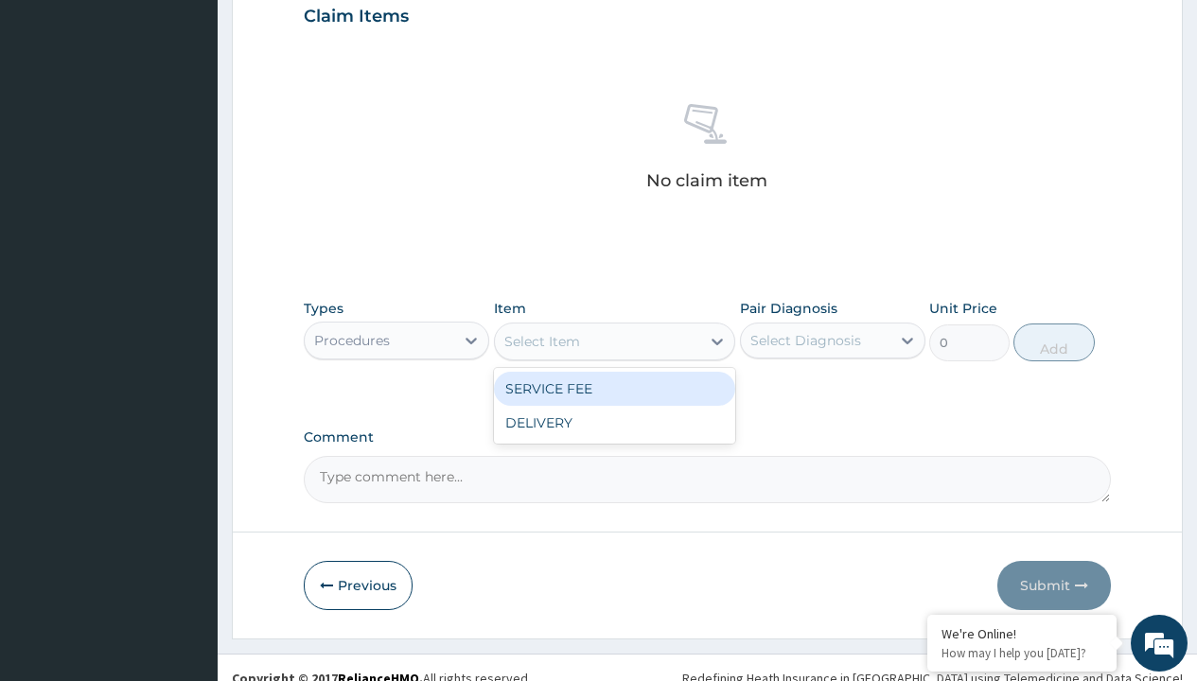
type input "service fee"
click at [614, 388] on div "SERVICE FEE" at bounding box center [615, 389] width 242 height 34
type input "100"
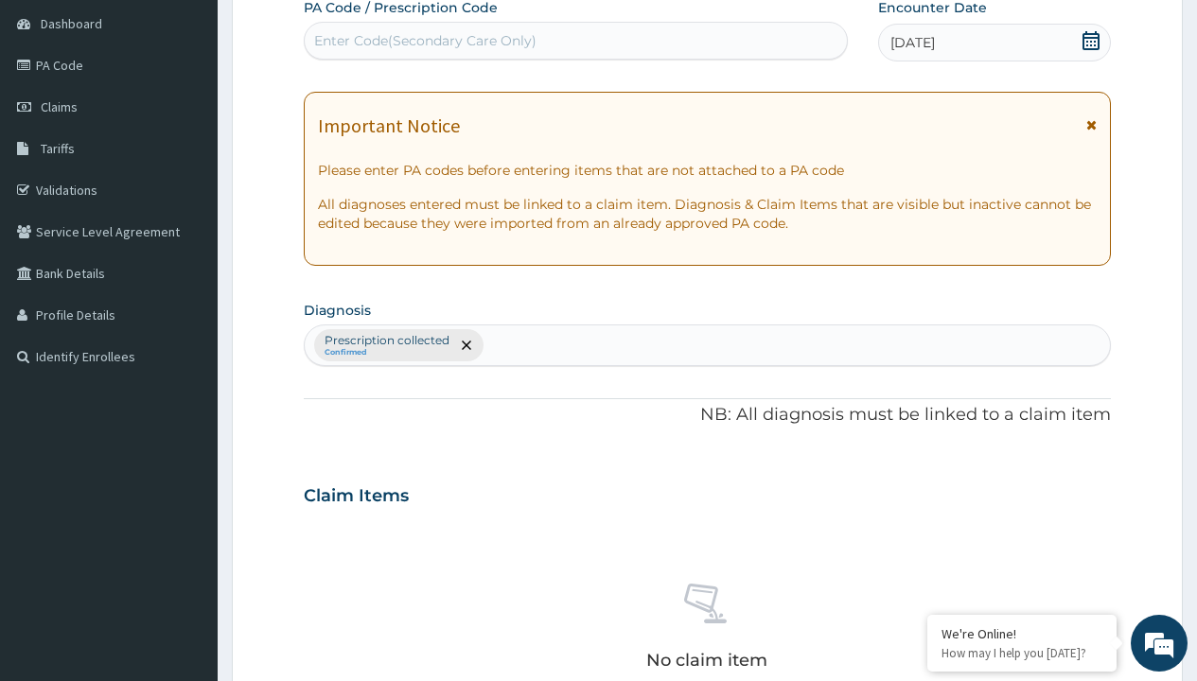
type input "prescription collected"
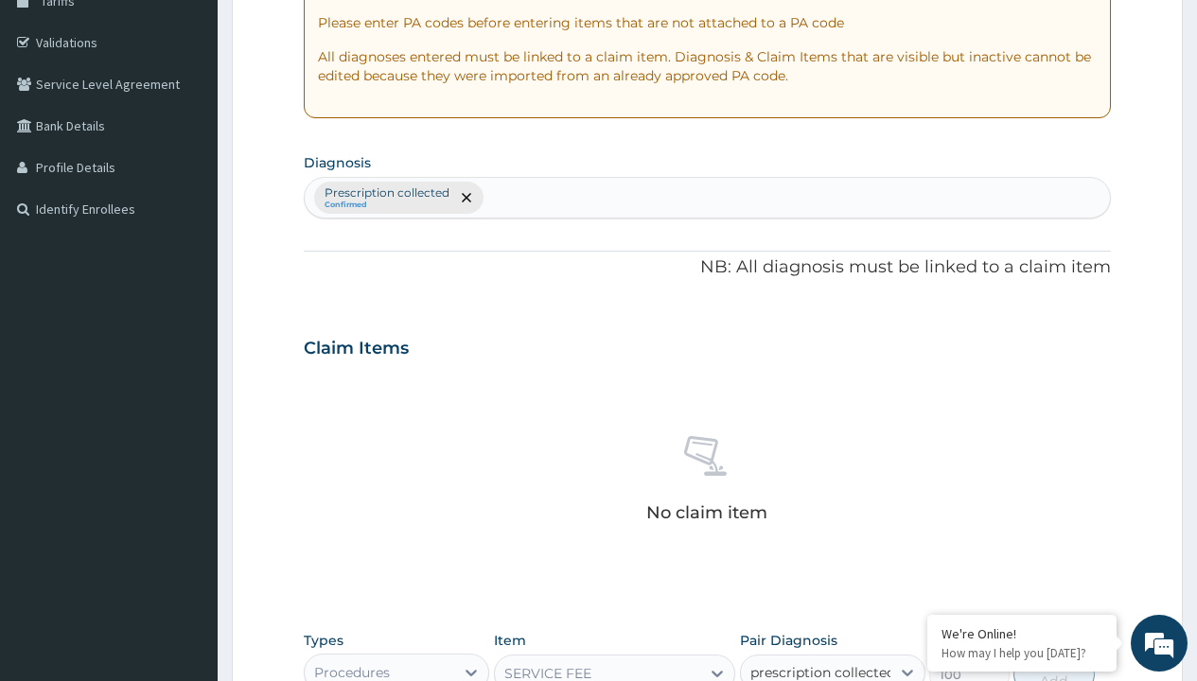
checkbox input "true"
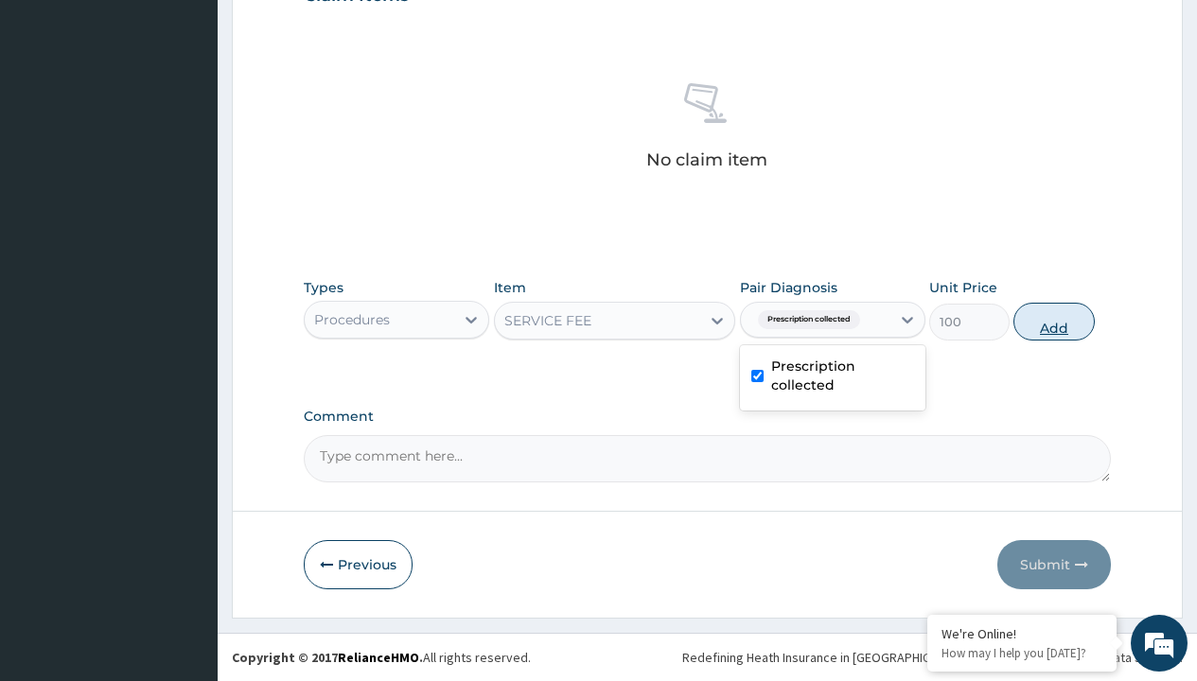
click at [1054, 321] on button "Add" at bounding box center [1053, 322] width 80 height 38
type input "0"
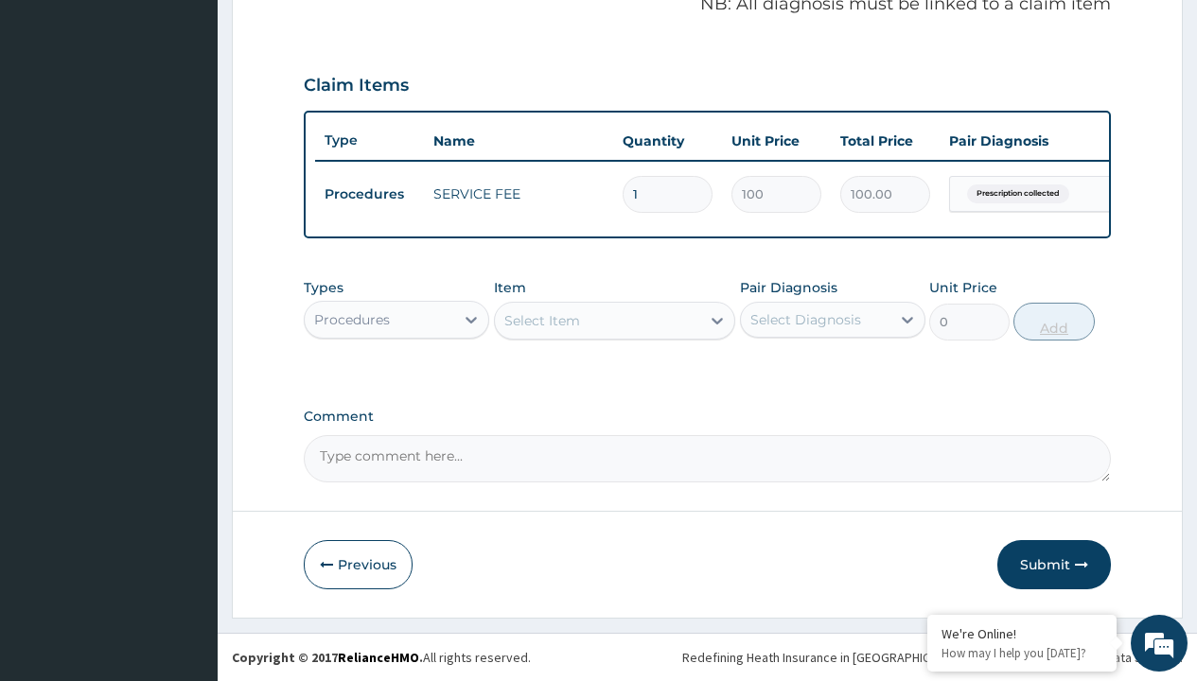
scroll to position [607, 0]
click at [352, 319] on div "Procedures" at bounding box center [352, 319] width 76 height 19
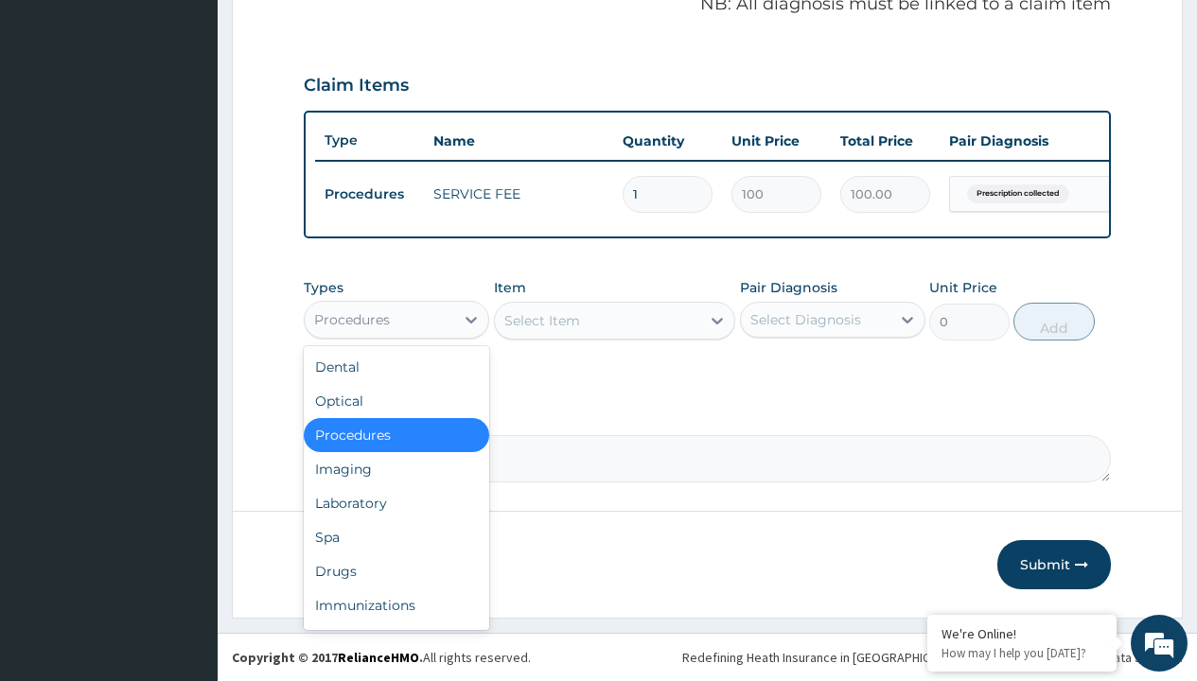
type input "drugs"
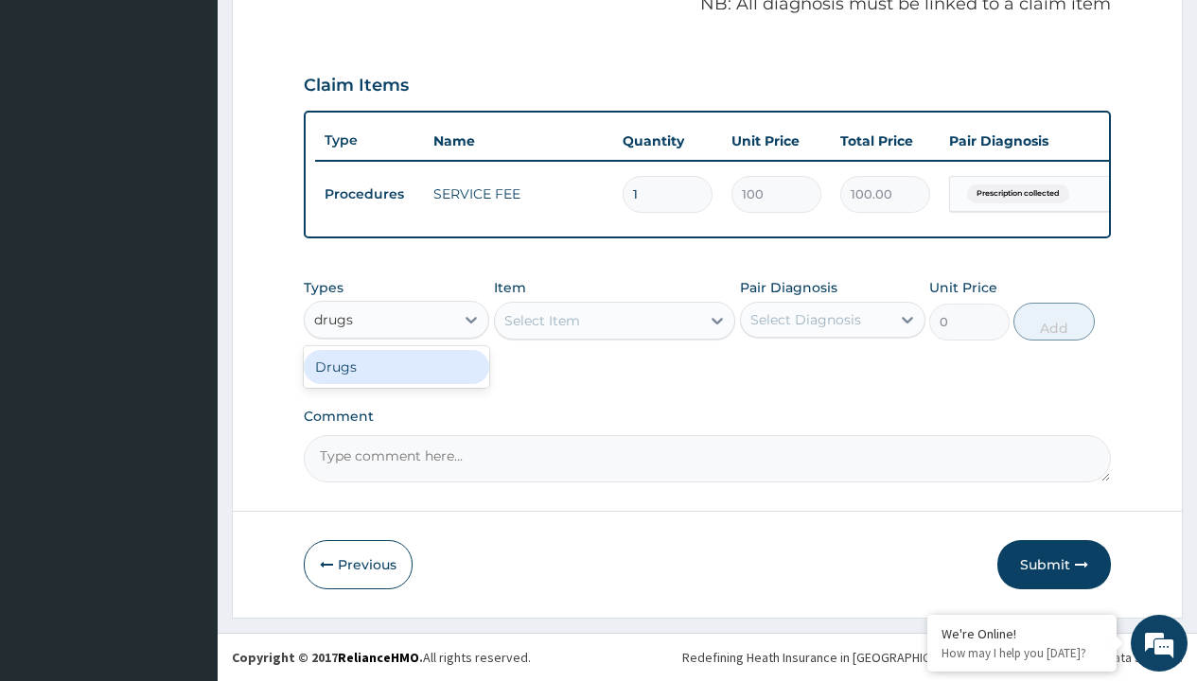
click at [396, 366] on div "Drugs" at bounding box center [396, 367] width 185 height 34
click at [541, 320] on div "Select Item" at bounding box center [615, 321] width 242 height 38
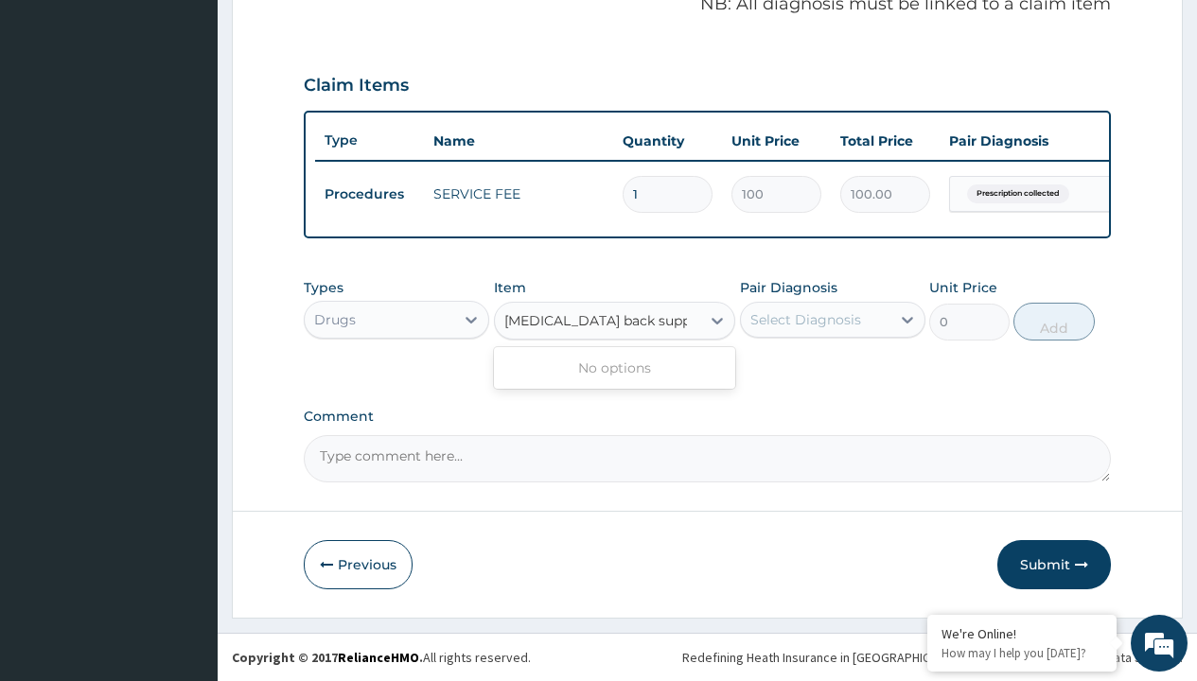
type input "lumbar back support brace"
click at [334, 319] on div "Drugs" at bounding box center [335, 319] width 42 height 19
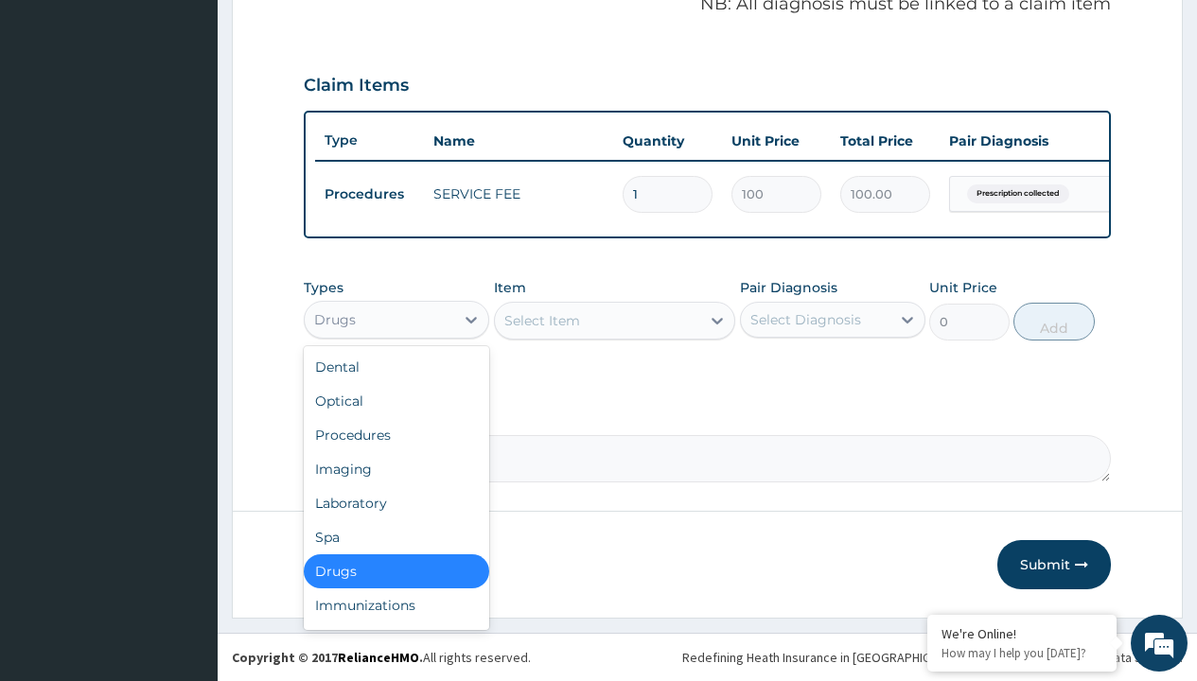
type input "drugs"
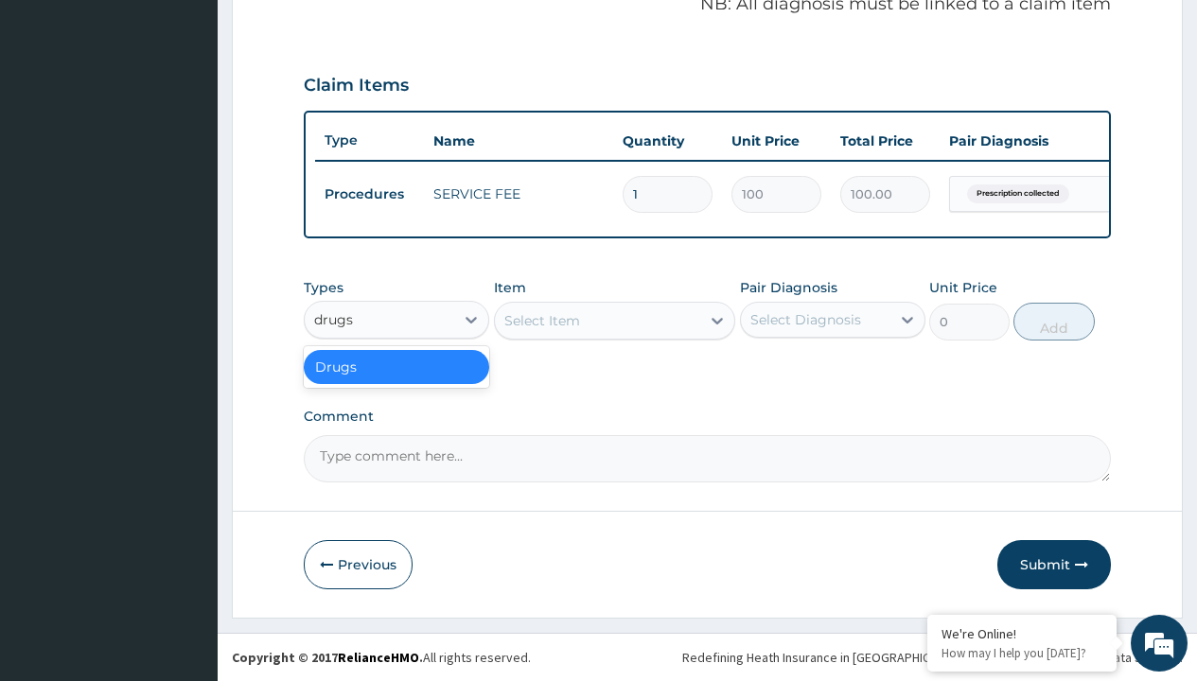
click at [396, 366] on div "Drugs" at bounding box center [396, 367] width 185 height 34
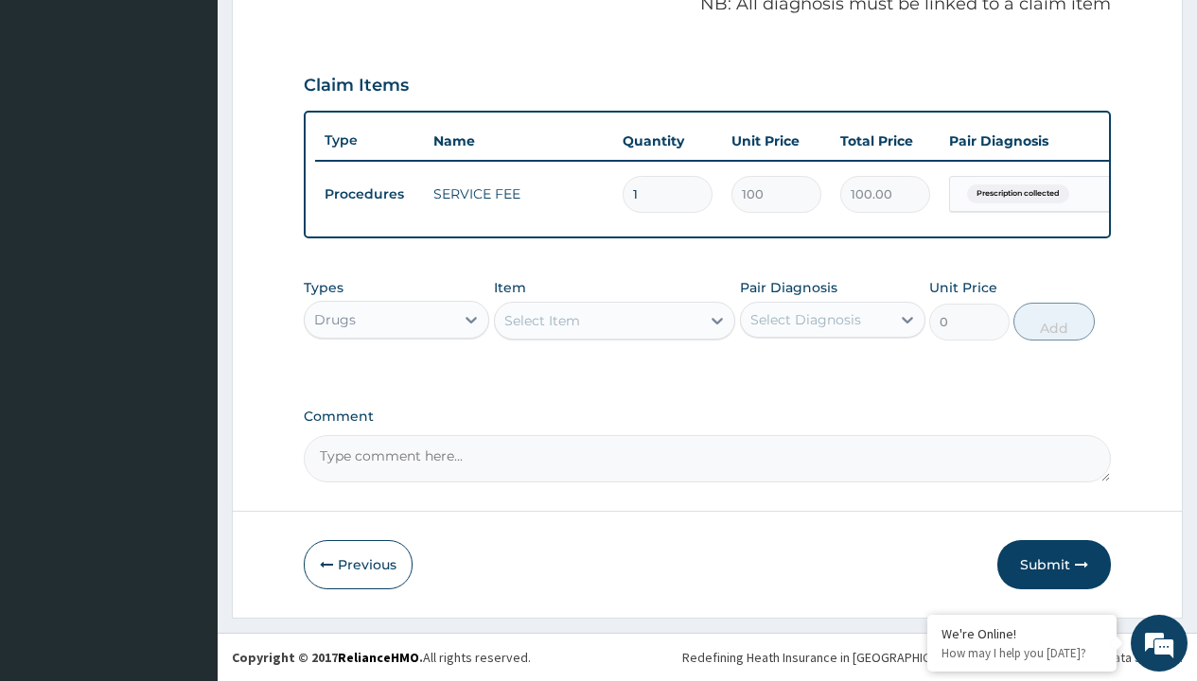
click at [541, 320] on div "Select Item" at bounding box center [542, 320] width 76 height 19
type input "lumbar back support brace"
click at [334, 319] on div "Drugs" at bounding box center [335, 319] width 42 height 19
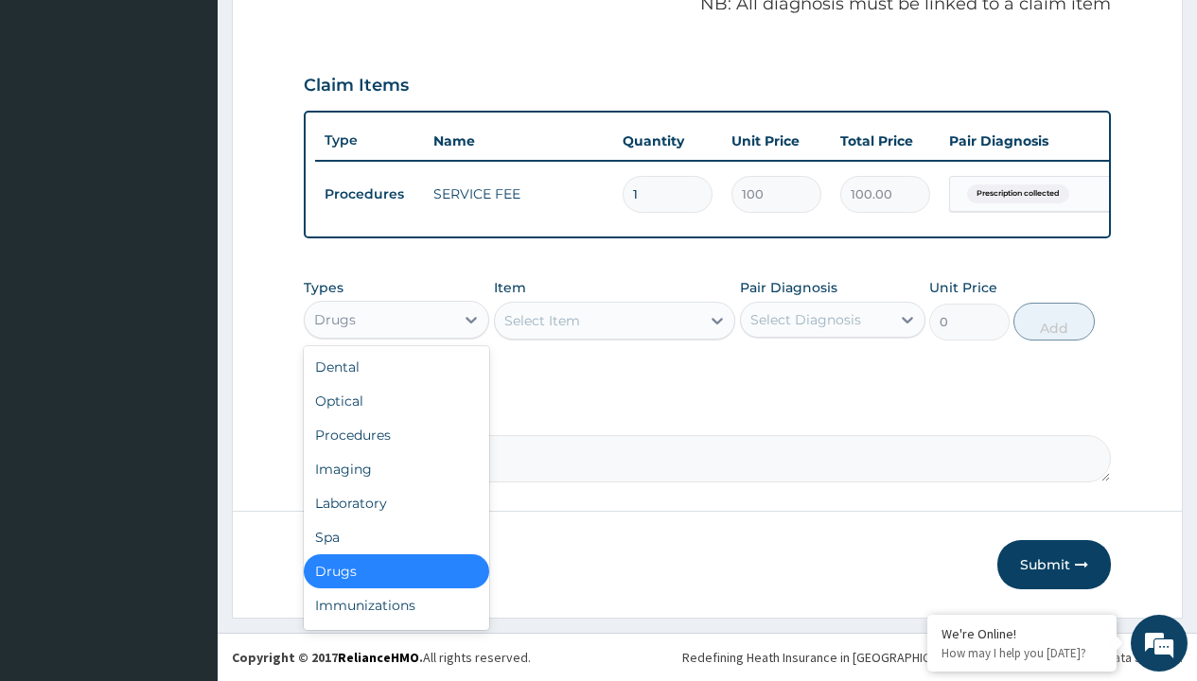
type input "drugs"
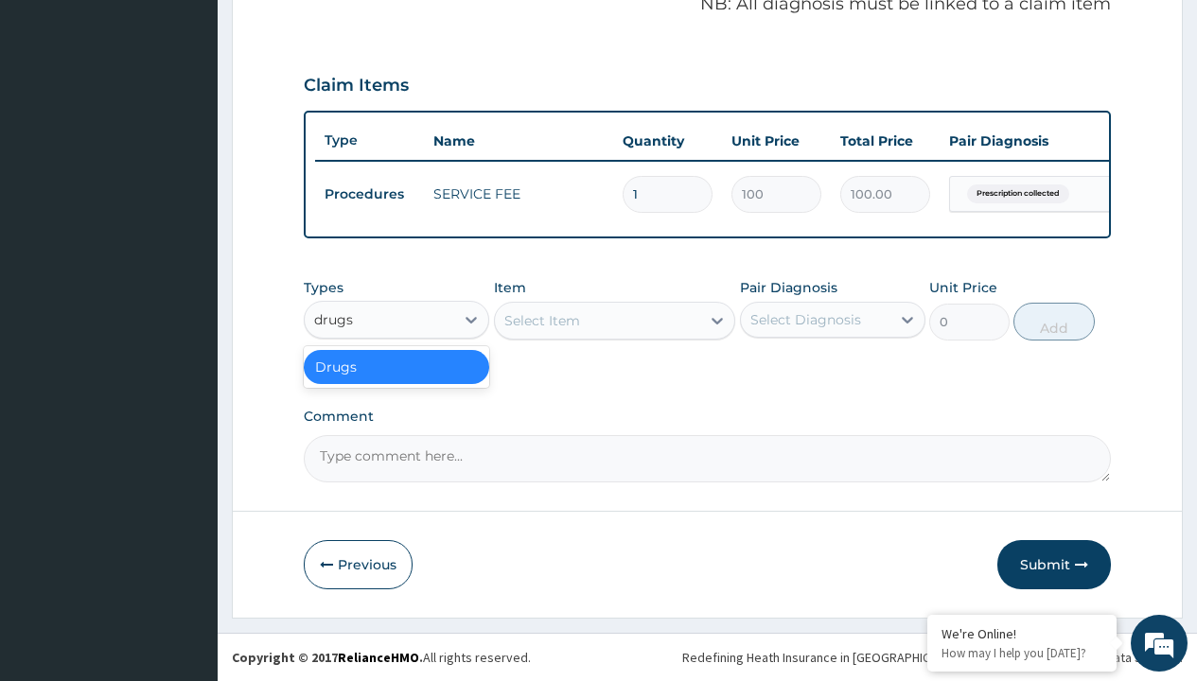
click at [396, 366] on div "Drugs" at bounding box center [396, 367] width 185 height 34
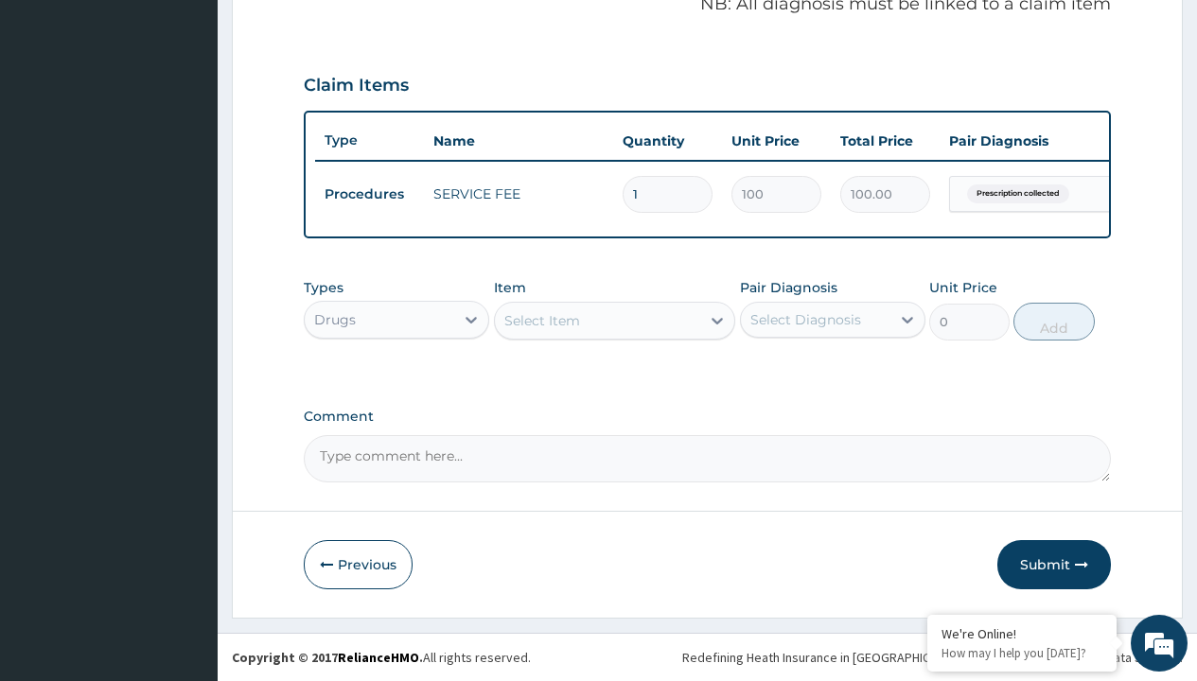
click at [541, 320] on div "Select Item" at bounding box center [542, 320] width 76 height 19
type input "lumbar back support brace"
click at [334, 319] on div "Drugs" at bounding box center [335, 319] width 42 height 19
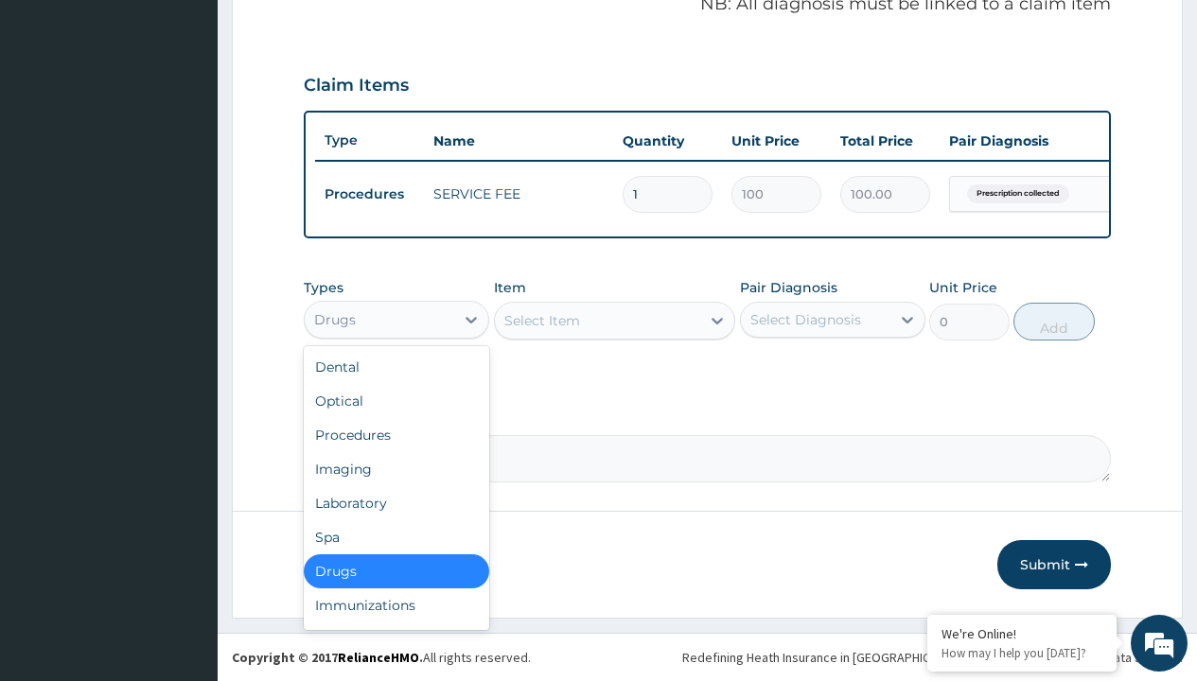
type input "drugs"
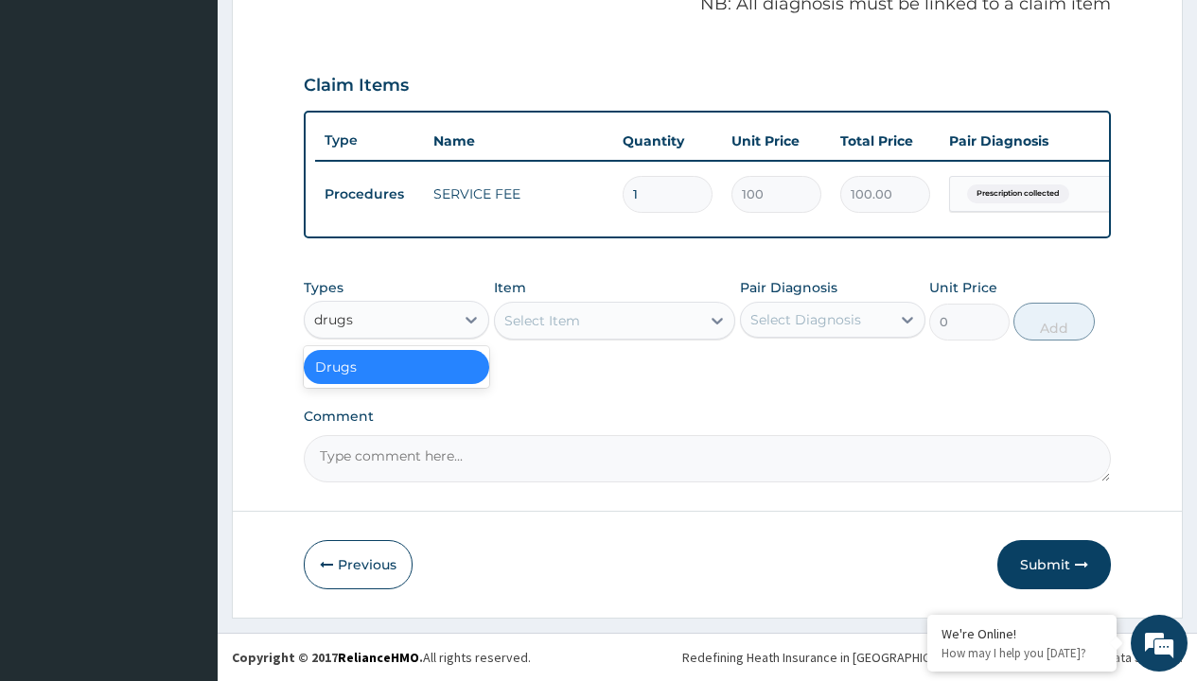
click at [396, 366] on div "Drugs" at bounding box center [396, 367] width 185 height 34
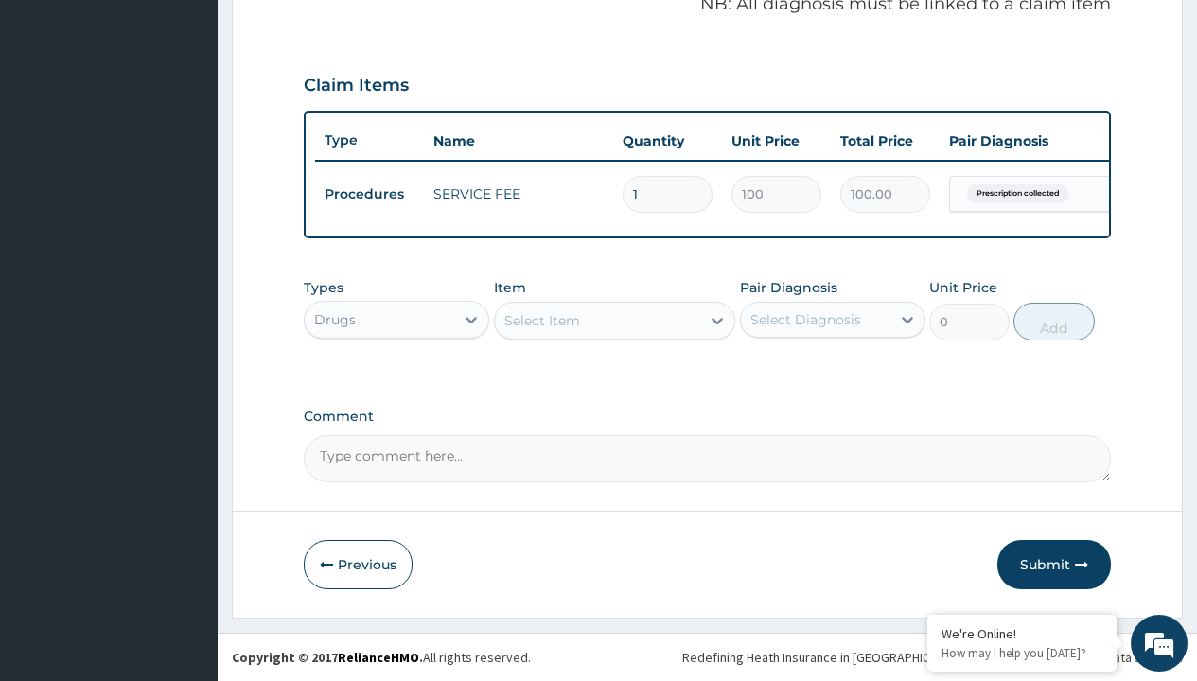
click at [541, 320] on div "Select Item" at bounding box center [542, 320] width 76 height 19
type input "lumbar back support brace"
click at [334, 319] on div "Drugs" at bounding box center [335, 319] width 42 height 19
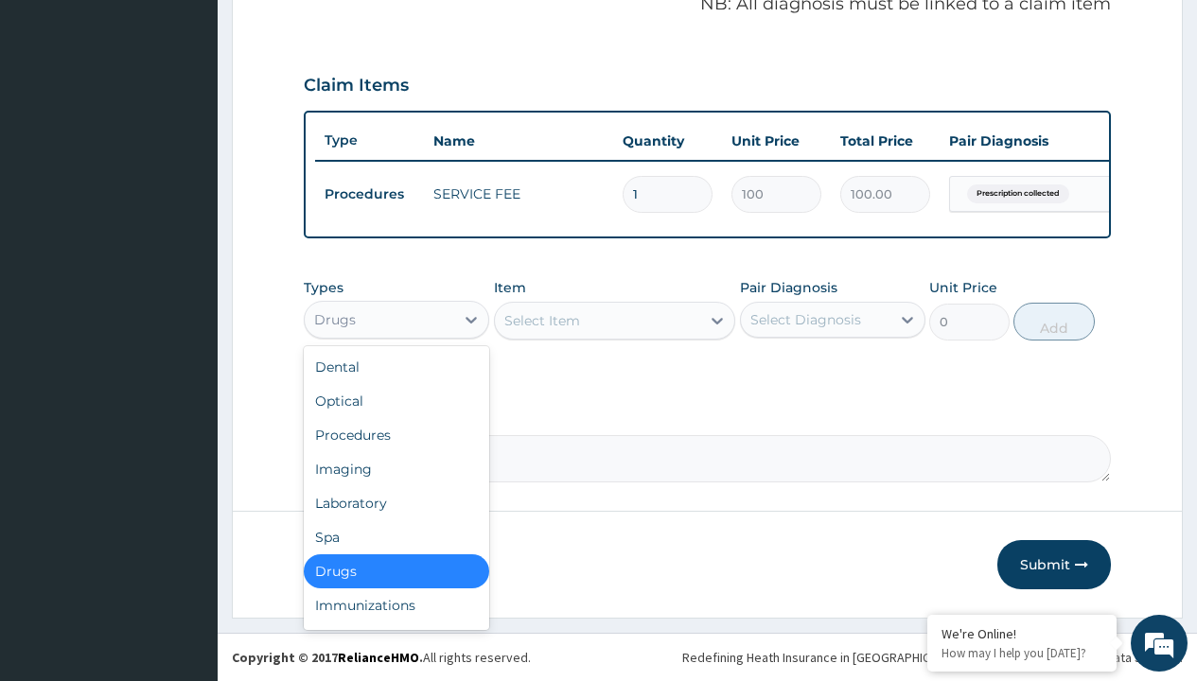
type input "drugs"
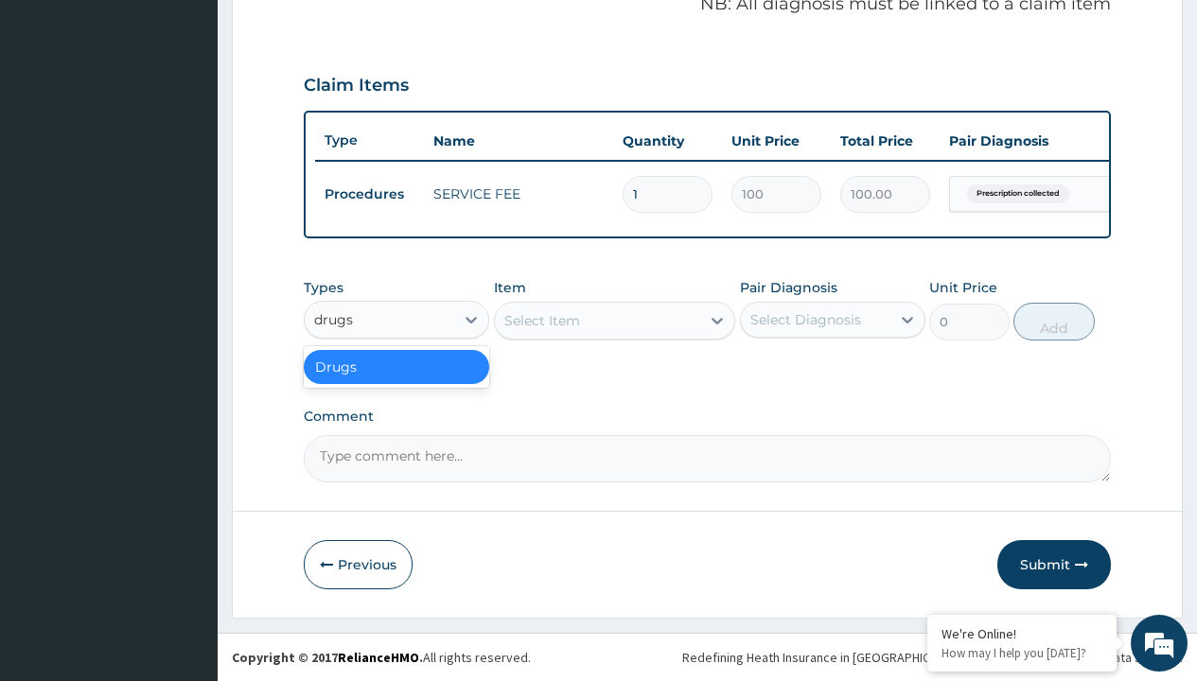
click at [396, 366] on div "Drugs" at bounding box center [396, 367] width 185 height 34
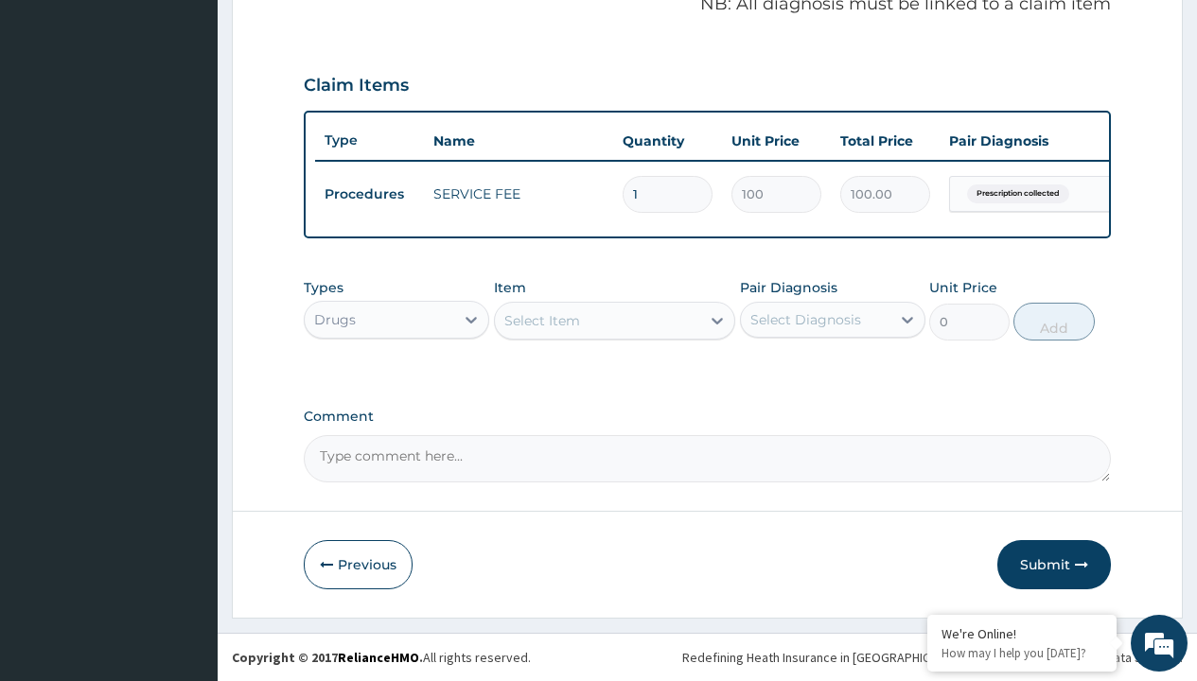
click at [541, 320] on div "Select Item" at bounding box center [542, 320] width 76 height 19
type input "lumbar back support brace"
click at [334, 319] on div "Drugs" at bounding box center [335, 319] width 42 height 19
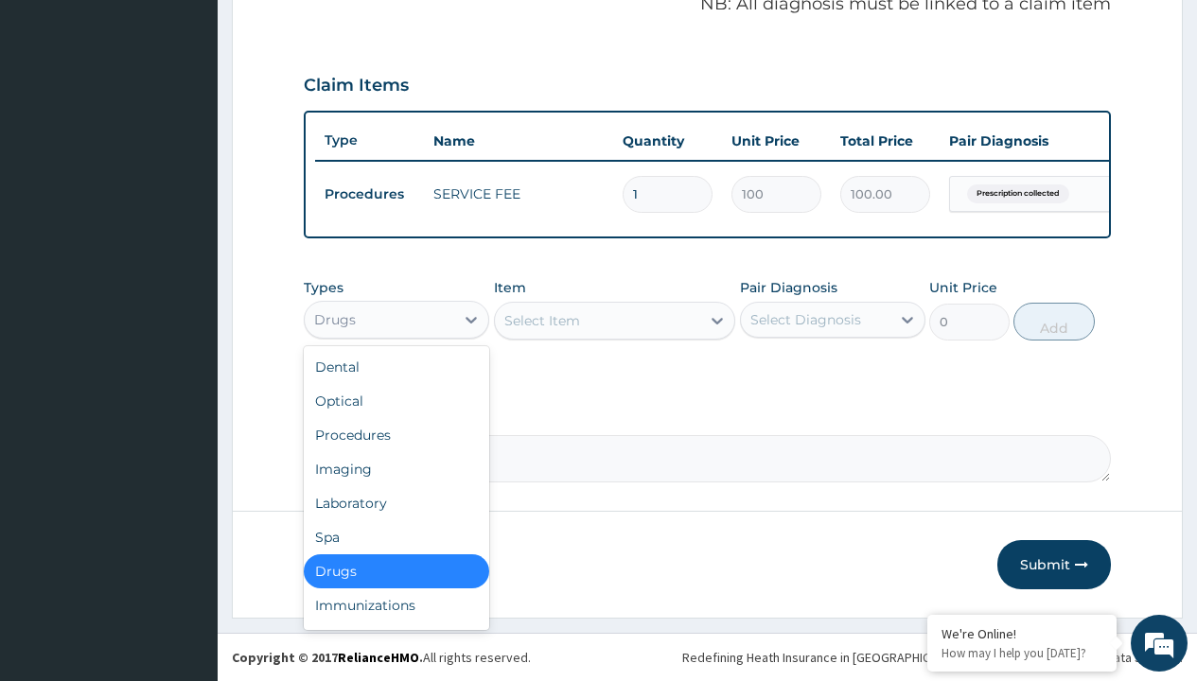
type input "drugs"
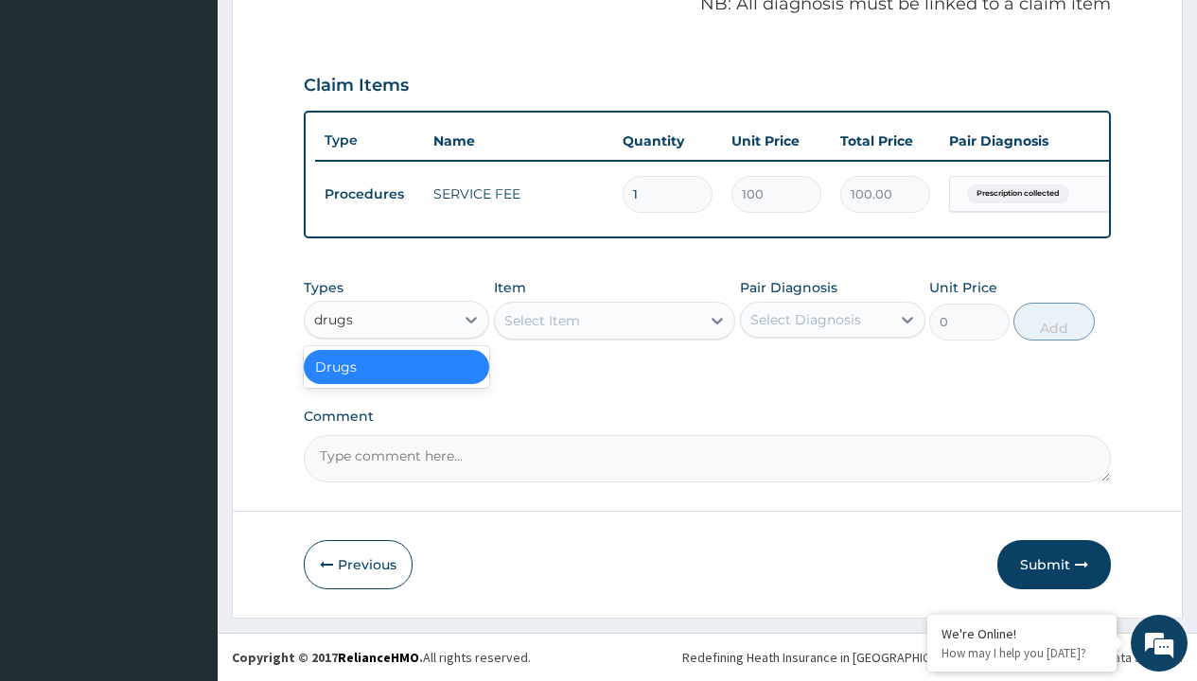
click at [396, 366] on div "Drugs" at bounding box center [396, 367] width 185 height 34
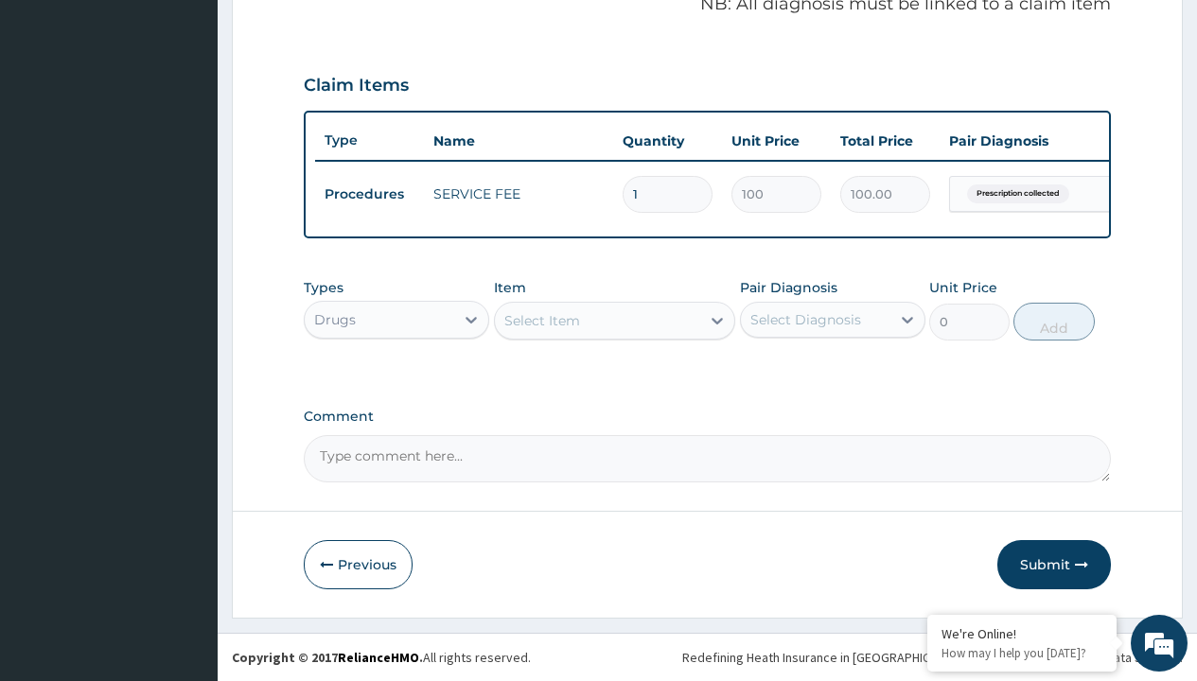
click at [541, 320] on div "Select Item" at bounding box center [542, 320] width 76 height 19
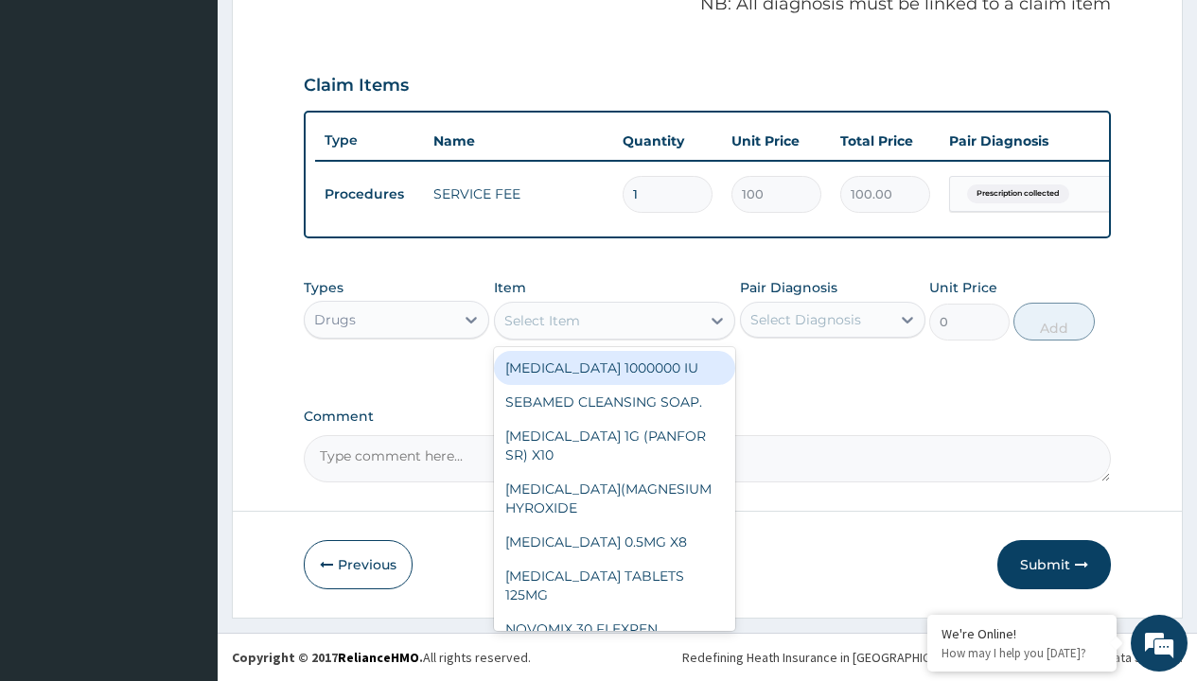
type input "olfen gel"
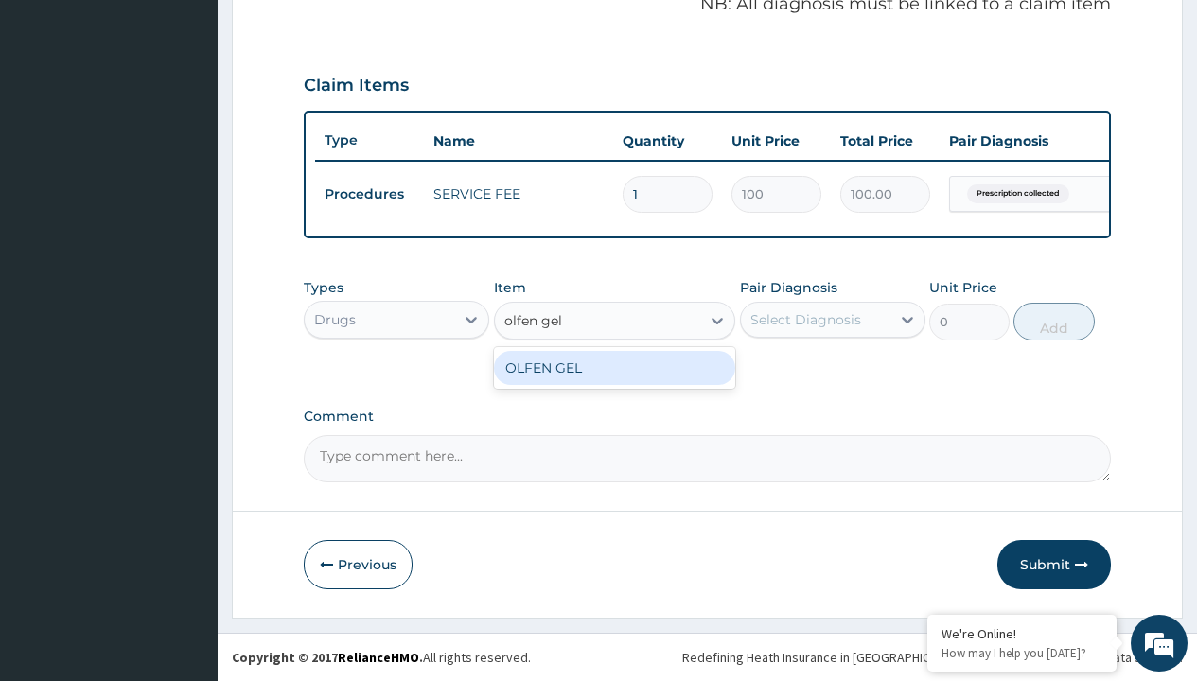
click at [614, 367] on div "OLFEN GEL" at bounding box center [615, 368] width 242 height 34
type input "8740"
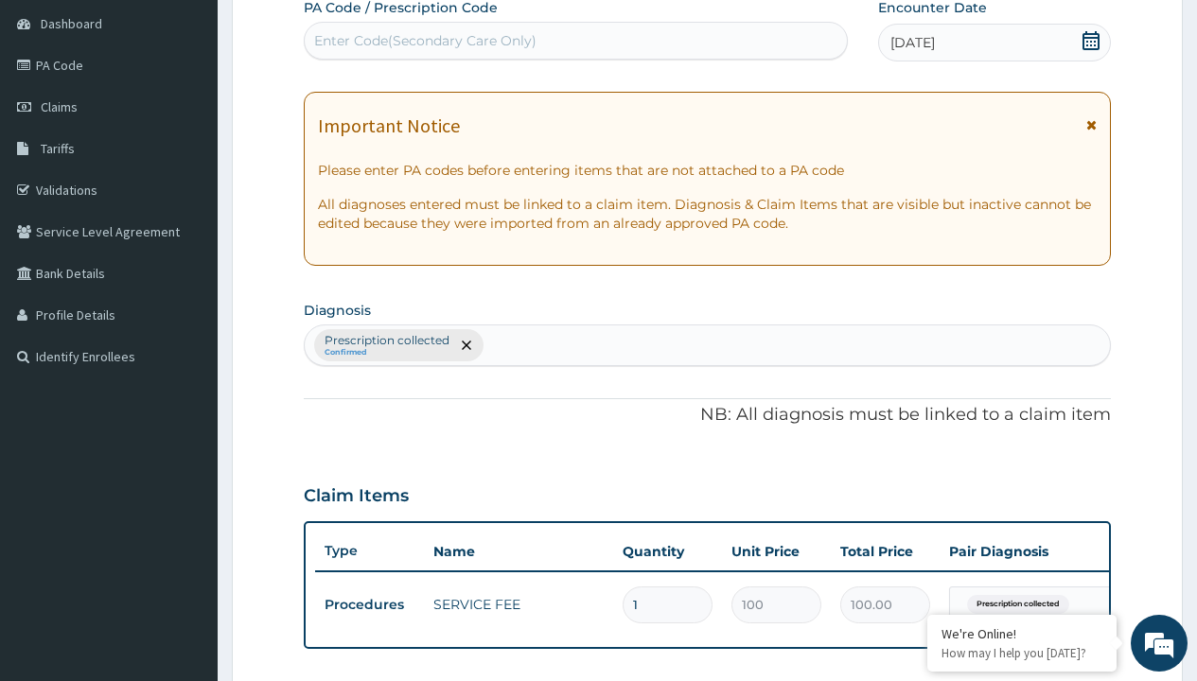
type input "prescription collected"
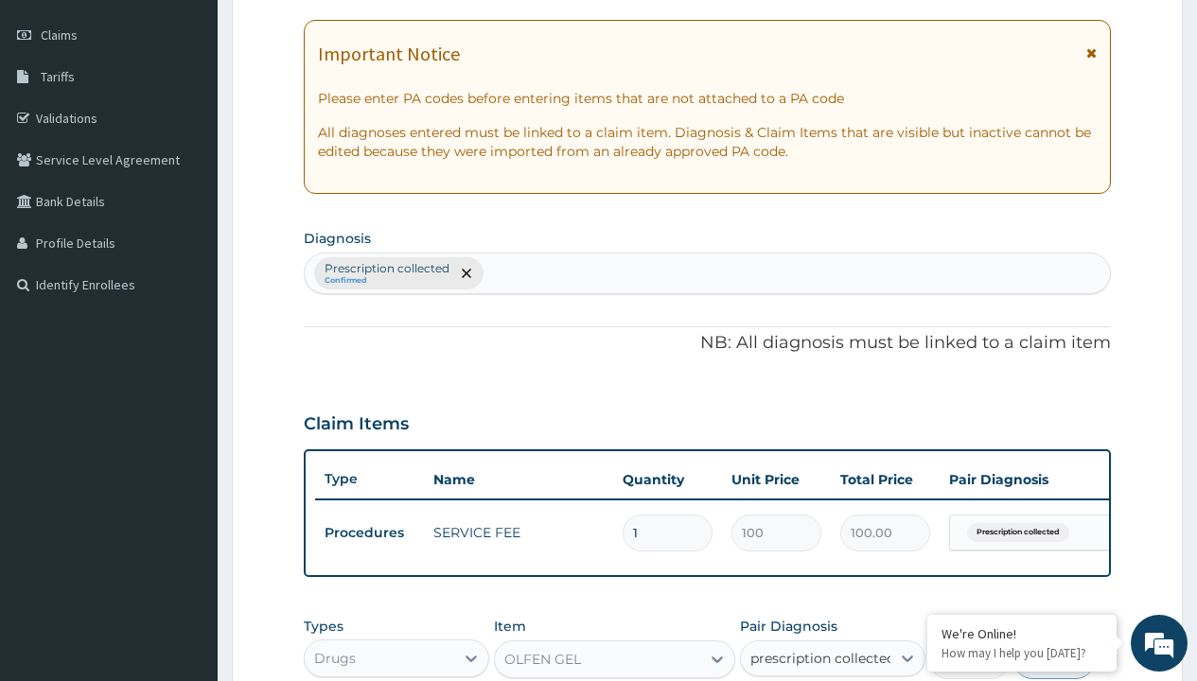
checkbox input "true"
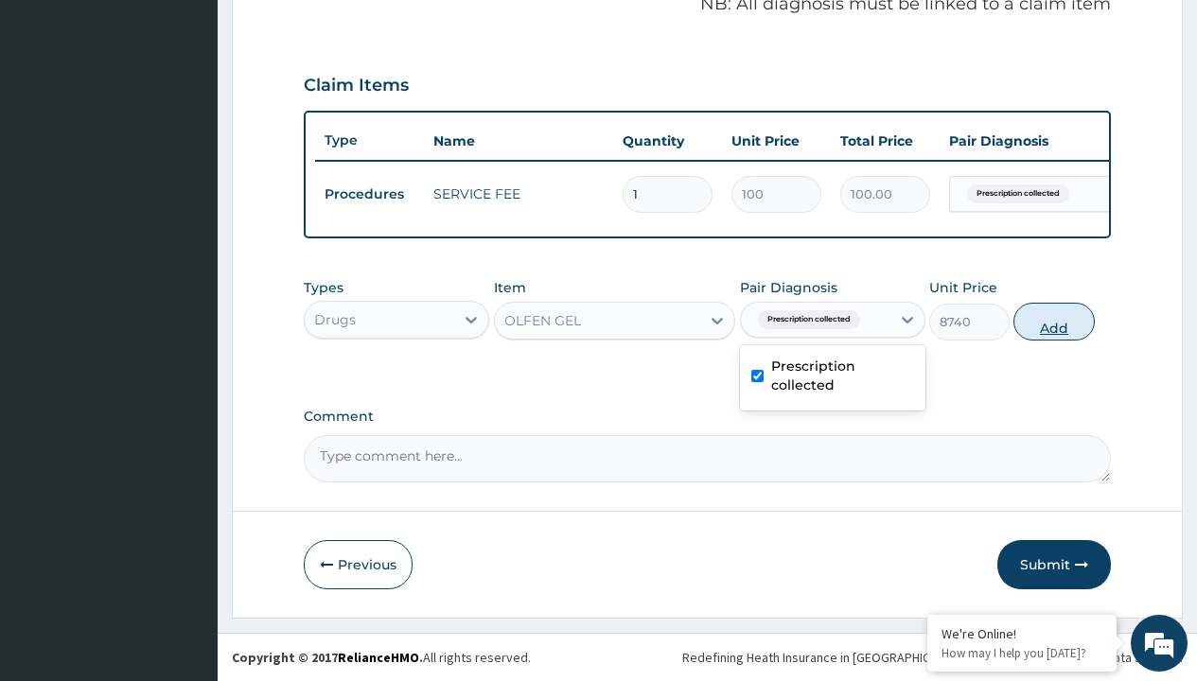
click at [1054, 321] on button "Add" at bounding box center [1053, 322] width 80 height 38
type input "0"
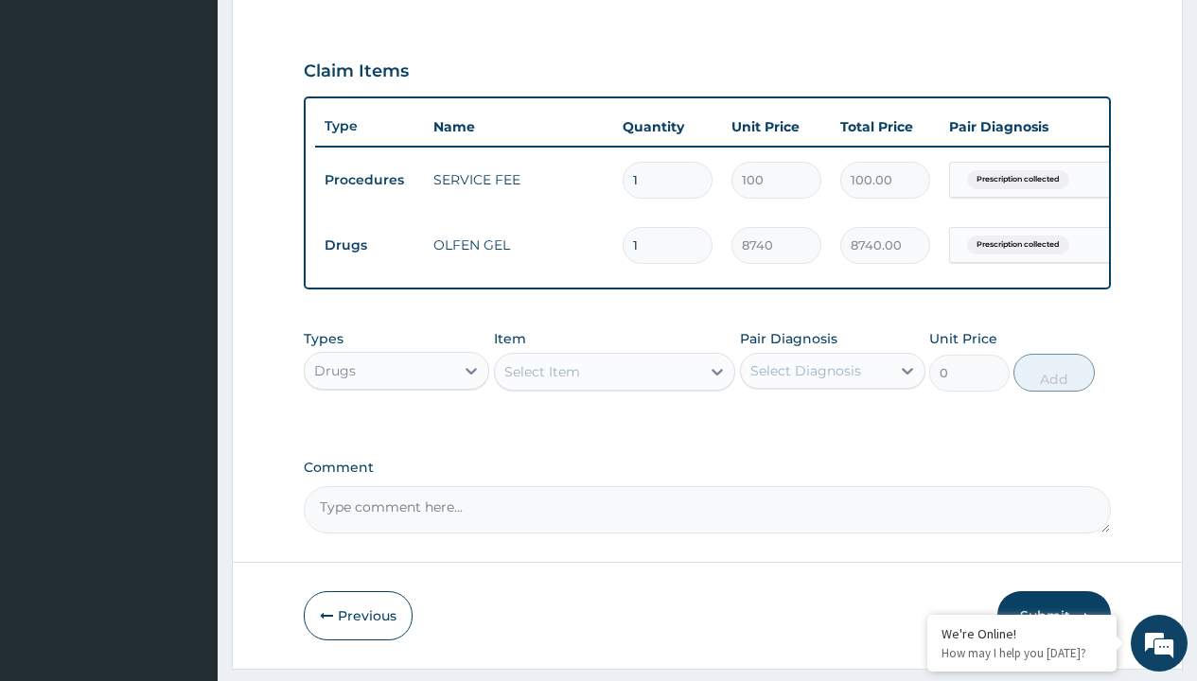
click at [369, 245] on td "Drugs" at bounding box center [369, 245] width 109 height 35
type input "drugs"
click at [396, 431] on div "Drugs" at bounding box center [396, 418] width 185 height 34
click at [541, 381] on div "Select Item" at bounding box center [542, 371] width 76 height 19
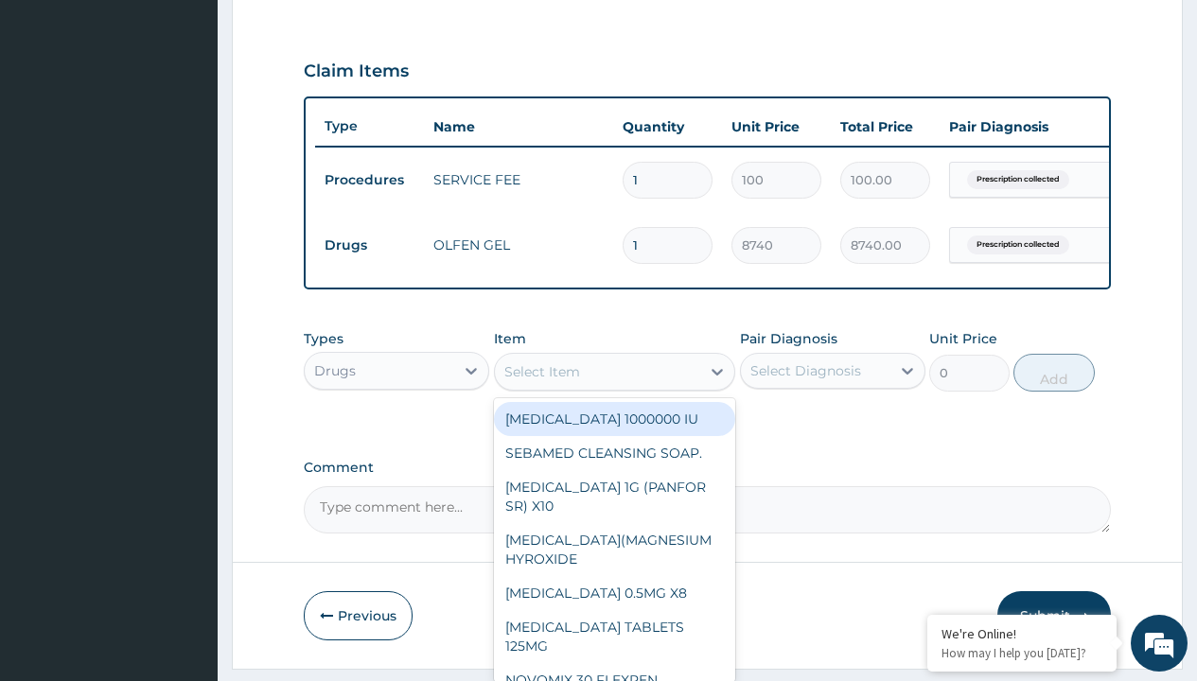
type input "antalgex -t"
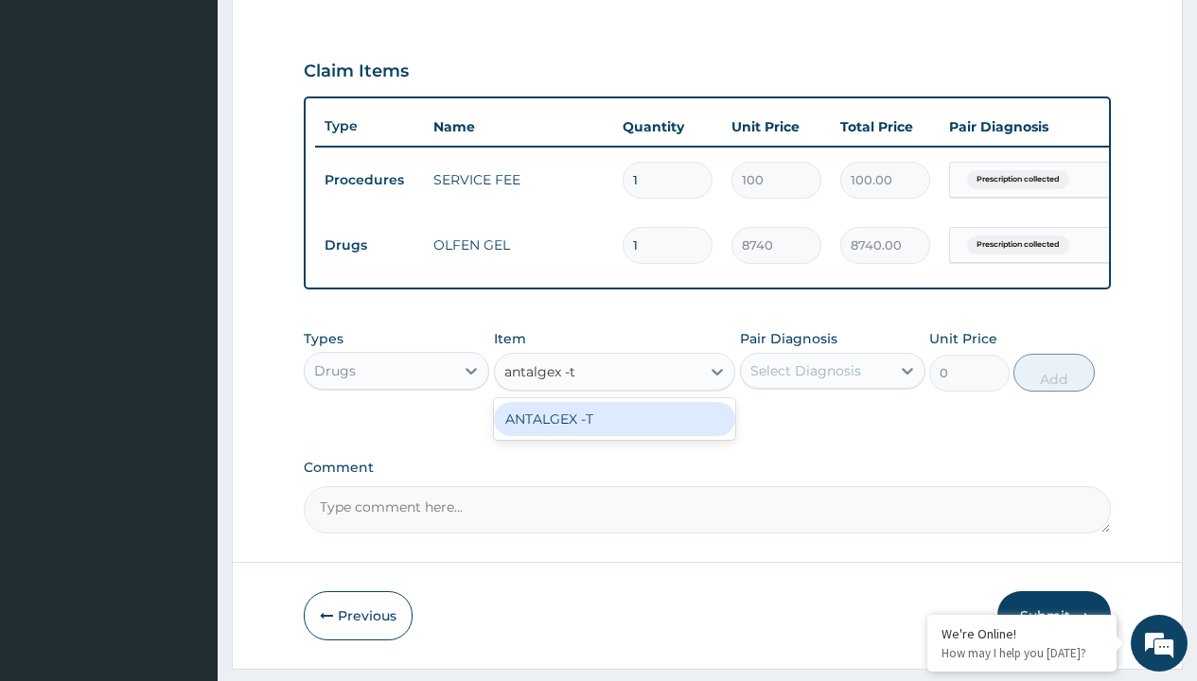
click at [614, 432] on div "ANTALGEX -T" at bounding box center [615, 419] width 242 height 34
type input "446.5"
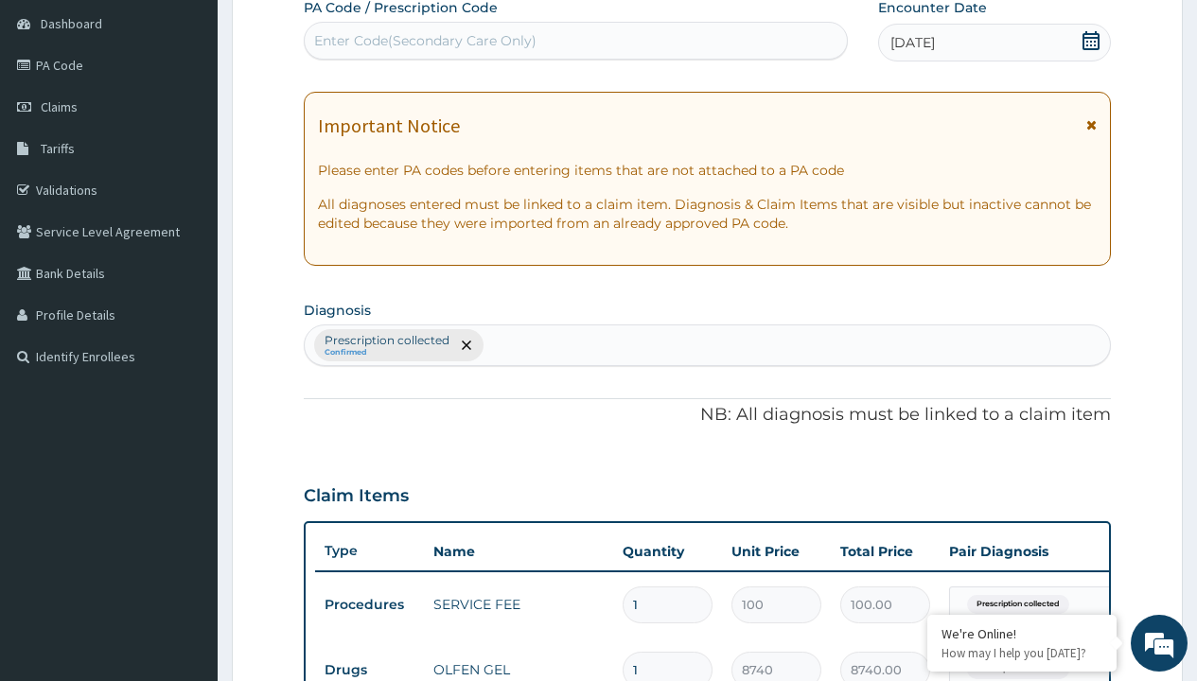
type input "prescription collected"
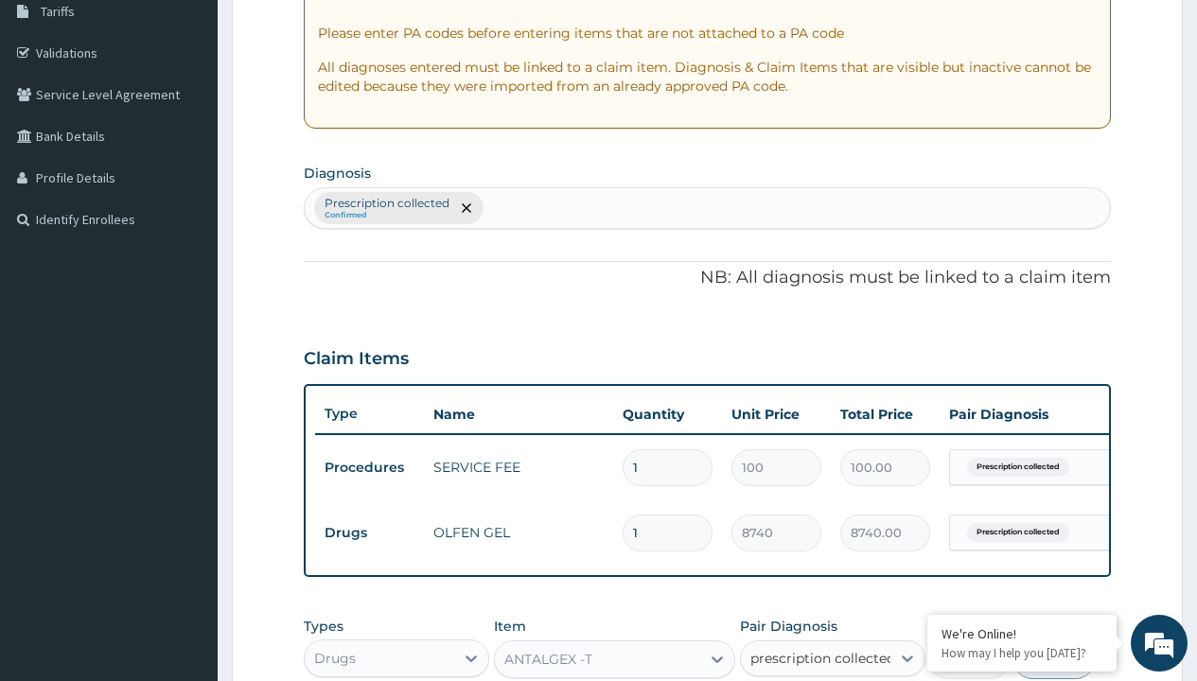
checkbox input "true"
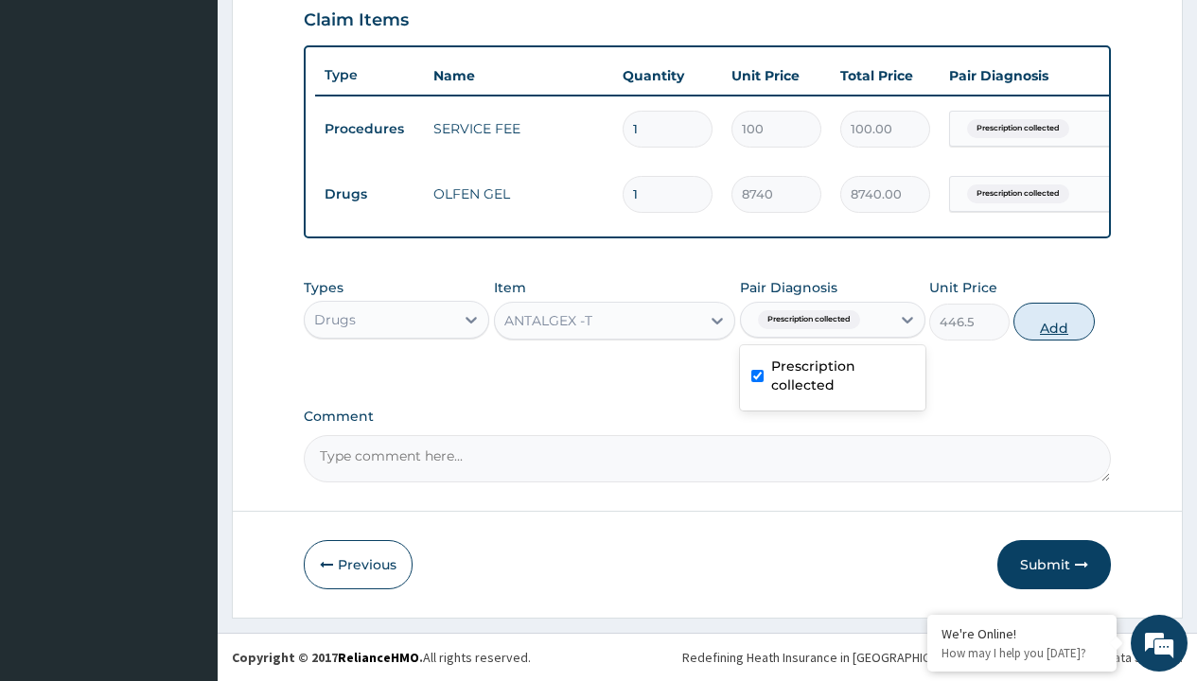
click at [1054, 321] on button "Add" at bounding box center [1053, 322] width 80 height 38
type input "0"
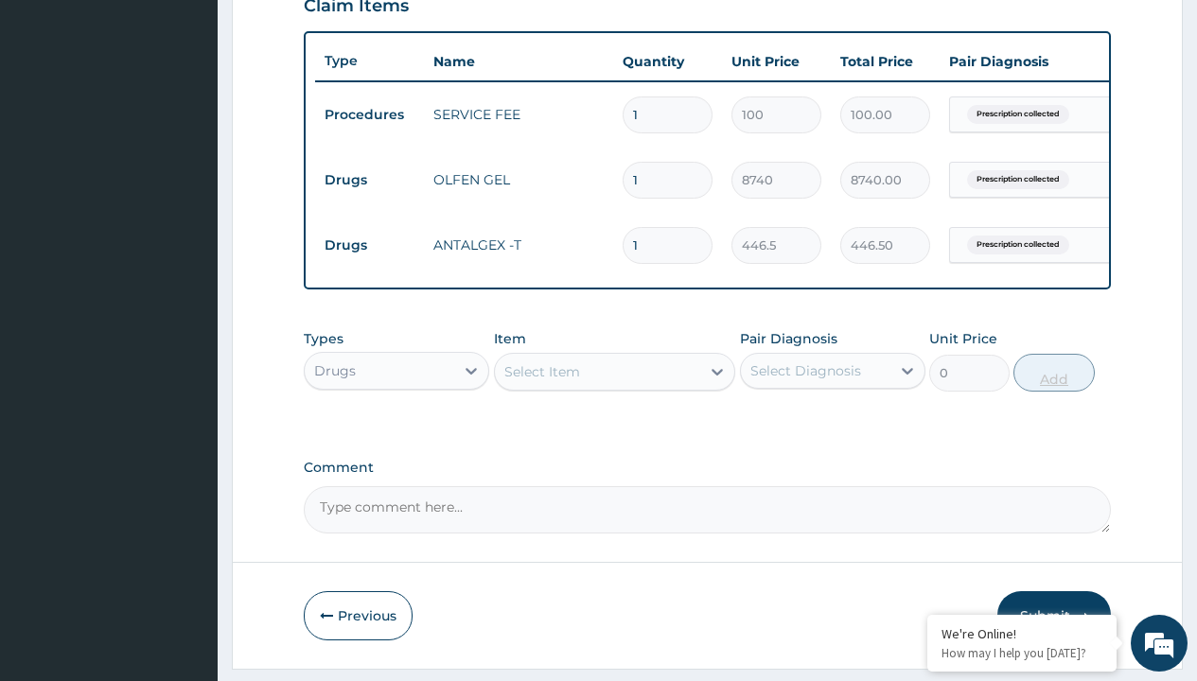
type input "30"
type input "13395.00"
type input "30"
click at [369, 180] on td "Drugs" at bounding box center [369, 180] width 109 height 35
type input "drugs"
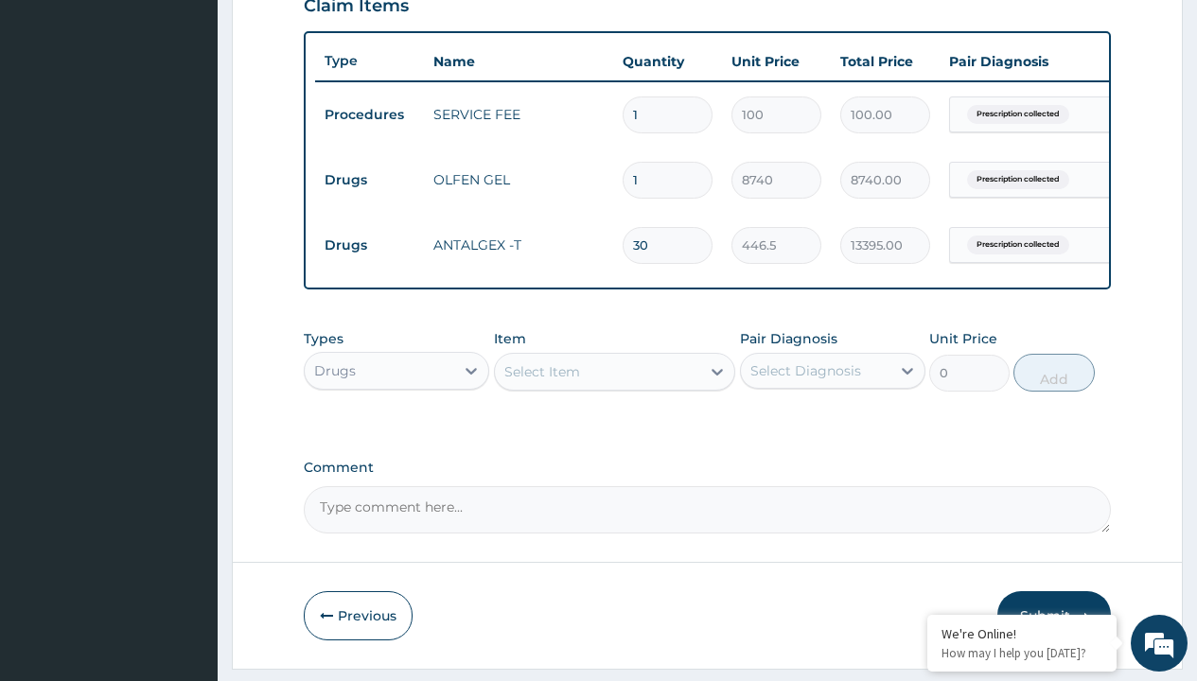
scroll to position [0, 0]
click at [396, 431] on div "Drugs" at bounding box center [396, 418] width 185 height 34
click at [541, 381] on div "Select Item" at bounding box center [542, 371] width 76 height 19
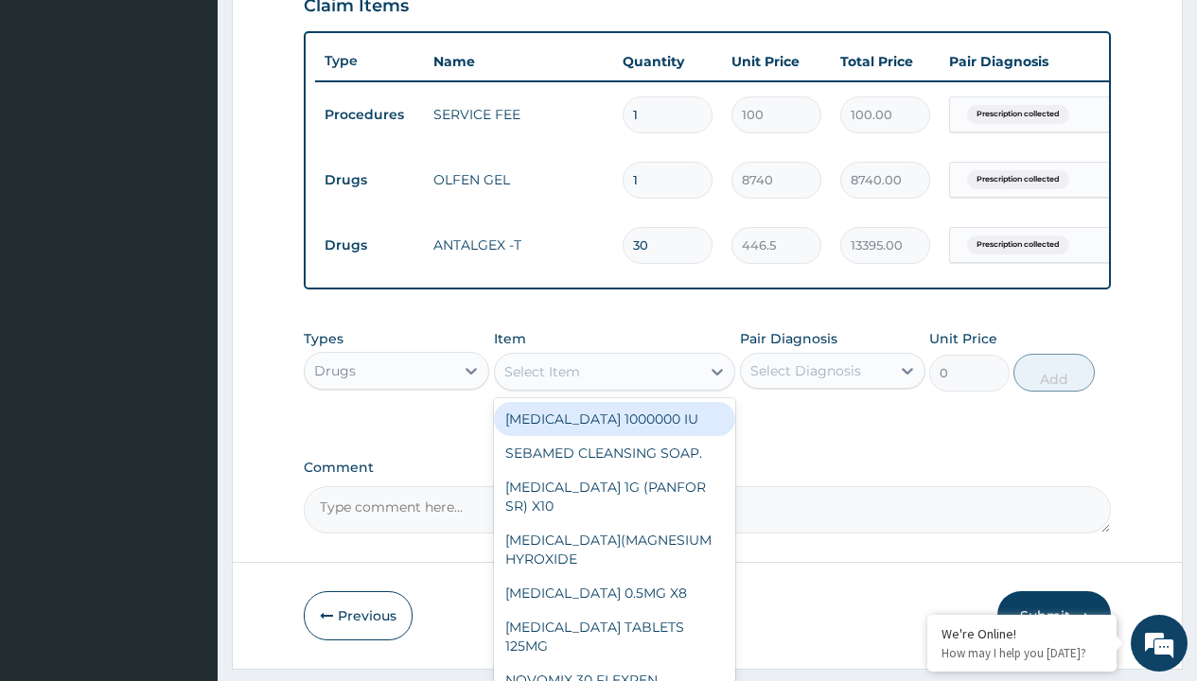
type input "sirdalud 4mg (tizanidine) x10"
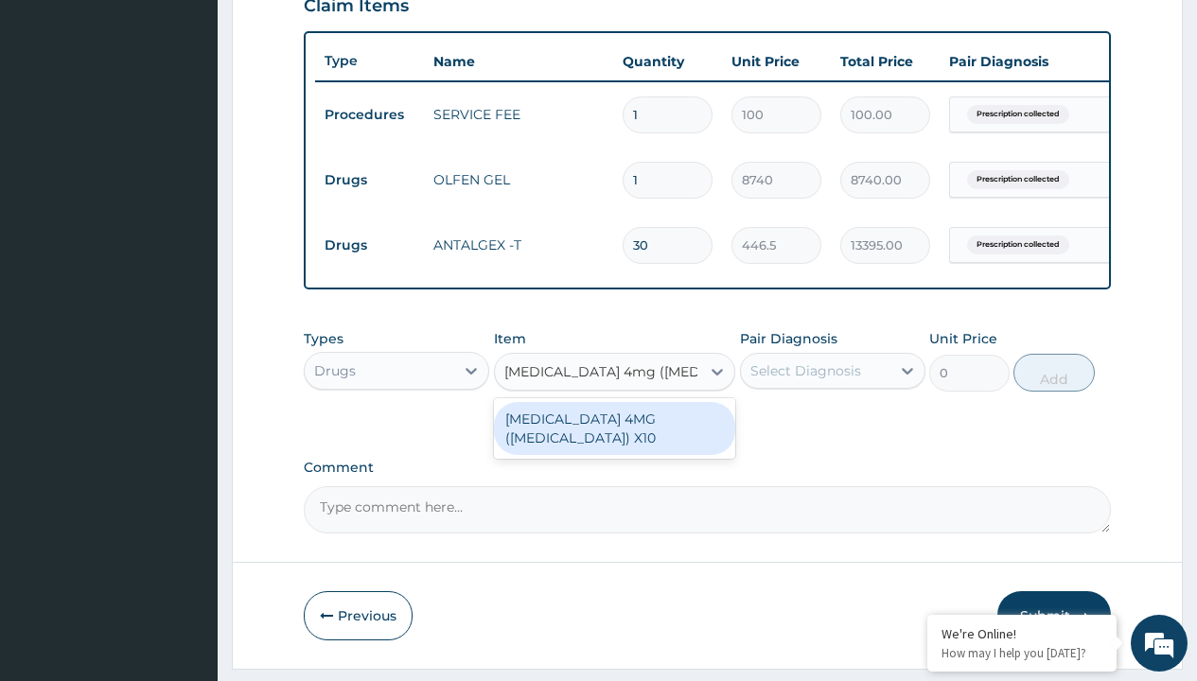
click at [614, 442] on div "SIRDALUD 4MG (TIZANIDINE) X10" at bounding box center [615, 428] width 242 height 53
type input "420"
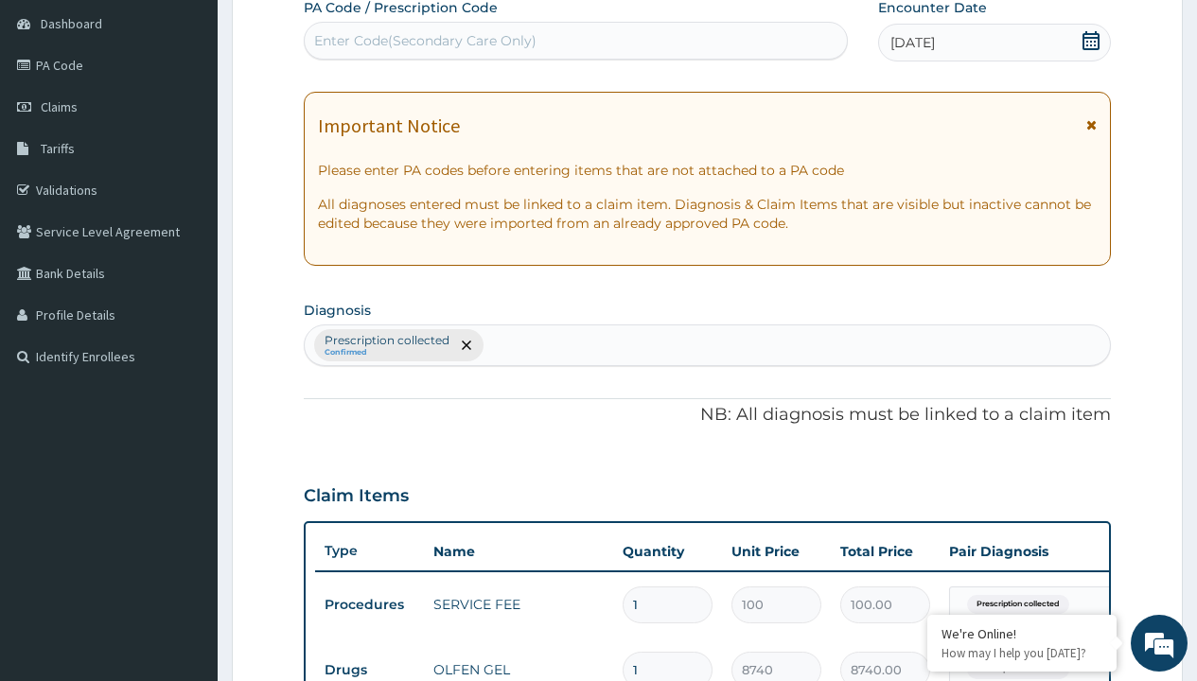
type input "prescription collected"
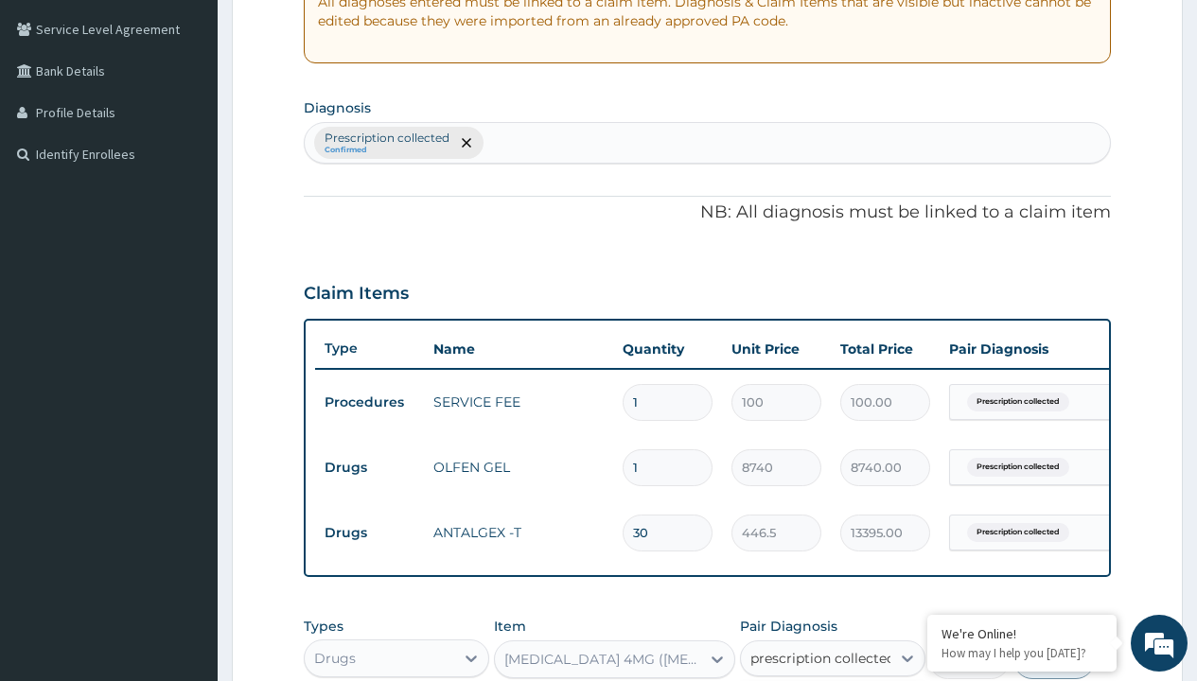
checkbox input "true"
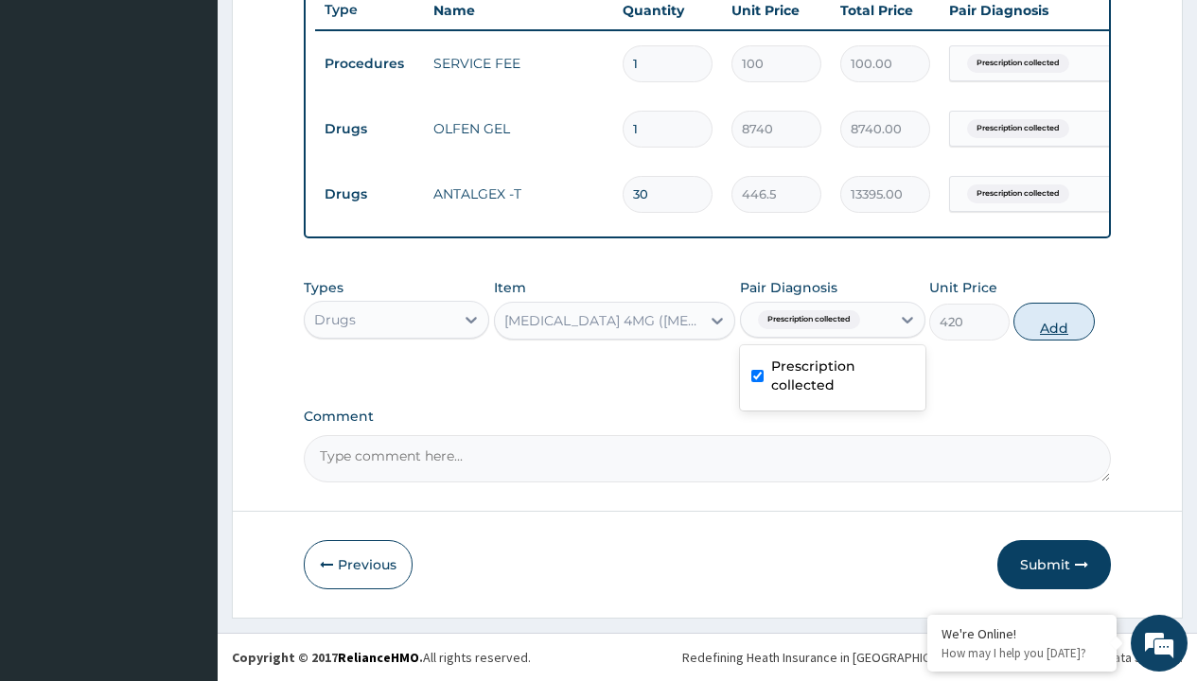
click at [1054, 321] on button "Add" at bounding box center [1053, 322] width 80 height 38
type input "0"
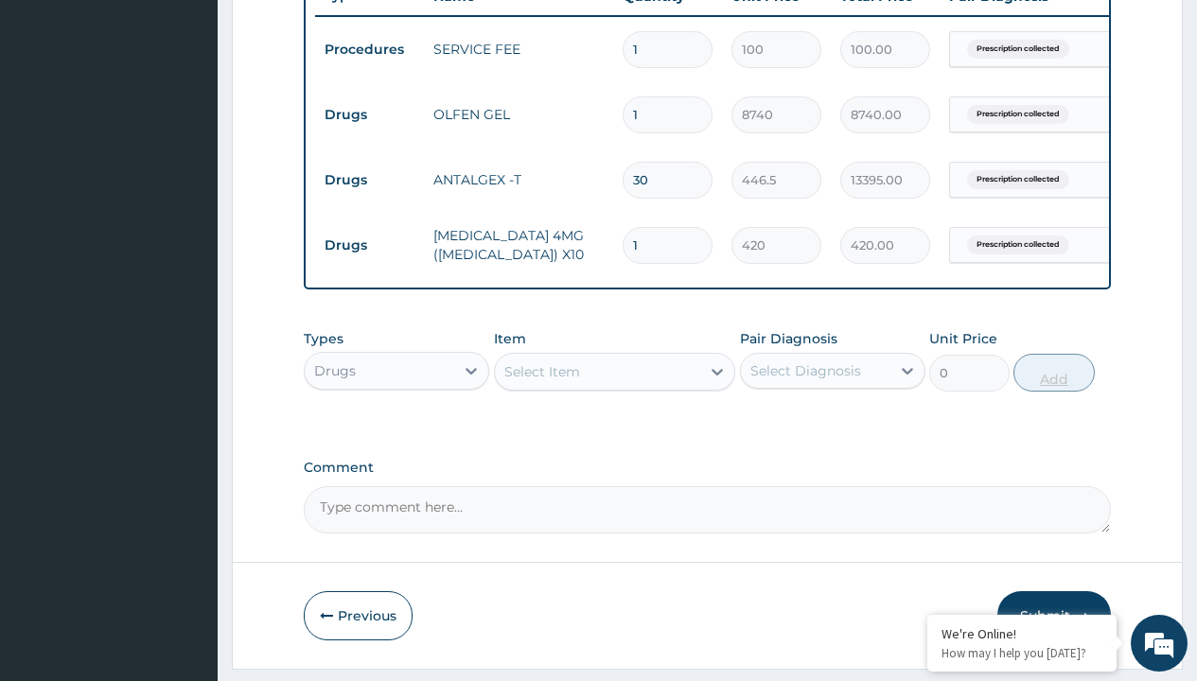
type input "20"
type input "8400.00"
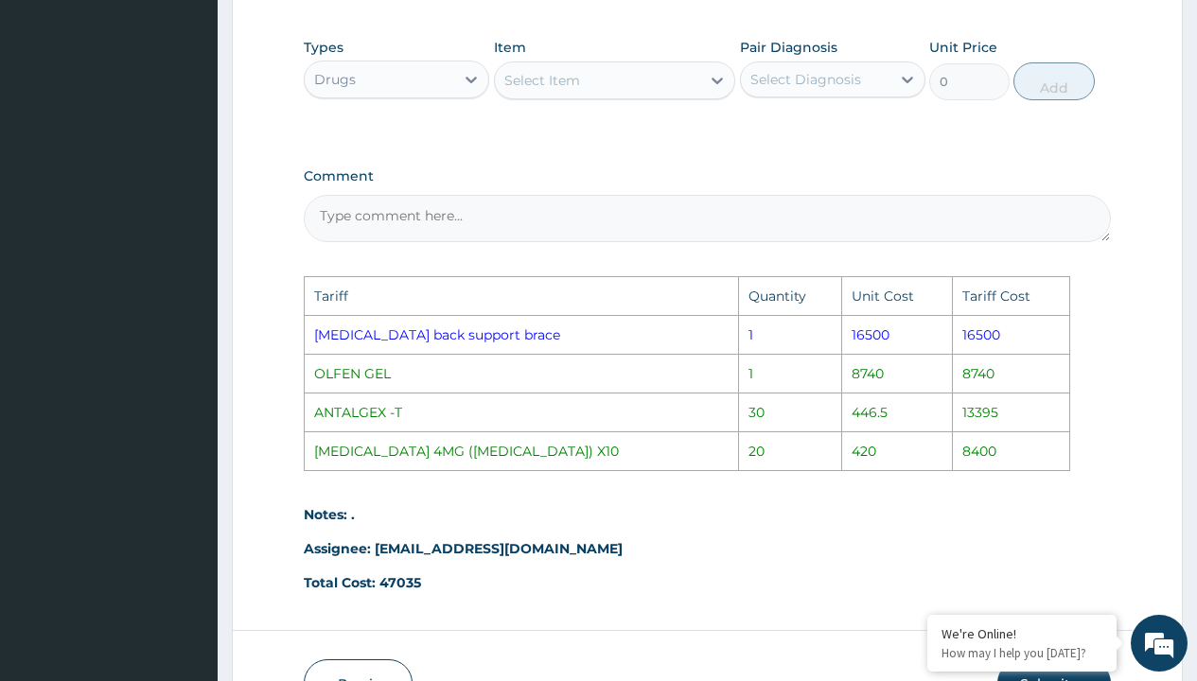
scroll to position [1029, 0]
type input "20"
click at [585, 97] on div "Select Item" at bounding box center [598, 81] width 206 height 30
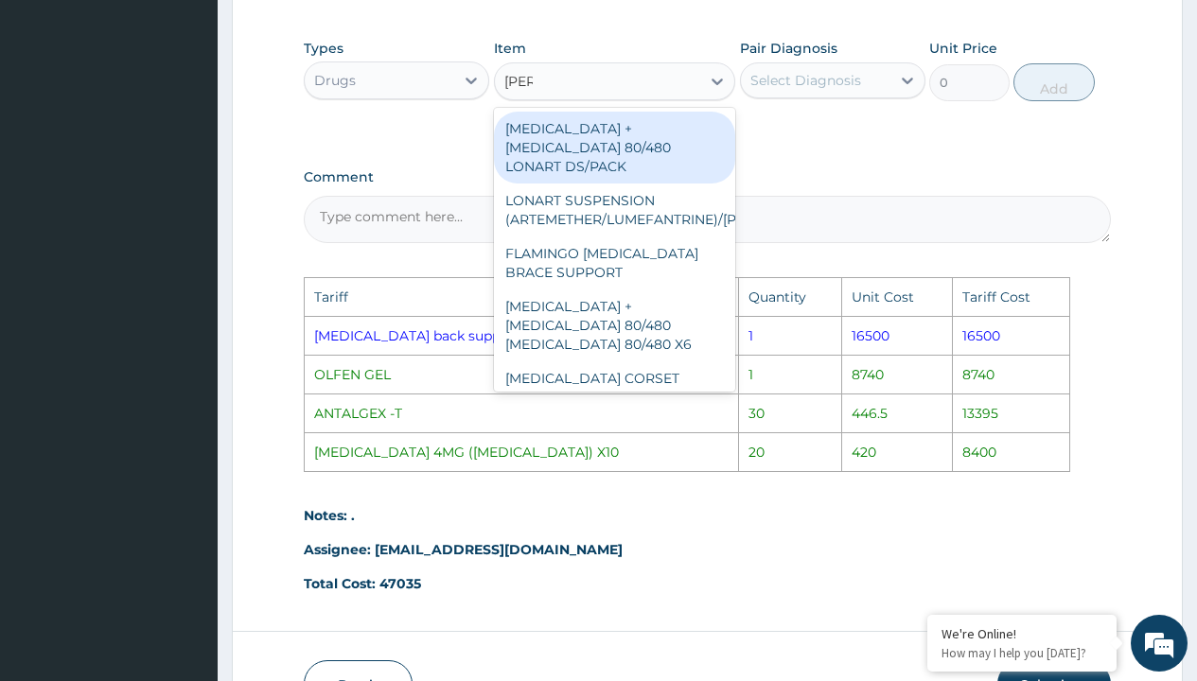
type input "lumb"
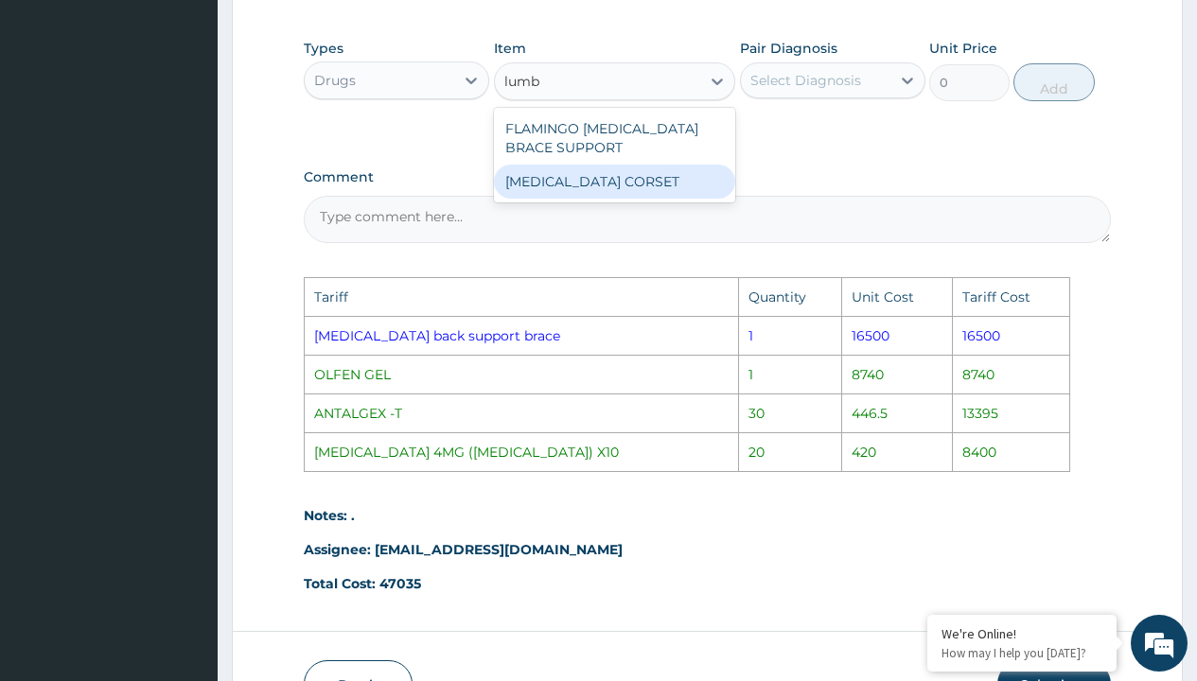
click at [595, 187] on div "LUMBAR CORSET" at bounding box center [615, 182] width 242 height 34
type input "46500"
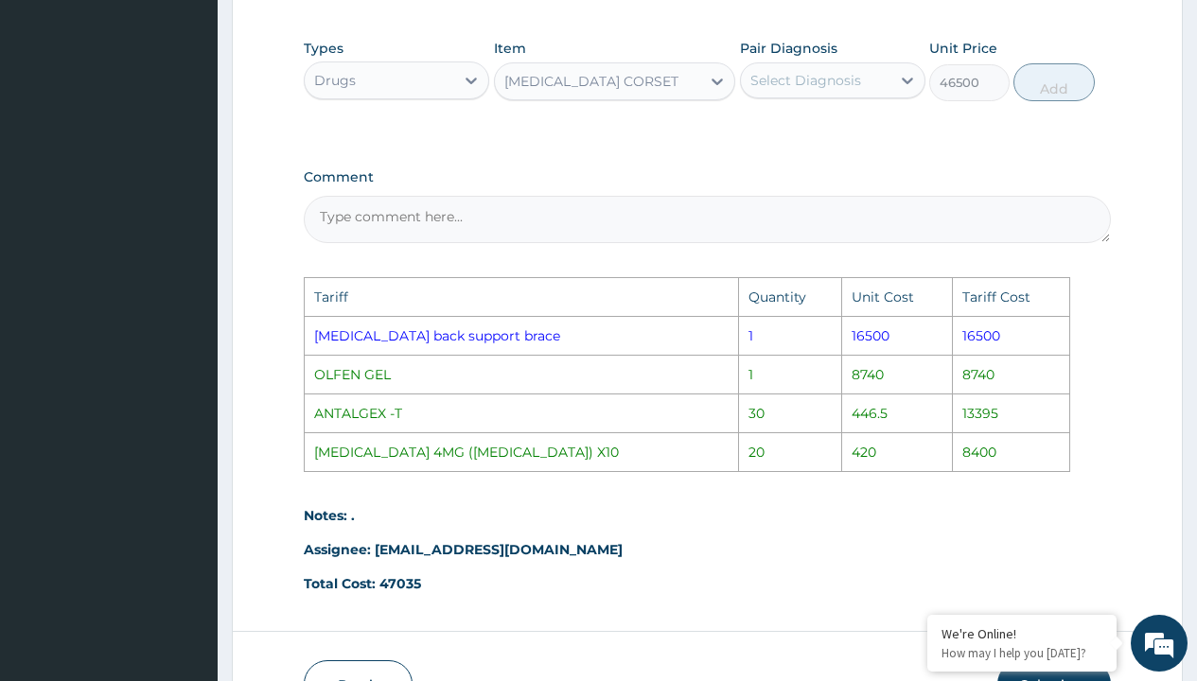
click at [642, 91] on div "LUMBAR CORSET" at bounding box center [598, 81] width 206 height 30
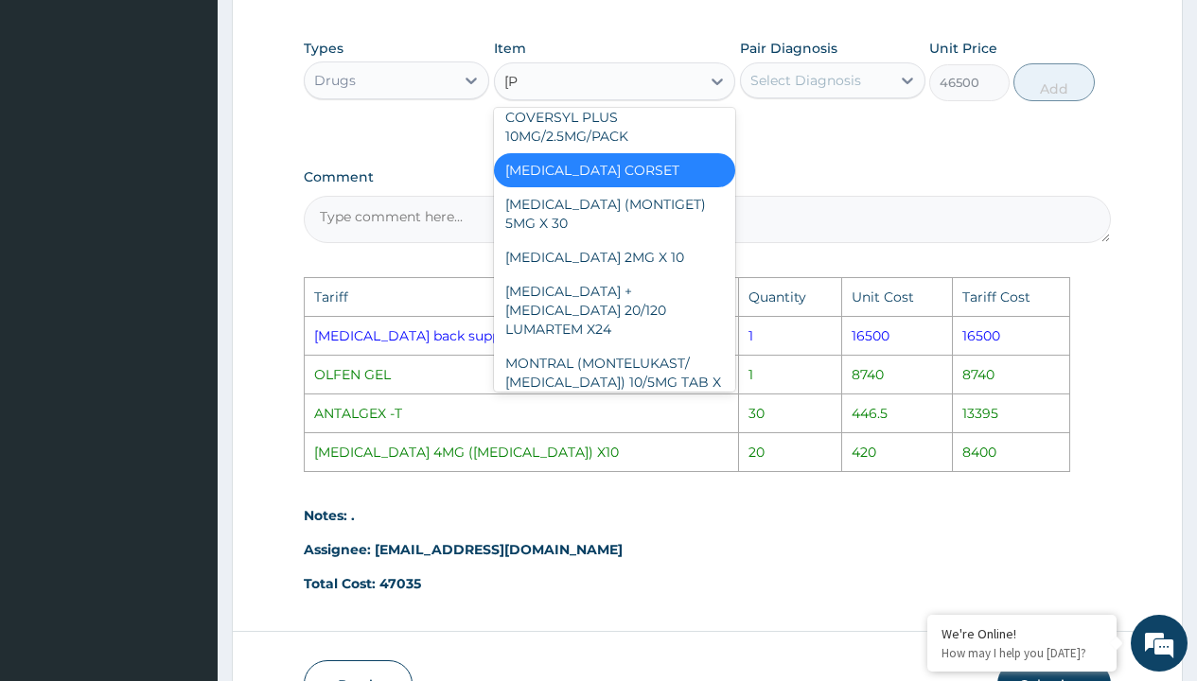
scroll to position [170, 0]
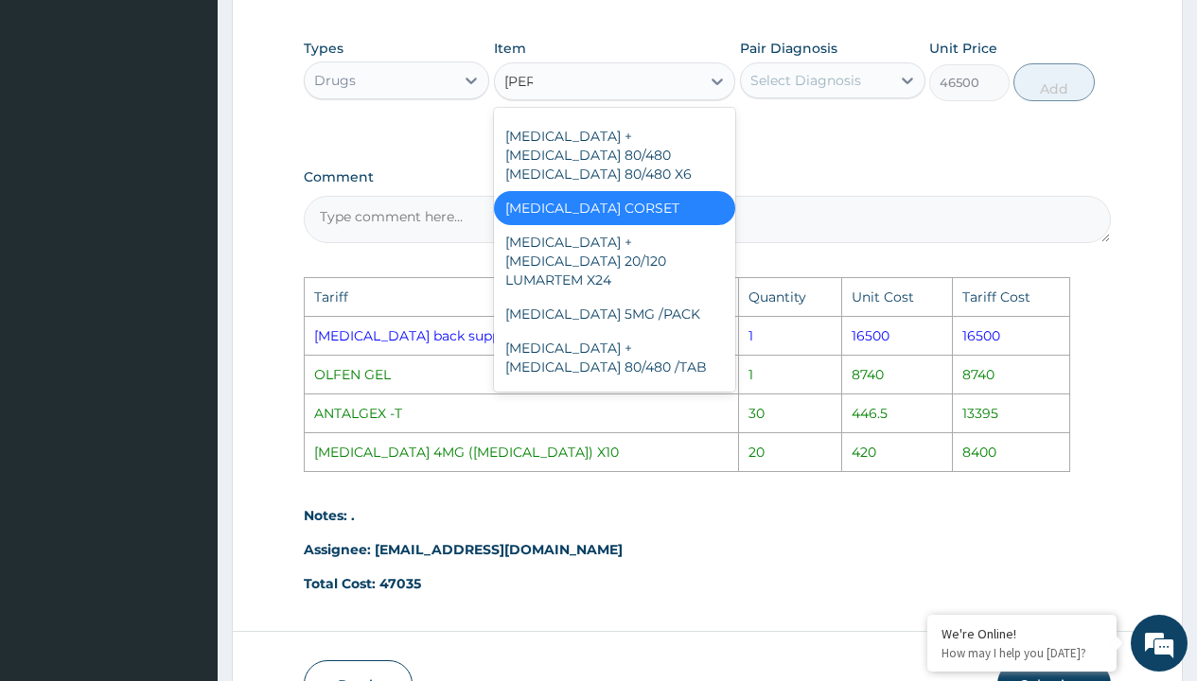
type input "lumb"
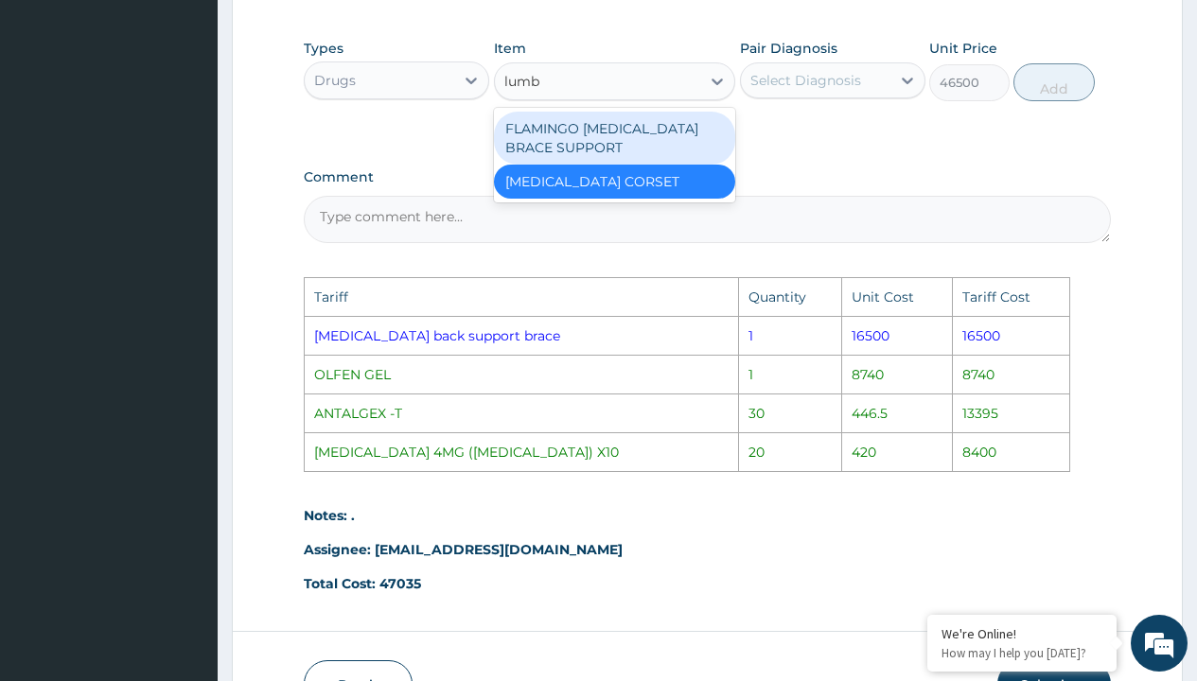
click at [634, 148] on div "FLAMINGO LUMBAR BRACE SUPPORT" at bounding box center [615, 138] width 242 height 53
type input "12650"
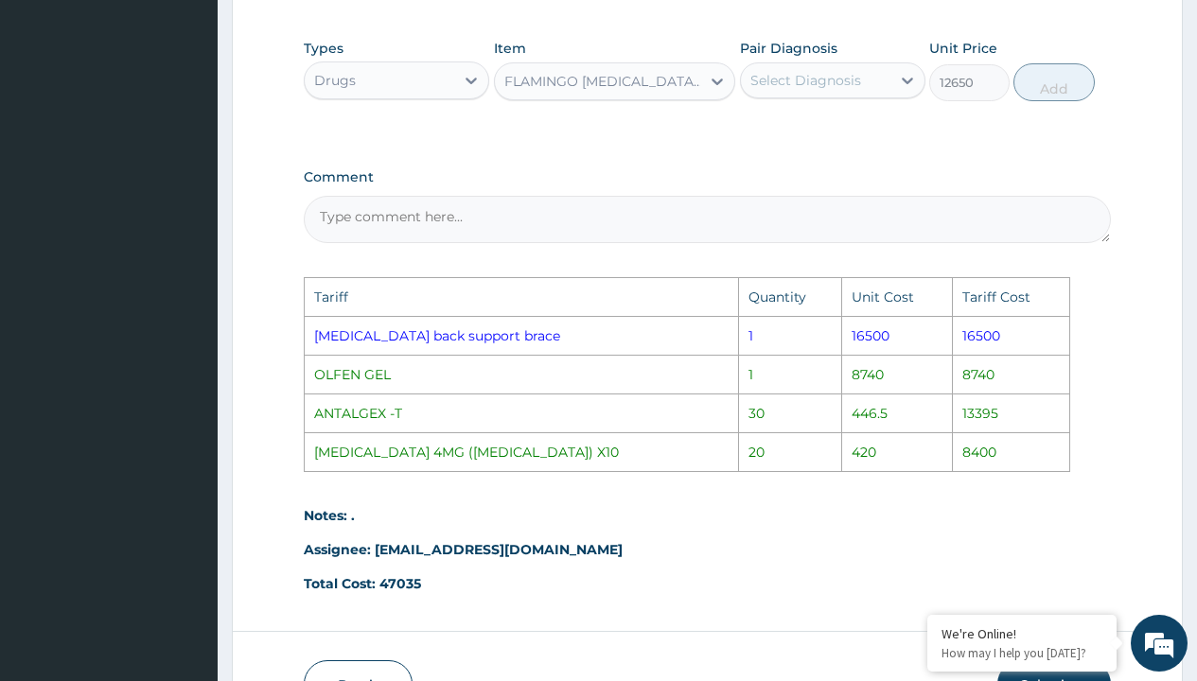
click at [648, 91] on div "FLAMINGO LUMBAR BRACE SUPPORT" at bounding box center [603, 81] width 199 height 19
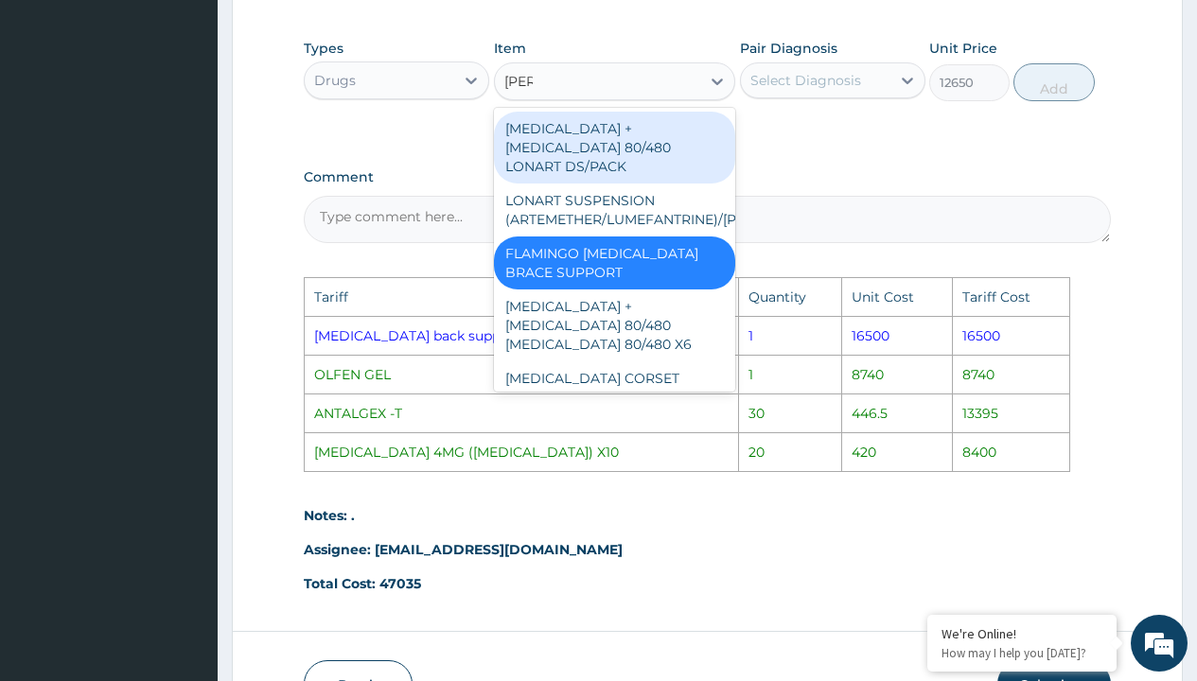
type input "lumb"
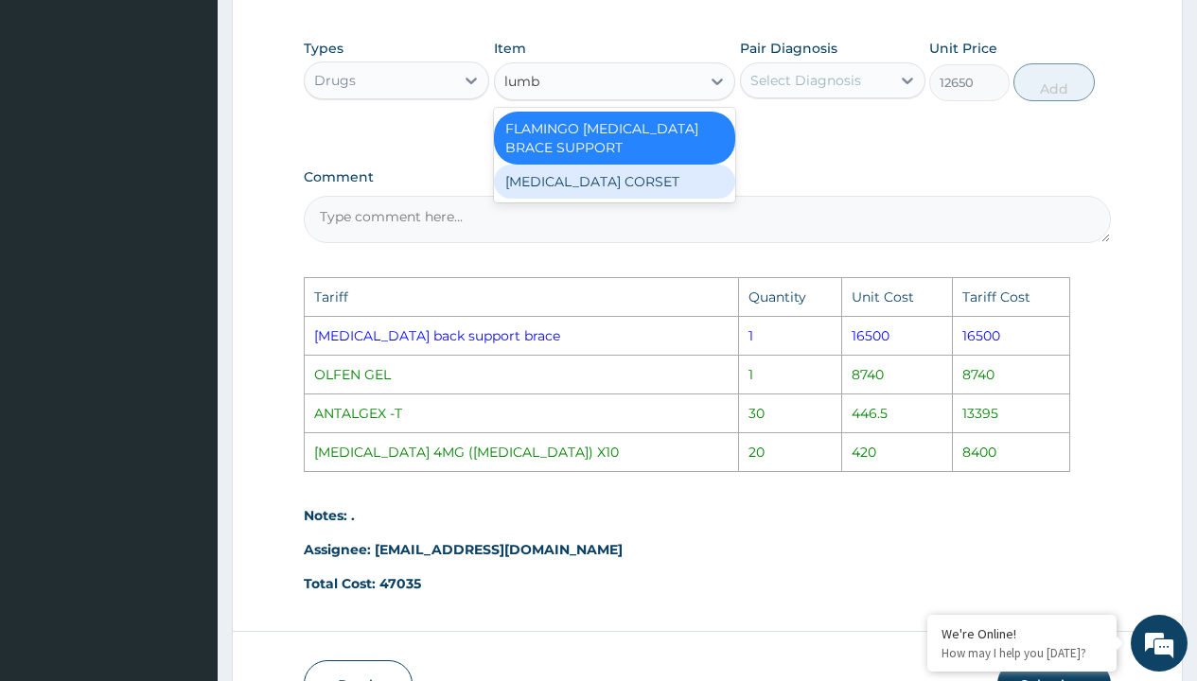
click at [620, 199] on div "LUMBAR CORSET" at bounding box center [615, 182] width 242 height 34
type input "46500"
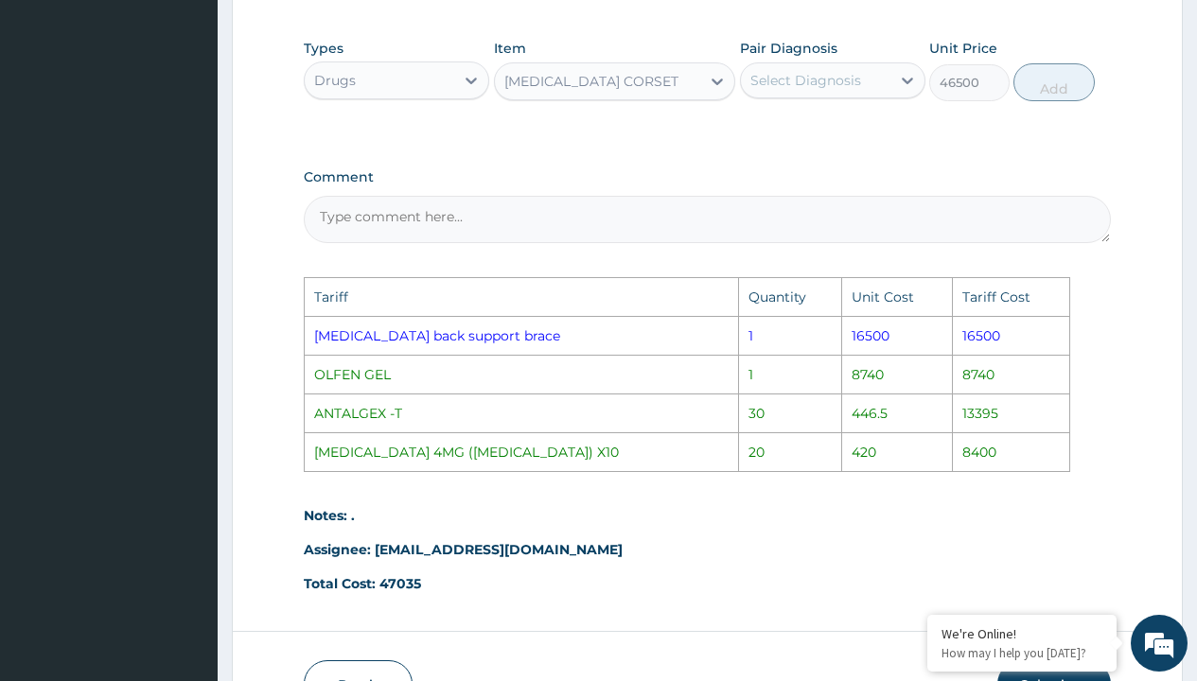
click at [623, 93] on div "LUMBAR CORSET" at bounding box center [598, 81] width 206 height 30
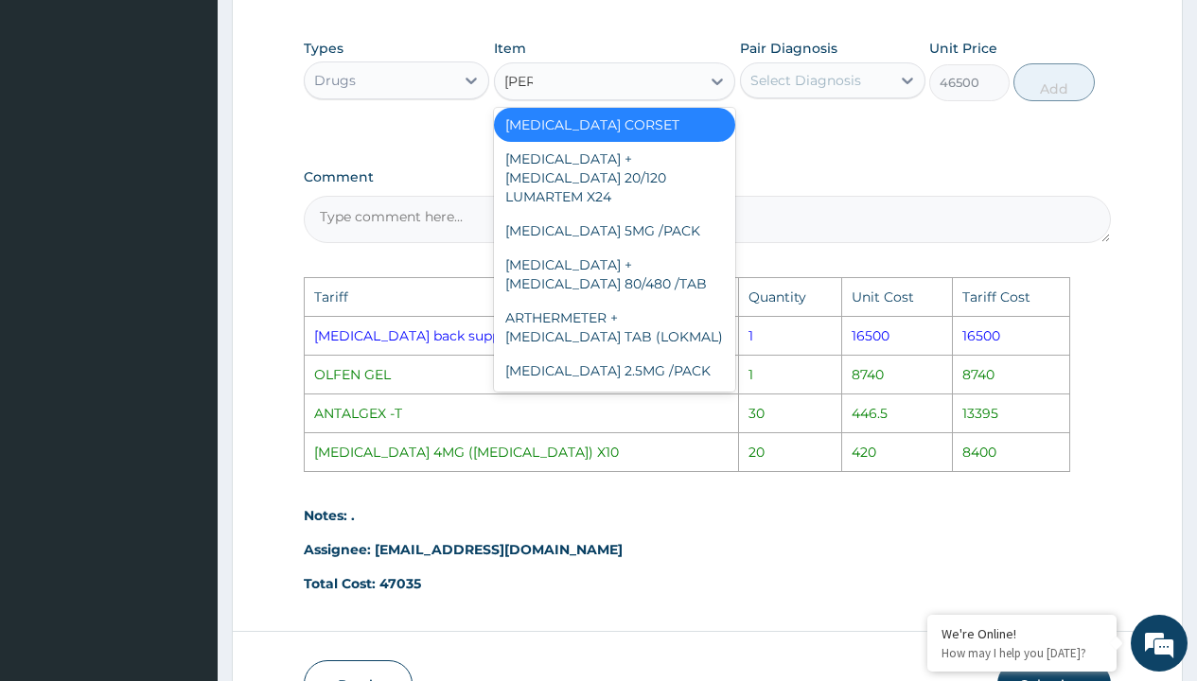
scroll to position [170, 0]
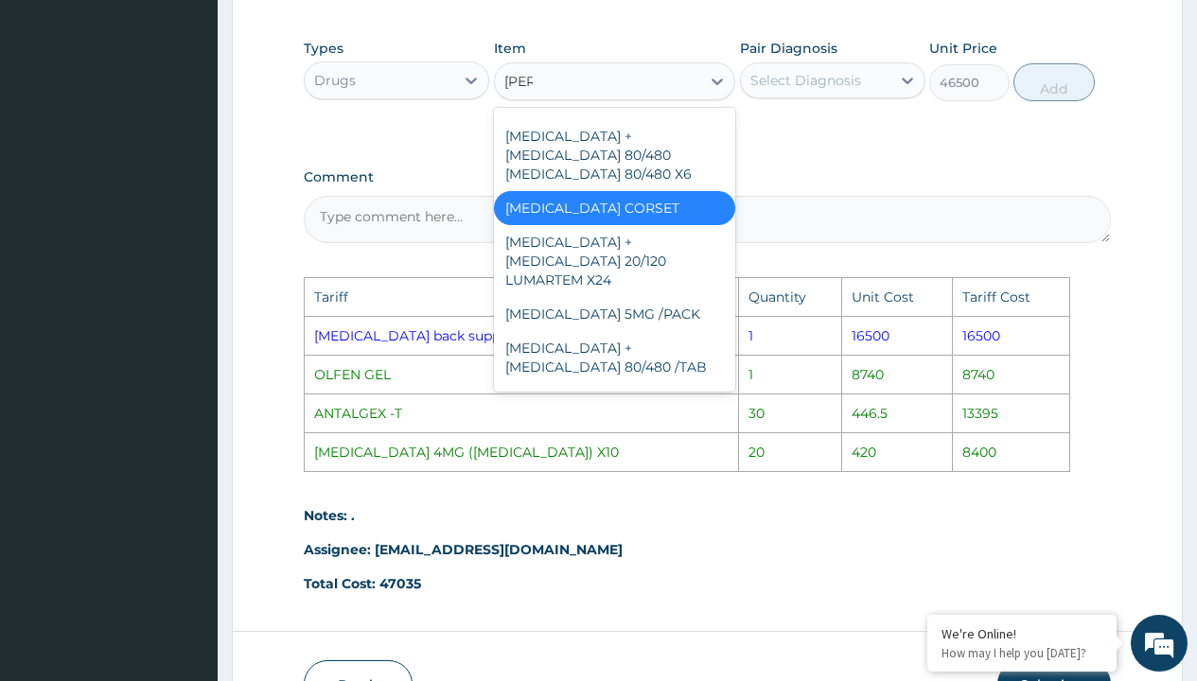
type input "lumb"
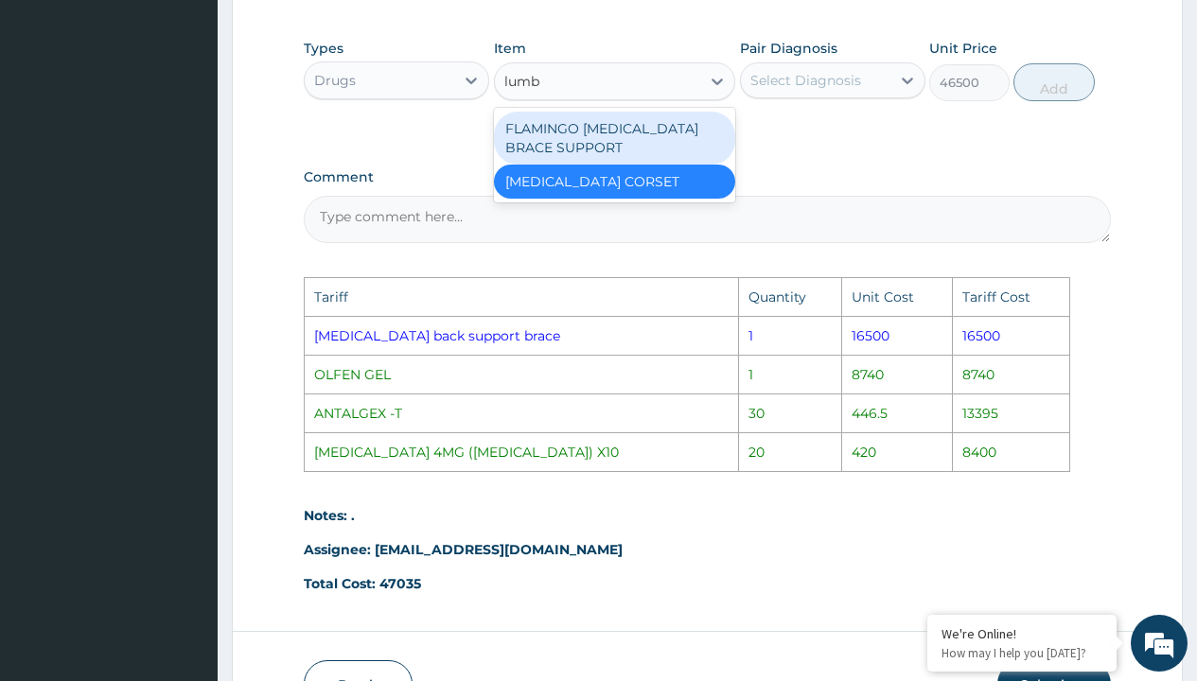
click at [624, 159] on div "FLAMINGO LUMBAR BRACE SUPPORT" at bounding box center [615, 138] width 242 height 53
type input "12650"
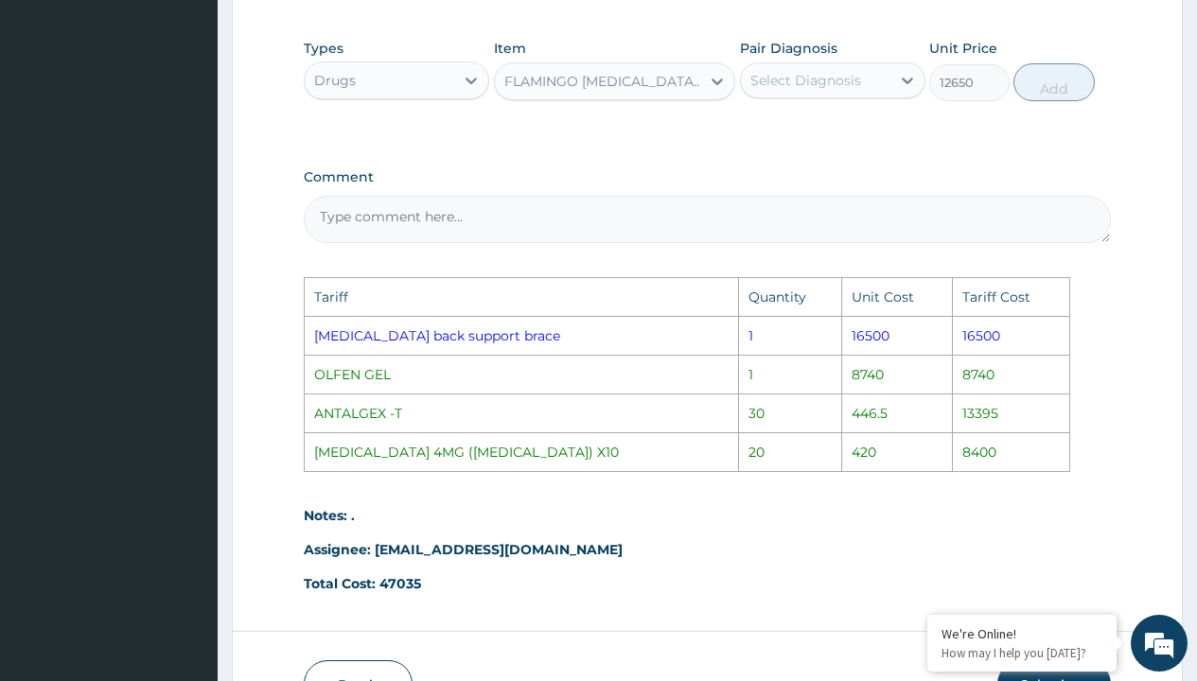
click at [836, 87] on div "Select Diagnosis" at bounding box center [805, 80] width 111 height 19
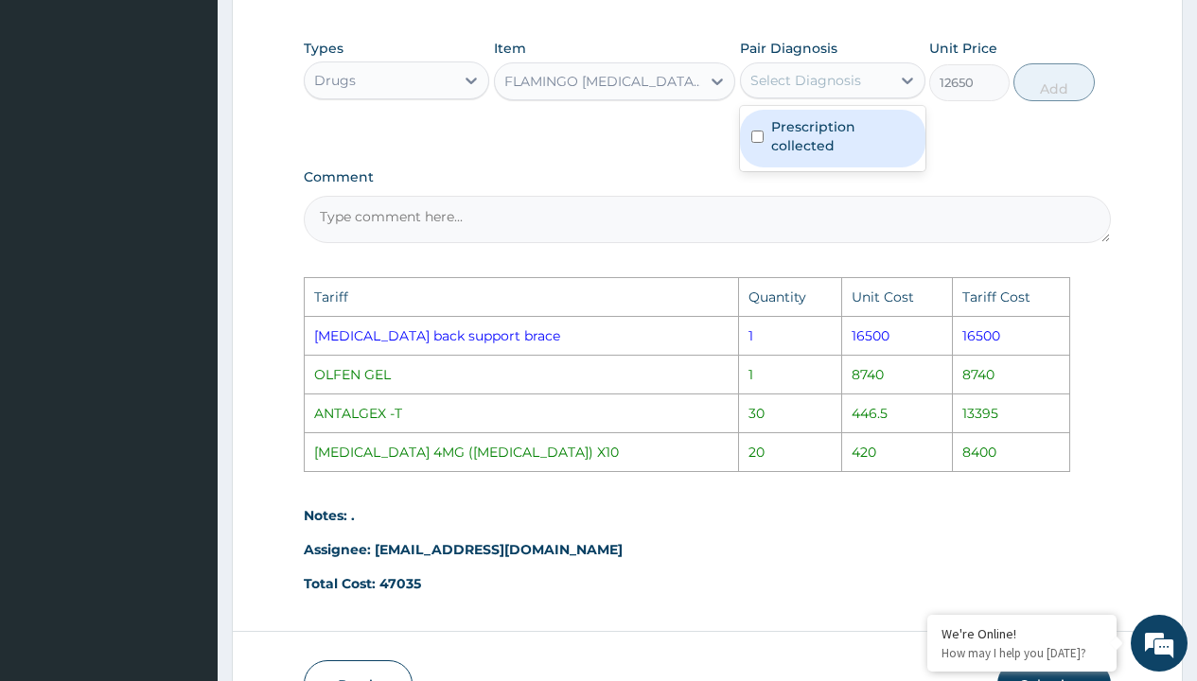
click at [850, 146] on label "Prescription collected" at bounding box center [842, 136] width 143 height 38
checkbox input "true"
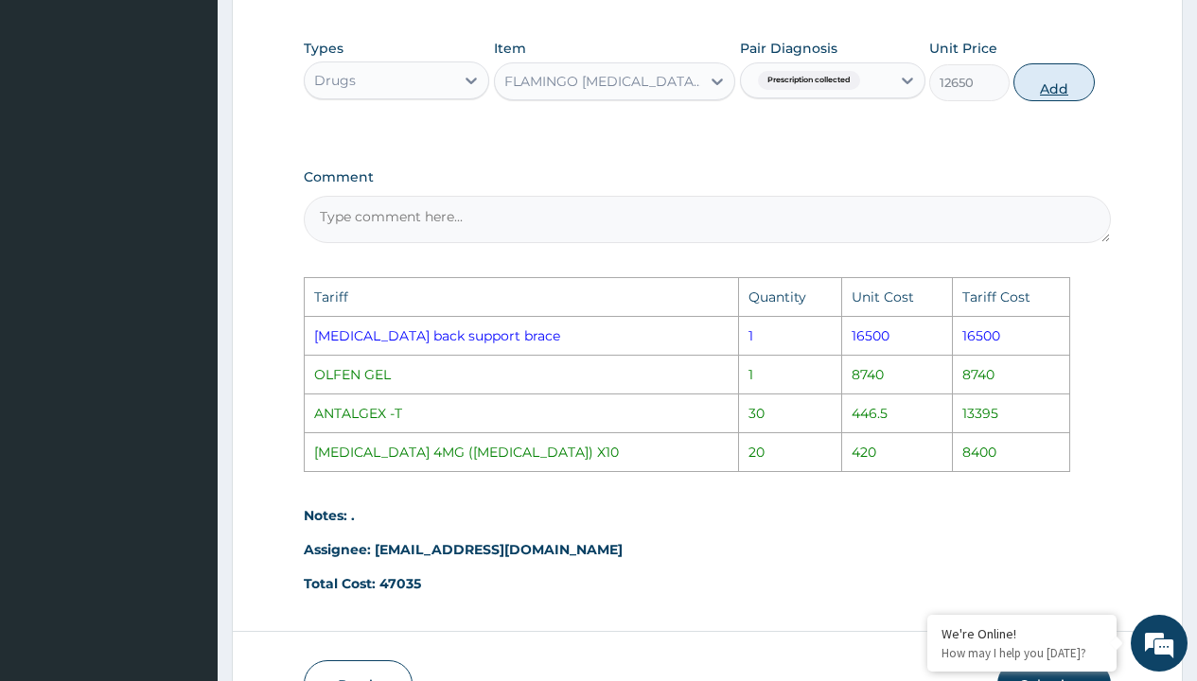
click at [1047, 98] on button "Add" at bounding box center [1053, 82] width 80 height 38
type input "0"
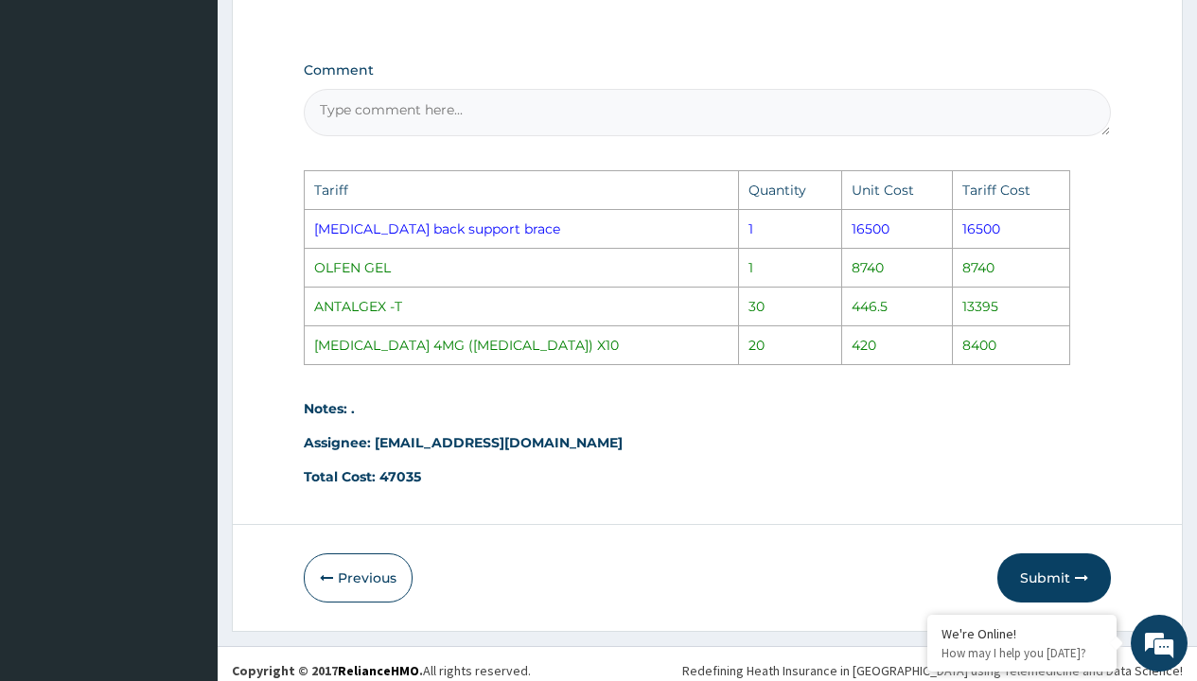
scroll to position [1228, 0]
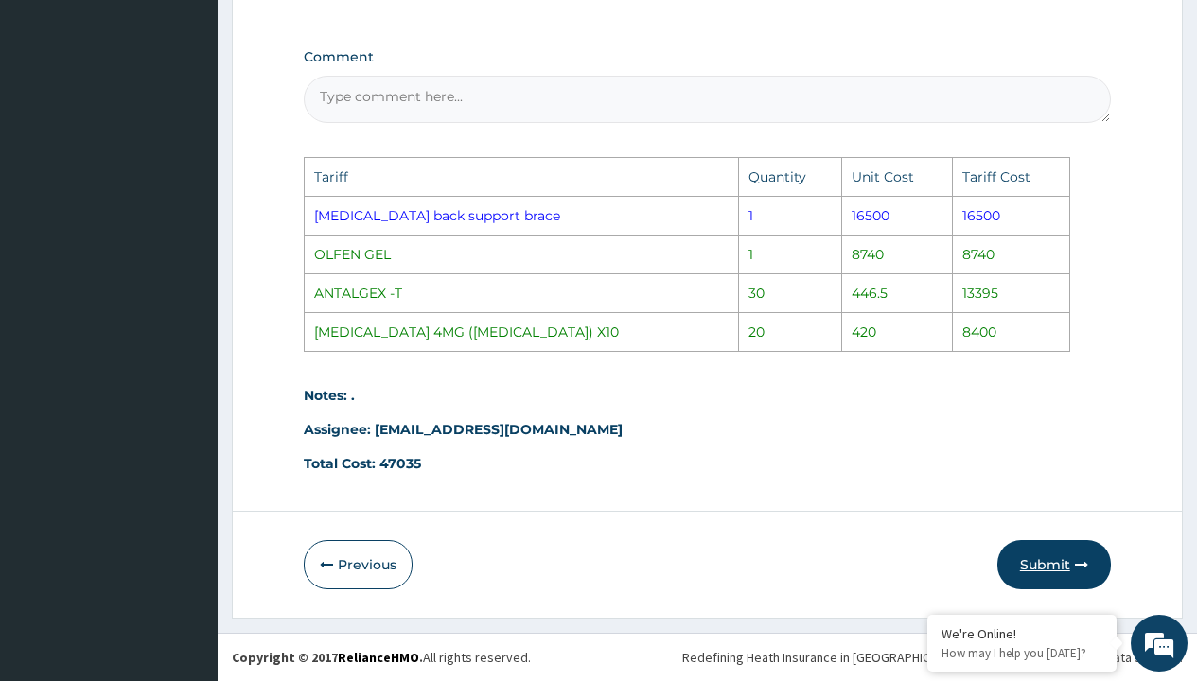
click at [1046, 566] on button "Submit" at bounding box center [1054, 564] width 114 height 49
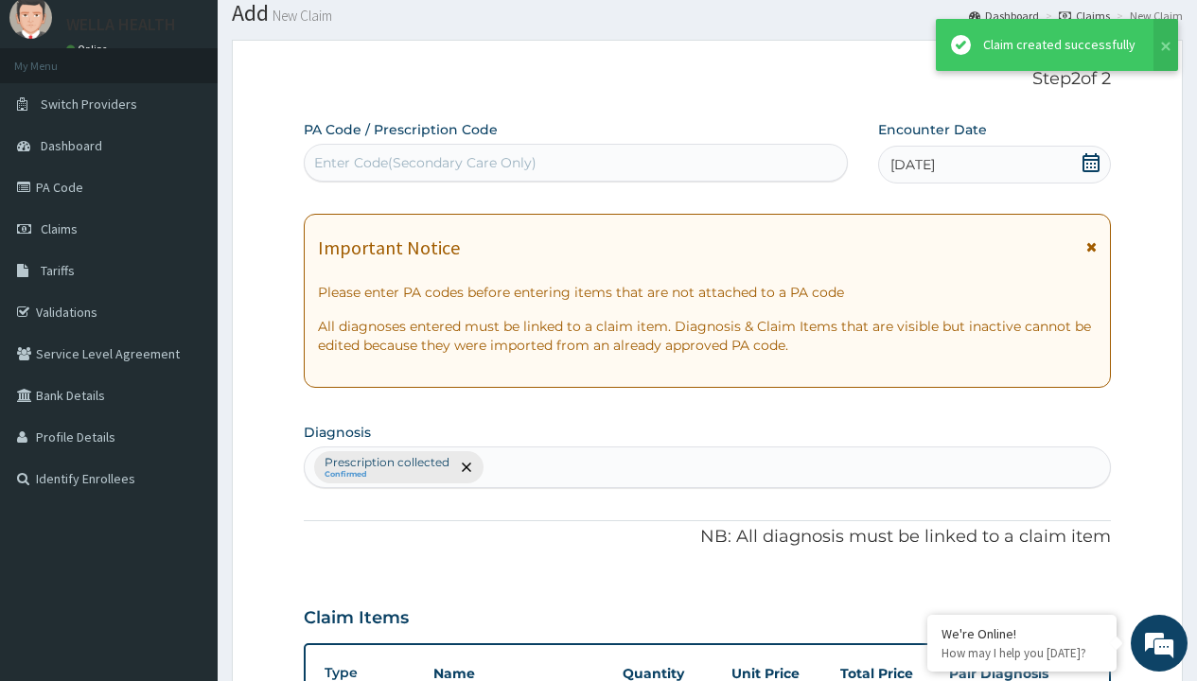
scroll to position [869, 0]
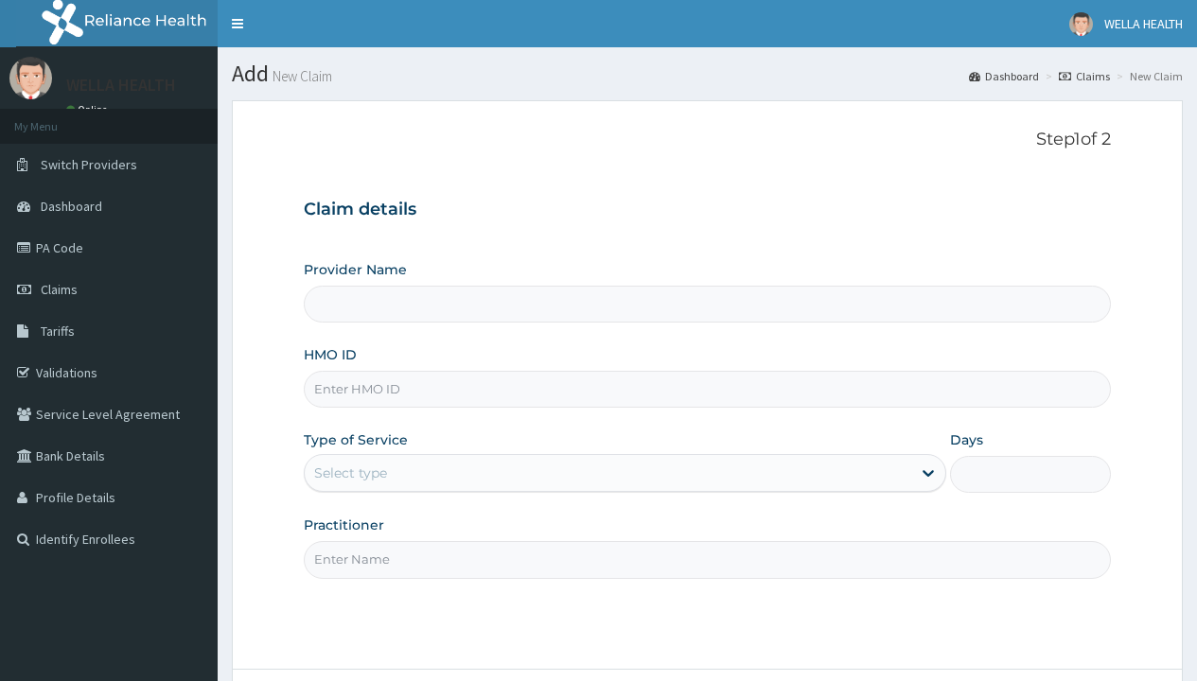
type input "WellaHealth(TELEMEDICINE)"
